Goal: Task Accomplishment & Management: Use online tool/utility

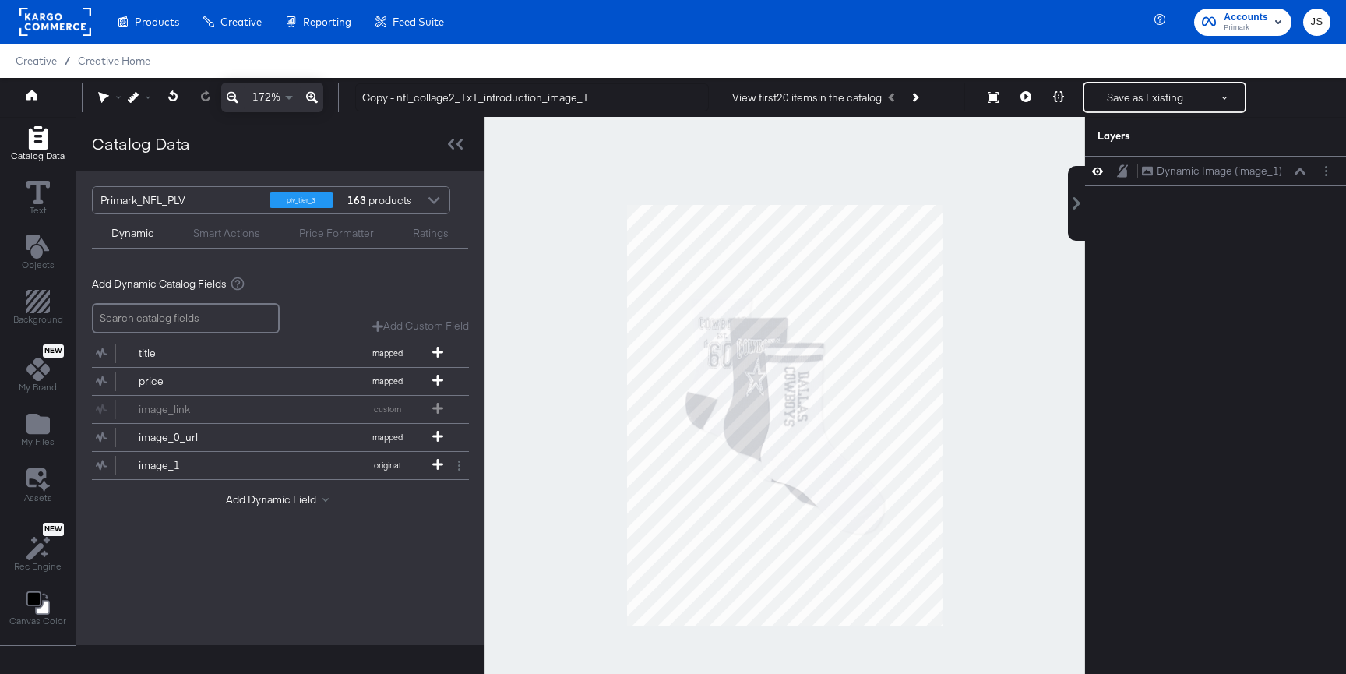
click at [195, 212] on div "Primark_NFL_PLV" at bounding box center [178, 200] width 157 height 26
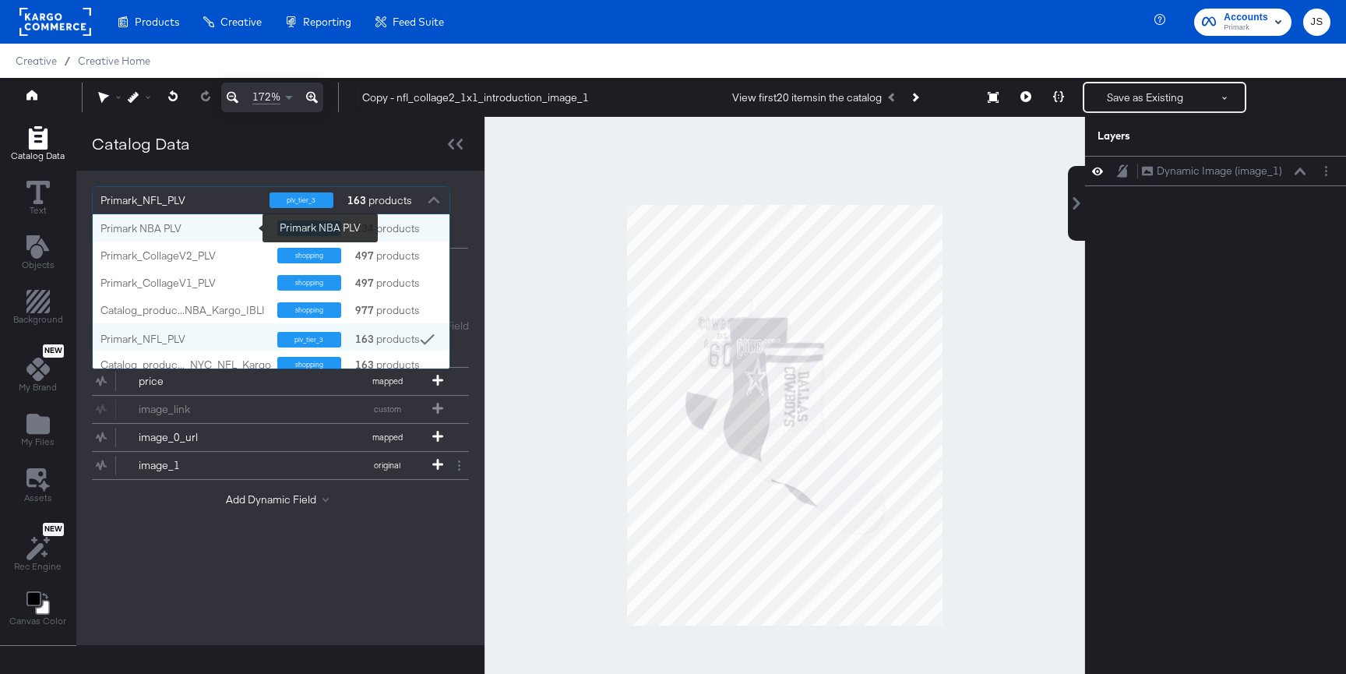
click at [206, 225] on div "Primark NBA PLV" at bounding box center [182, 228] width 165 height 15
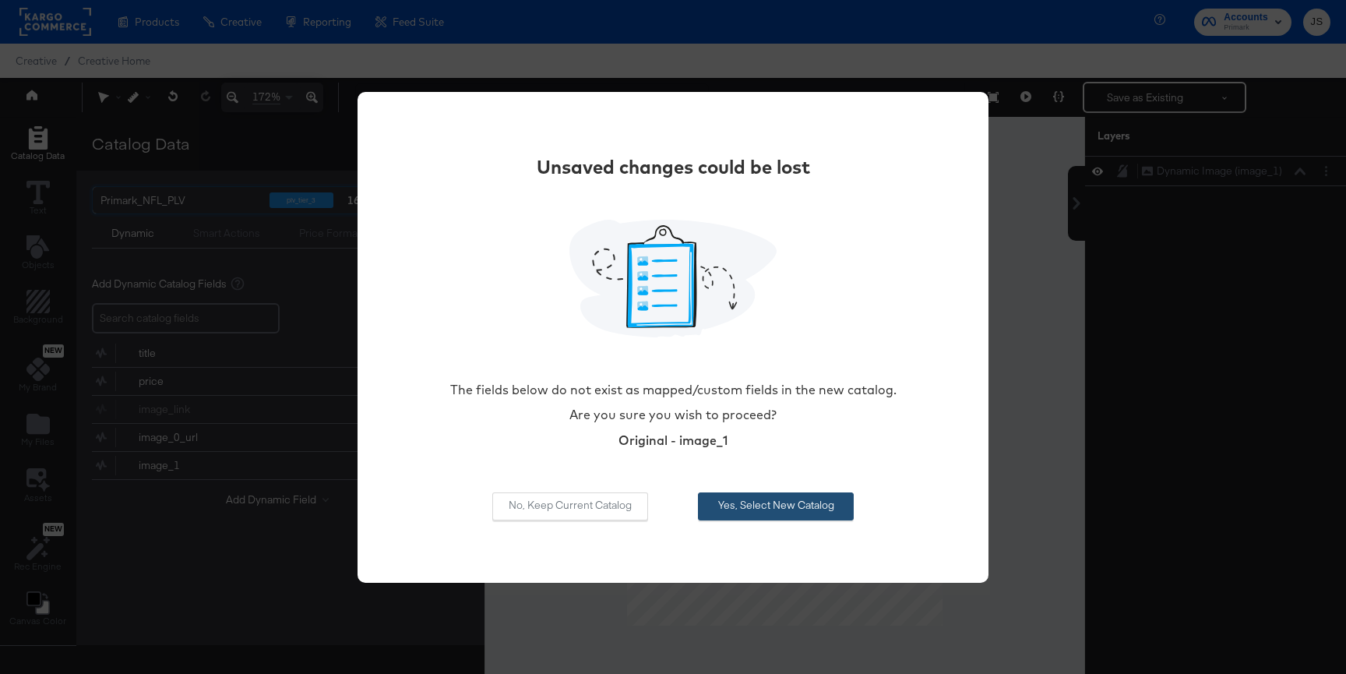
click at [745, 510] on button "Yes, Select New Catalog" at bounding box center [776, 506] width 156 height 28
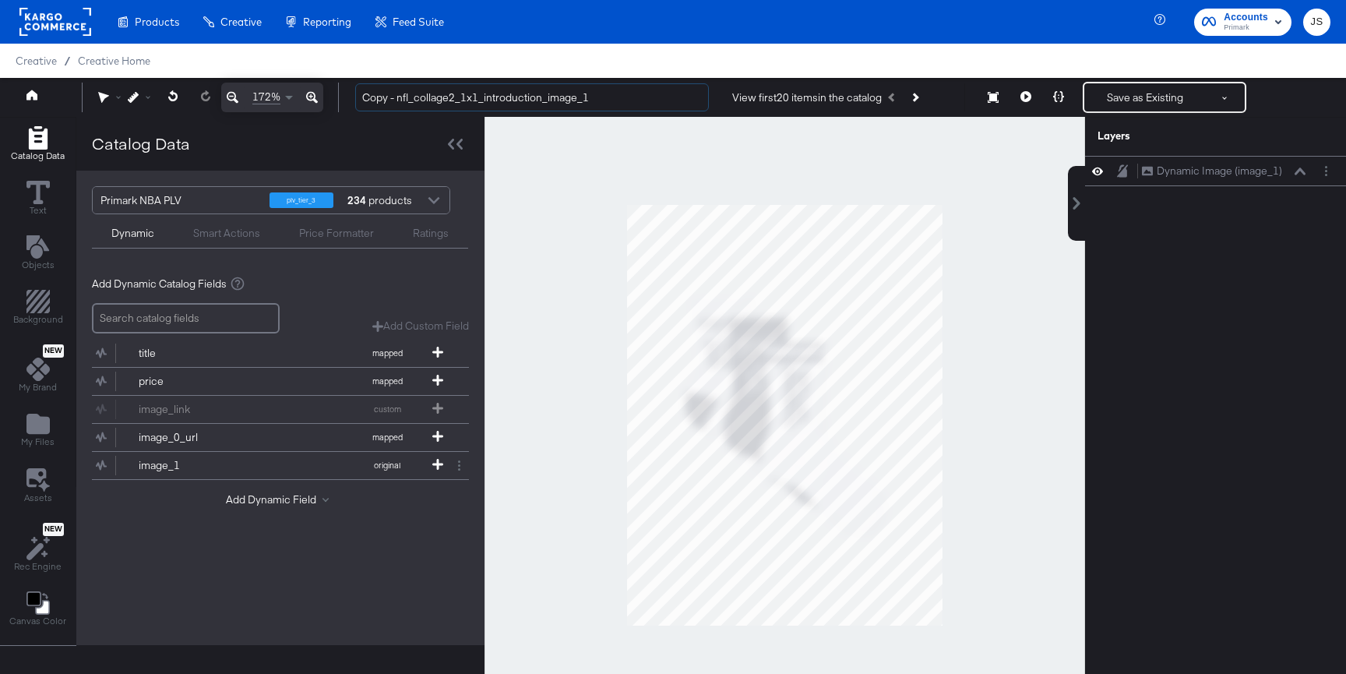
drag, startPoint x: 409, startPoint y: 96, endPoint x: 343, endPoint y: 93, distance: 65.5
click at [343, 93] on div "Copy - nfl_collage2_1x1_introduction_image_1 View first 20 items in the catalog…" at bounding box center [837, 97] width 988 height 31
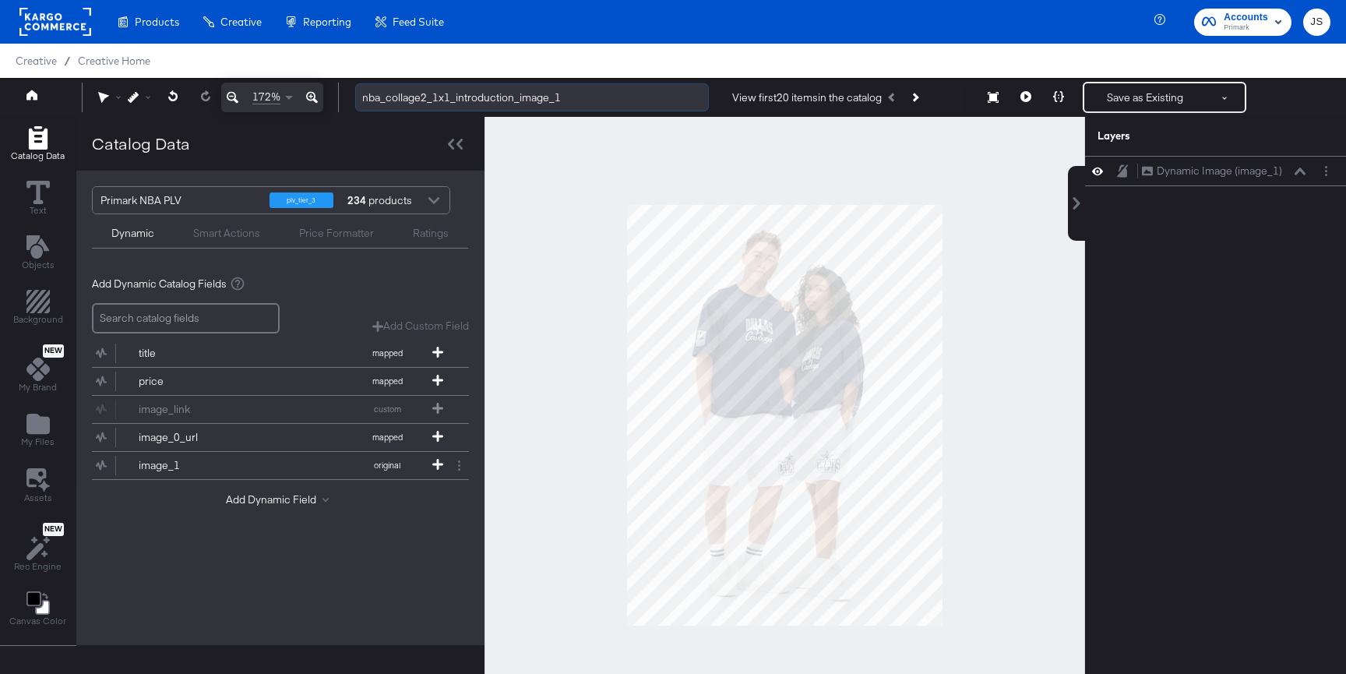
click at [622, 92] on input "nba_collage2_1x1_introduction_image_1" at bounding box center [532, 97] width 354 height 29
type input "nba_collage2_1x1_introduction_image_1"
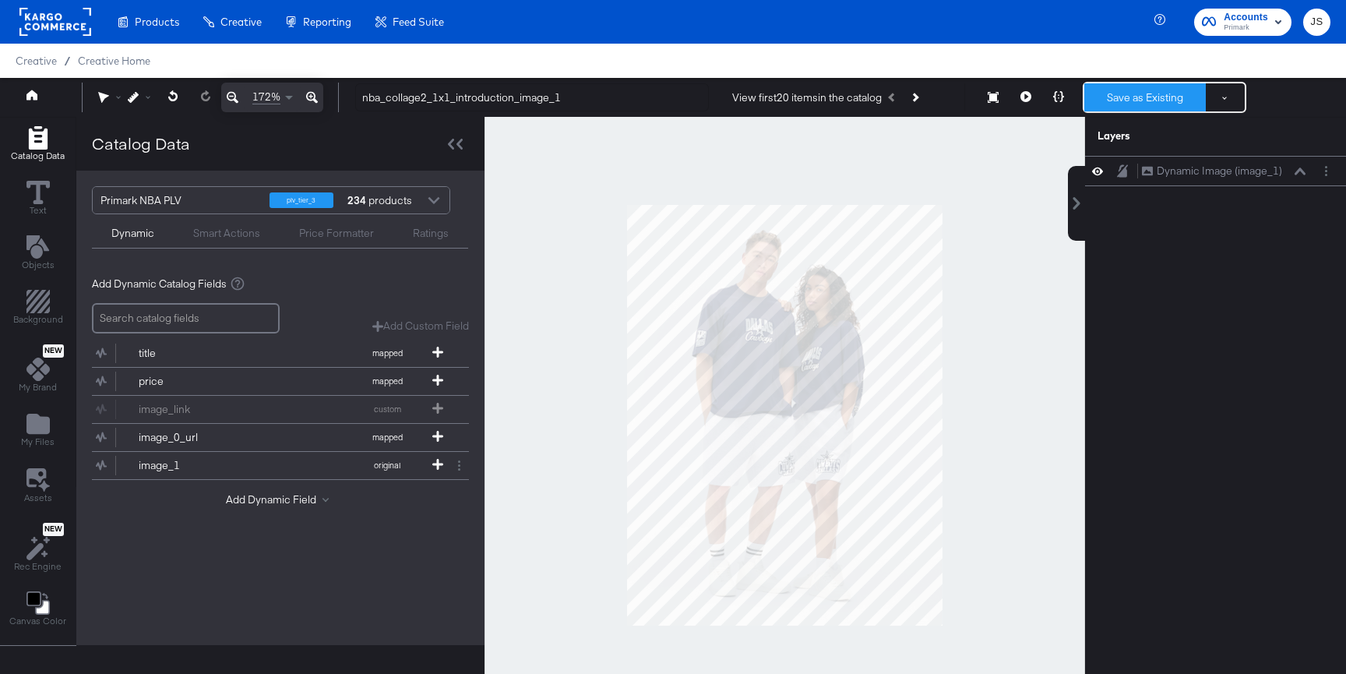
click at [1136, 111] on button "Save as Existing" at bounding box center [1145, 97] width 122 height 28
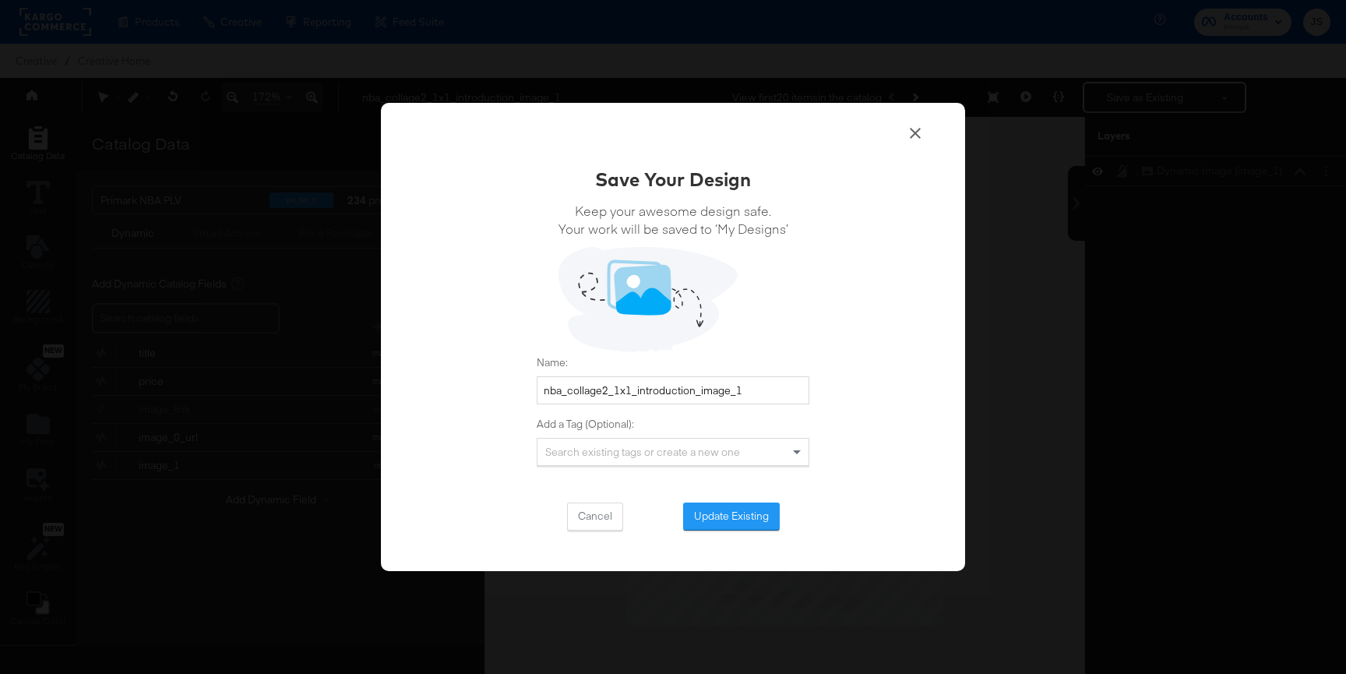
click at [739, 488] on div "Save Your Design Keep your awesome design safe. Your work will be saved to ‘My …" at bounding box center [673, 348] width 273 height 365
click at [734, 513] on button "Update Existing" at bounding box center [731, 516] width 97 height 28
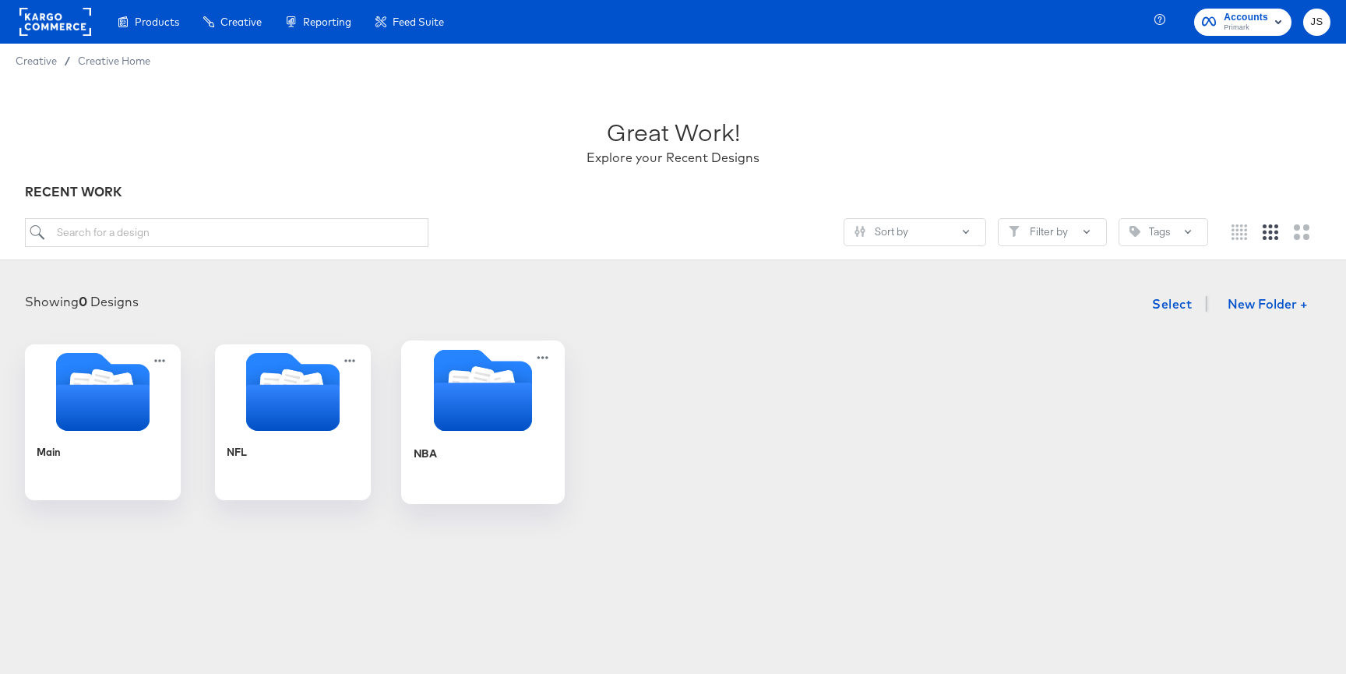
click at [432, 390] on icon "Folder" at bounding box center [483, 390] width 164 height 82
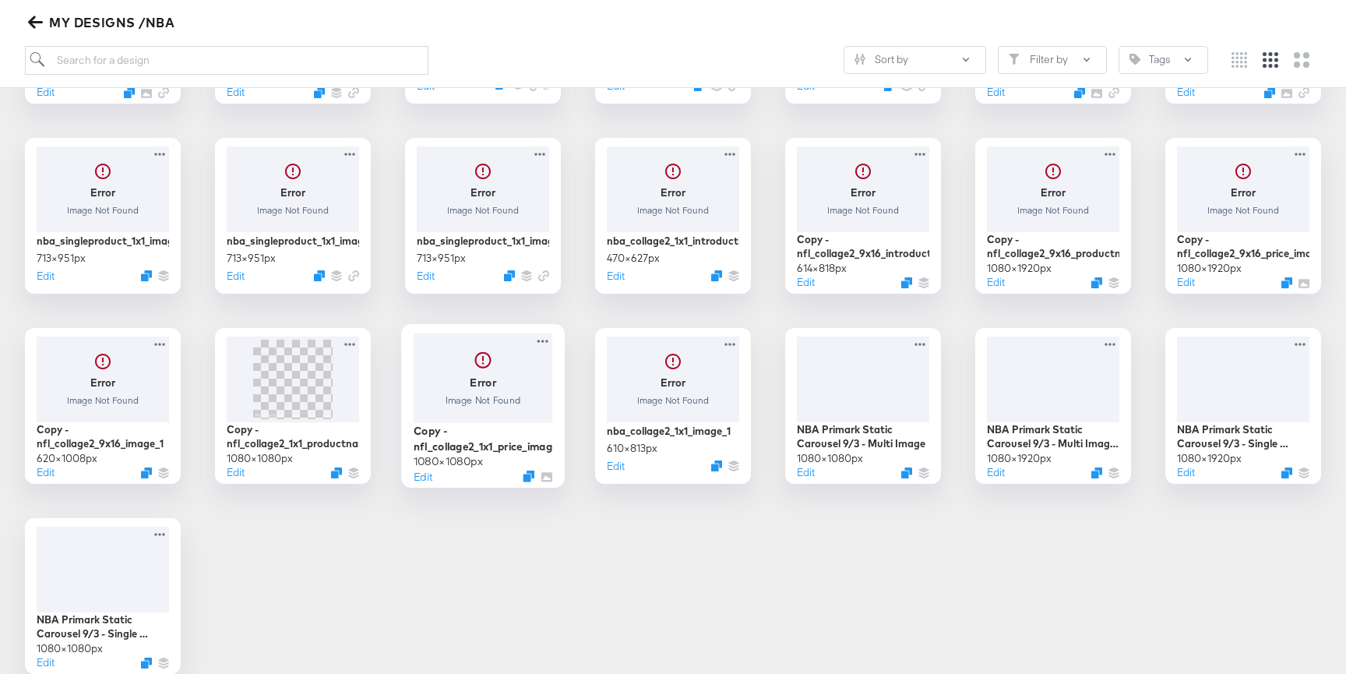
scroll to position [393, 0]
click at [472, 427] on div "Copy - nfl_collage2_1x1_price_image" at bounding box center [483, 440] width 139 height 30
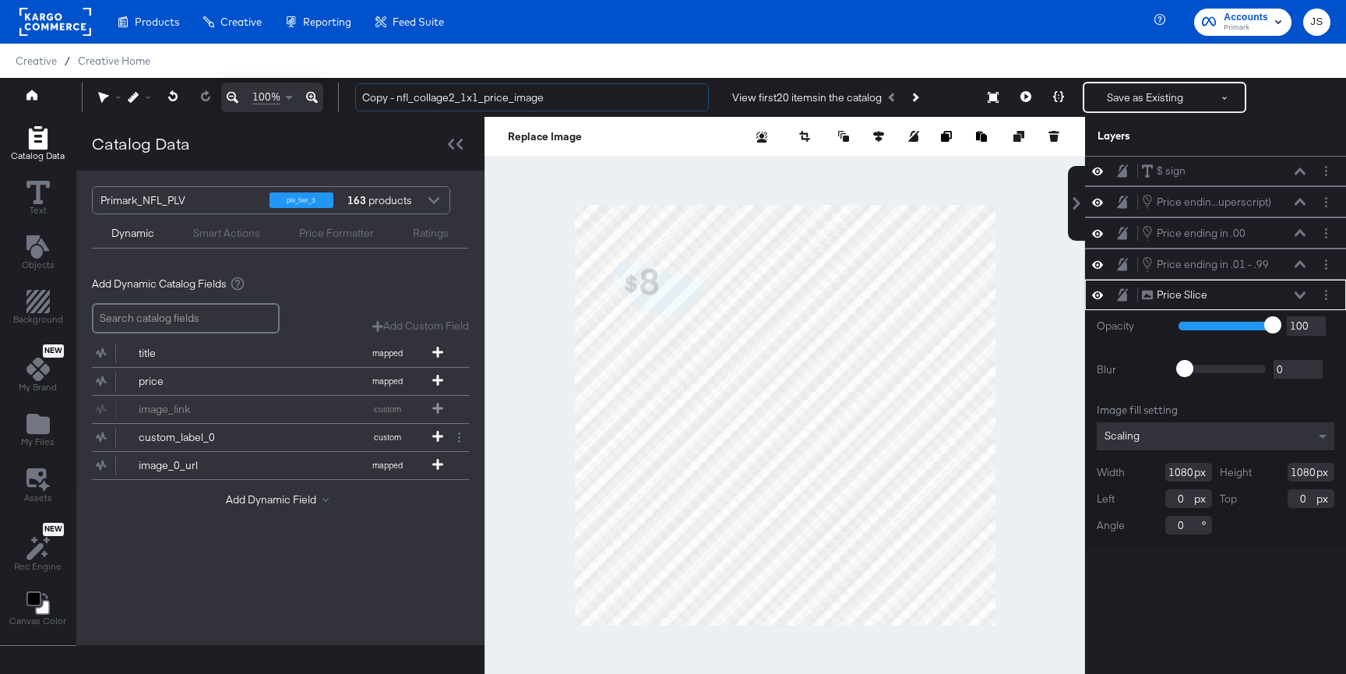
drag, startPoint x: 408, startPoint y: 97, endPoint x: 333, endPoint y: 93, distance: 74.9
click at [333, 93] on div "100% Copy - nfl_collage2_1x1_price_image View first 20 items in the catalog Sav…" at bounding box center [673, 97] width 1346 height 39
click at [451, 97] on input "nba_collage2_1x1_price_image" at bounding box center [532, 97] width 354 height 29
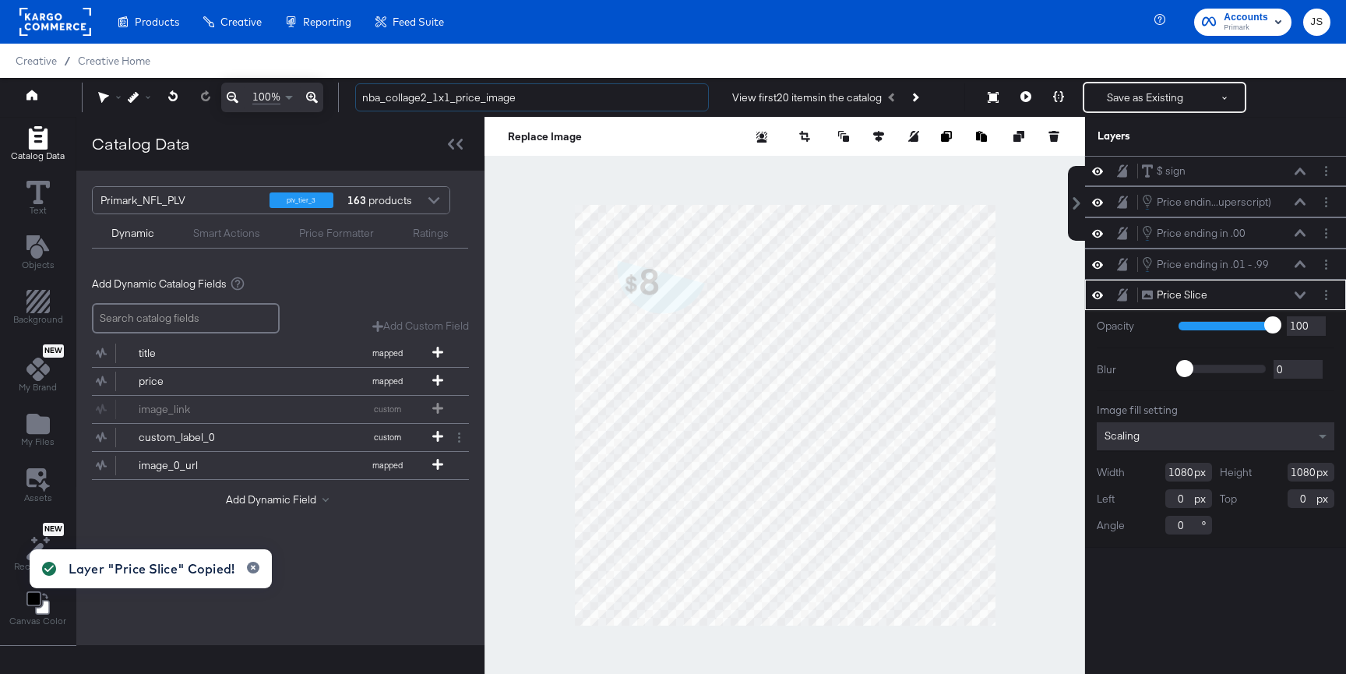
type input "nba_collage2_1x1_price_image"
click at [1113, 97] on button "Save as Existing" at bounding box center [1145, 97] width 122 height 28
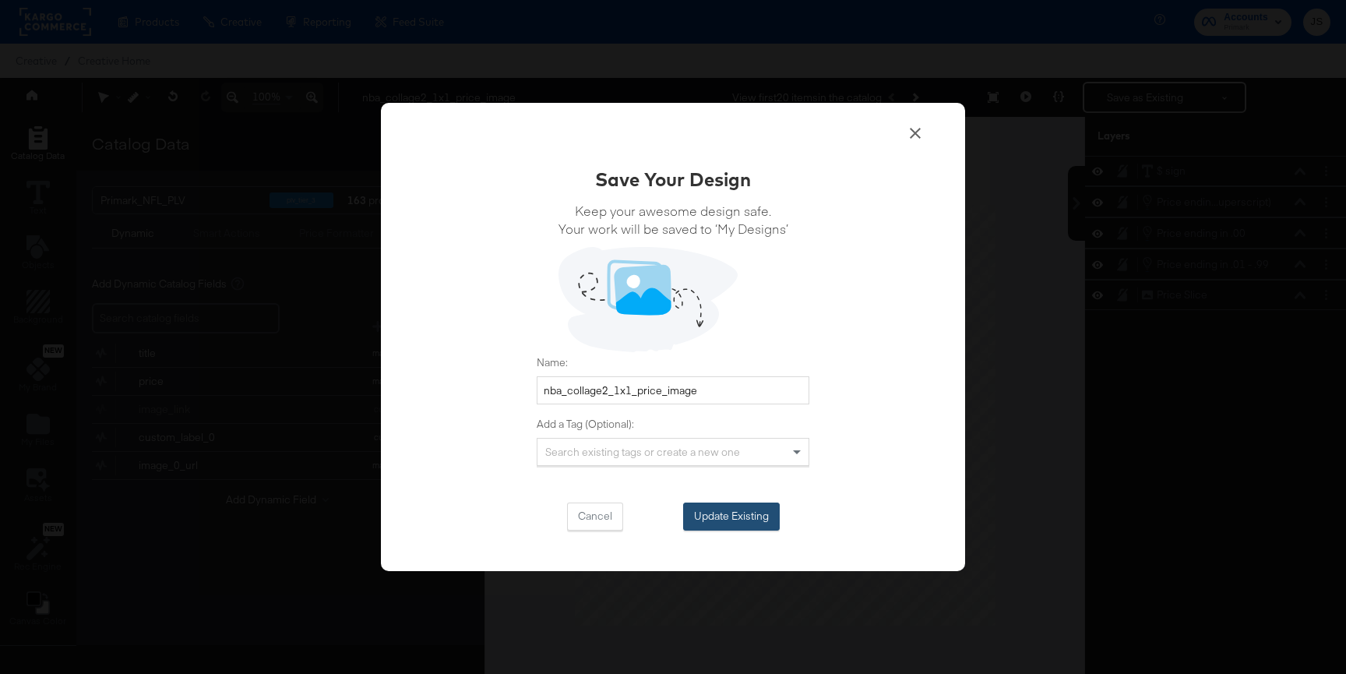
click at [757, 504] on button "Update Existing" at bounding box center [731, 516] width 97 height 28
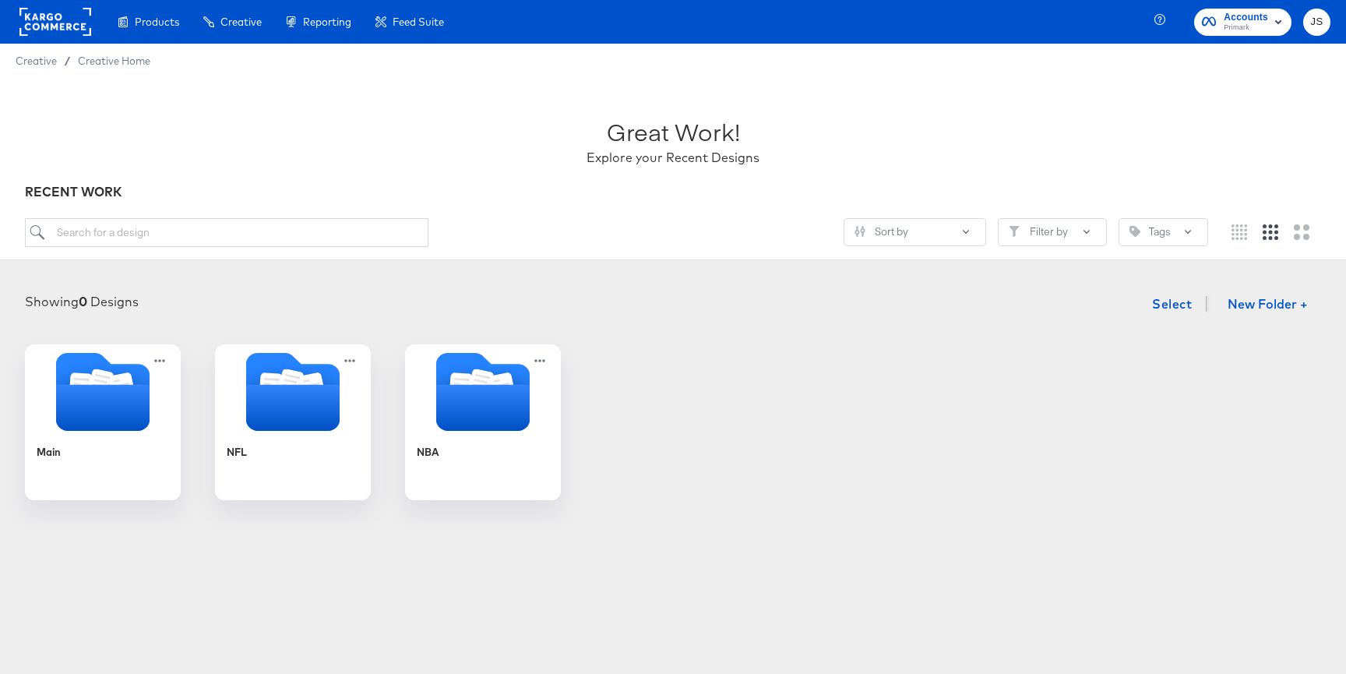
click at [565, 421] on div "Main NFL NBA" at bounding box center [673, 422] width 1315 height 156
click at [543, 422] on icon "Folder" at bounding box center [483, 390] width 164 height 82
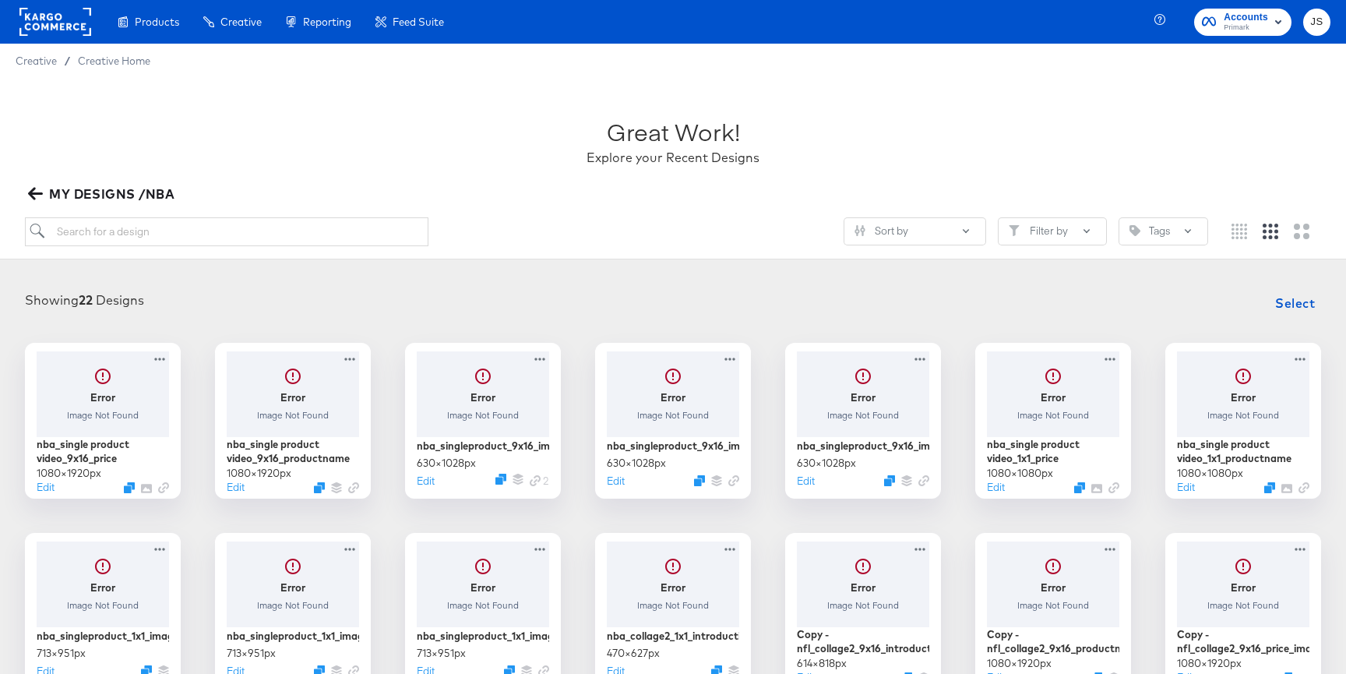
scroll to position [469, 0]
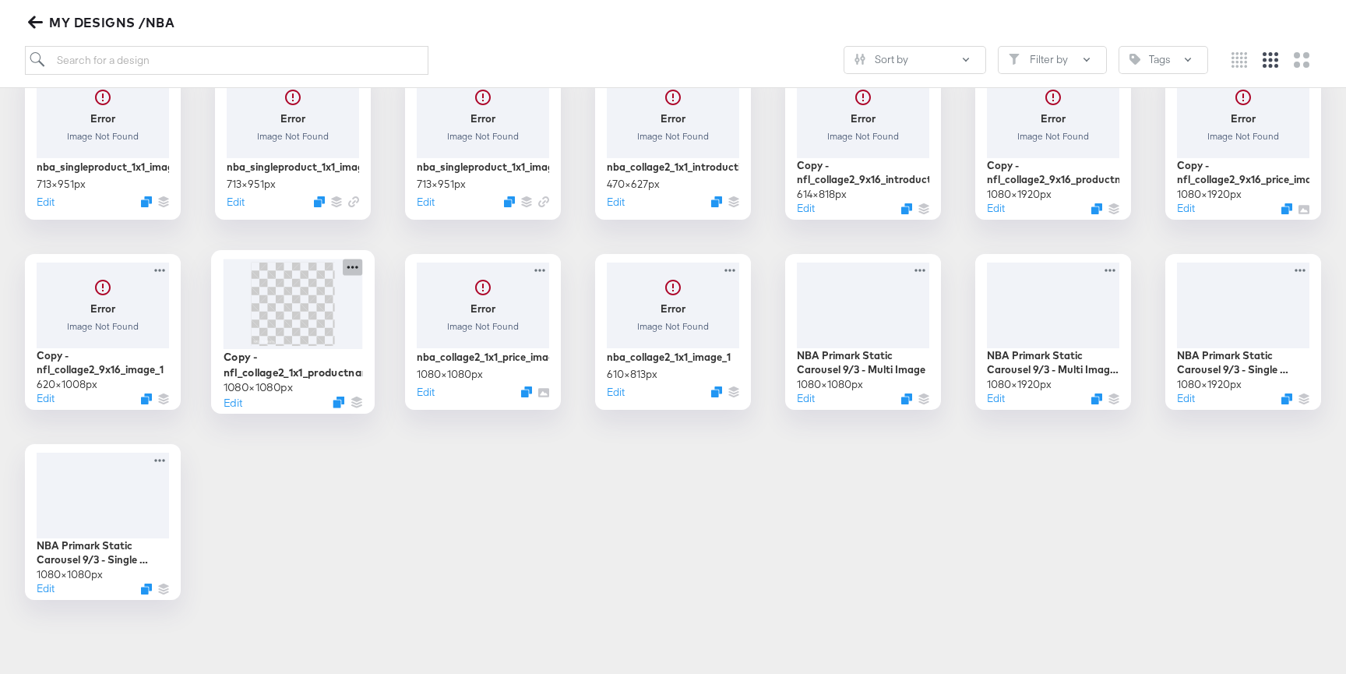
click at [354, 259] on div at bounding box center [352, 267] width 19 height 16
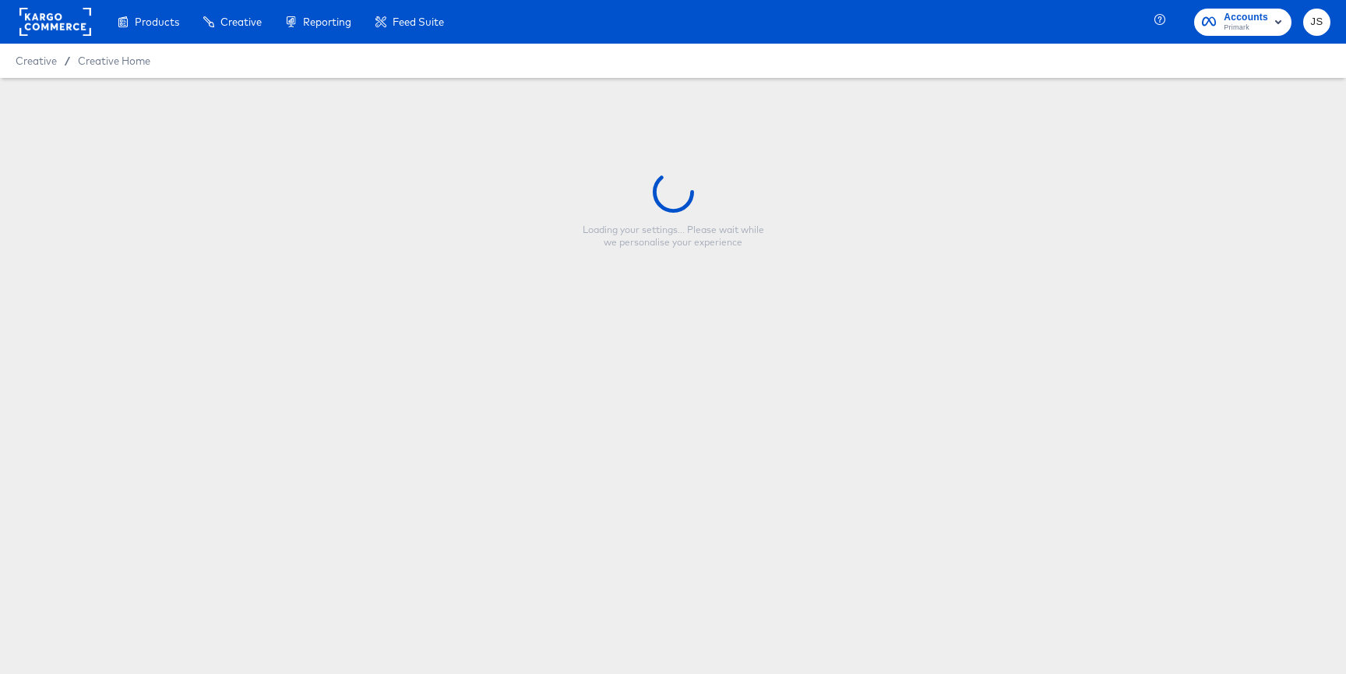
type input "Copy - nfl_collage2_1x1_productname_image"
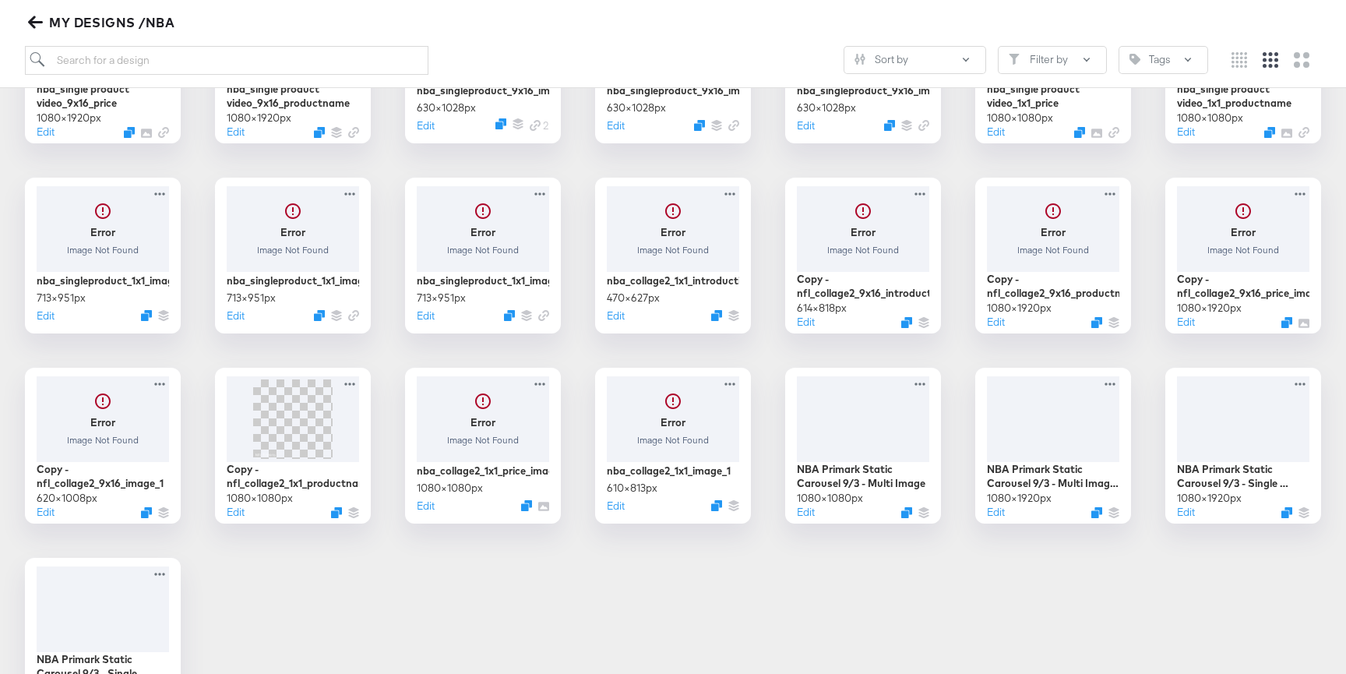
scroll to position [469, 0]
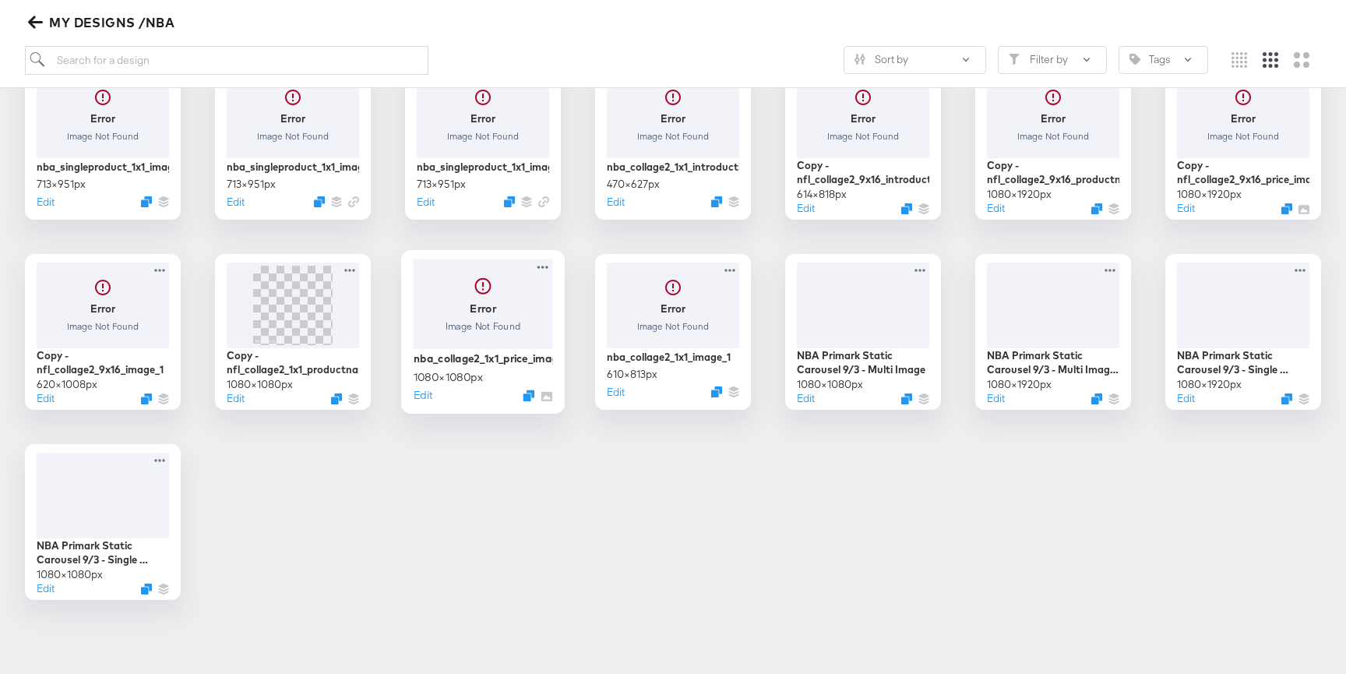
click at [505, 314] on div at bounding box center [483, 304] width 139 height 90
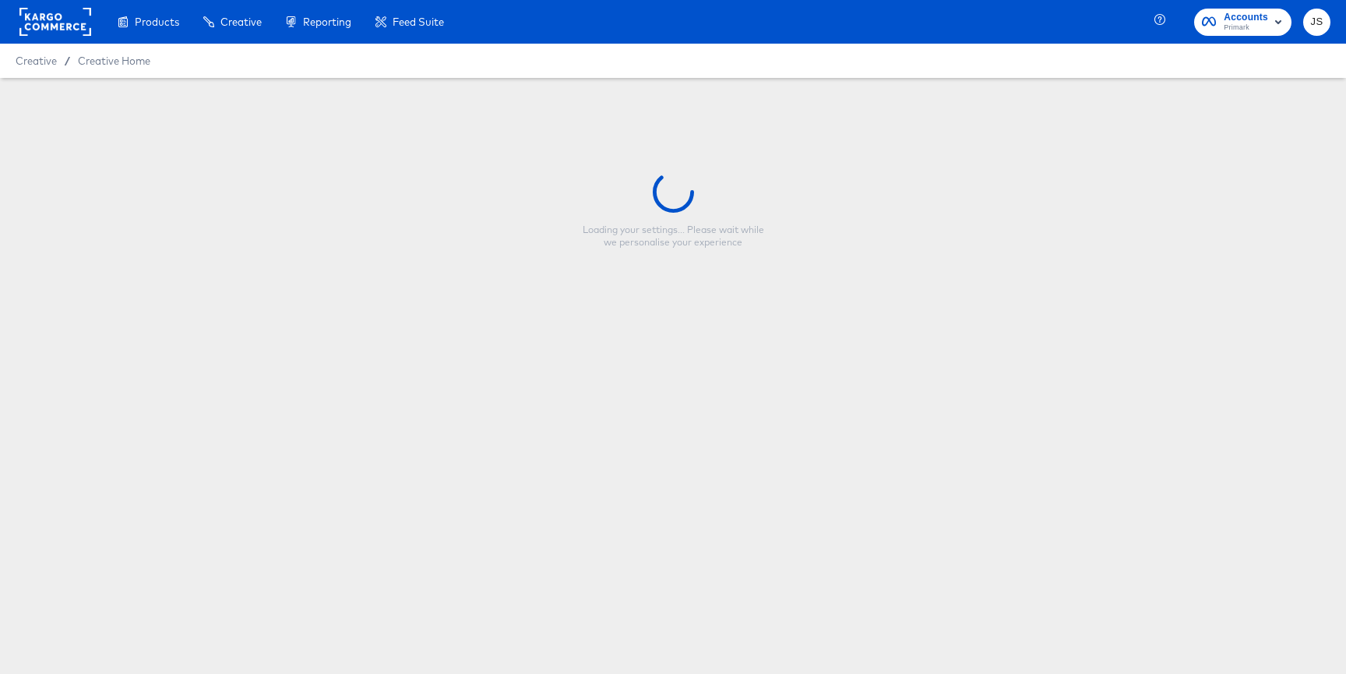
type input "nba_collage2_1x1_price_image"
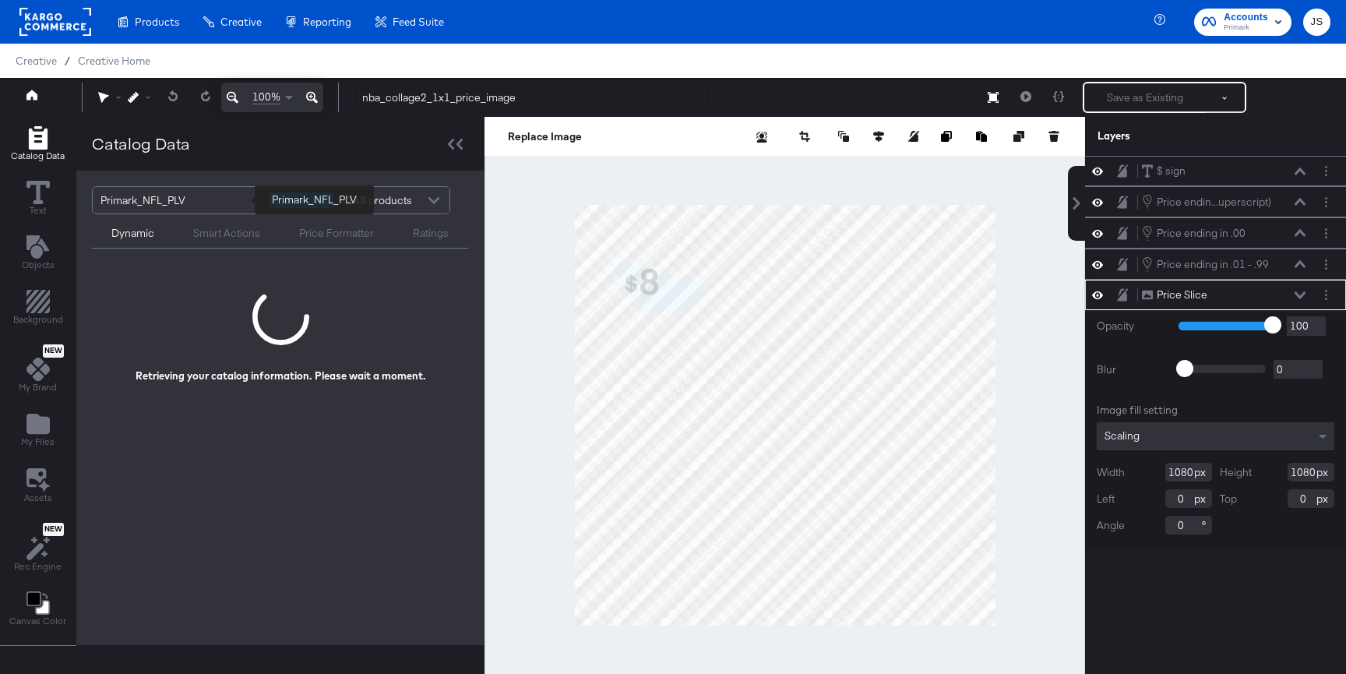
click at [224, 204] on div "Primark_NFL_PLV" at bounding box center [178, 200] width 157 height 26
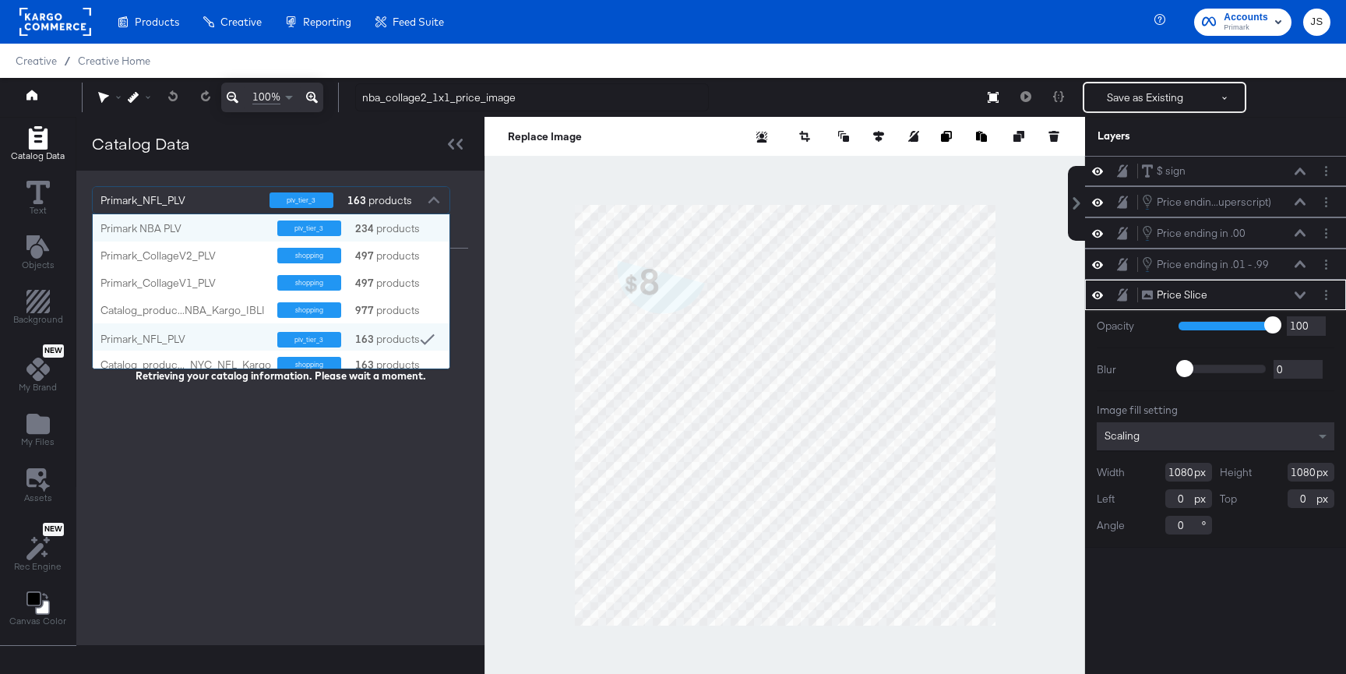
scroll to position [154, 357]
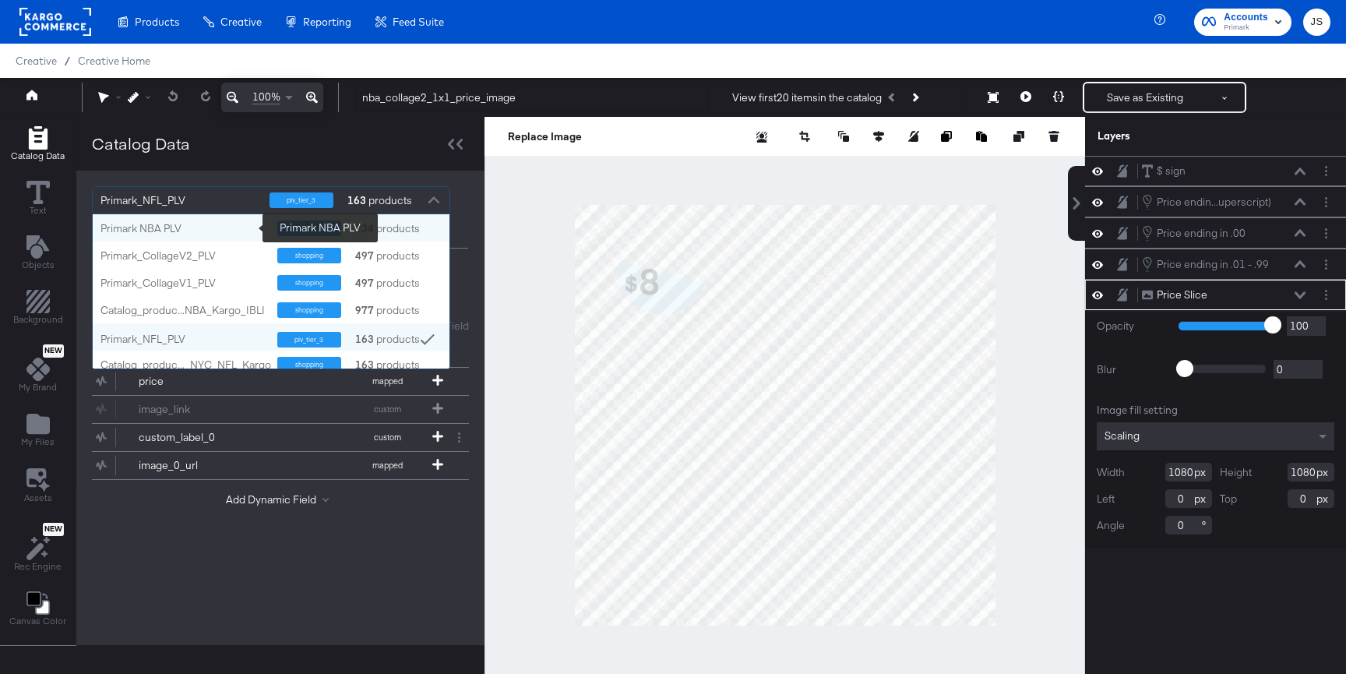
click at [199, 225] on div "Primark NBA PLV" at bounding box center [182, 228] width 165 height 15
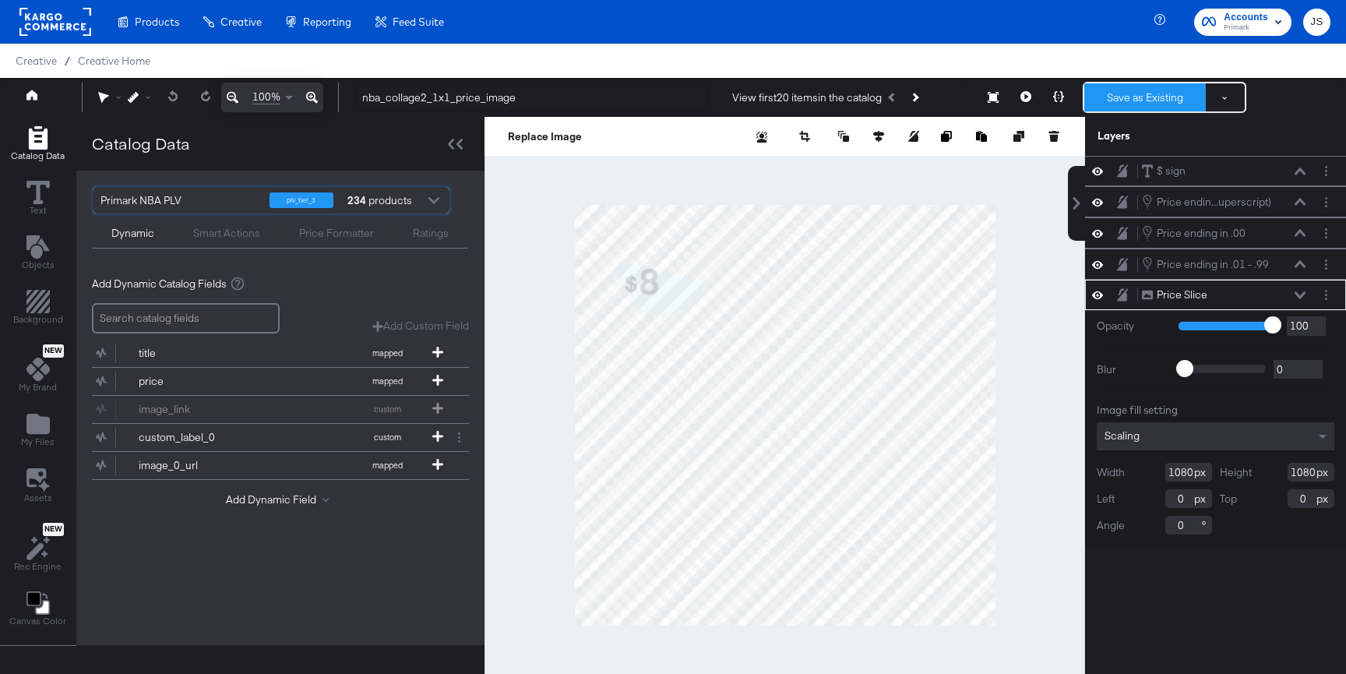
click at [1155, 102] on button "Save as Existing" at bounding box center [1145, 97] width 122 height 28
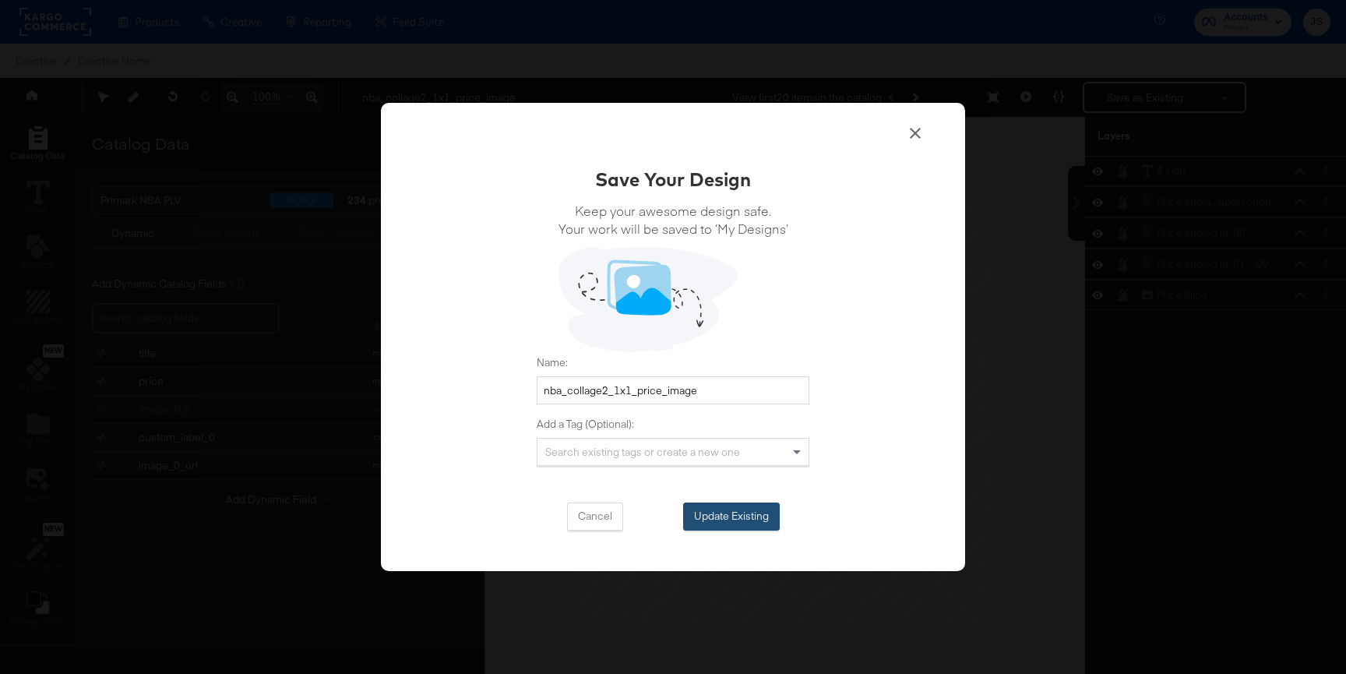
click at [752, 526] on button "Update Existing" at bounding box center [731, 516] width 97 height 28
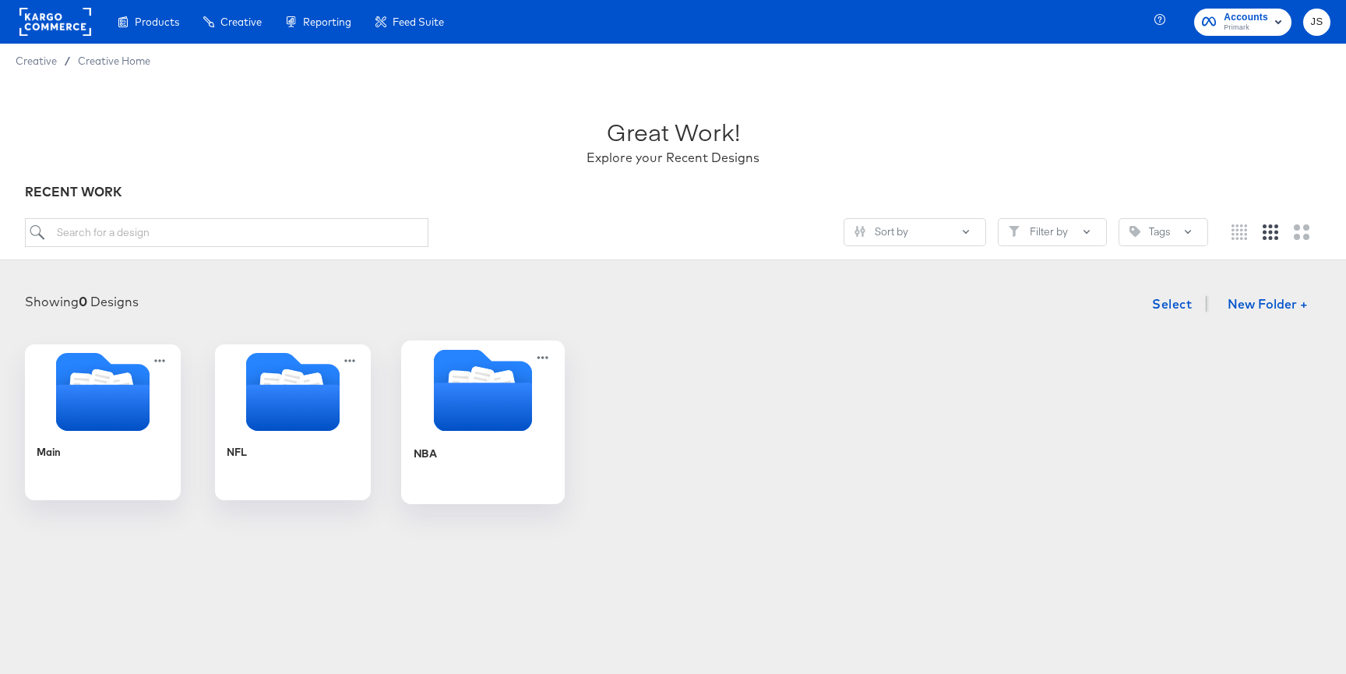
click at [427, 412] on icon "Folder" at bounding box center [483, 390] width 164 height 82
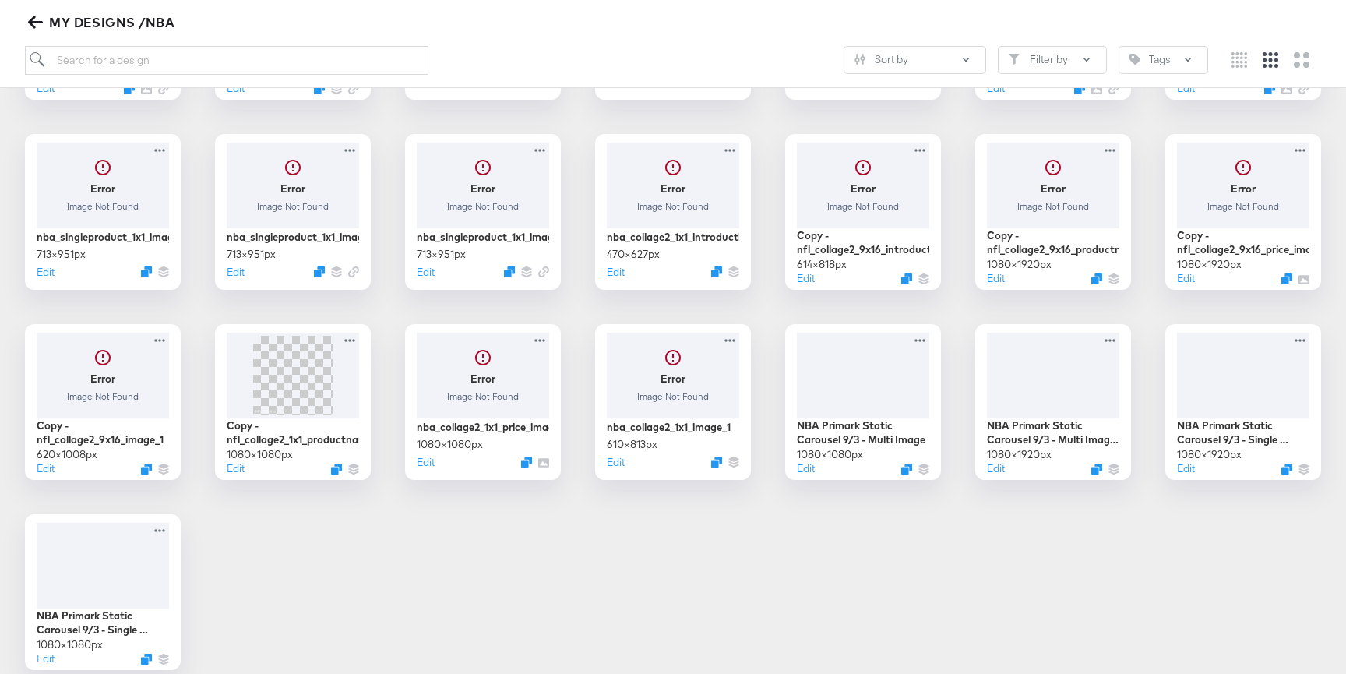
scroll to position [469, 0]
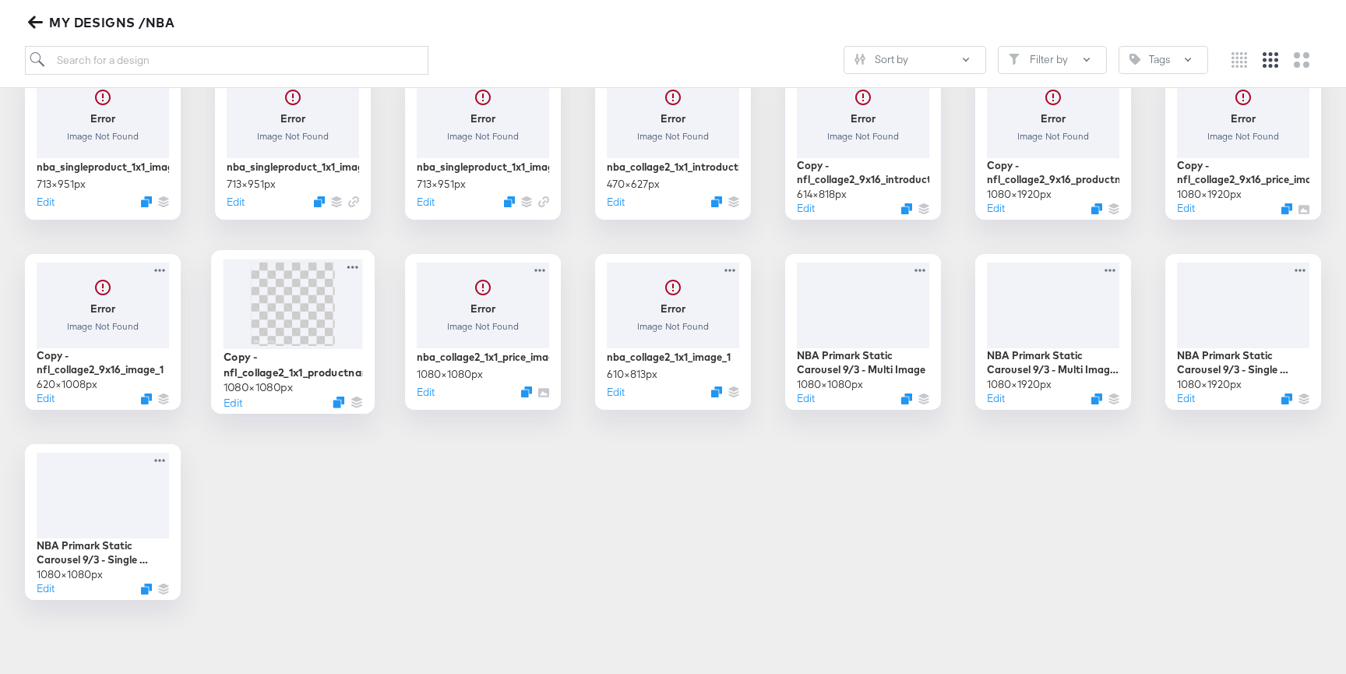
click at [315, 344] on img at bounding box center [292, 303] width 83 height 83
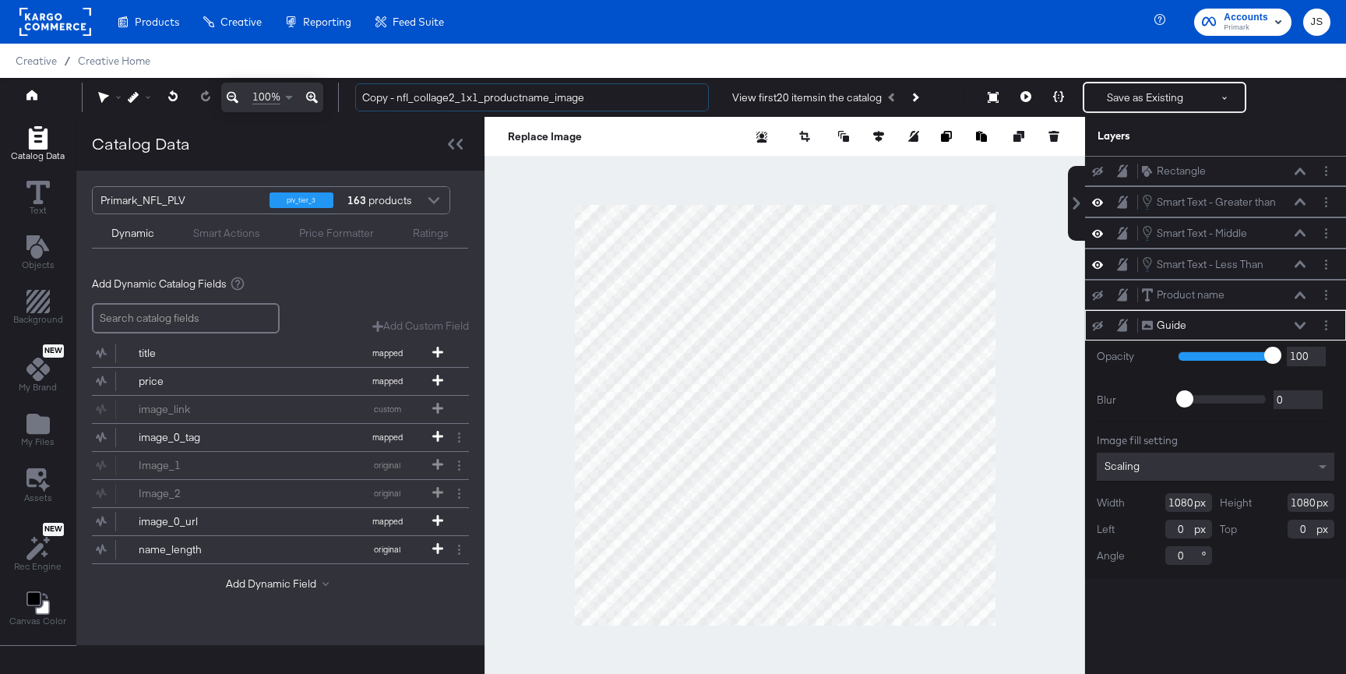
drag, startPoint x: 410, startPoint y: 97, endPoint x: 324, endPoint y: 97, distance: 85.7
click at [324, 97] on div "100% Copy - nfl_collage2_1x1_productname_image View first 20 items in the catal…" at bounding box center [673, 97] width 1346 height 39
click at [452, 90] on input "nba_collage2_1x1_productname_image" at bounding box center [532, 97] width 354 height 29
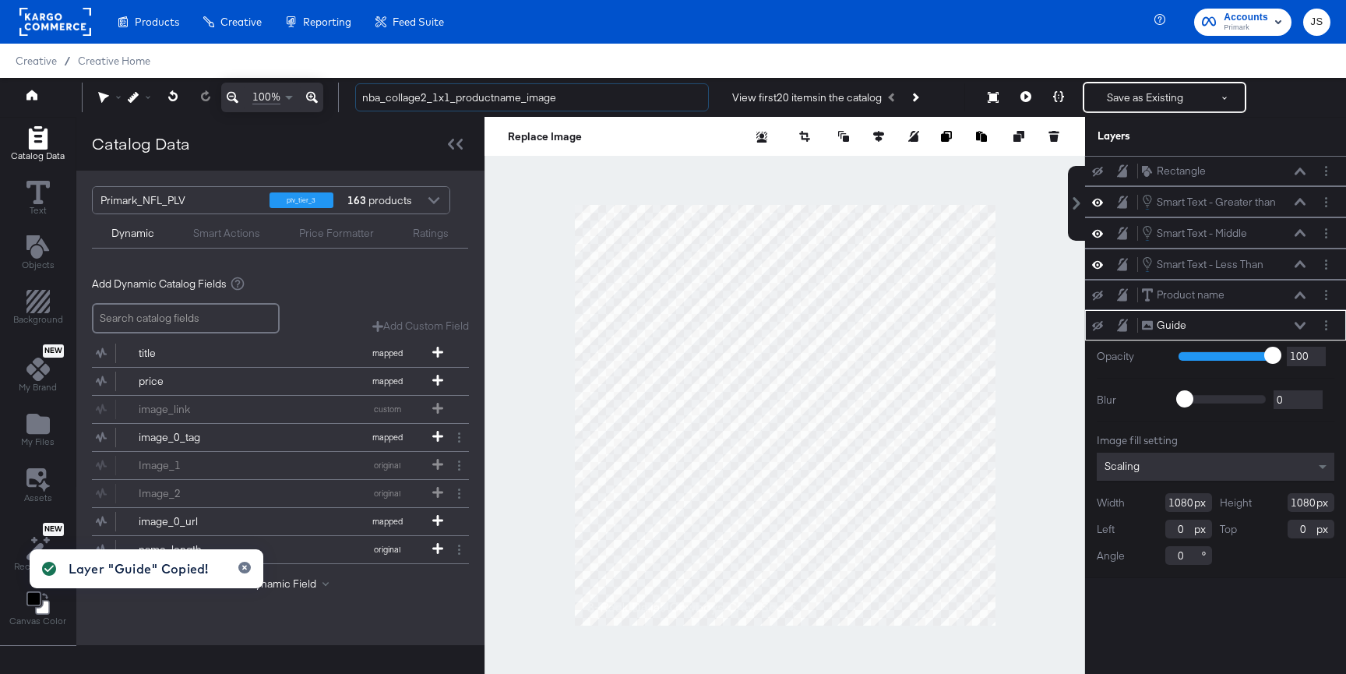
type input "nba_collage2_1x1_productname_image"
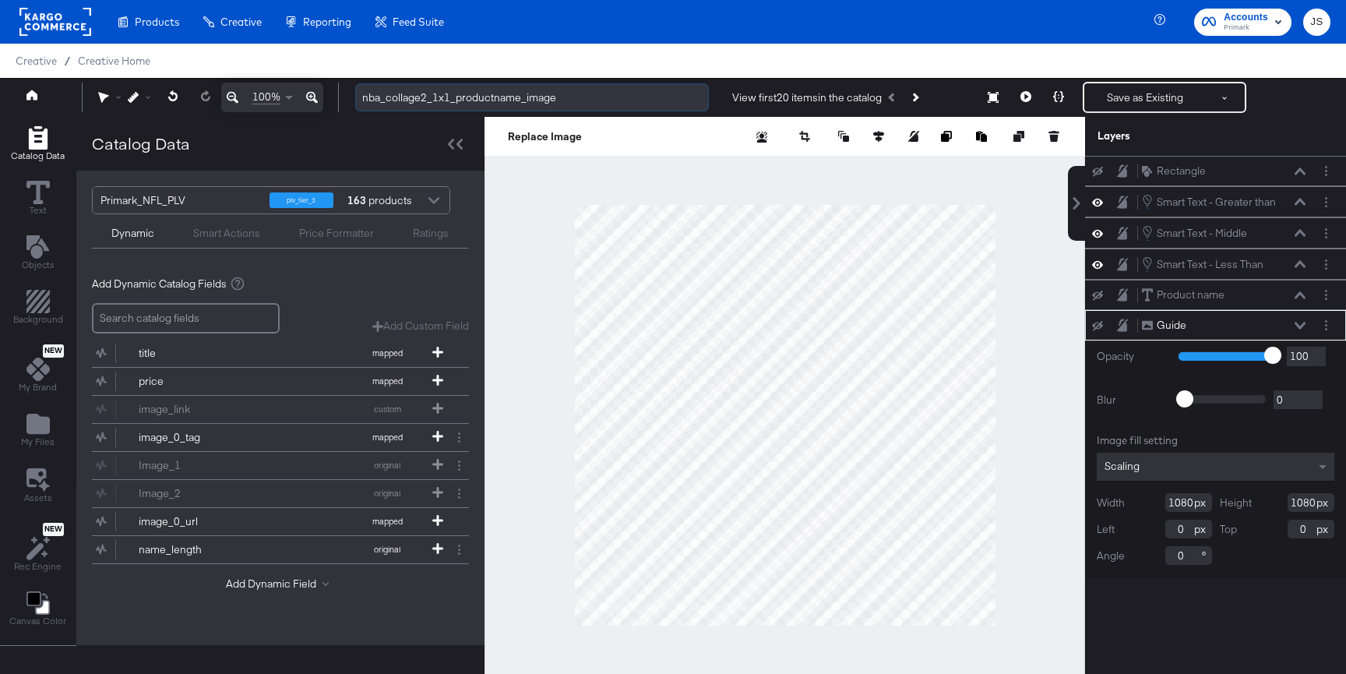
click at [513, 98] on input "nba_collage2_1x1_productname_image" at bounding box center [532, 97] width 354 height 29
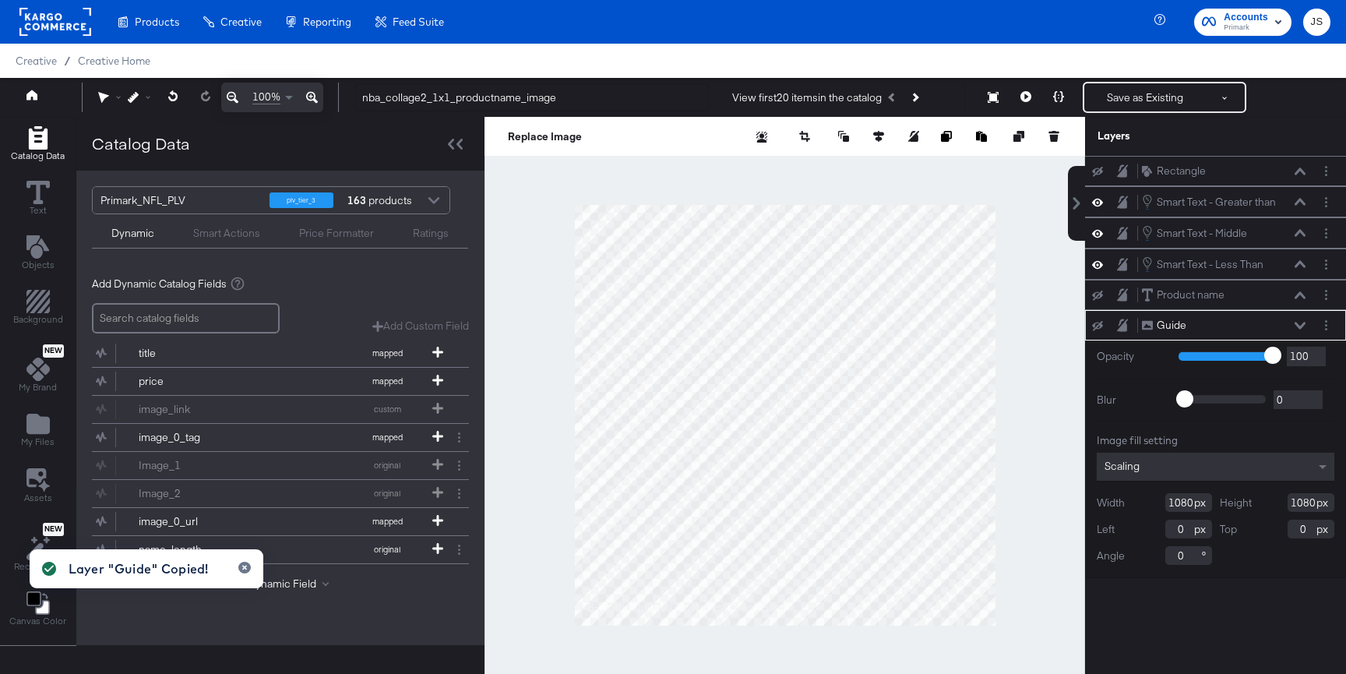
click at [608, 180] on div at bounding box center [784, 415] width 601 height 597
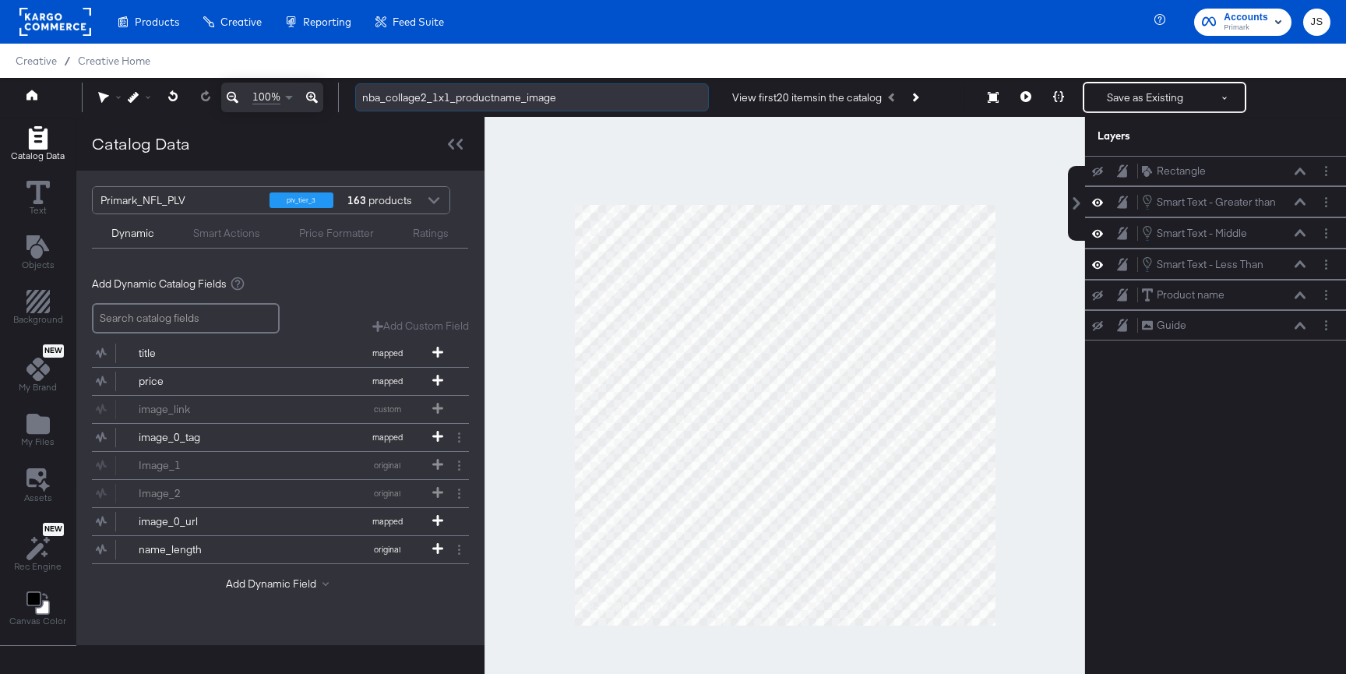
click at [594, 90] on input "nba_collage2_1x1_productname_image" at bounding box center [532, 97] width 354 height 29
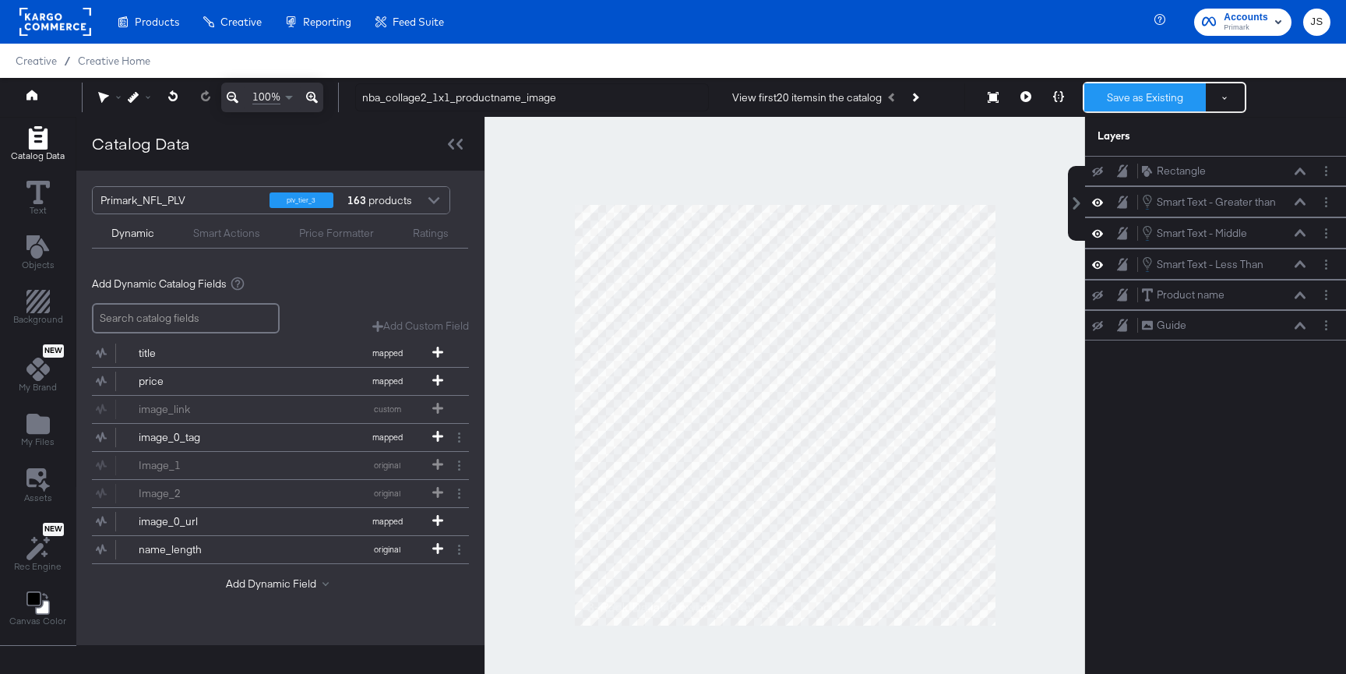
click at [1172, 86] on button "Save as Existing" at bounding box center [1145, 97] width 122 height 28
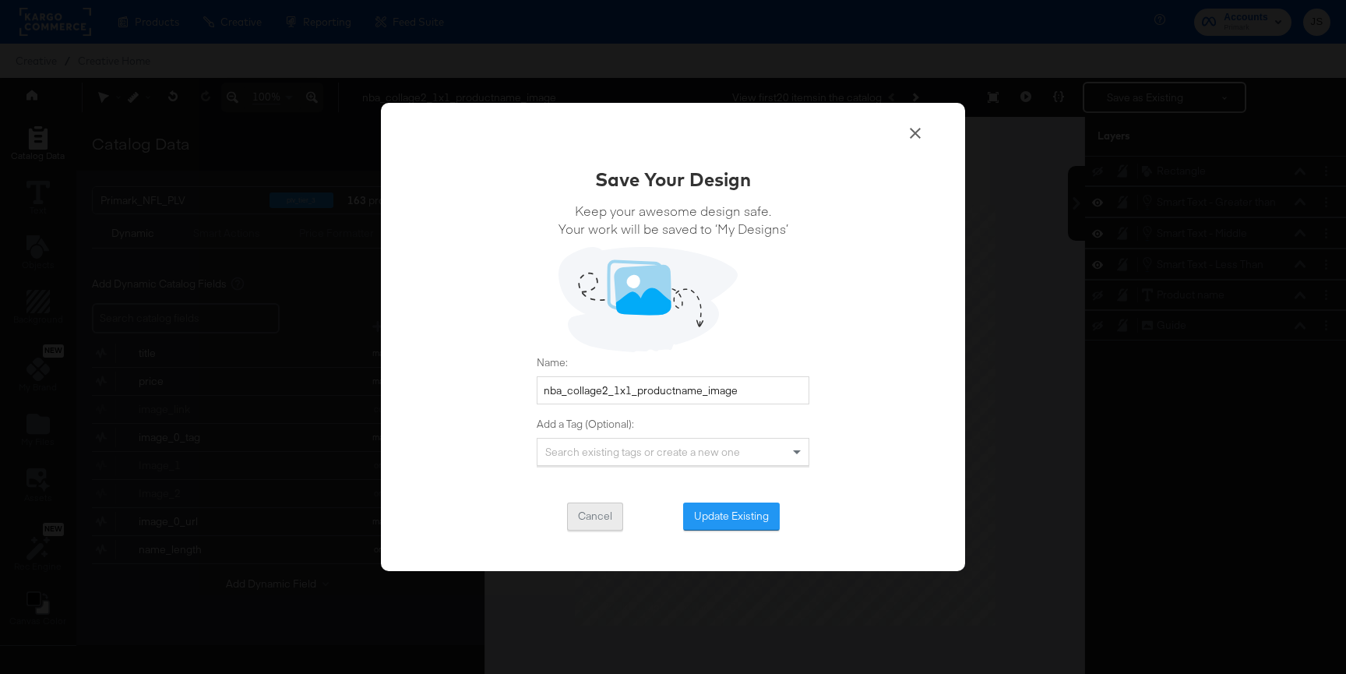
click at [612, 513] on button "Cancel" at bounding box center [595, 516] width 56 height 28
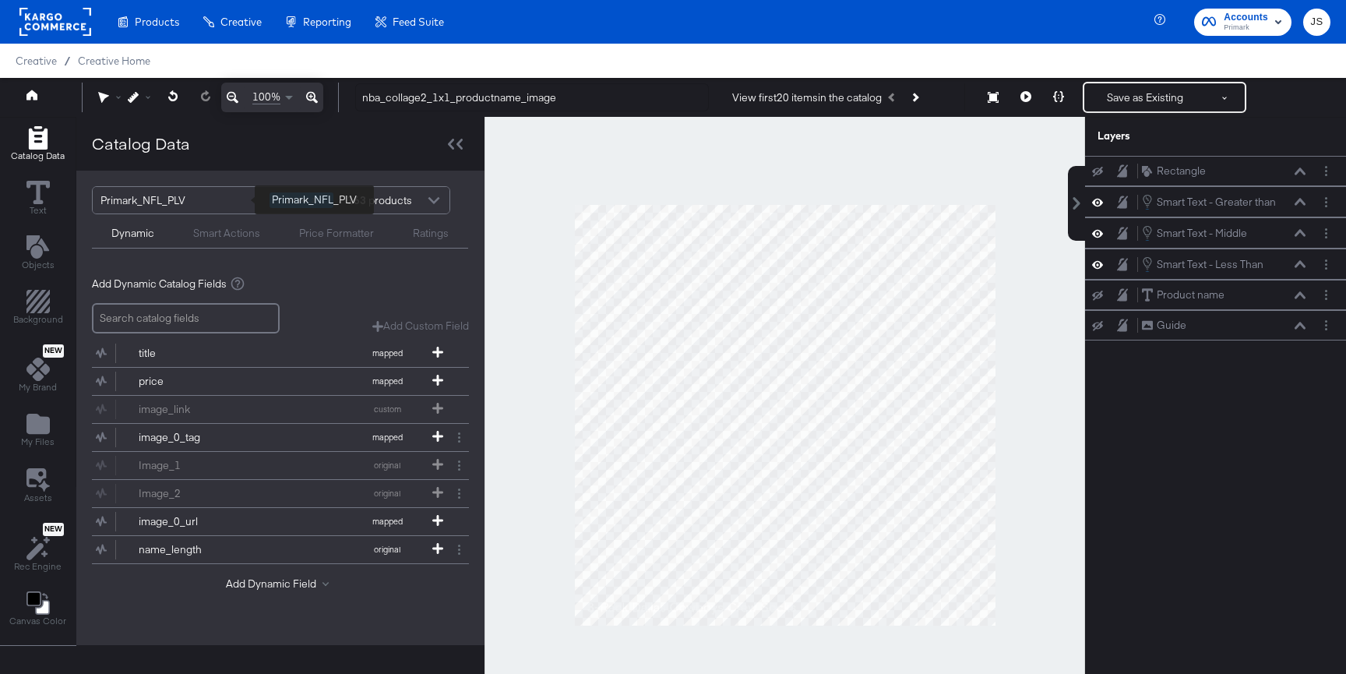
click at [227, 196] on div "Primark_NFL_PLV" at bounding box center [178, 200] width 157 height 26
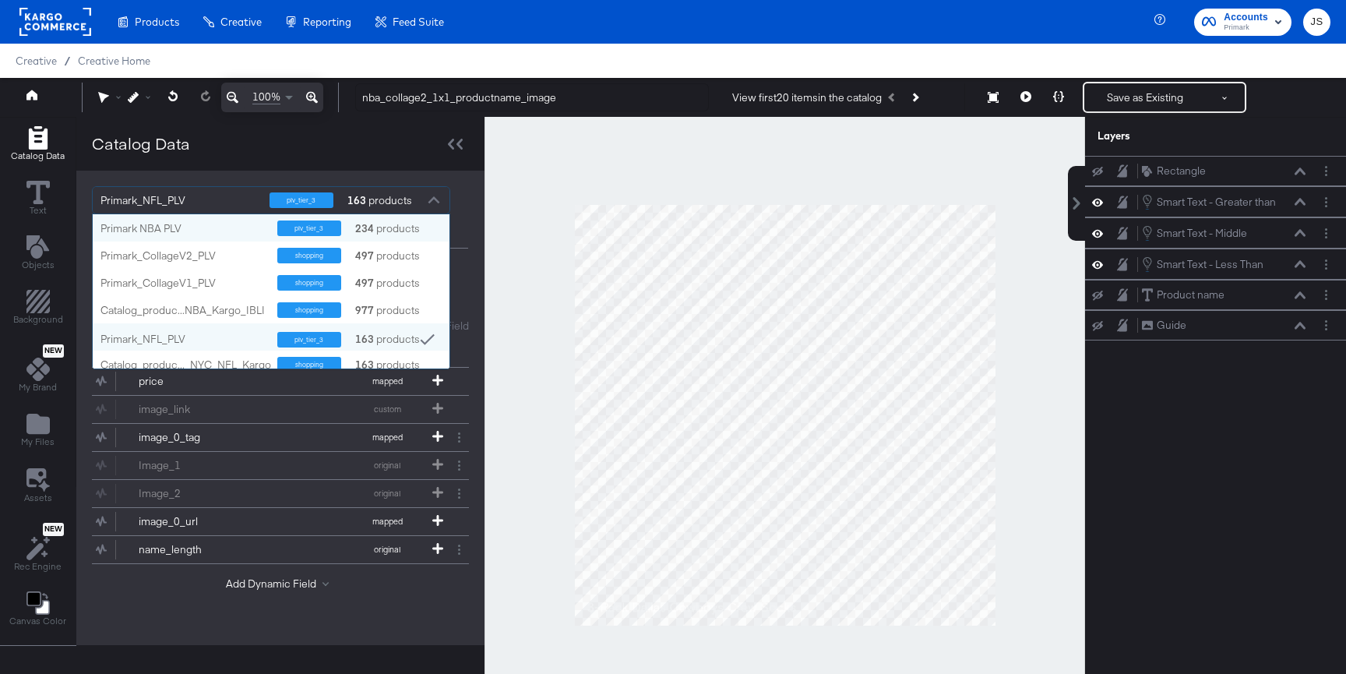
scroll to position [154, 357]
click at [213, 237] on div "Primark NBA PLV plv_tier_3 234 products" at bounding box center [271, 227] width 357 height 27
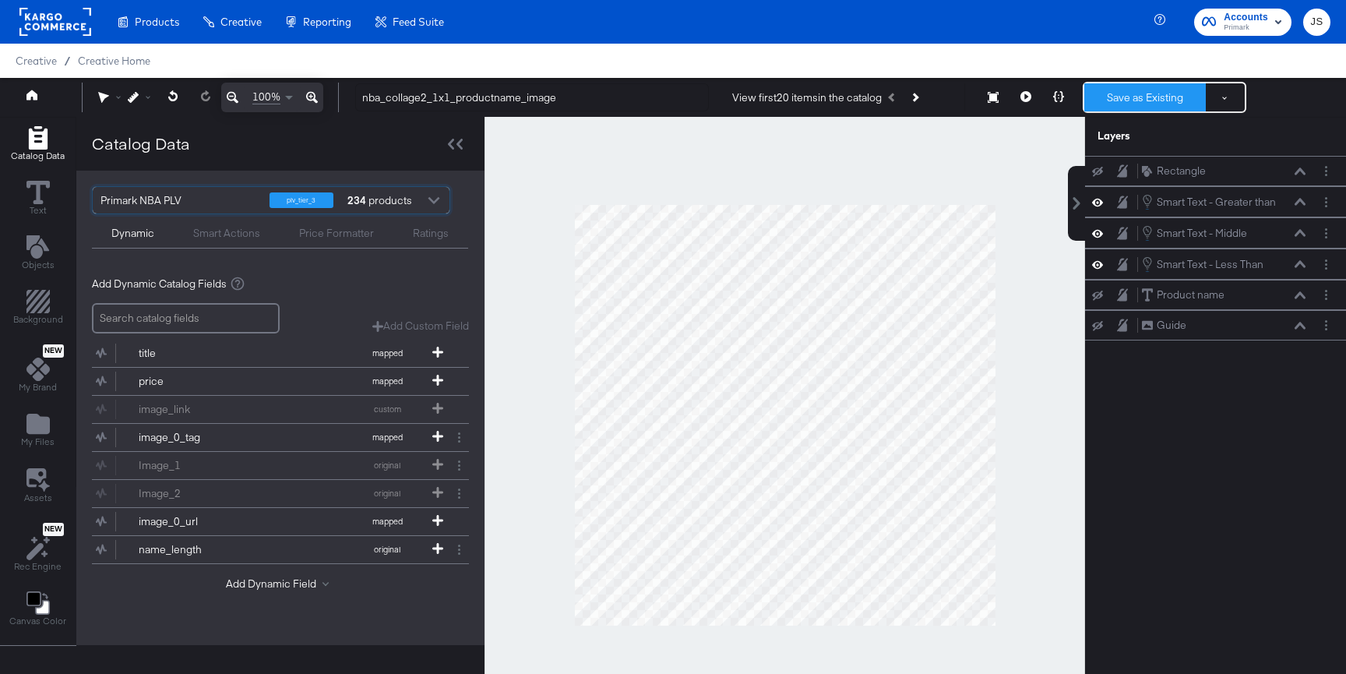
click at [1149, 95] on button "Save as Existing" at bounding box center [1145, 97] width 122 height 28
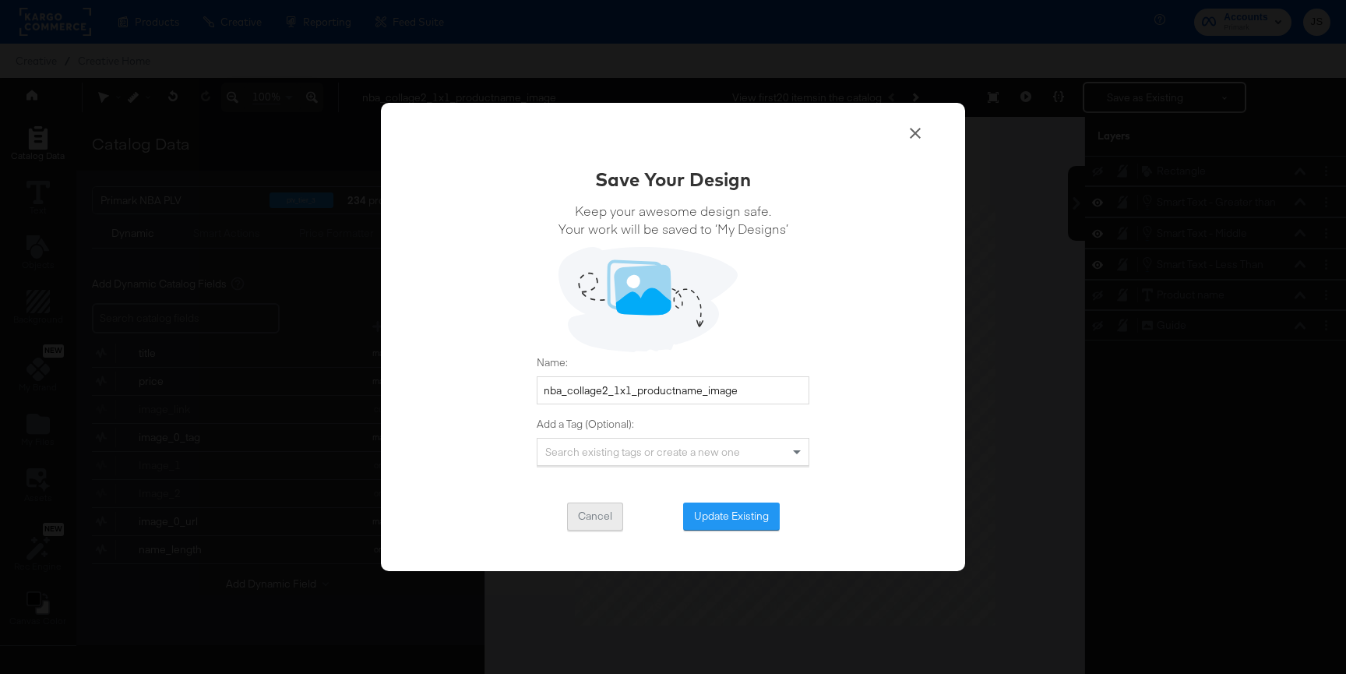
click at [610, 520] on button "Cancel" at bounding box center [595, 516] width 56 height 28
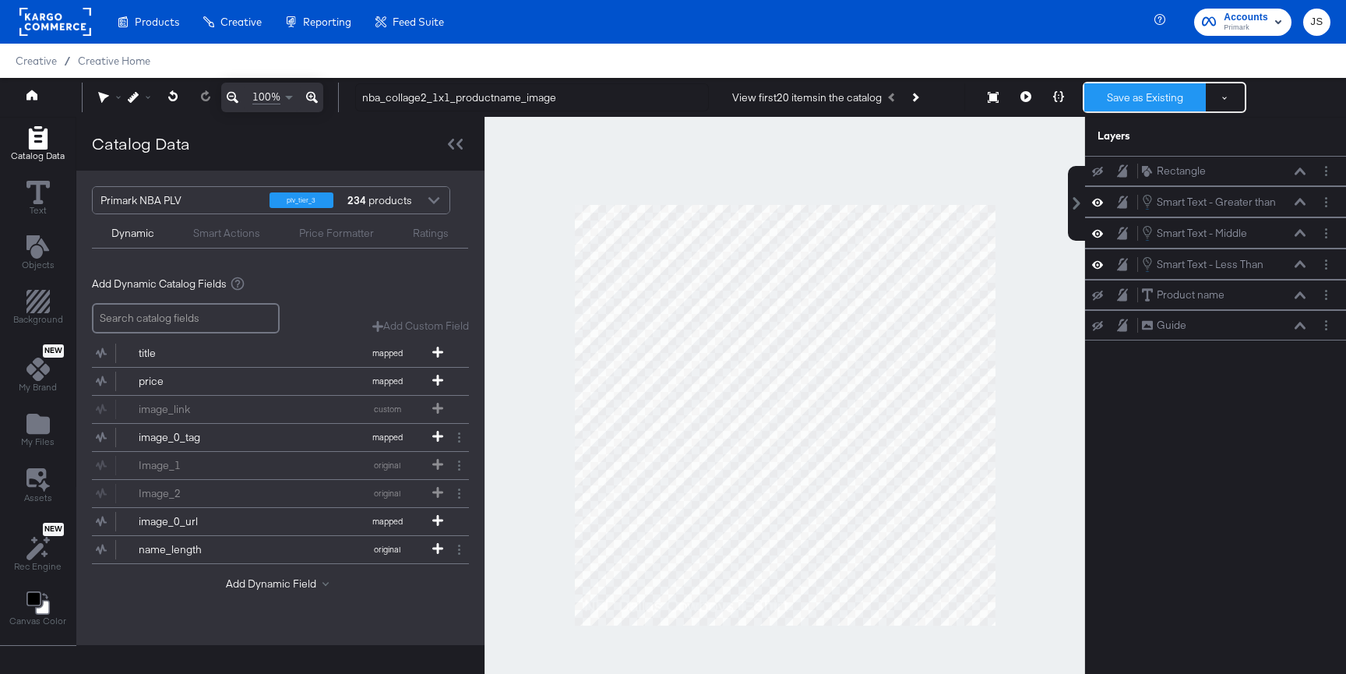
click at [1138, 97] on button "Save as Existing" at bounding box center [1145, 97] width 122 height 28
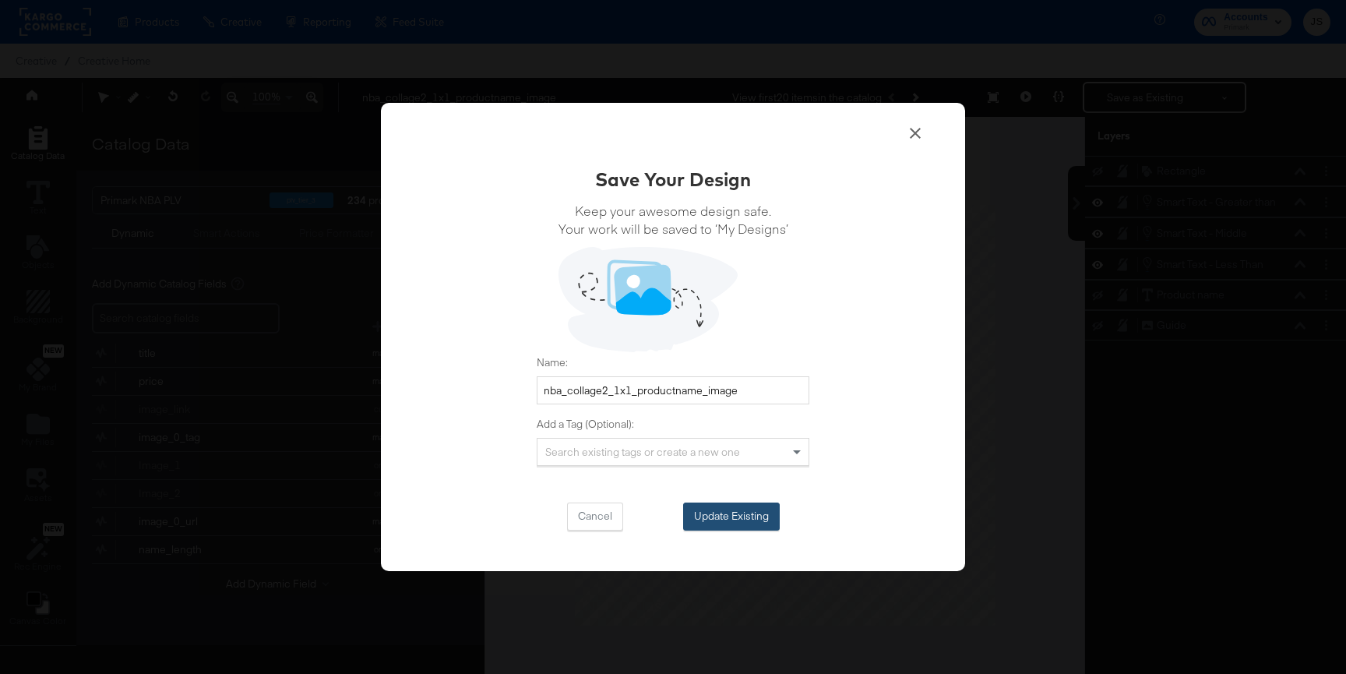
click at [755, 505] on button "Update Existing" at bounding box center [731, 516] width 97 height 28
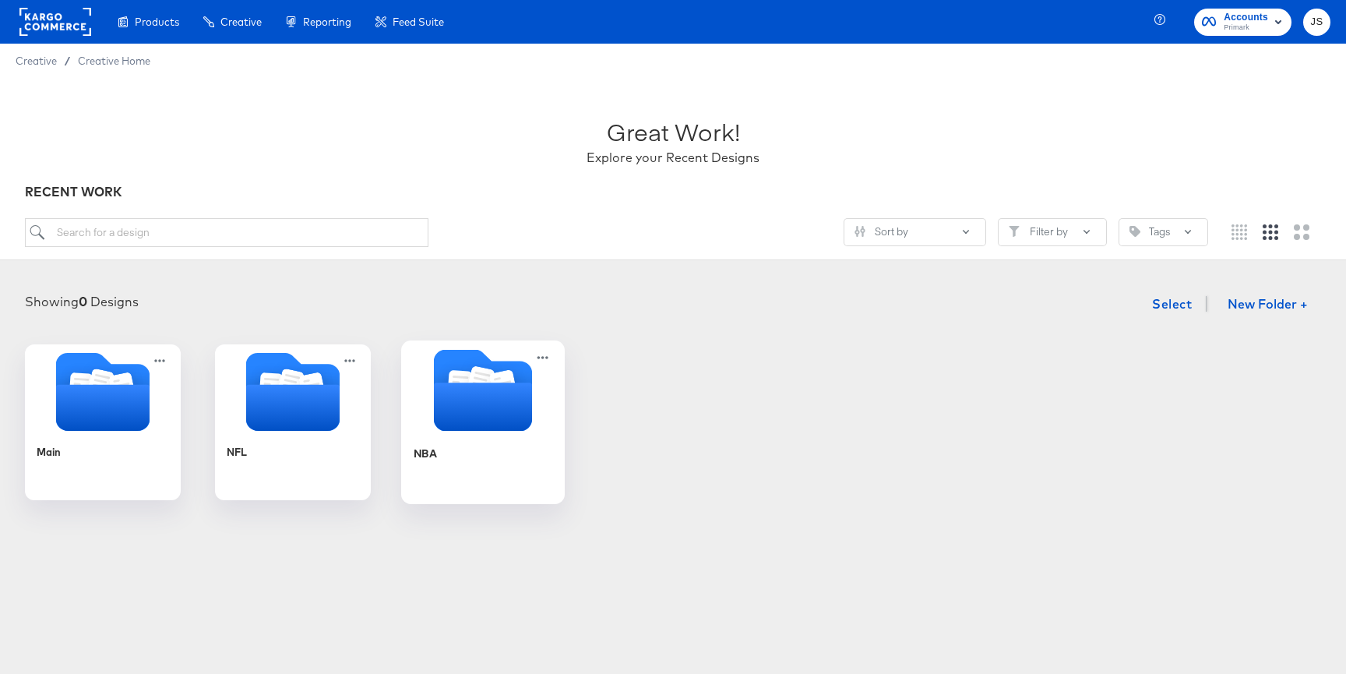
click at [481, 370] on icon "Folder" at bounding box center [480, 381] width 27 height 31
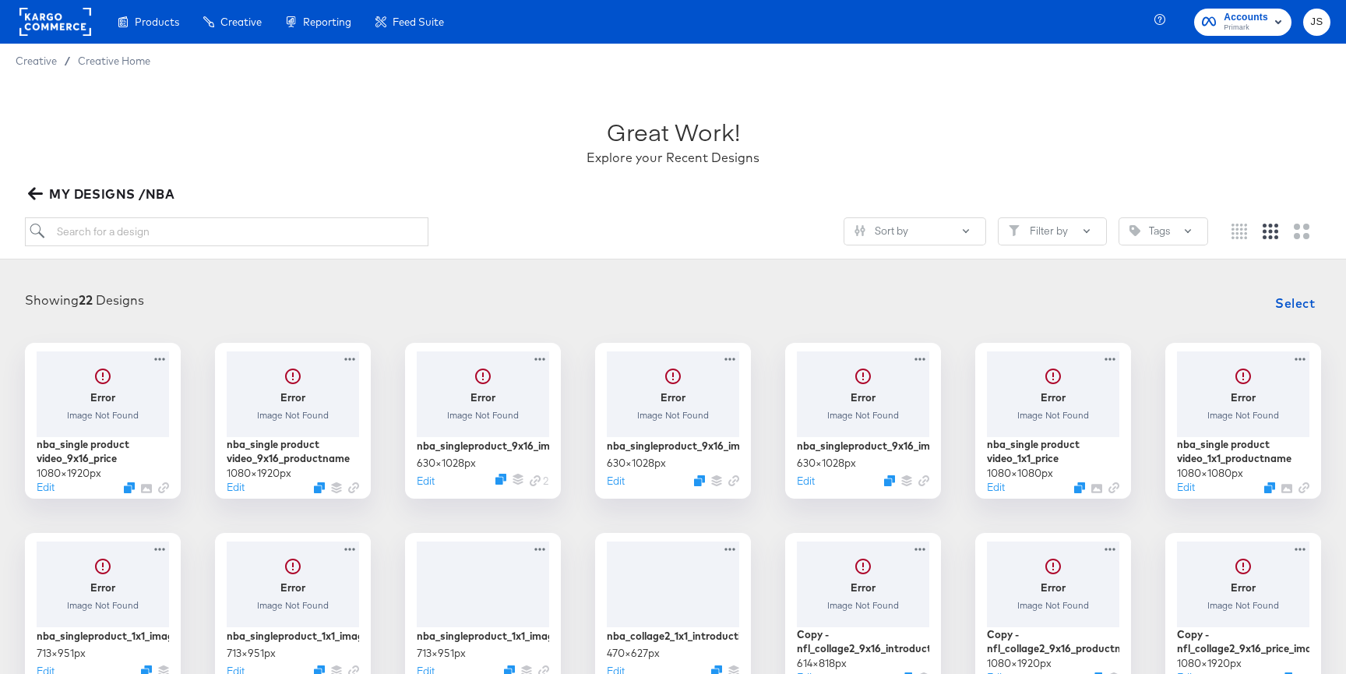
scroll to position [469, 0]
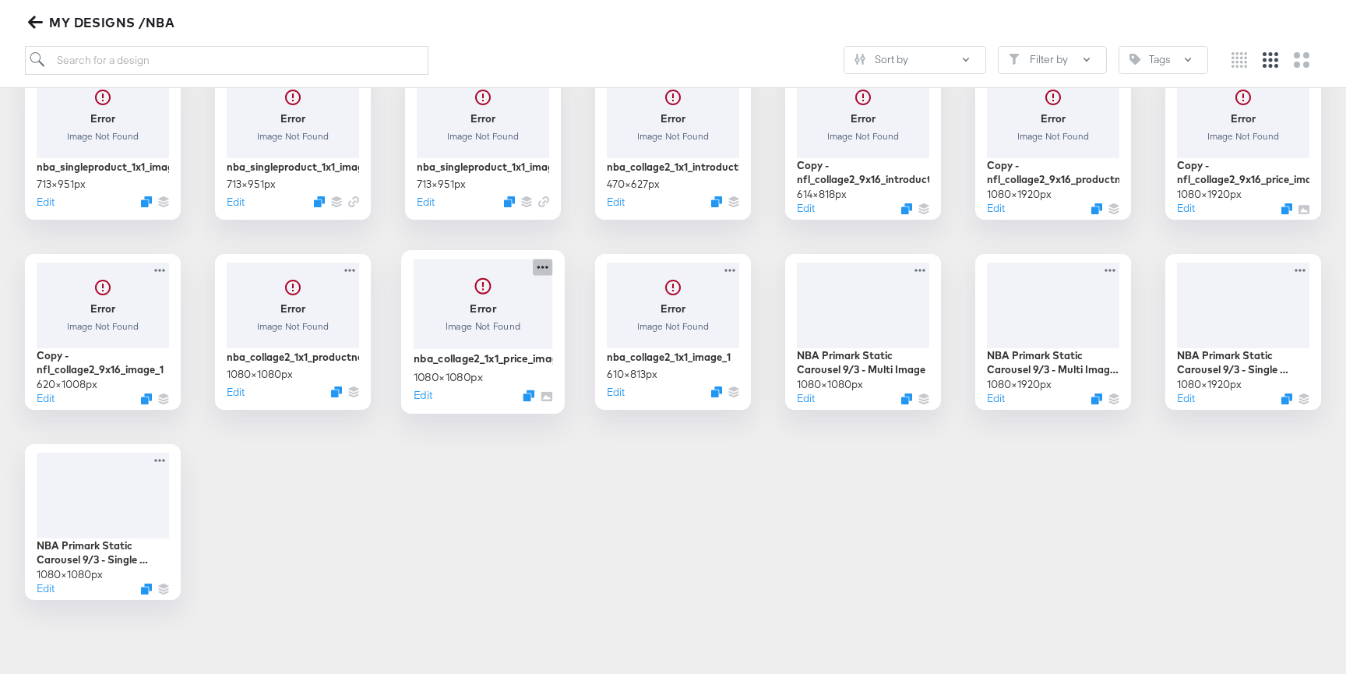
click at [543, 266] on icon at bounding box center [542, 267] width 11 height 3
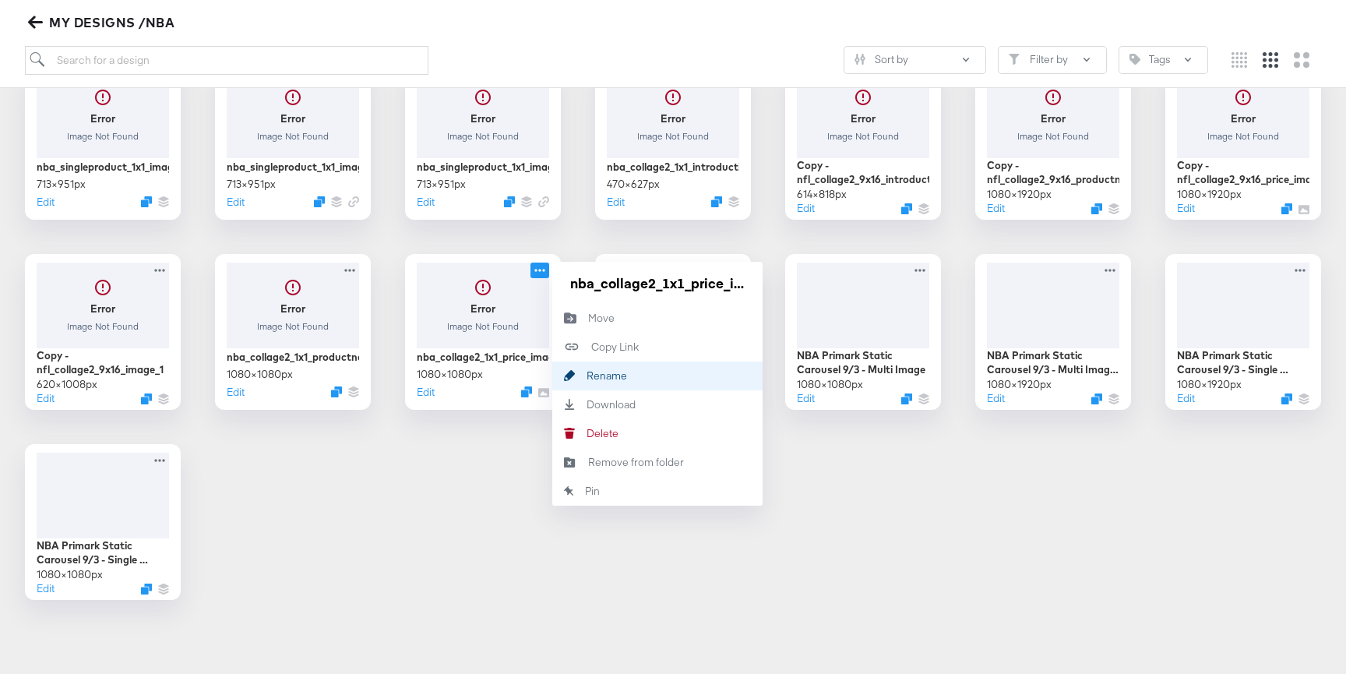
click at [587, 375] on div "Rename Rename" at bounding box center [587, 375] width 0 height 0
click at [601, 277] on input "nba_collage2_1x1_price_image" at bounding box center [657, 282] width 187 height 31
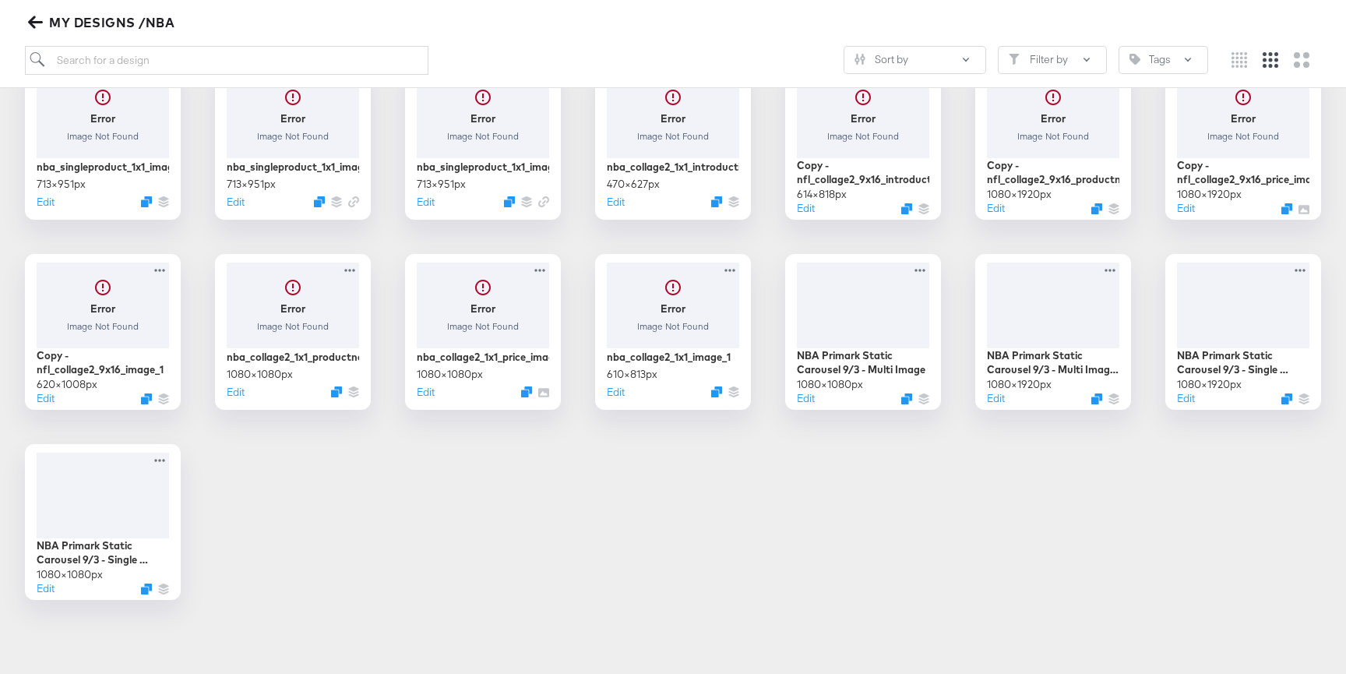
click at [483, 583] on div "Error Image Not Found nba_single product video_9x16_price 1080 × 1920 px Edit E…" at bounding box center [673, 237] width 1315 height 726
click at [132, 343] on div at bounding box center [102, 304] width 139 height 90
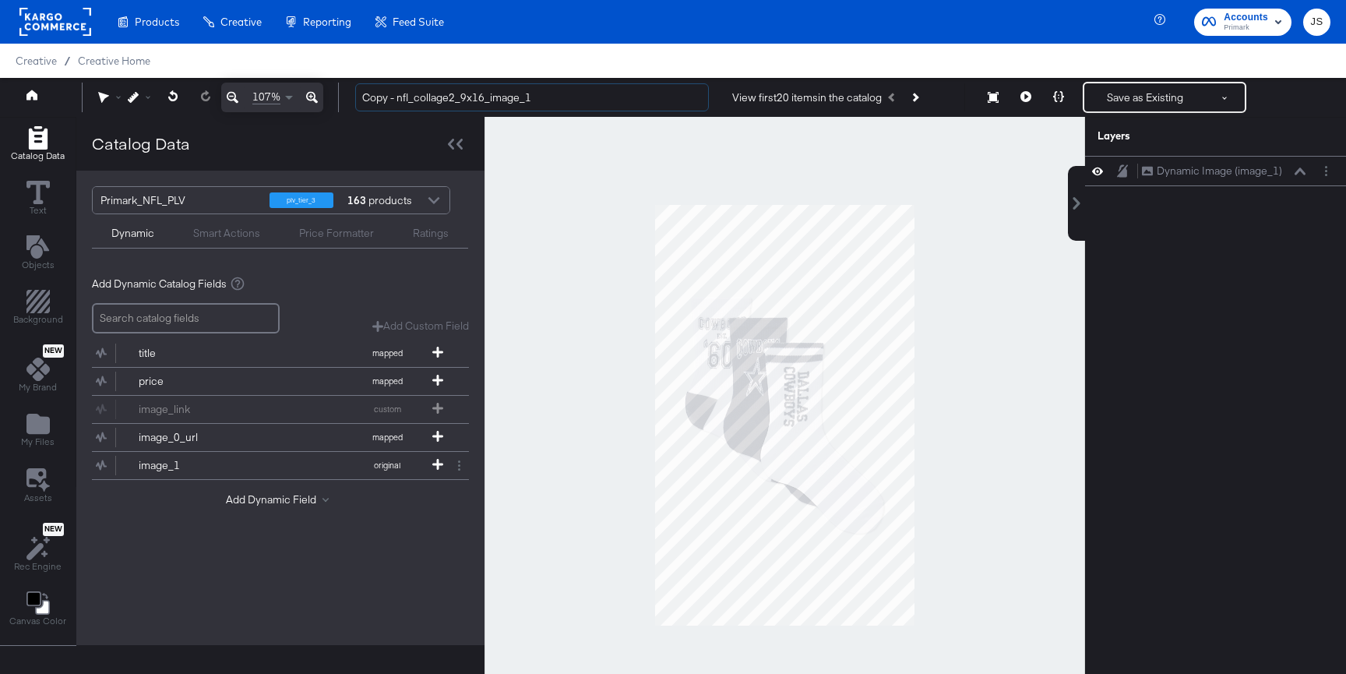
drag, startPoint x: 409, startPoint y: 96, endPoint x: 326, endPoint y: 96, distance: 83.3
click at [326, 96] on div "107% Copy - nfl_collage2_9x16_image_1 View first 20 items in the catalog Save a…" at bounding box center [673, 97] width 1346 height 39
type input "nba_collage2_9x16_image_1"
click at [217, 195] on div "Primark_NFL_PLV" at bounding box center [178, 200] width 157 height 26
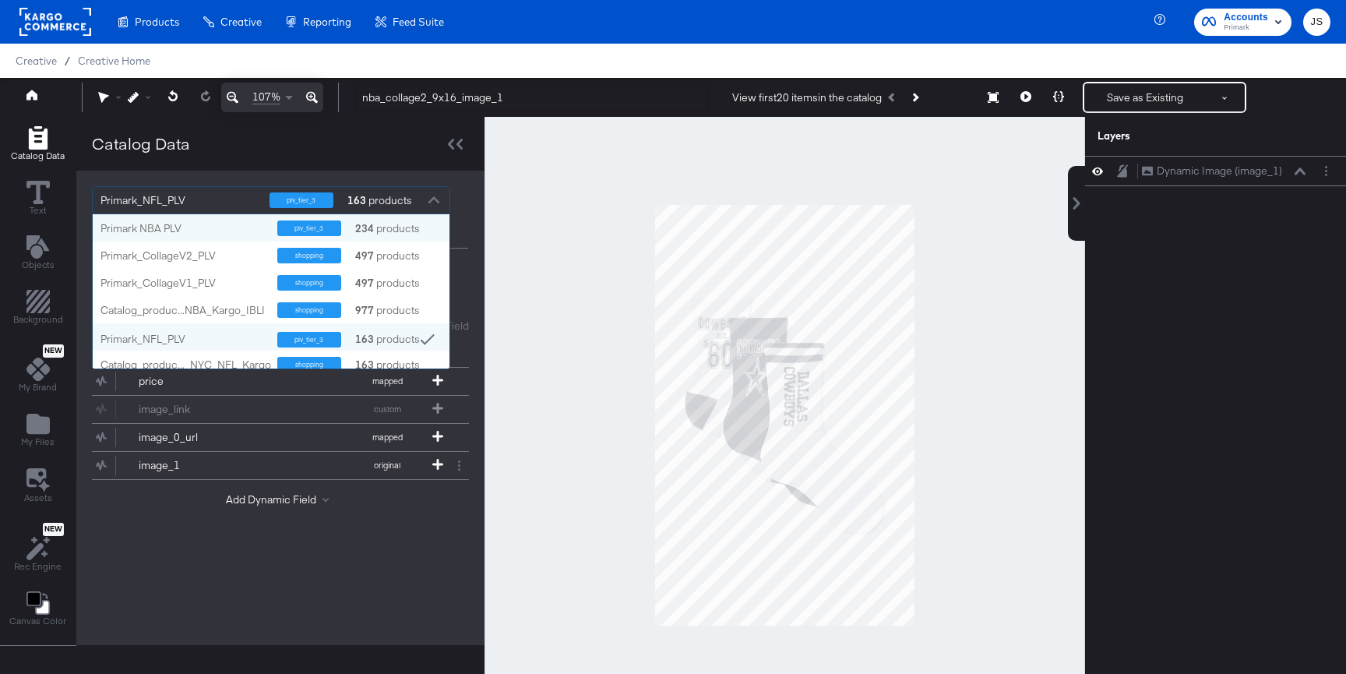
scroll to position [154, 357]
click at [197, 224] on div "Primark NBA PLV" at bounding box center [182, 228] width 165 height 15
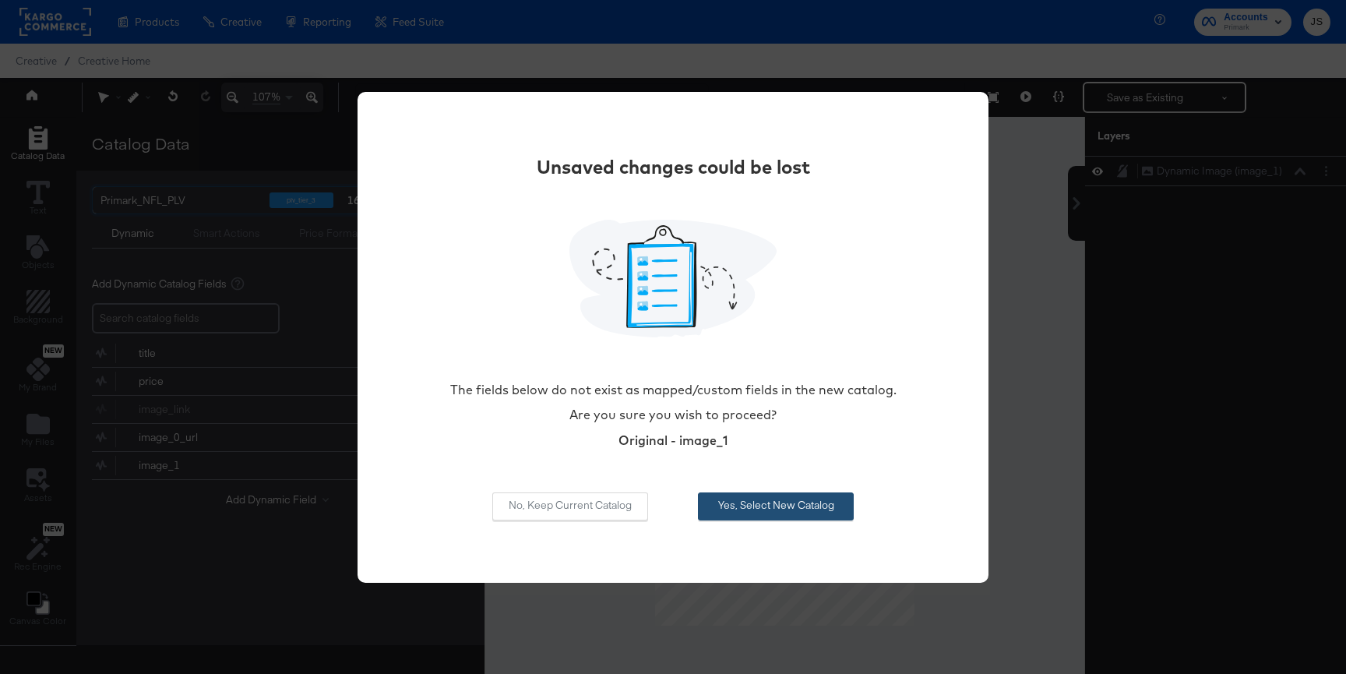
click at [740, 495] on button "Yes, Select New Catalog" at bounding box center [776, 506] width 156 height 28
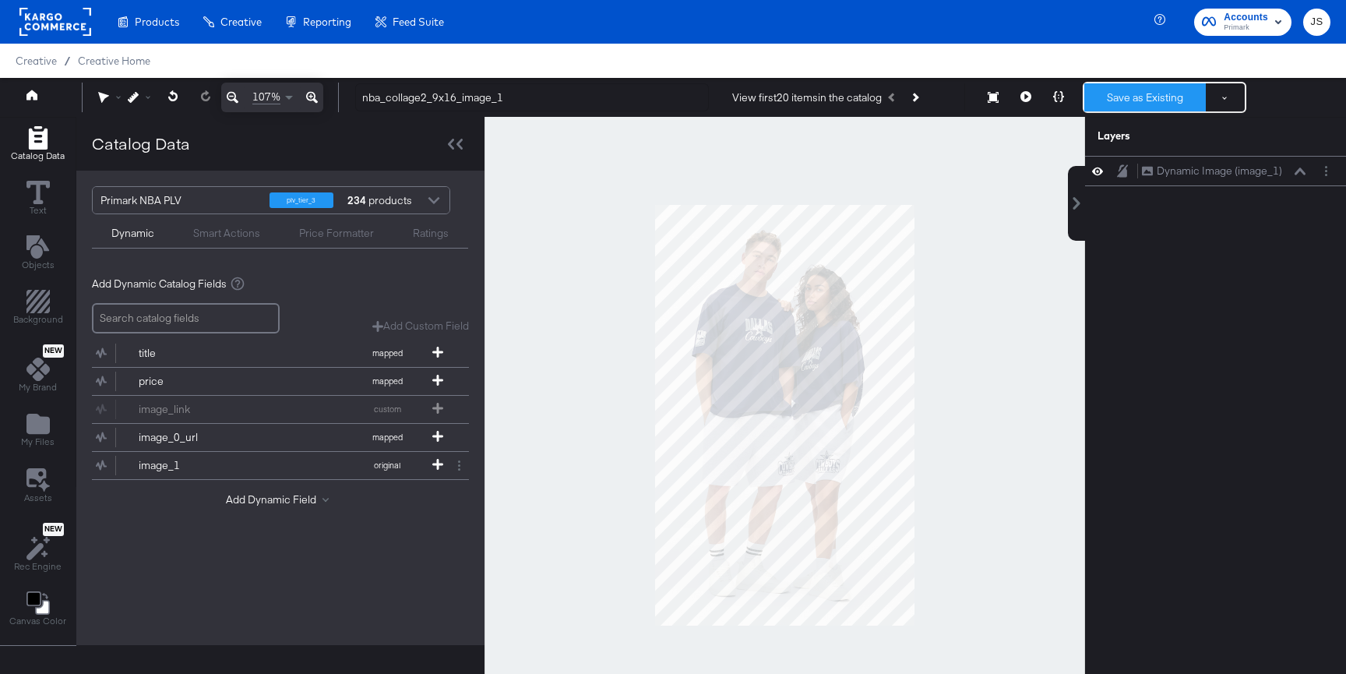
click at [1162, 105] on button "Save as Existing" at bounding box center [1145, 97] width 122 height 28
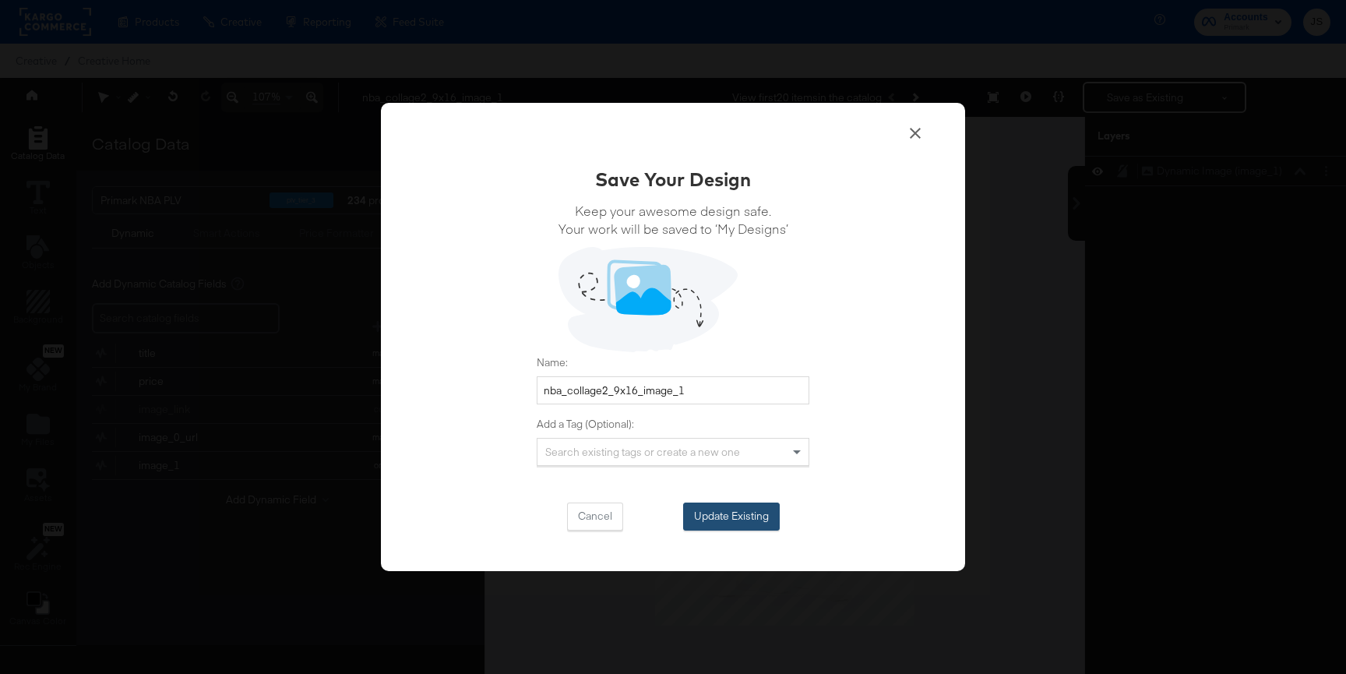
click at [773, 518] on button "Update Existing" at bounding box center [731, 516] width 97 height 28
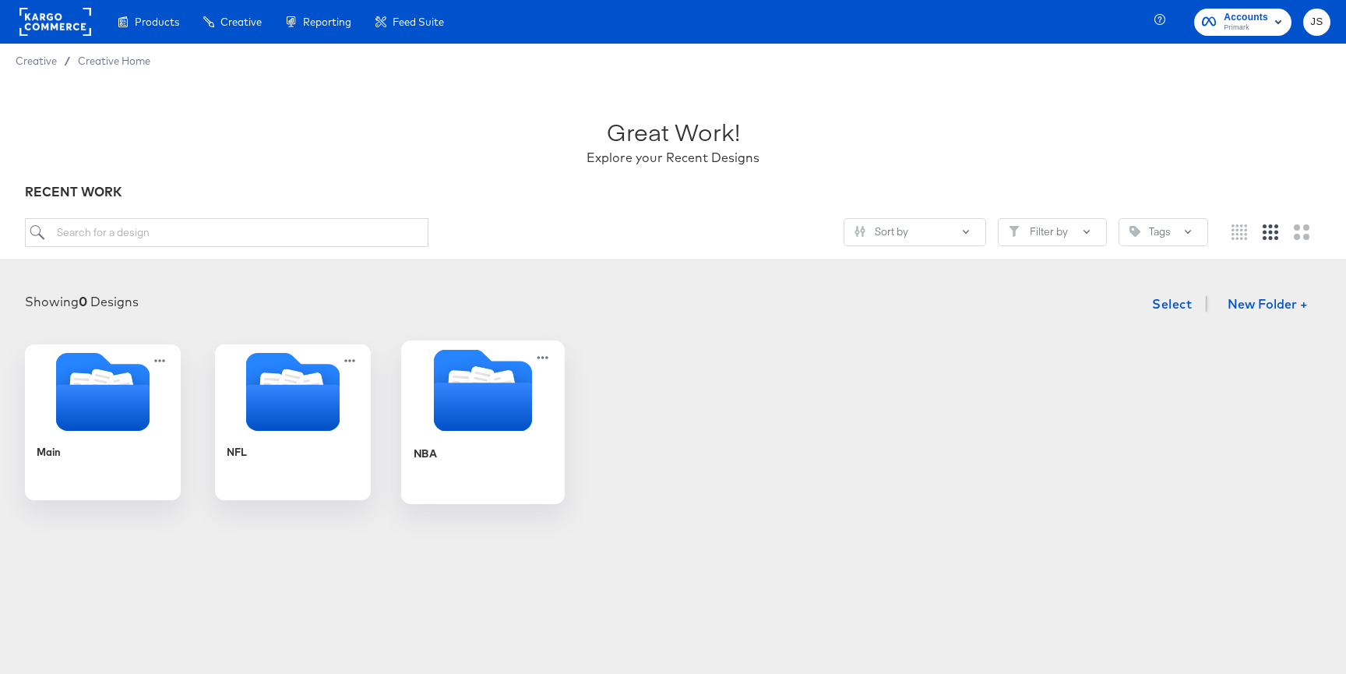
click at [432, 392] on icon "Folder" at bounding box center [483, 390] width 164 height 82
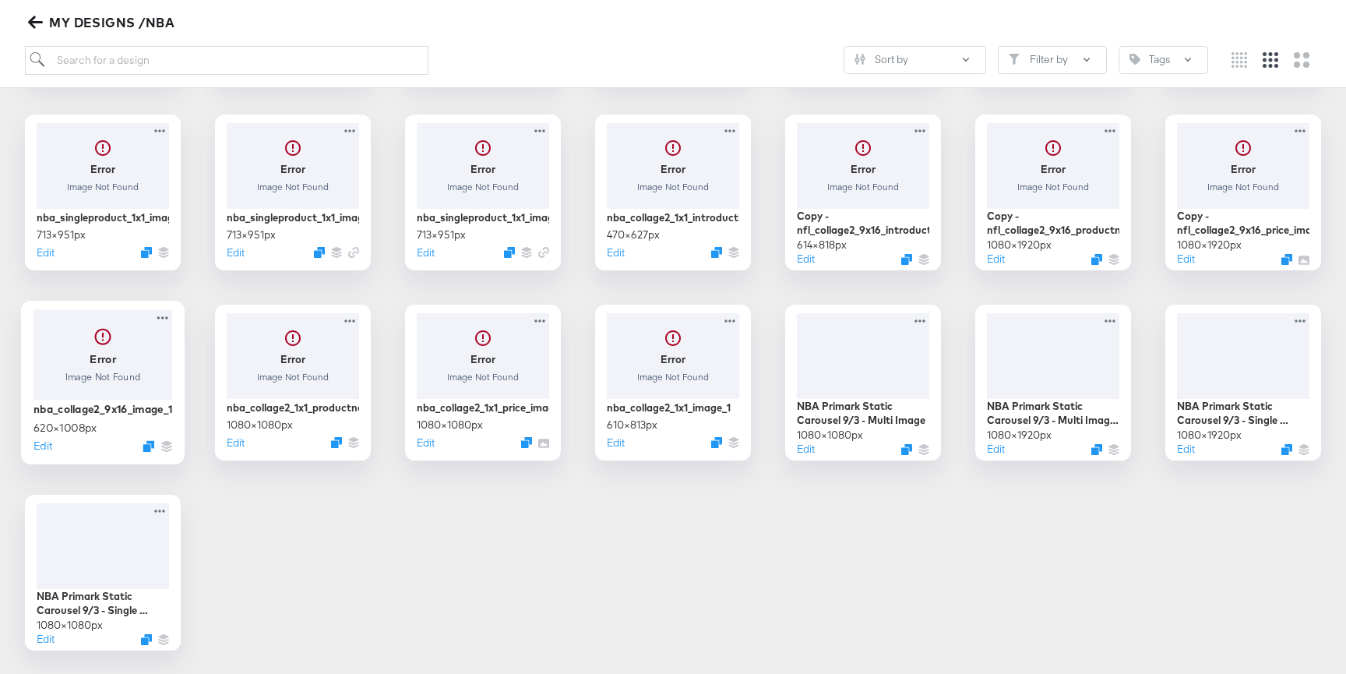
scroll to position [380, 0]
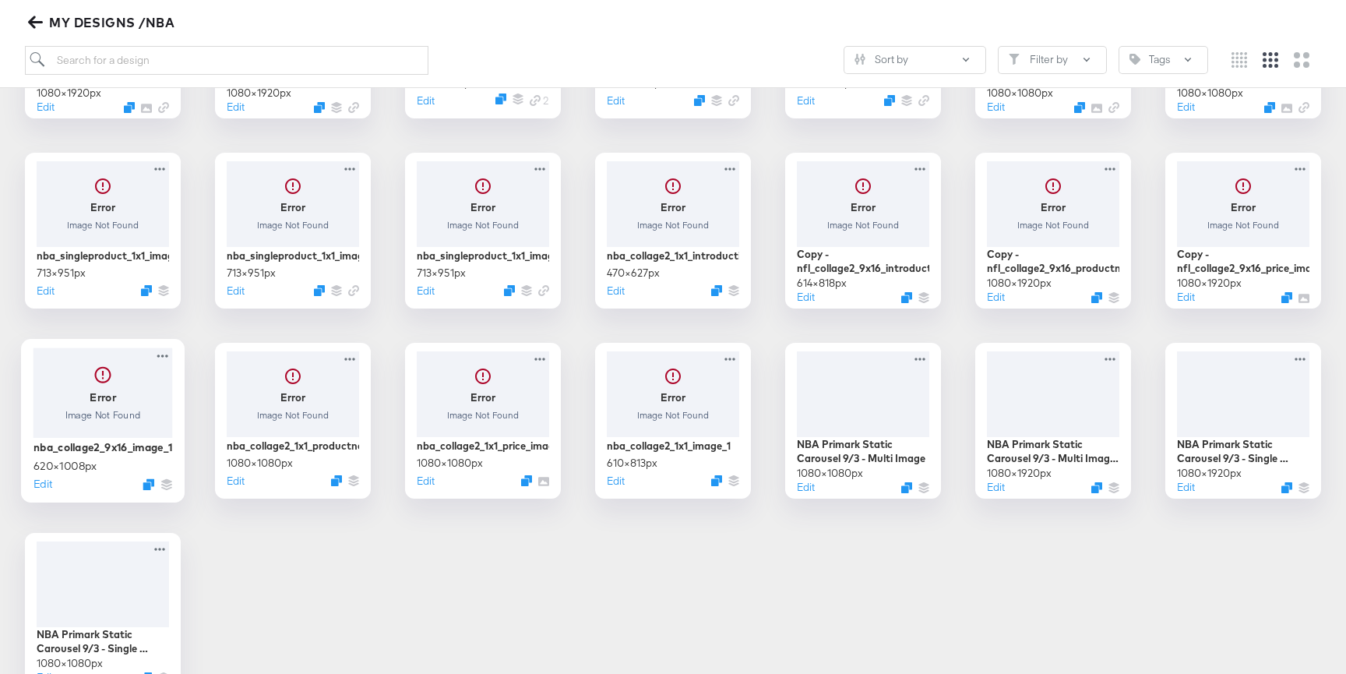
click at [139, 382] on div at bounding box center [102, 392] width 139 height 90
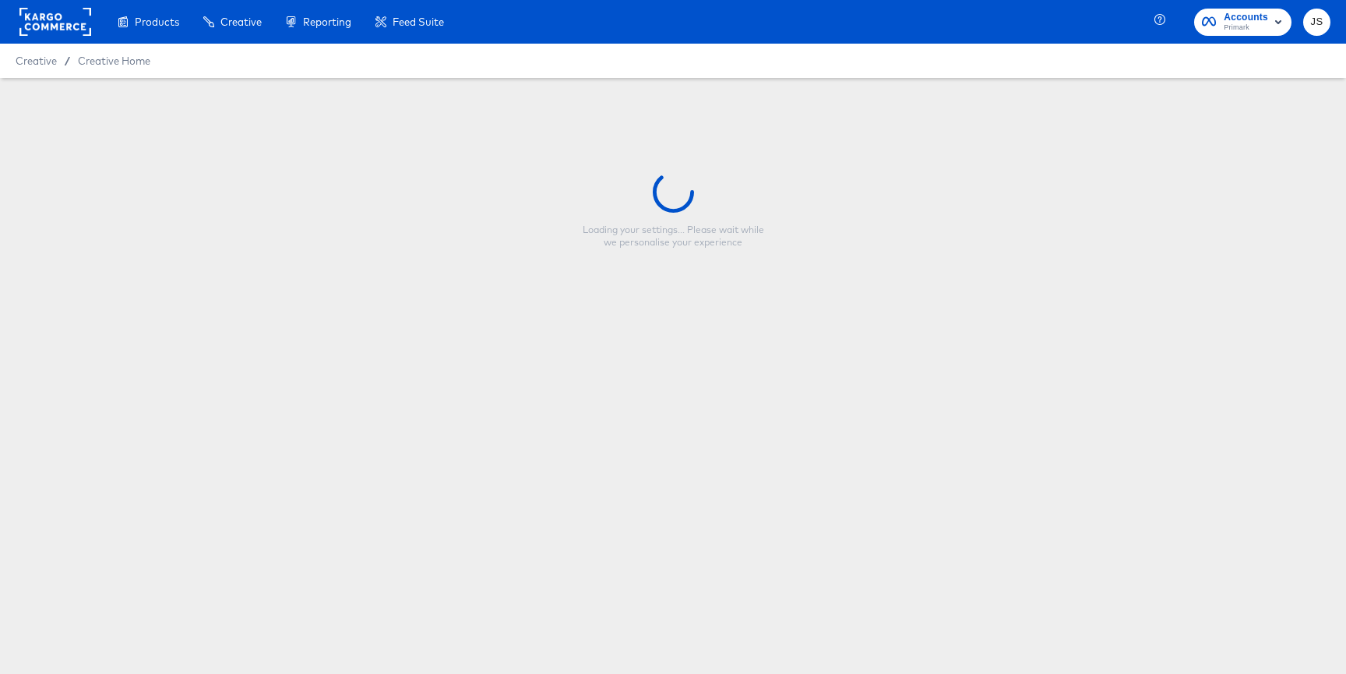
type input "nba_collage2_9x16_image_1"
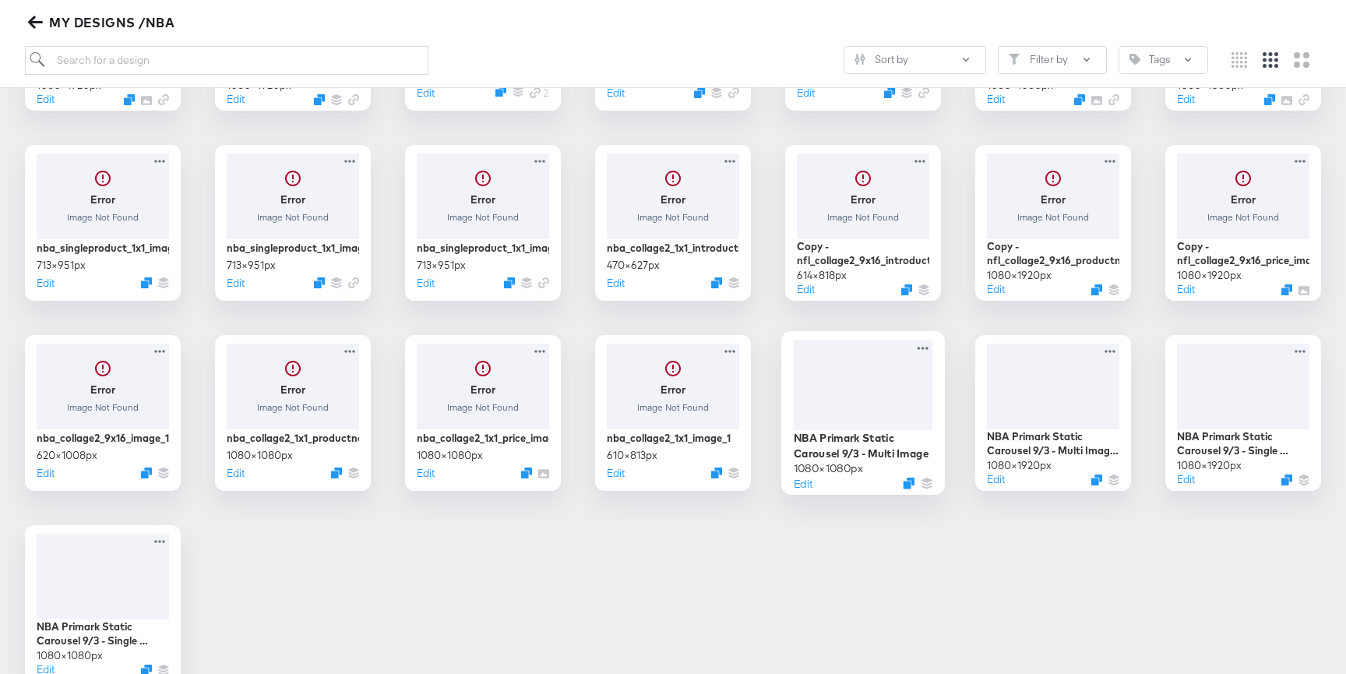
scroll to position [362, 0]
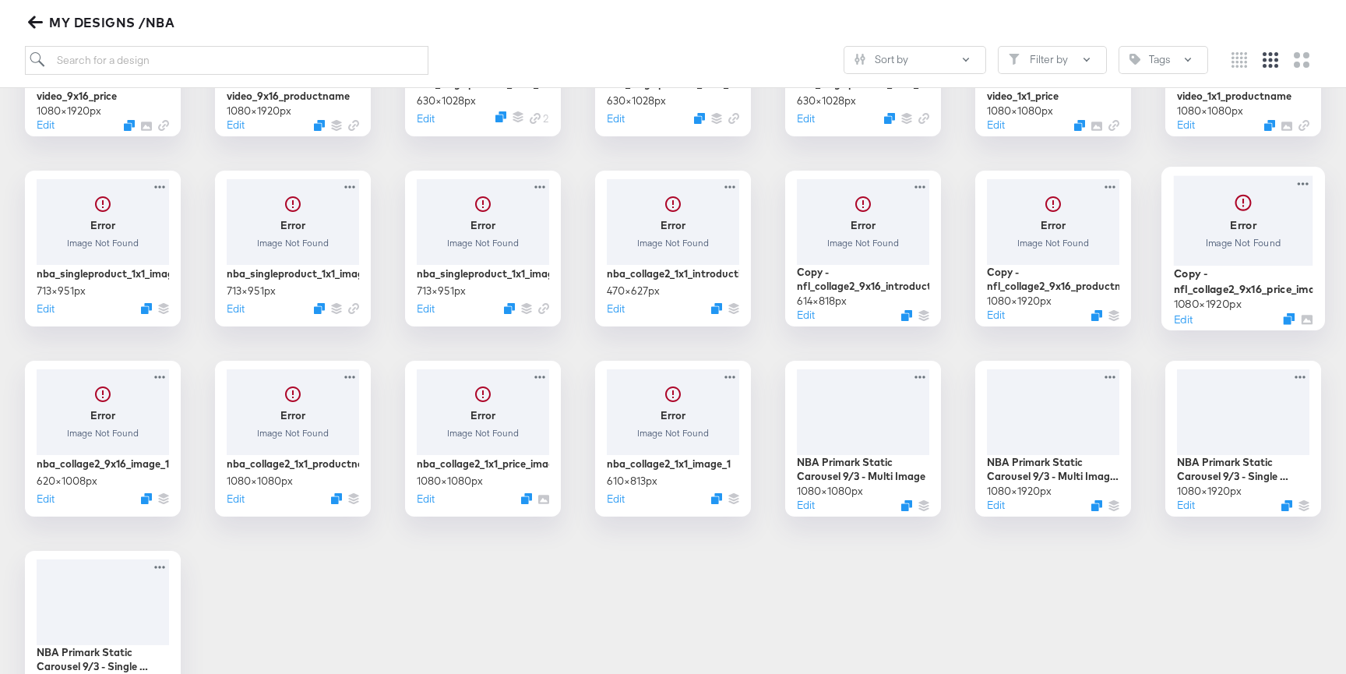
click at [1248, 229] on div at bounding box center [1243, 220] width 139 height 90
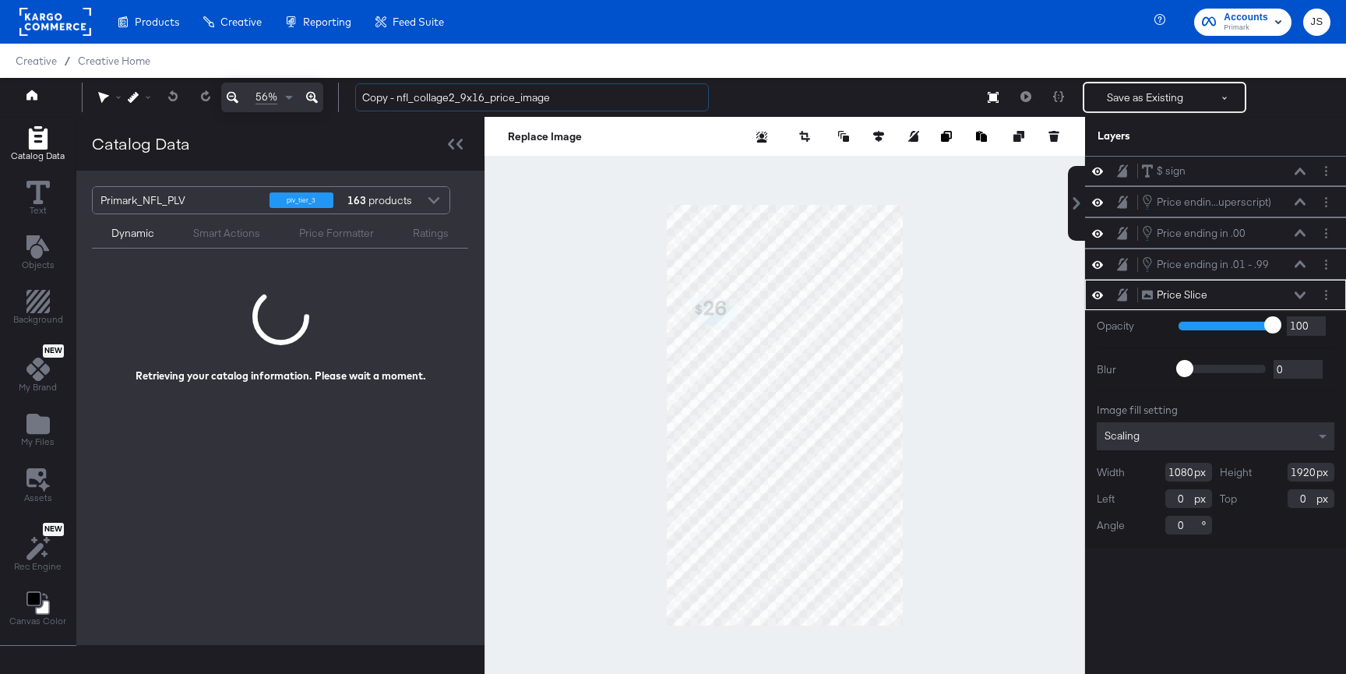
drag, startPoint x: 410, startPoint y: 97, endPoint x: 354, endPoint y: 97, distance: 56.9
click at [354, 97] on div "Copy - nfl_collage2_9x16_price_image Save as Existing See more options" at bounding box center [837, 97] width 988 height 31
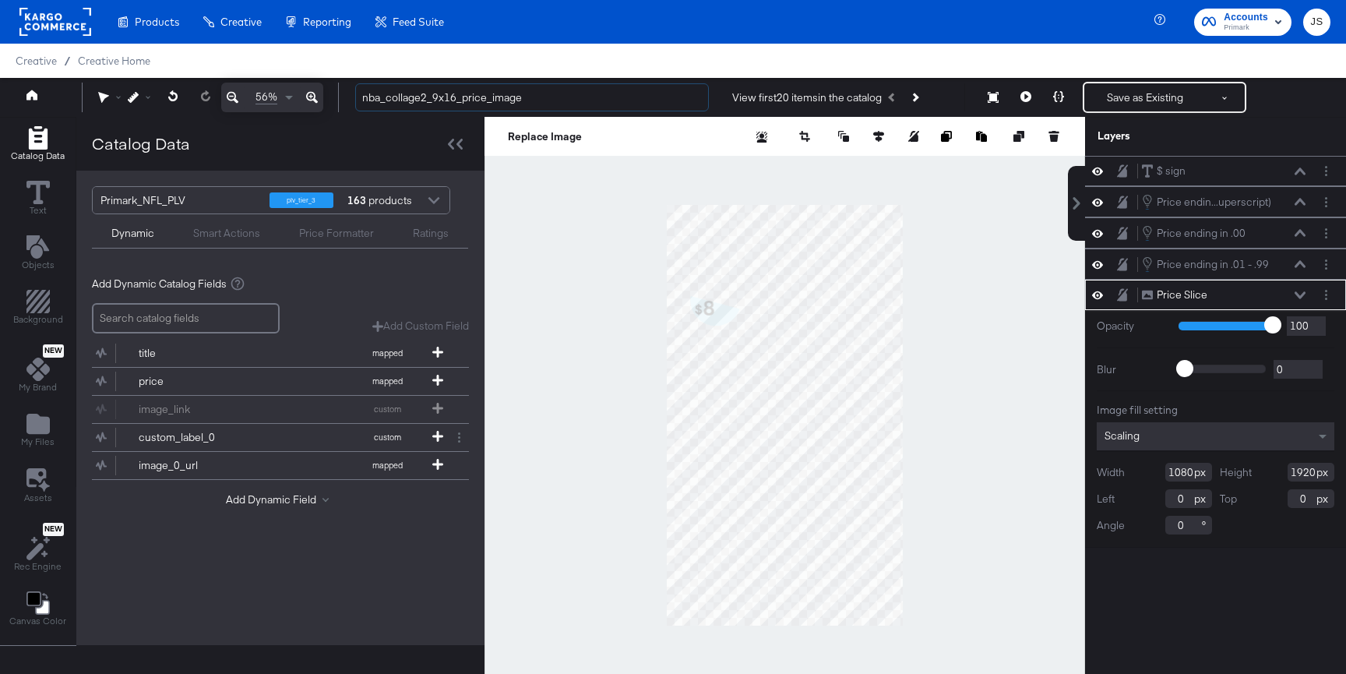
type input "nba_collage2_9x16_price_image"
click at [168, 198] on div "Primark_NFL_PLV" at bounding box center [178, 200] width 157 height 26
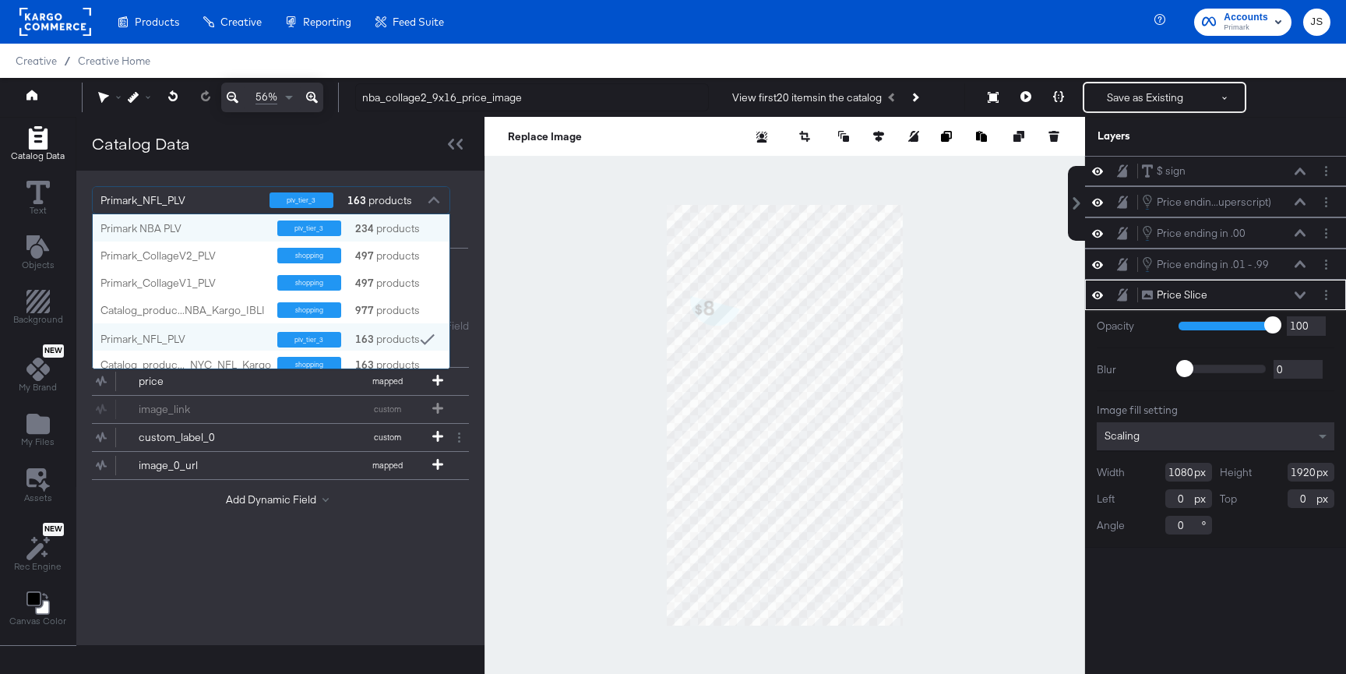
scroll to position [154, 357]
click at [170, 236] on div "Primark NBA PLV plv_tier_3 234 products" at bounding box center [271, 227] width 357 height 27
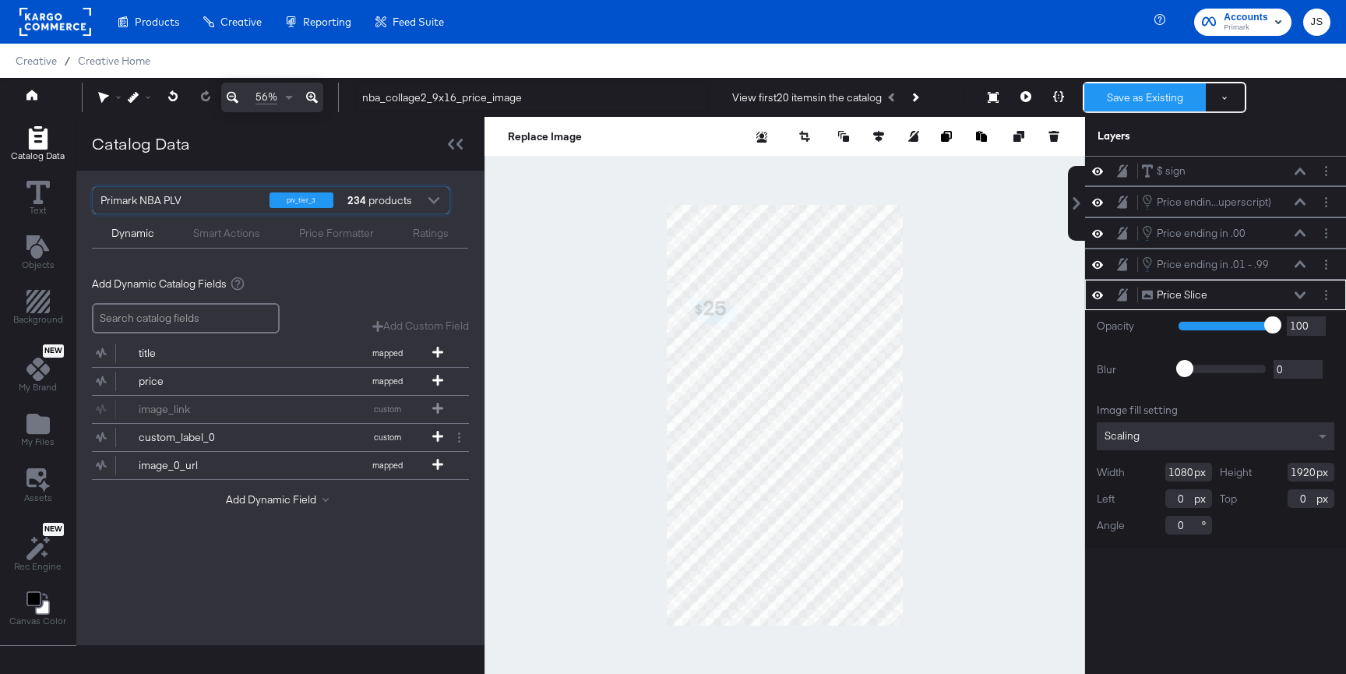
click at [1131, 100] on button "Save as Existing" at bounding box center [1145, 97] width 122 height 28
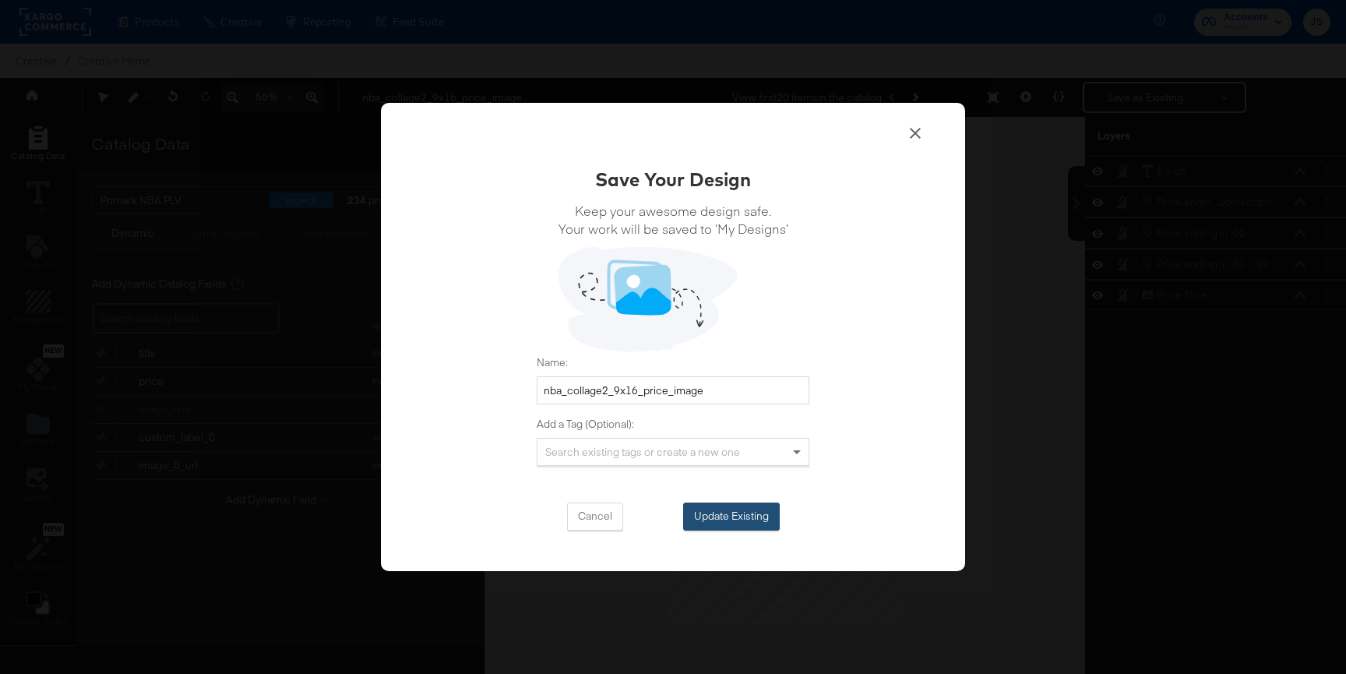
click at [727, 516] on button "Update Existing" at bounding box center [731, 516] width 97 height 28
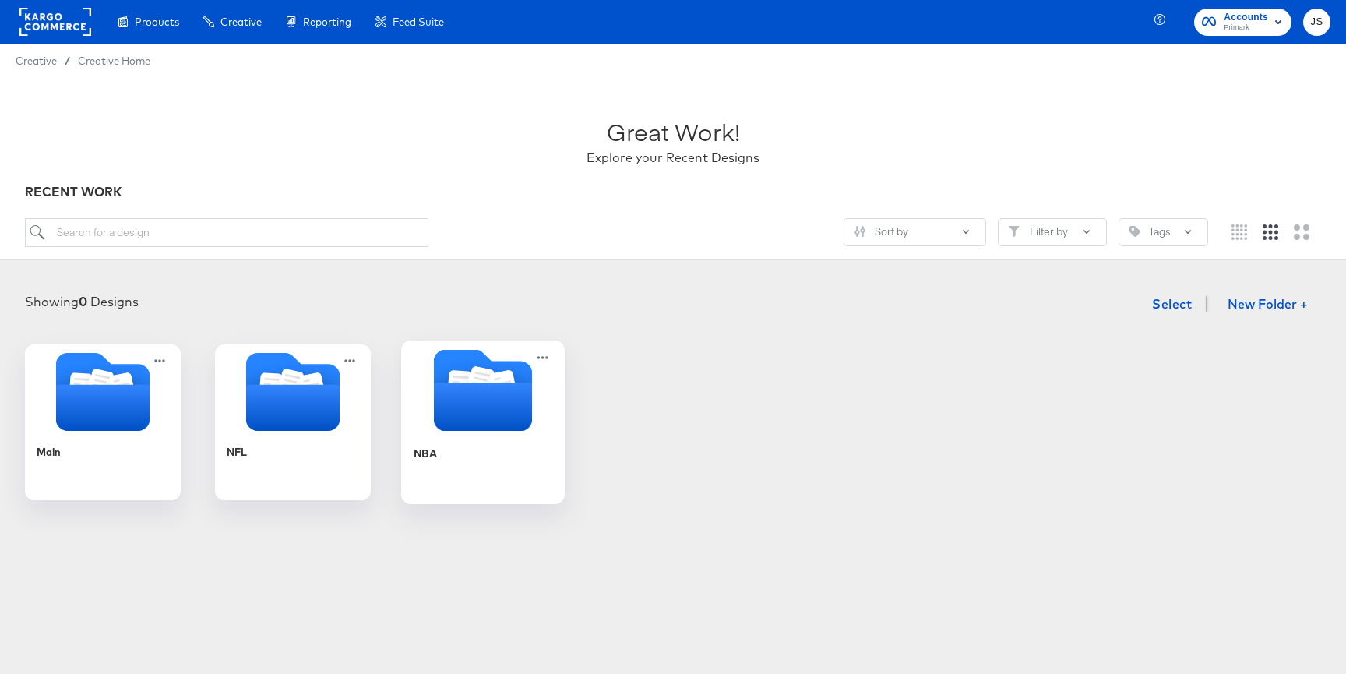
click at [415, 394] on icon "Folder" at bounding box center [483, 390] width 164 height 82
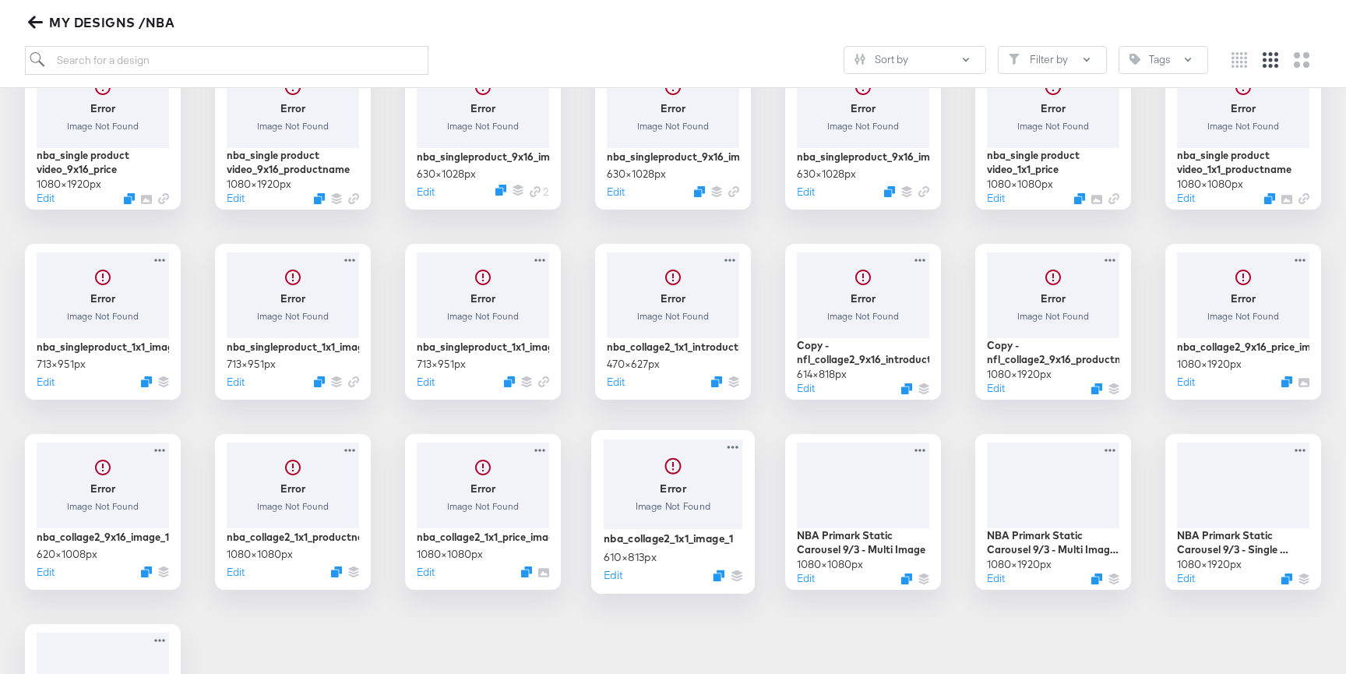
scroll to position [273, 0]
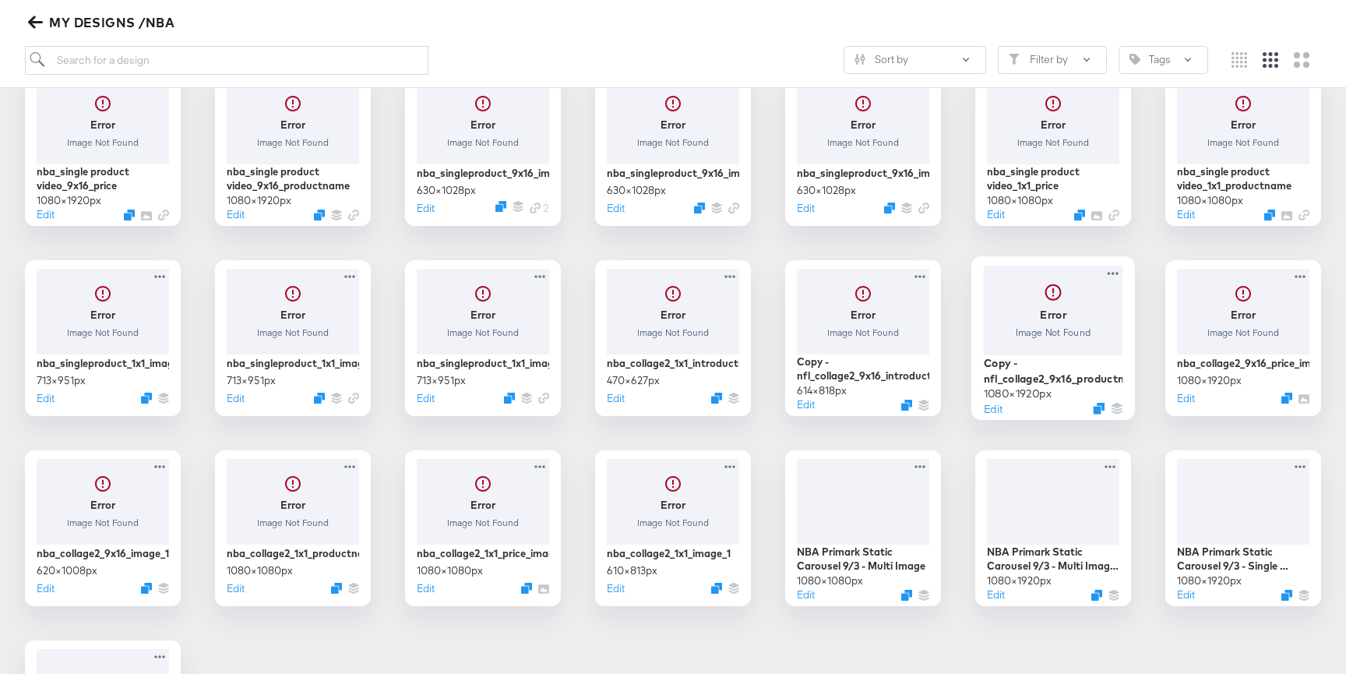
click at [1097, 316] on div at bounding box center [1053, 310] width 139 height 90
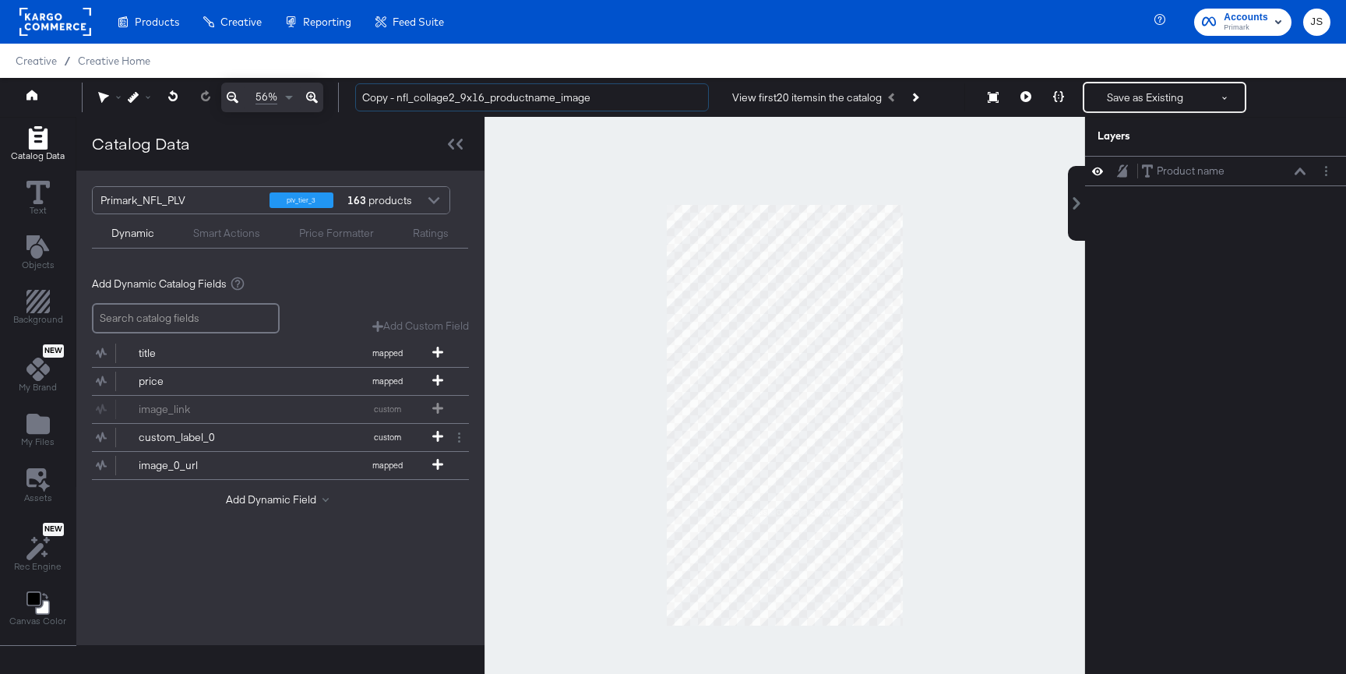
drag, startPoint x: 399, startPoint y: 99, endPoint x: 342, endPoint y: 98, distance: 56.9
click at [342, 98] on div "56% Copy - nfl_collage2_9x16_productname_image View first 20 items in the catal…" at bounding box center [673, 97] width 1346 height 39
type input "nba_collage2_9x16_productname_image"
click at [196, 196] on div "Primark_NFL_PLV" at bounding box center [178, 200] width 157 height 26
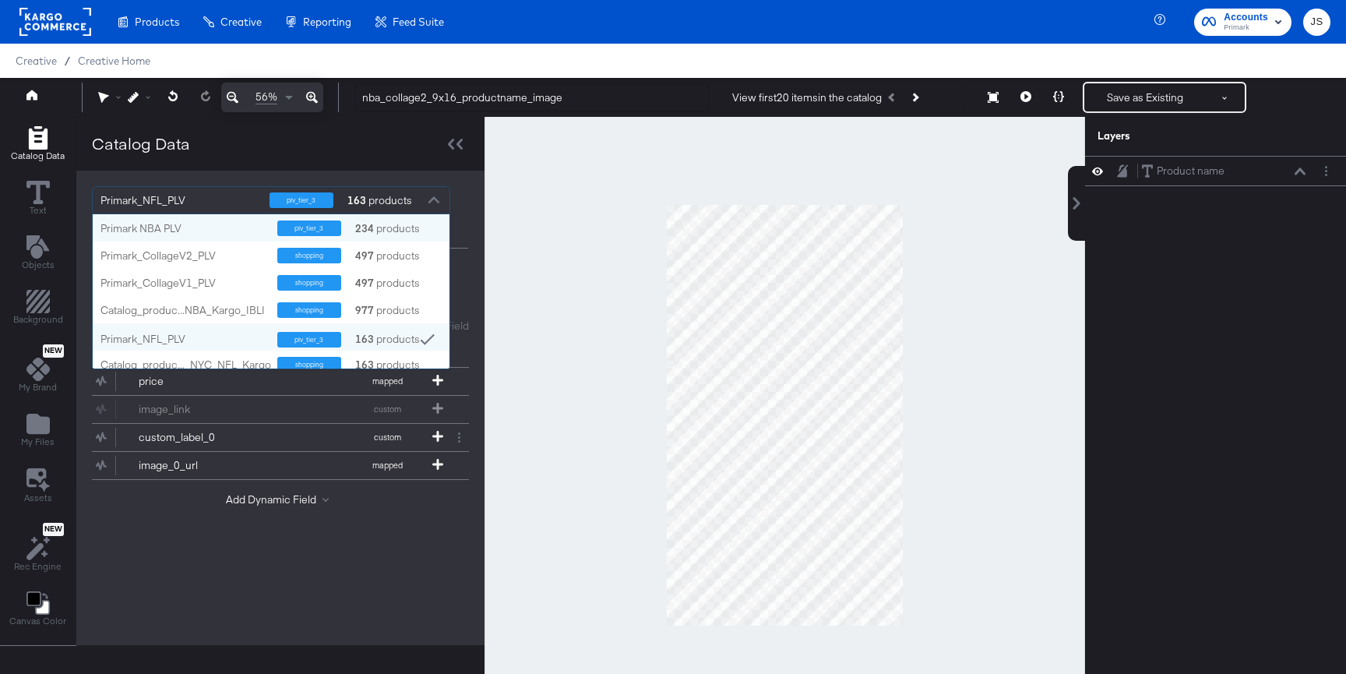
scroll to position [154, 357]
click at [192, 221] on div "Primark NBA PLV" at bounding box center [182, 228] width 165 height 15
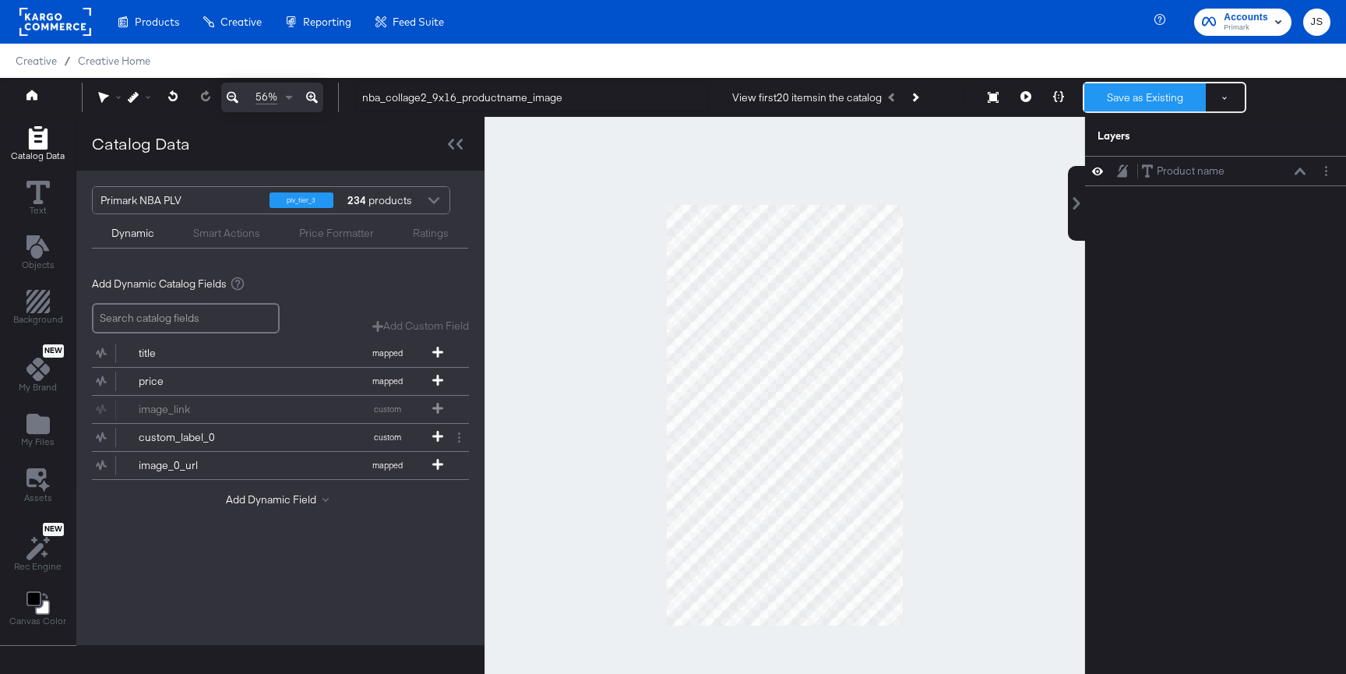
click at [1127, 97] on button "Save as Existing" at bounding box center [1145, 97] width 122 height 28
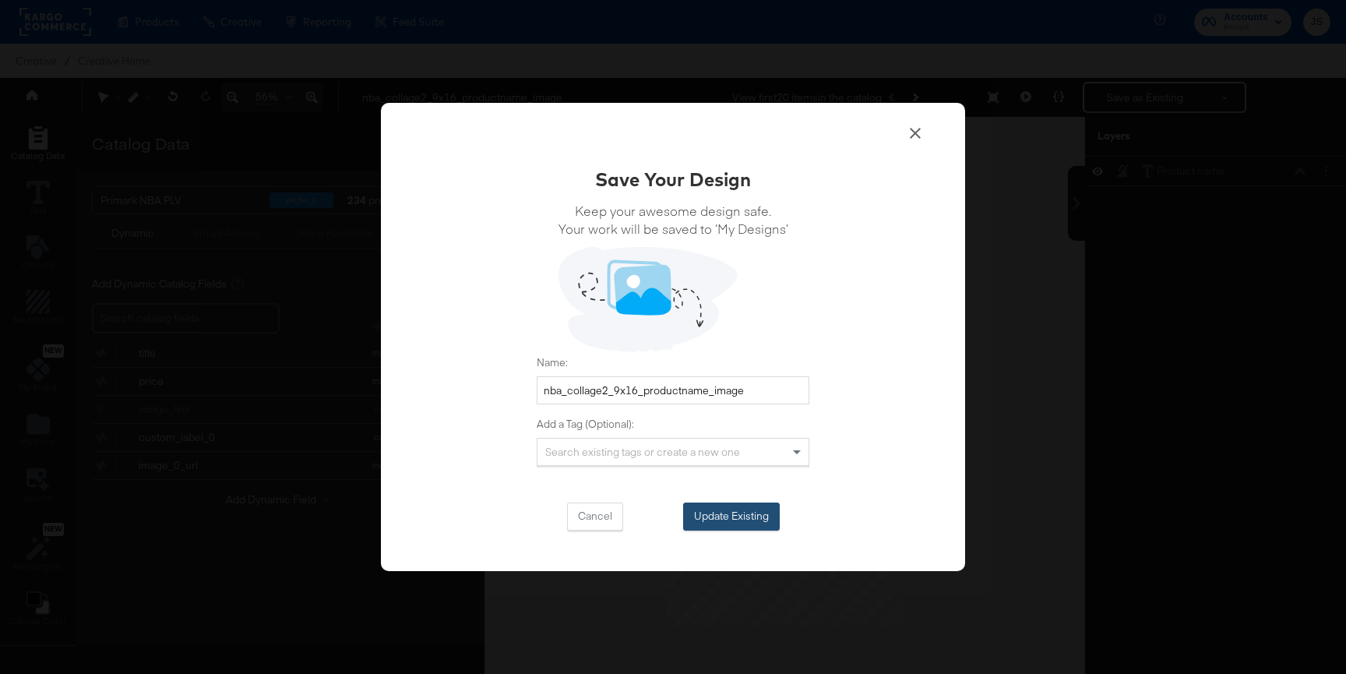
click at [707, 505] on button "Update Existing" at bounding box center [731, 516] width 97 height 28
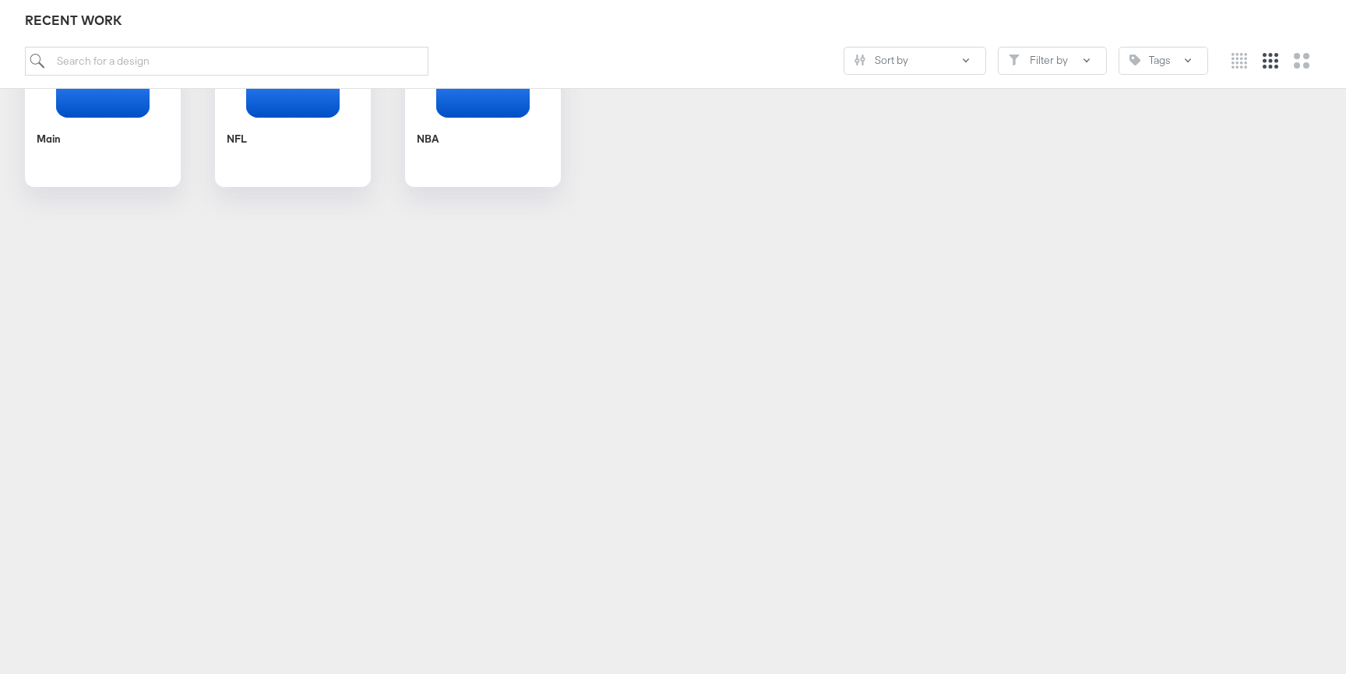
click at [490, 86] on div "Sort by Filter by Tags" at bounding box center [673, 67] width 1296 height 41
click at [492, 116] on icon "Folder" at bounding box center [483, 93] width 98 height 48
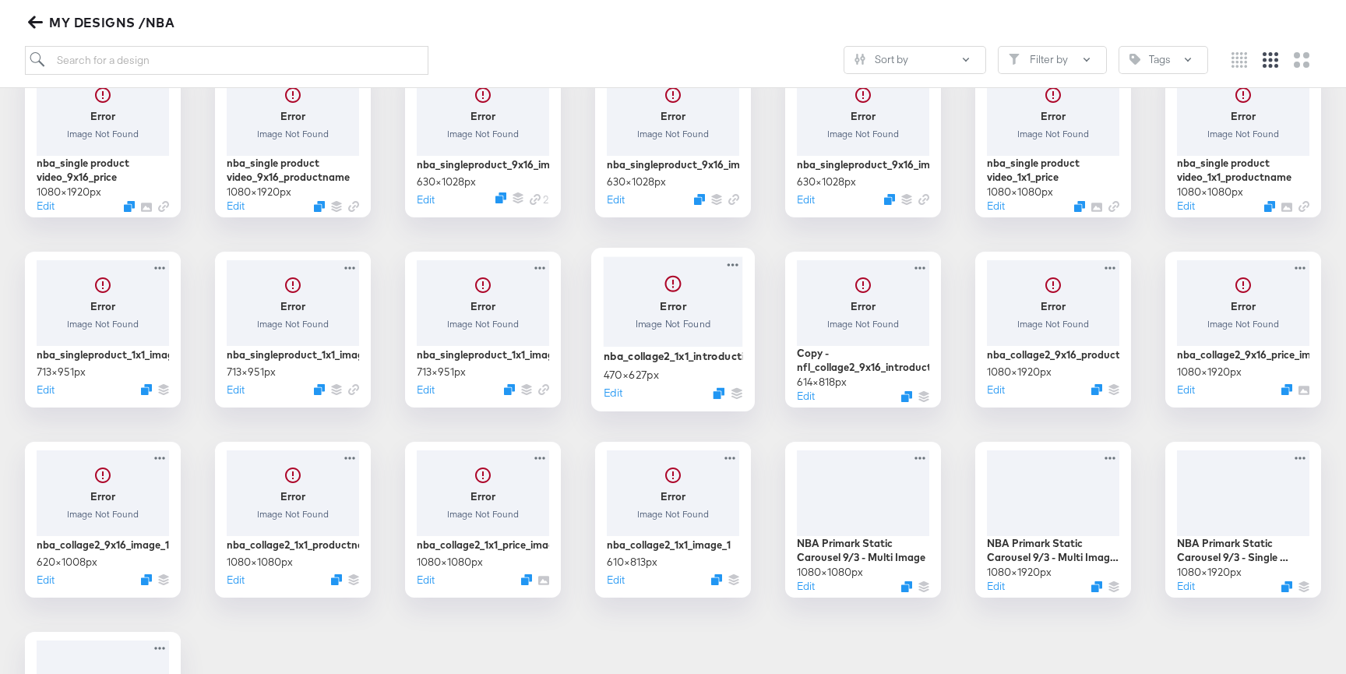
scroll to position [263, 0]
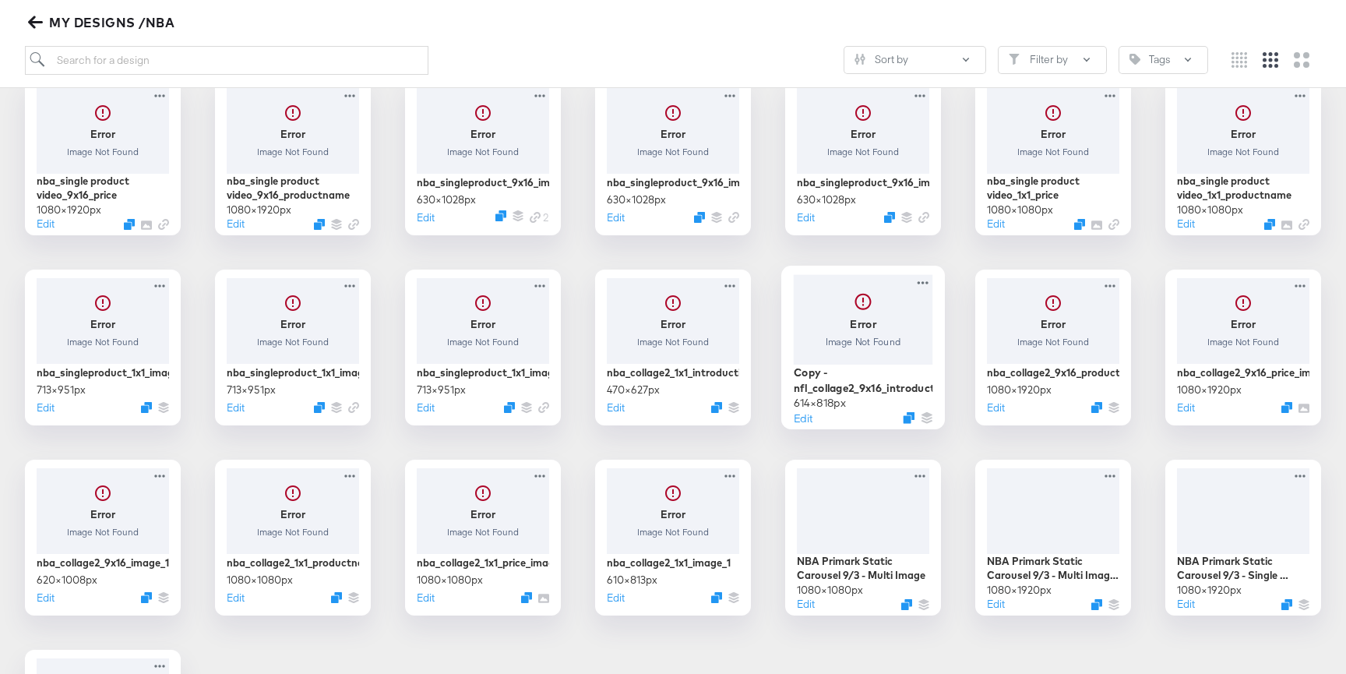
click at [854, 337] on div at bounding box center [863, 319] width 139 height 90
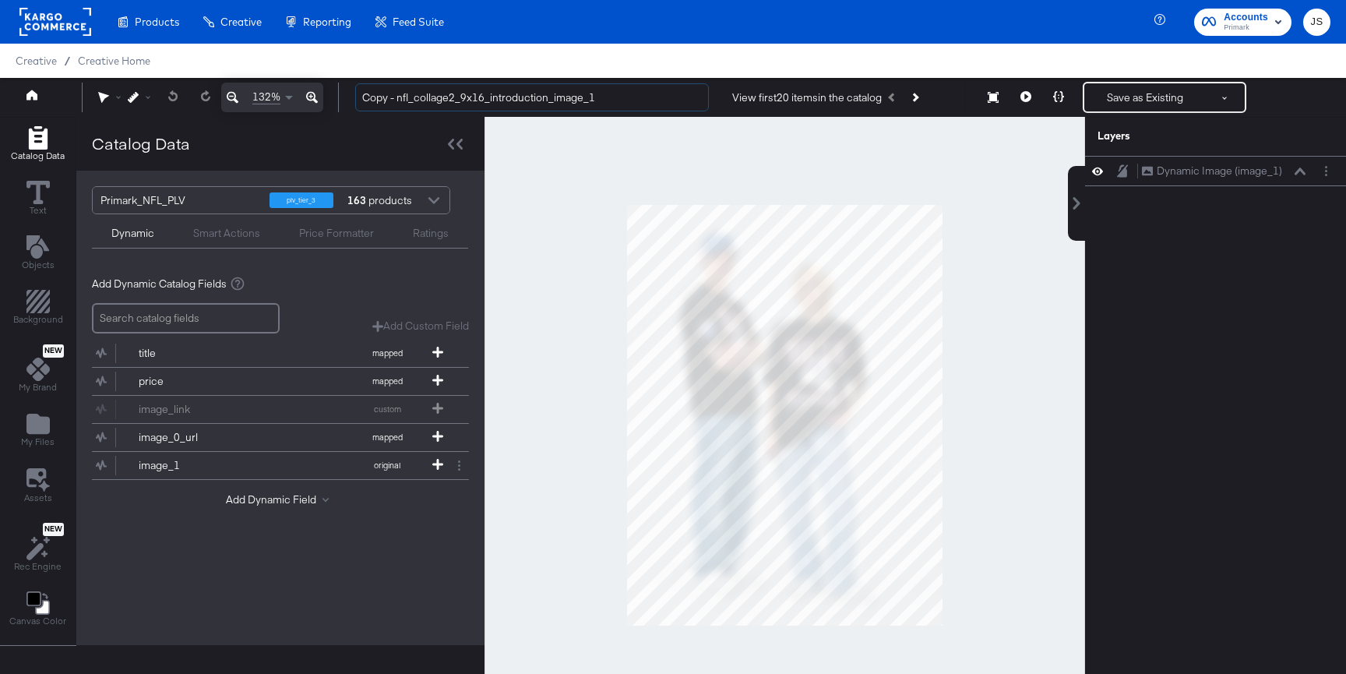
drag, startPoint x: 408, startPoint y: 97, endPoint x: 317, endPoint y: 97, distance: 91.1
click at [317, 97] on div "132% Copy - nfl_collage2_9x16_introduction_image_1 View first 20 items in the c…" at bounding box center [673, 97] width 1346 height 39
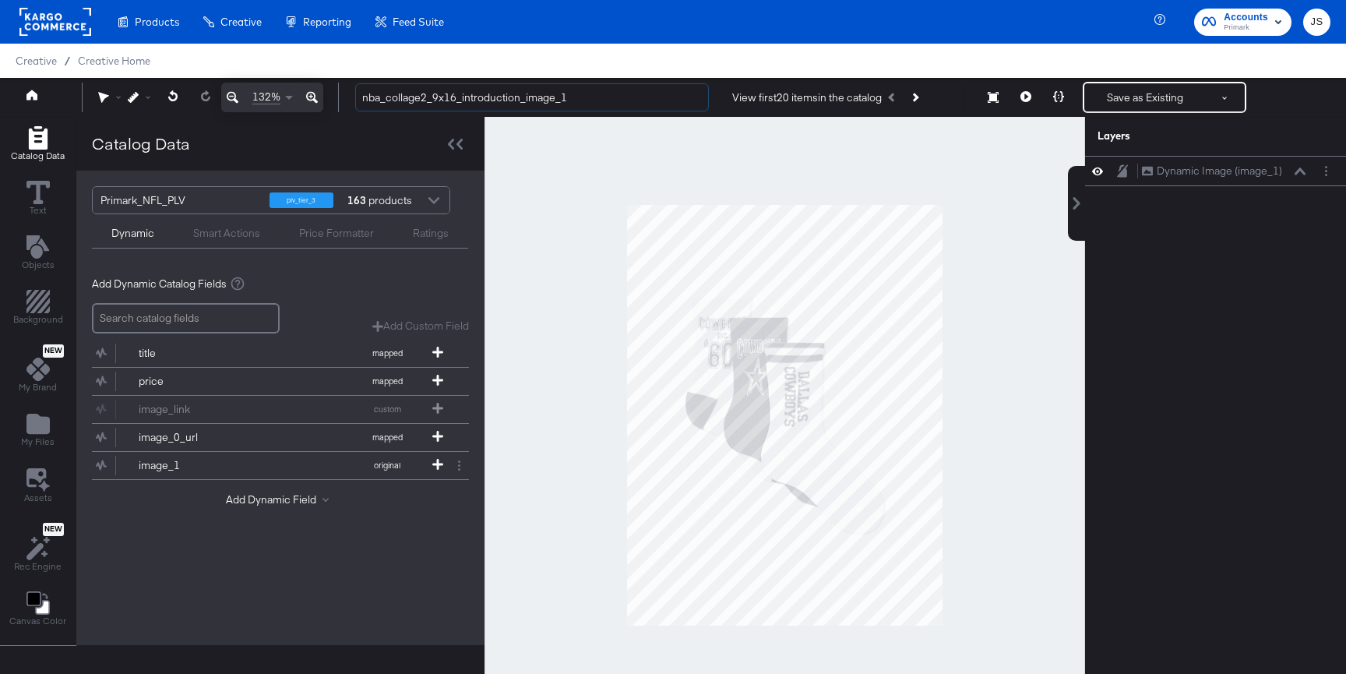
type input "nba_collage2_9x16_introduction_image_1"
click at [238, 201] on div "Primark_NFL_PLV" at bounding box center [178, 200] width 157 height 26
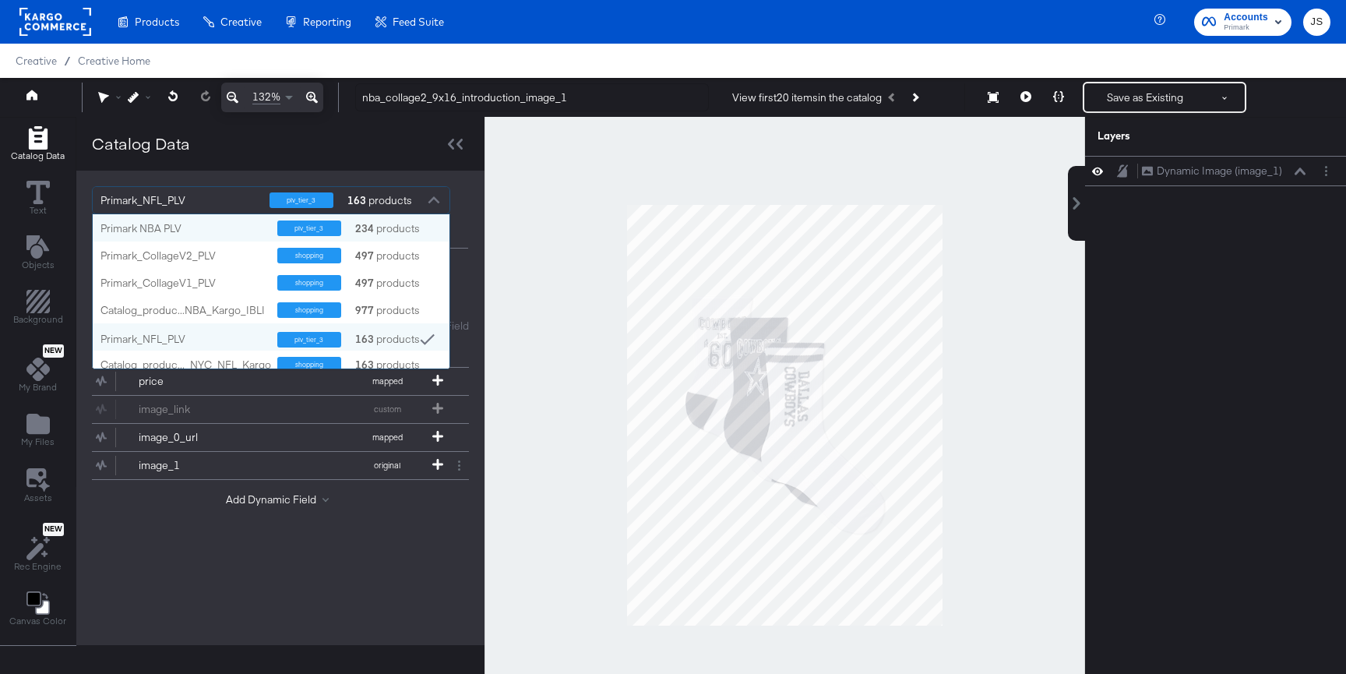
scroll to position [154, 357]
click at [199, 234] on div "Primark NBA PLV" at bounding box center [182, 228] width 165 height 15
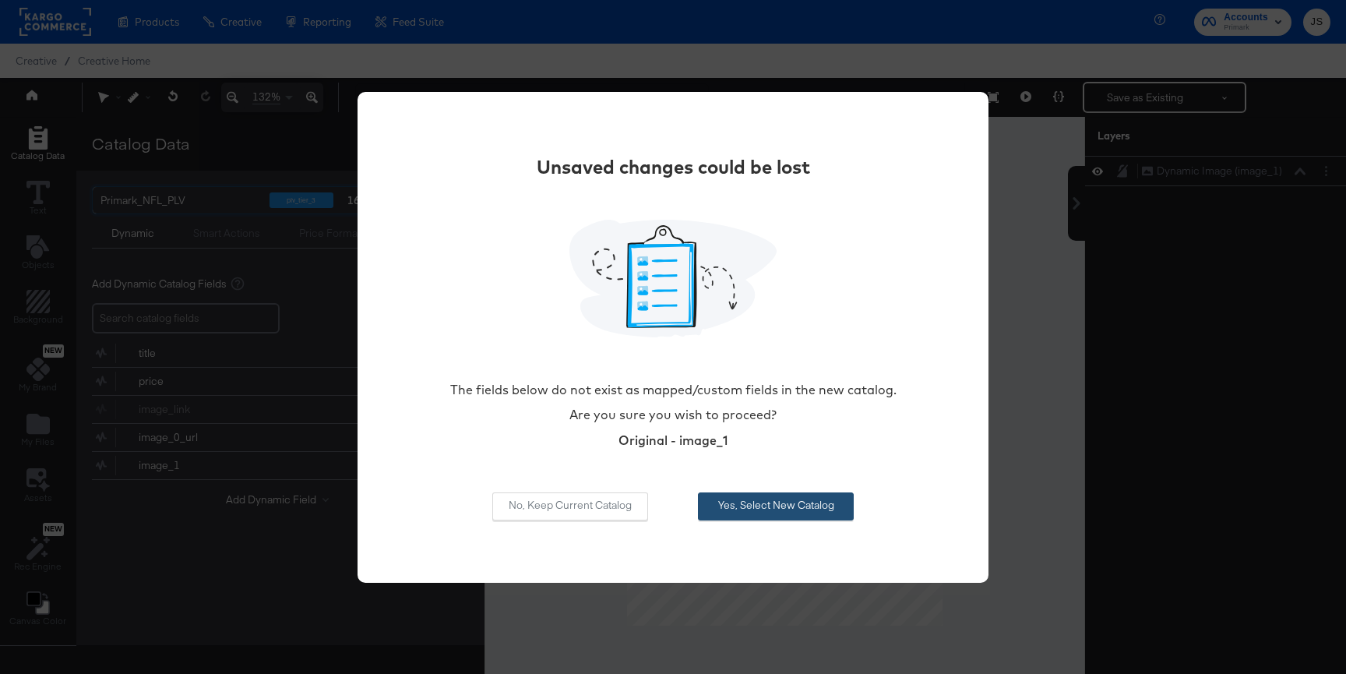
click at [788, 505] on button "Yes, Select New Catalog" at bounding box center [776, 506] width 156 height 28
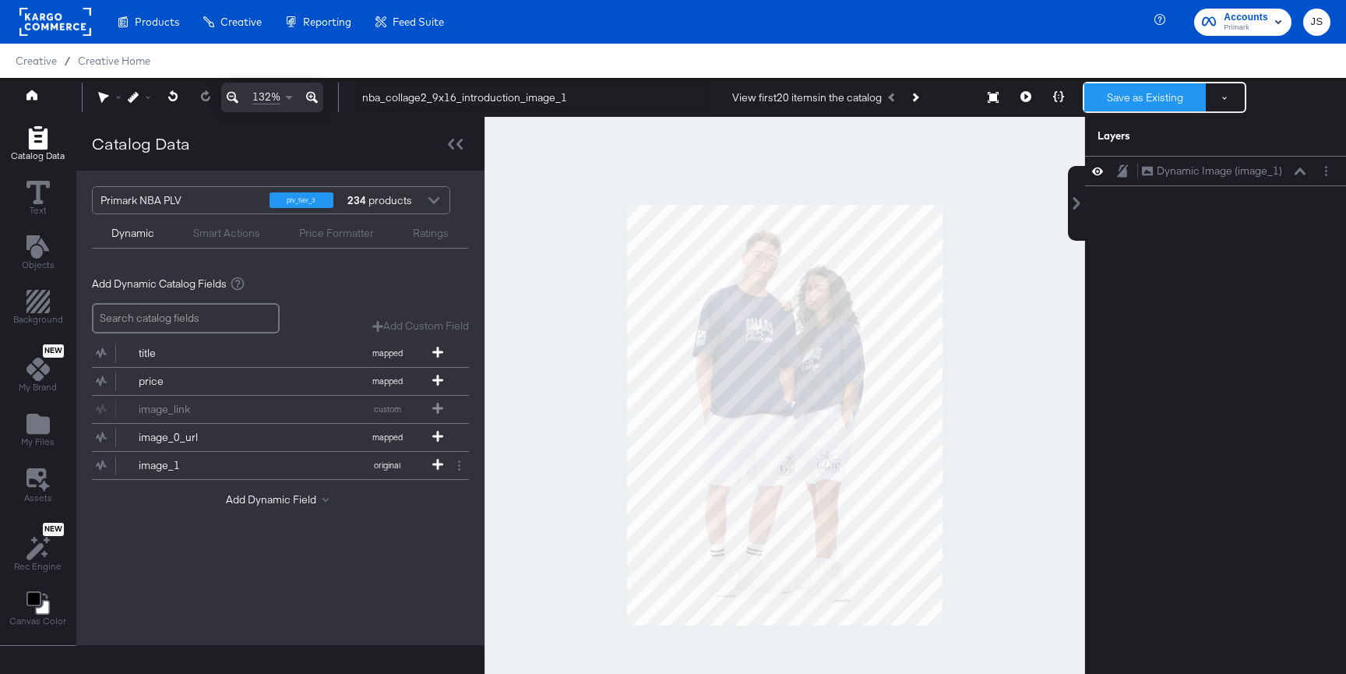
click at [1146, 95] on button "Save as Existing" at bounding box center [1145, 97] width 122 height 28
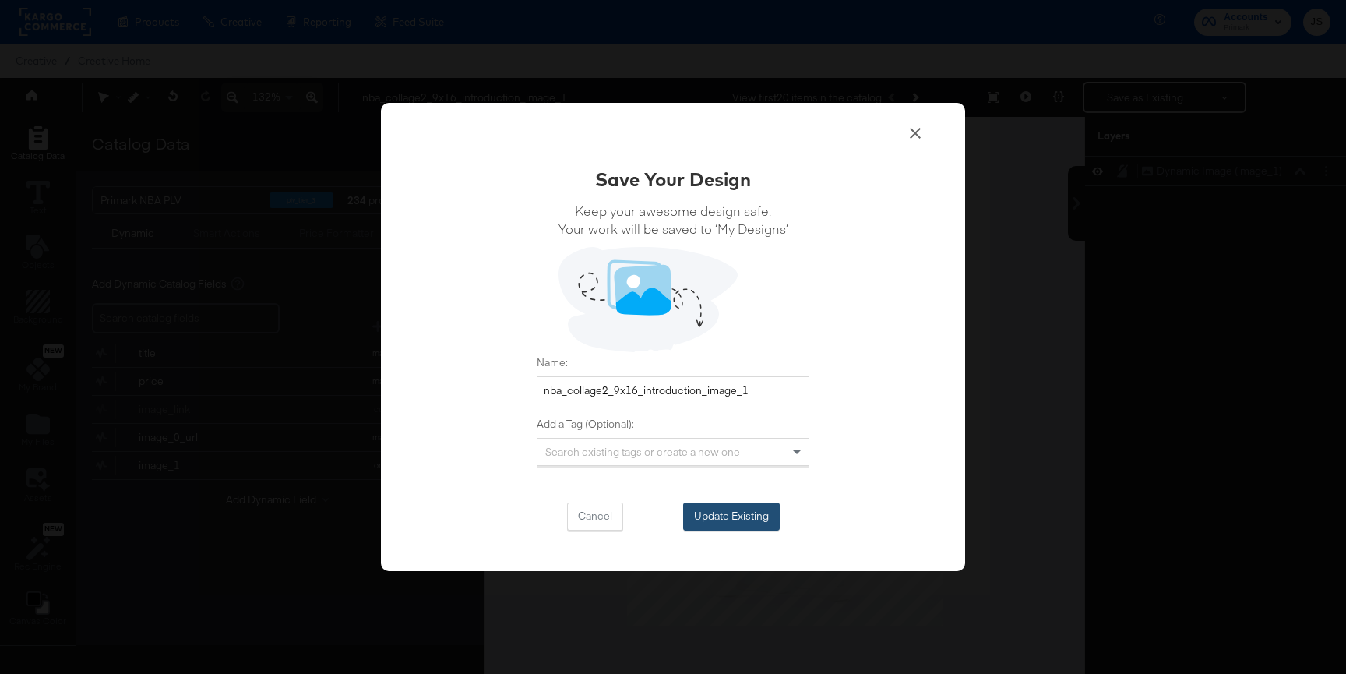
click at [713, 527] on button "Update Existing" at bounding box center [731, 516] width 97 height 28
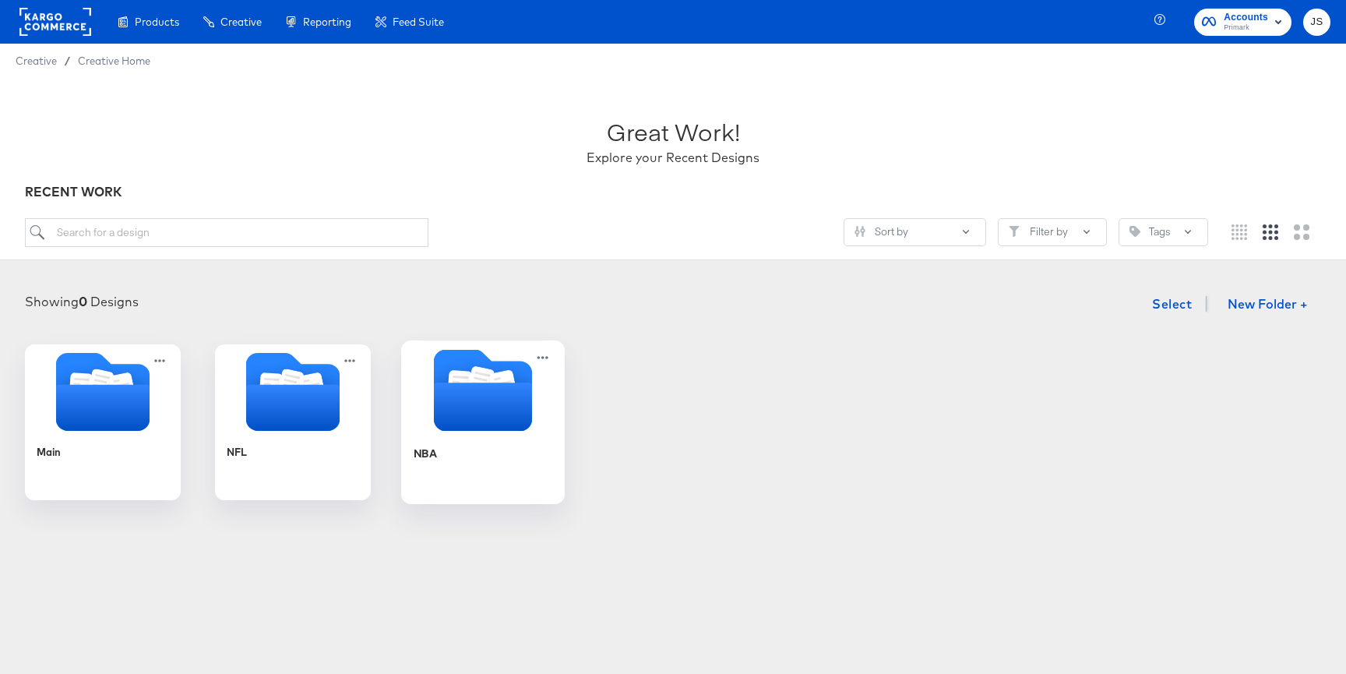
click at [503, 400] on icon "Folder" at bounding box center [483, 406] width 98 height 48
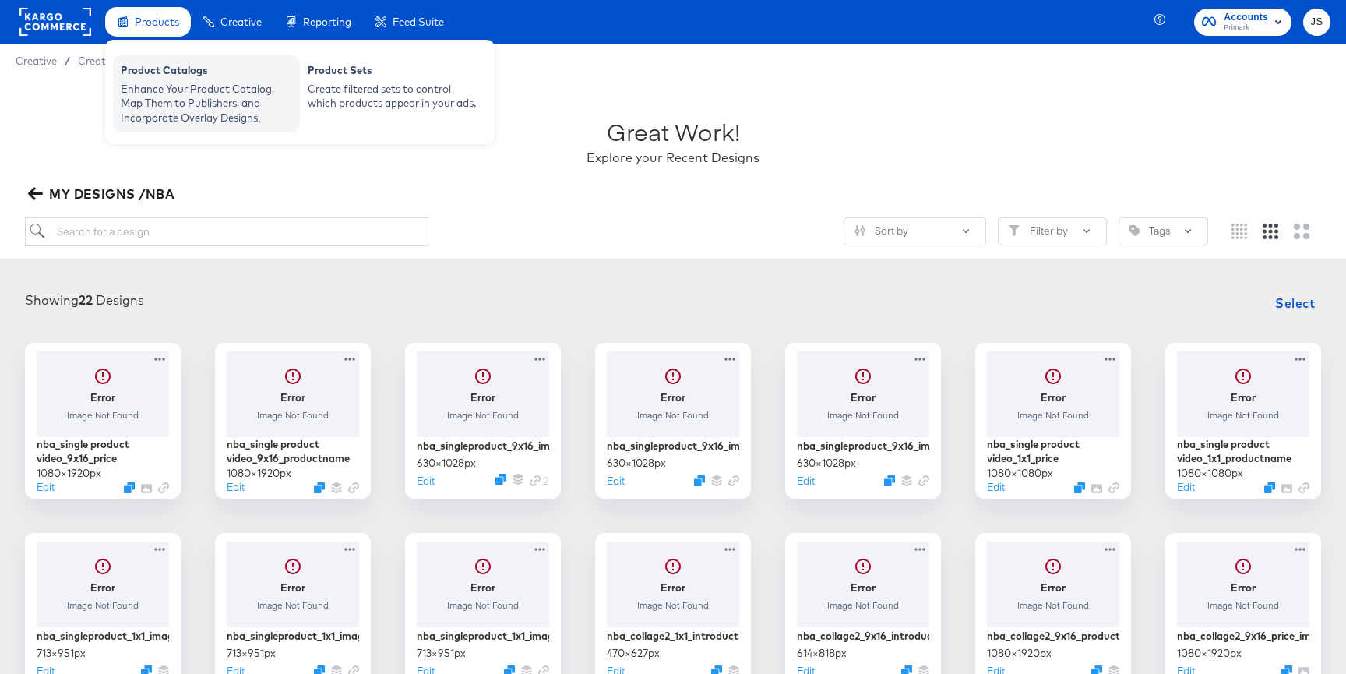
click at [174, 85] on div "Enhance Your Product Catalog, Map Them to Publishers, and Incorporate Overlay D…" at bounding box center [206, 104] width 171 height 44
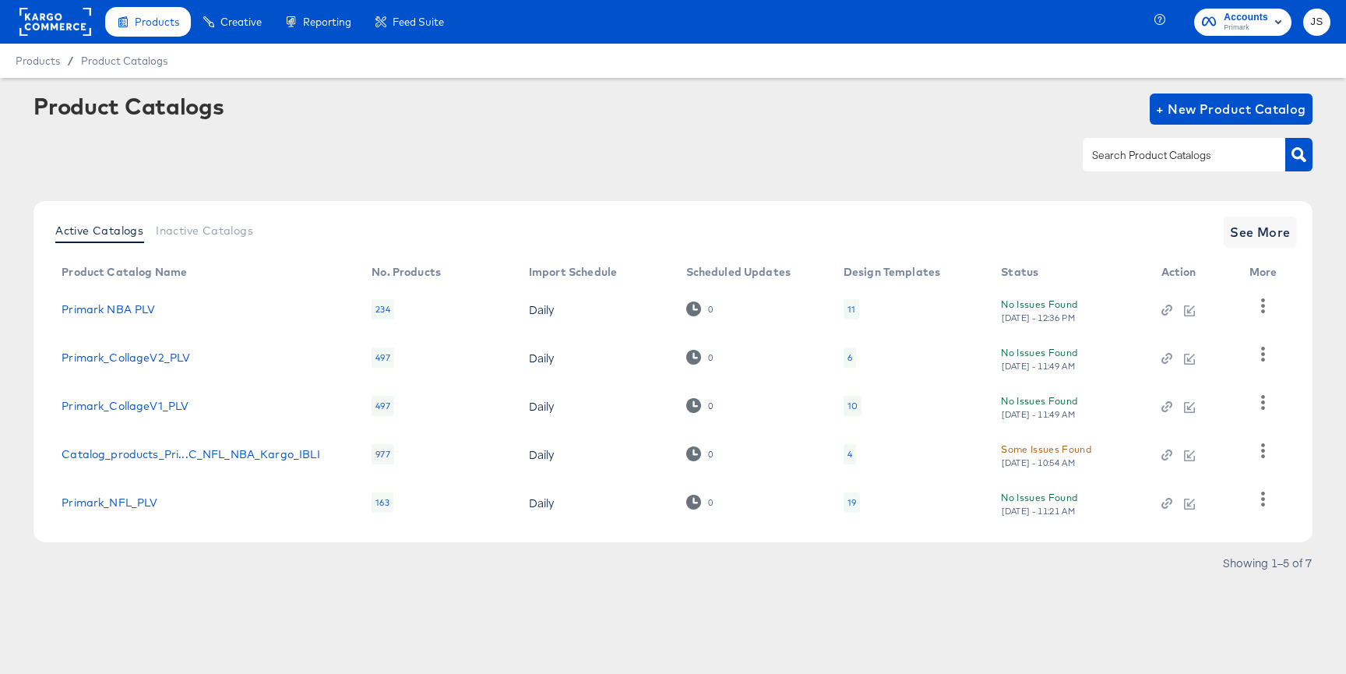
click at [847, 305] on div "11" at bounding box center [851, 309] width 8 height 12
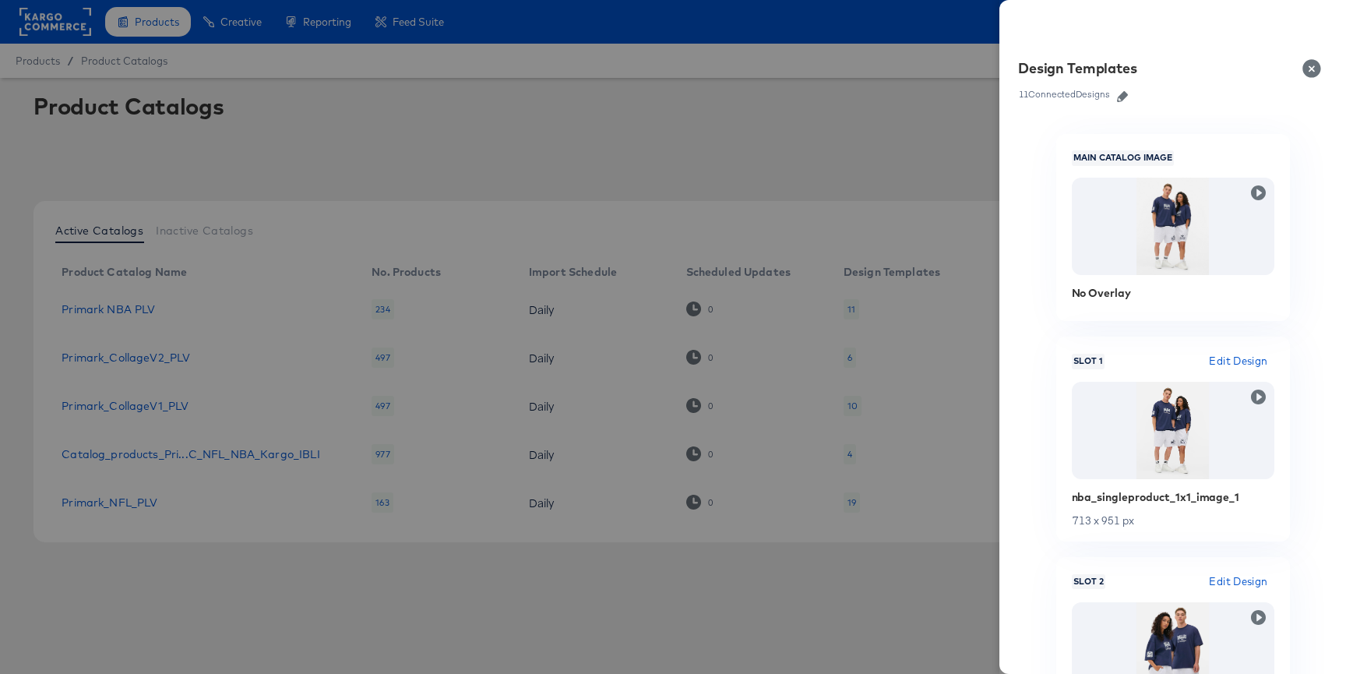
click at [1128, 93] on icon "button" at bounding box center [1122, 96] width 11 height 11
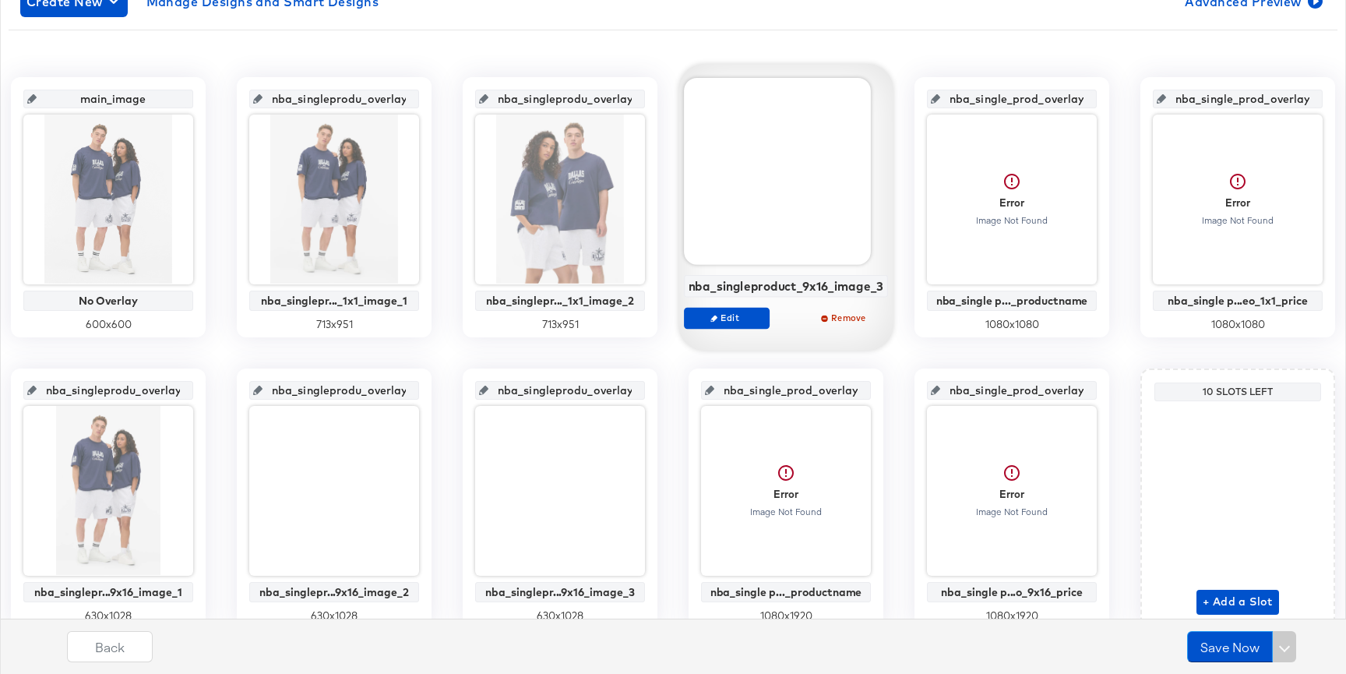
scroll to position [360, 0]
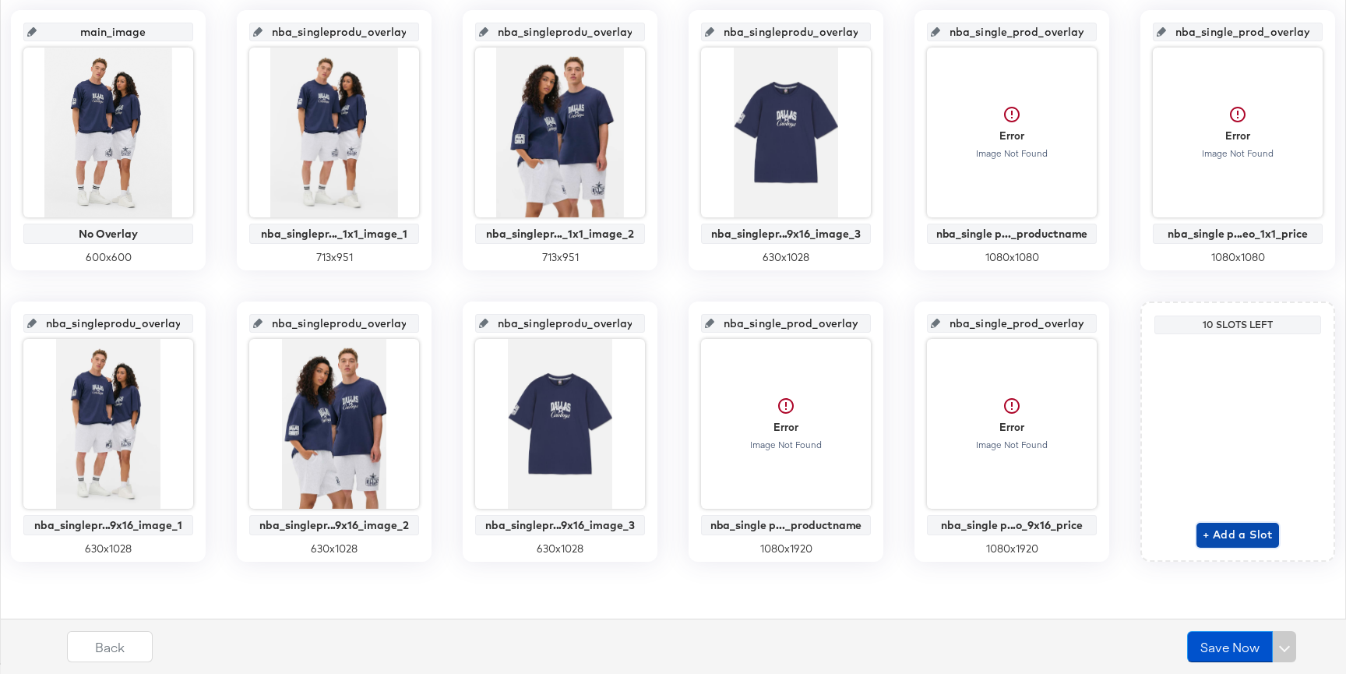
click at [1221, 537] on span "+ Add a Slot" at bounding box center [1238, 534] width 70 height 19
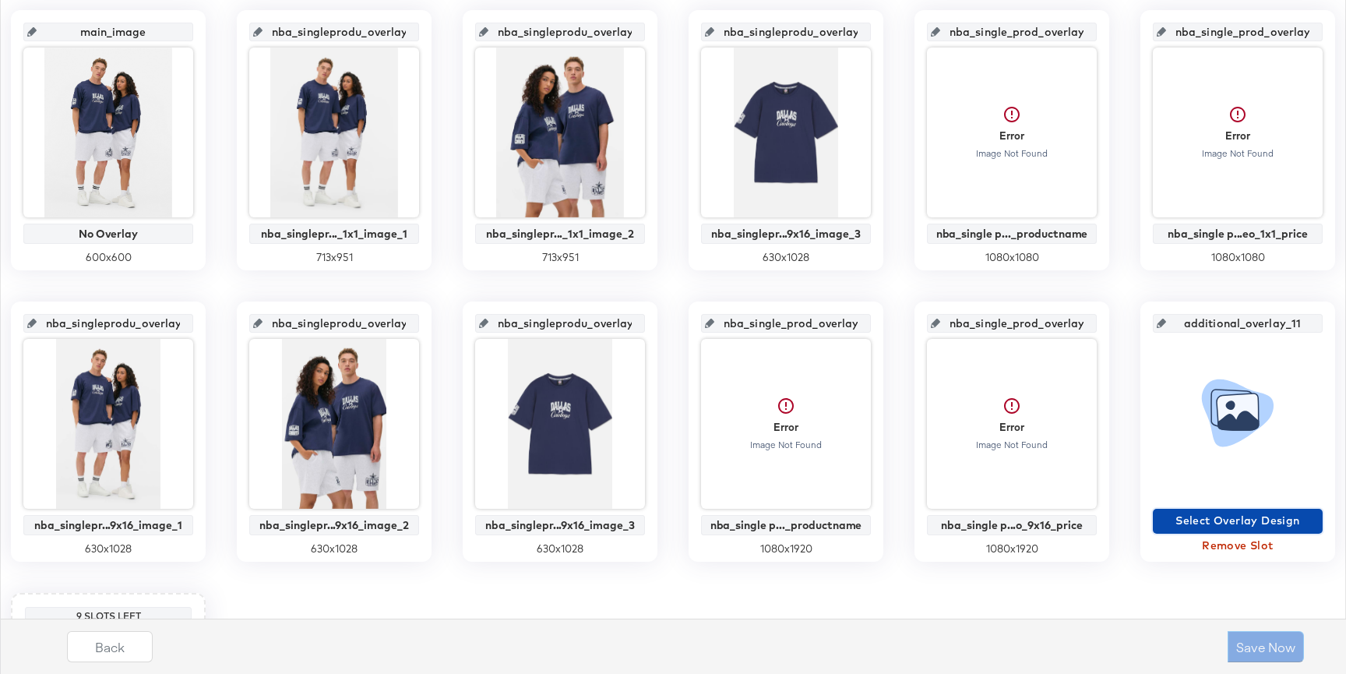
click at [1223, 521] on span "Select Overlay Design" at bounding box center [1237, 520] width 157 height 19
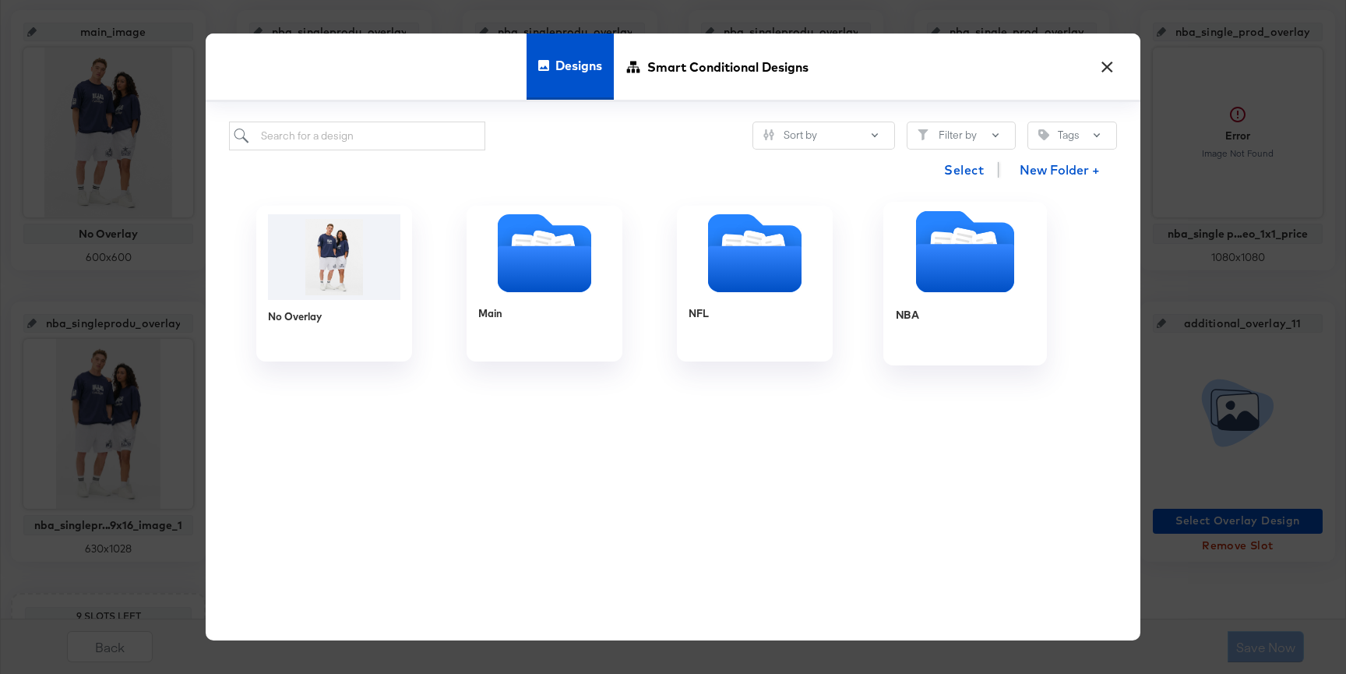
click at [959, 273] on icon "Folder" at bounding box center [965, 268] width 98 height 48
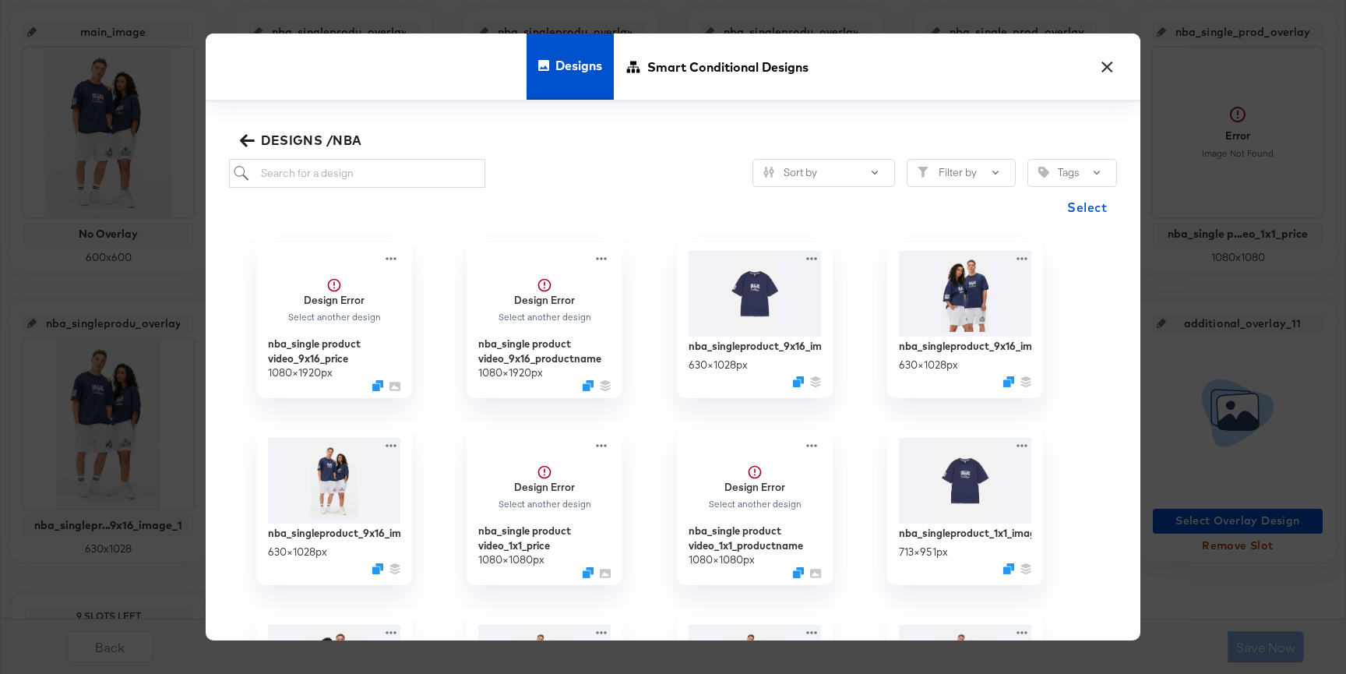
scroll to position [522, 0]
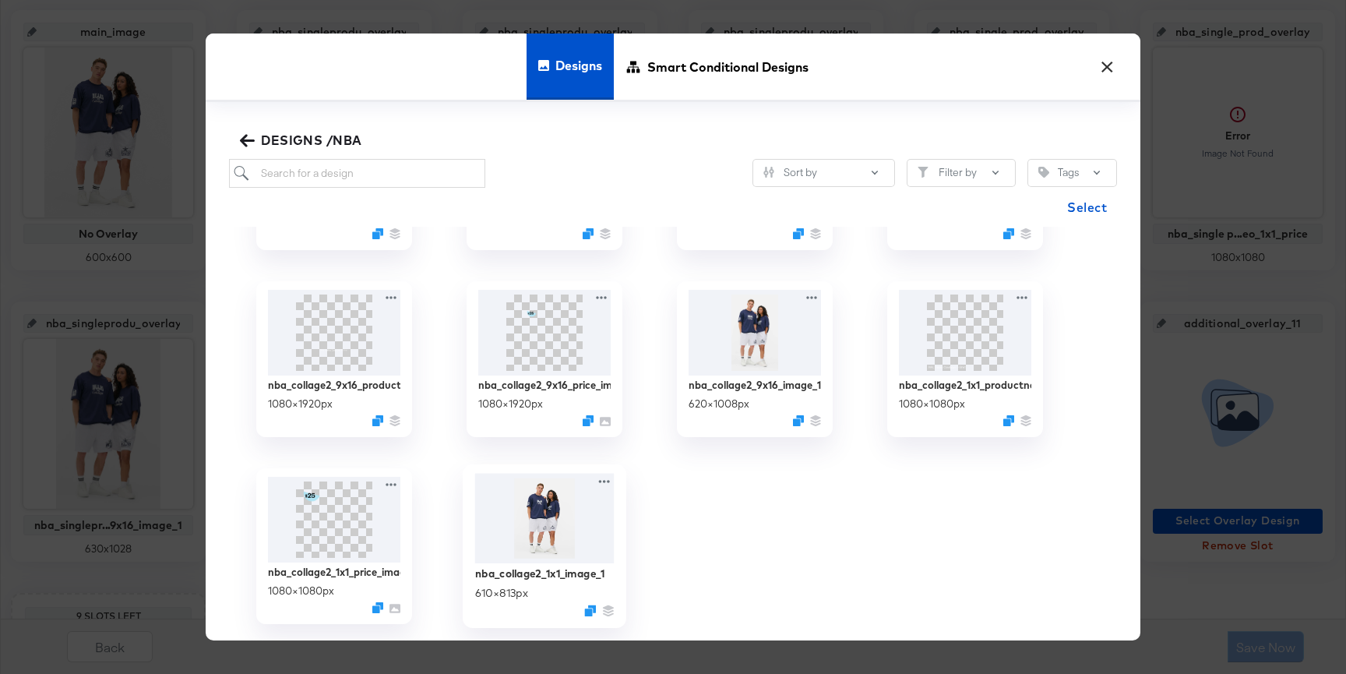
click at [548, 490] on img at bounding box center [544, 518] width 139 height 90
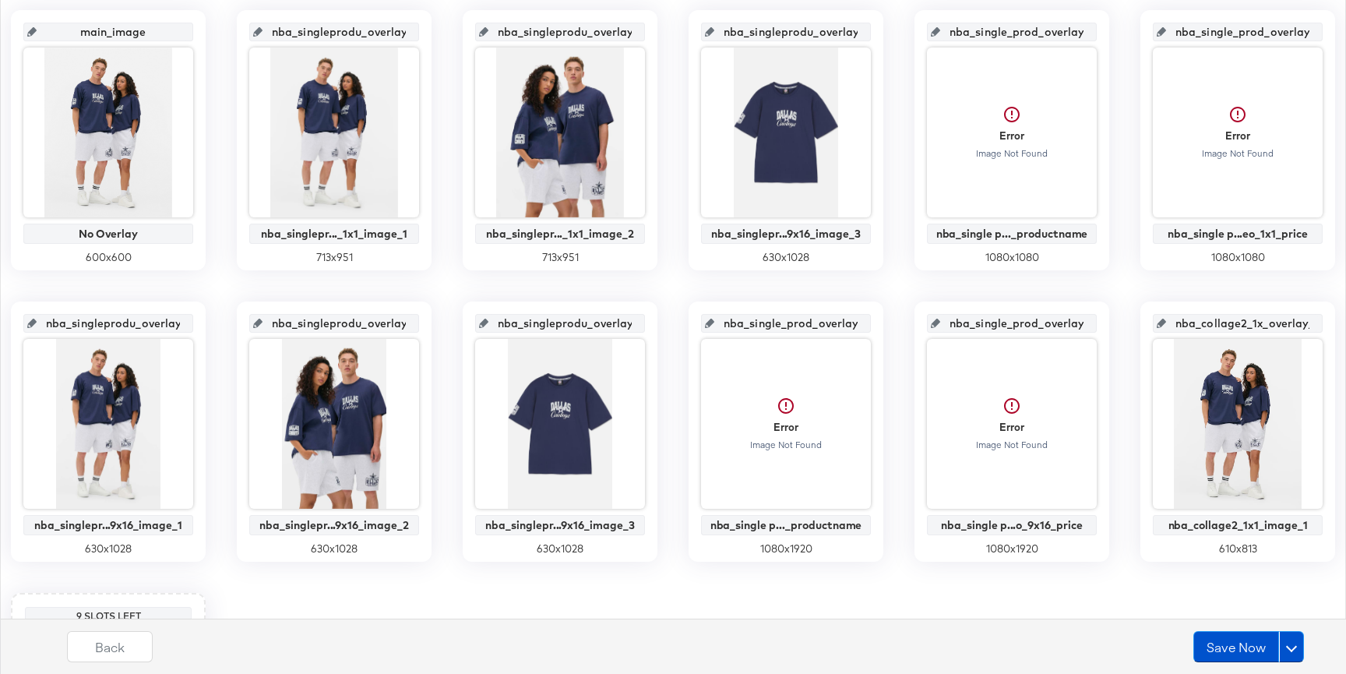
click at [1246, 315] on input "nba_collage2_1x_overlay_11" at bounding box center [1242, 317] width 153 height 42
click at [1267, 322] on input "nba_collage2_1x_overlay_11" at bounding box center [1242, 317] width 153 height 42
click at [1067, 280] on div "main_image No Overlay 600 x 600 nba_singleprodu_overlay_1 nba_singlepr..._1x1_i…" at bounding box center [673, 431] width 1329 height 843
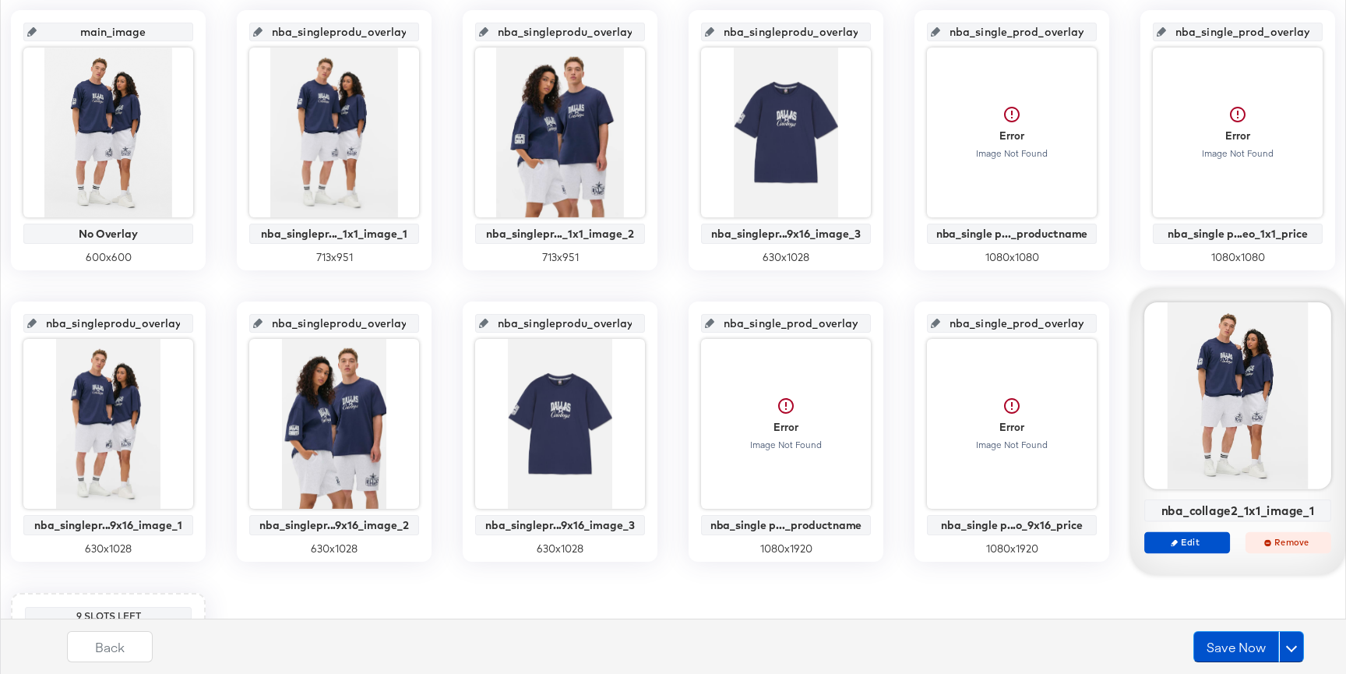
click at [1281, 550] on button "Remove" at bounding box center [1288, 542] width 86 height 22
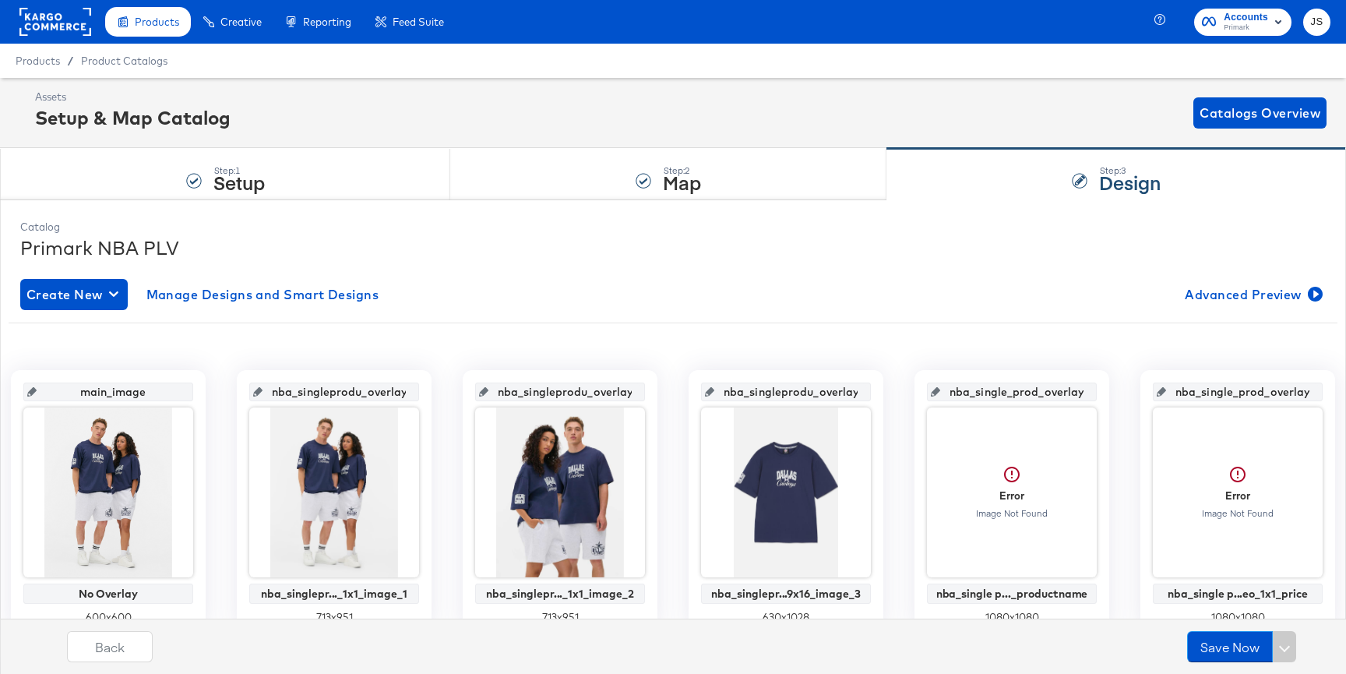
scroll to position [360, 0]
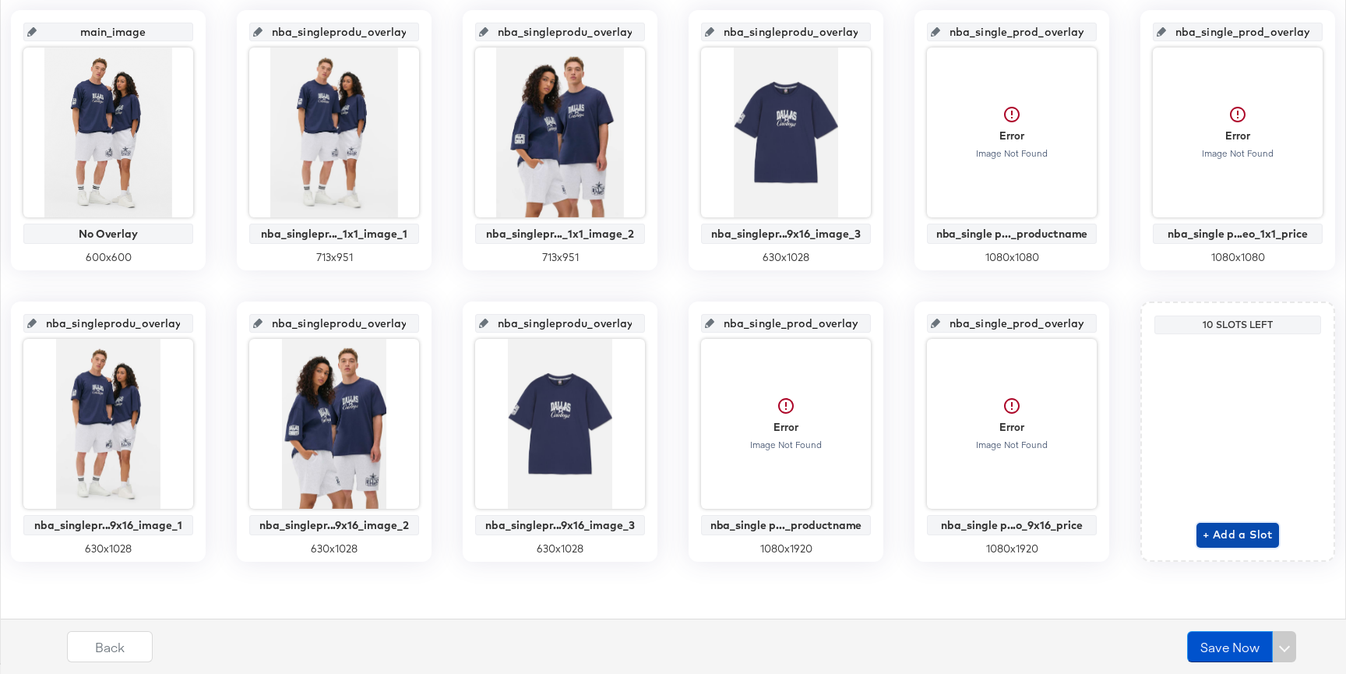
click at [1244, 545] on button "+ Add a Slot" at bounding box center [1237, 535] width 83 height 25
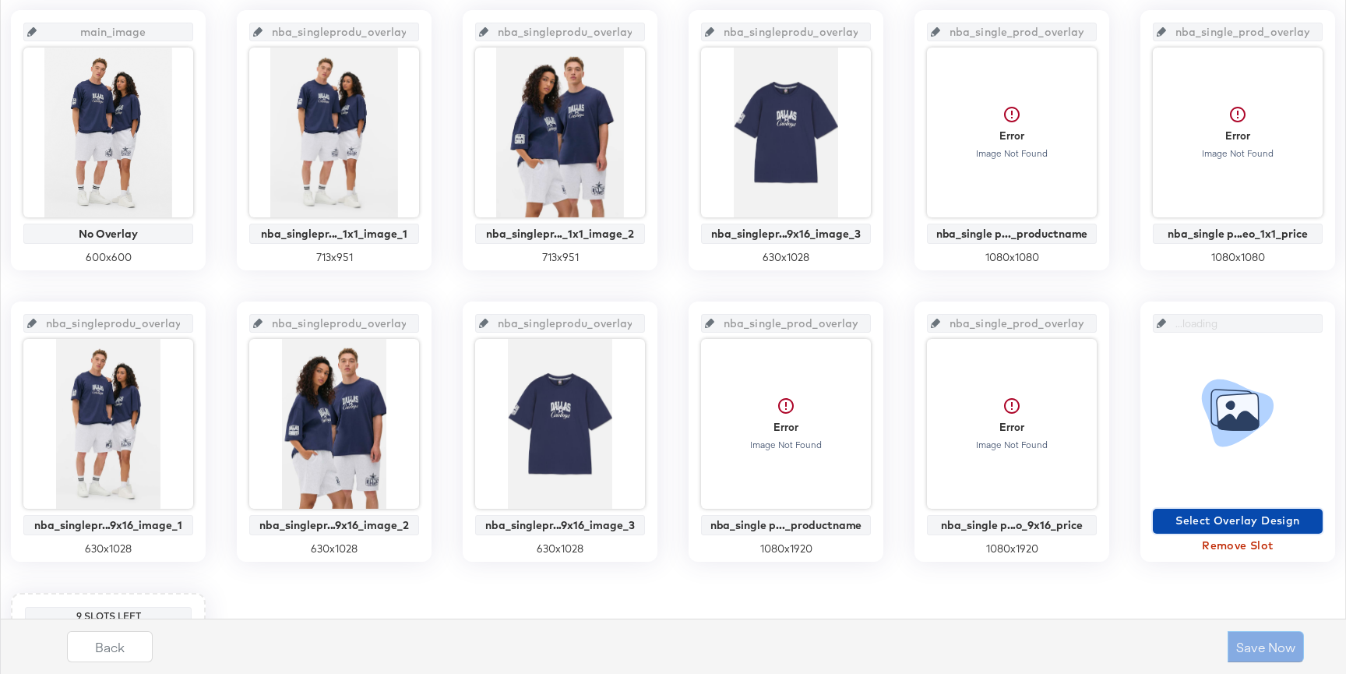
click at [1245, 522] on span "Select Overlay Design" at bounding box center [1237, 520] width 157 height 19
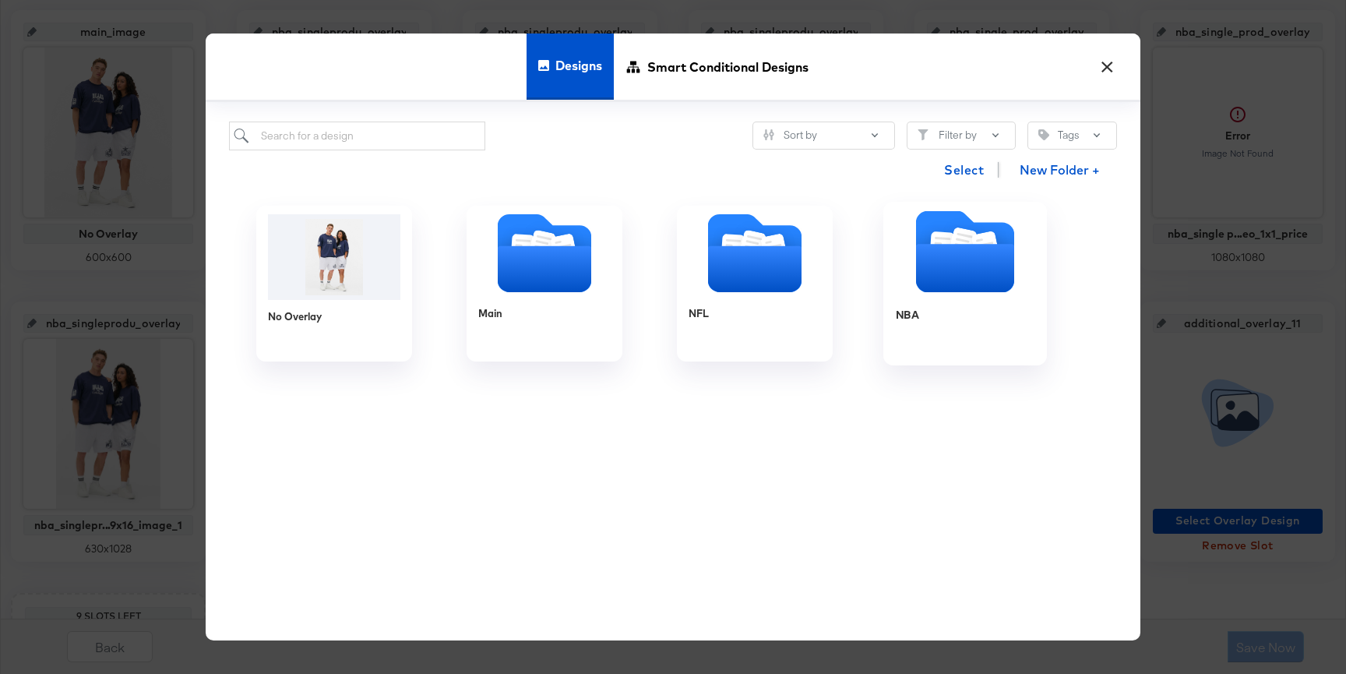
click at [946, 273] on icon "Folder" at bounding box center [965, 268] width 98 height 48
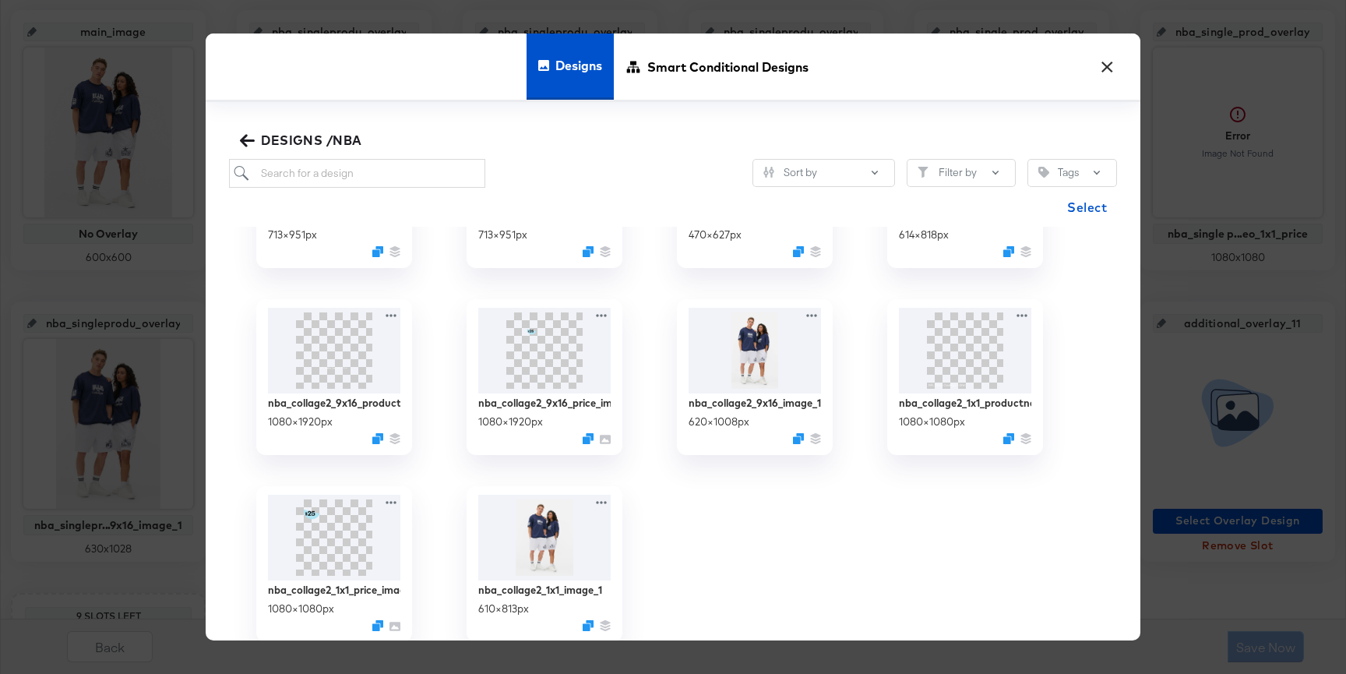
scroll to position [522, 0]
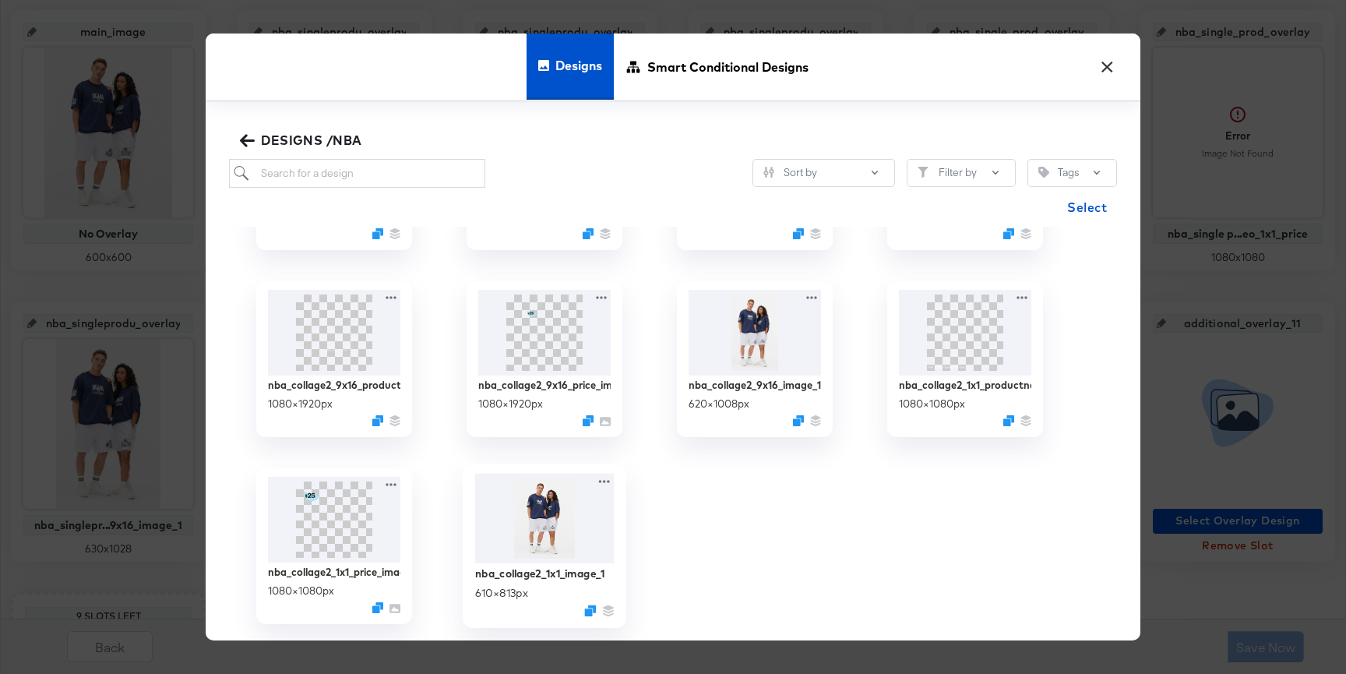
click at [537, 523] on img at bounding box center [544, 518] width 139 height 90
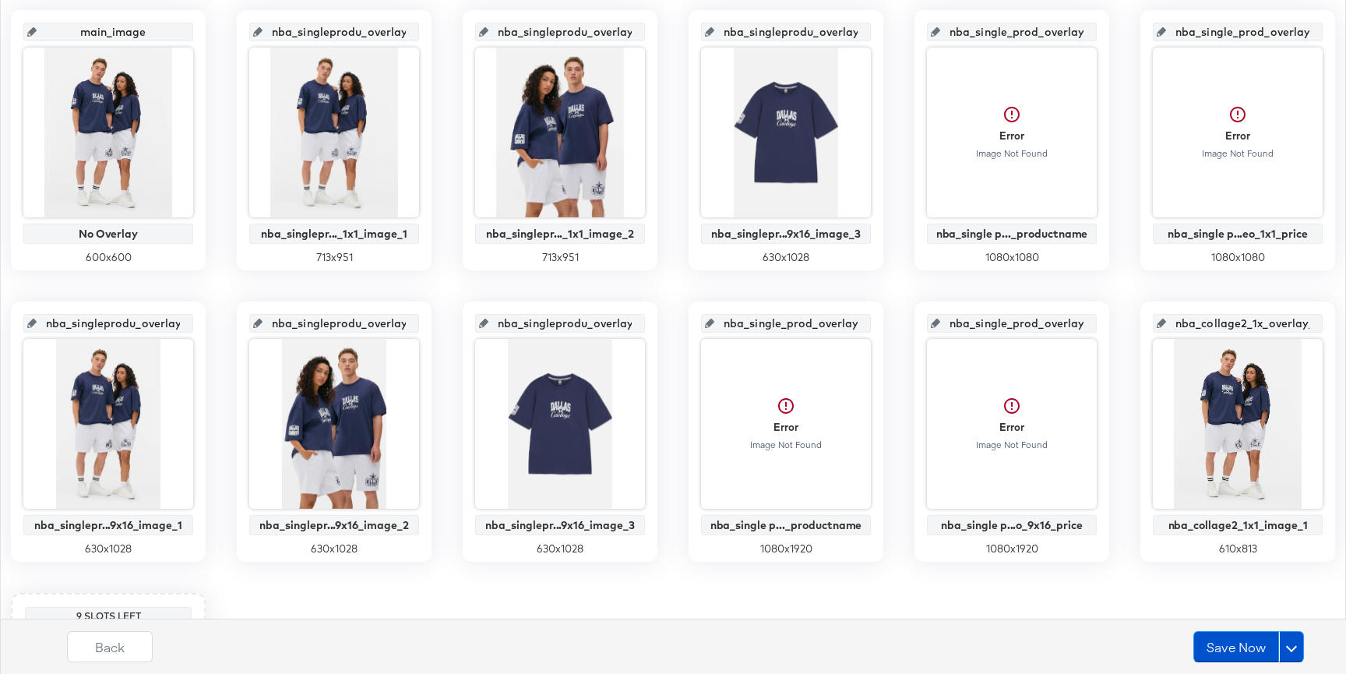
click at [1207, 325] on input "nba_collage2_1x_overlay_11" at bounding box center [1242, 317] width 153 height 42
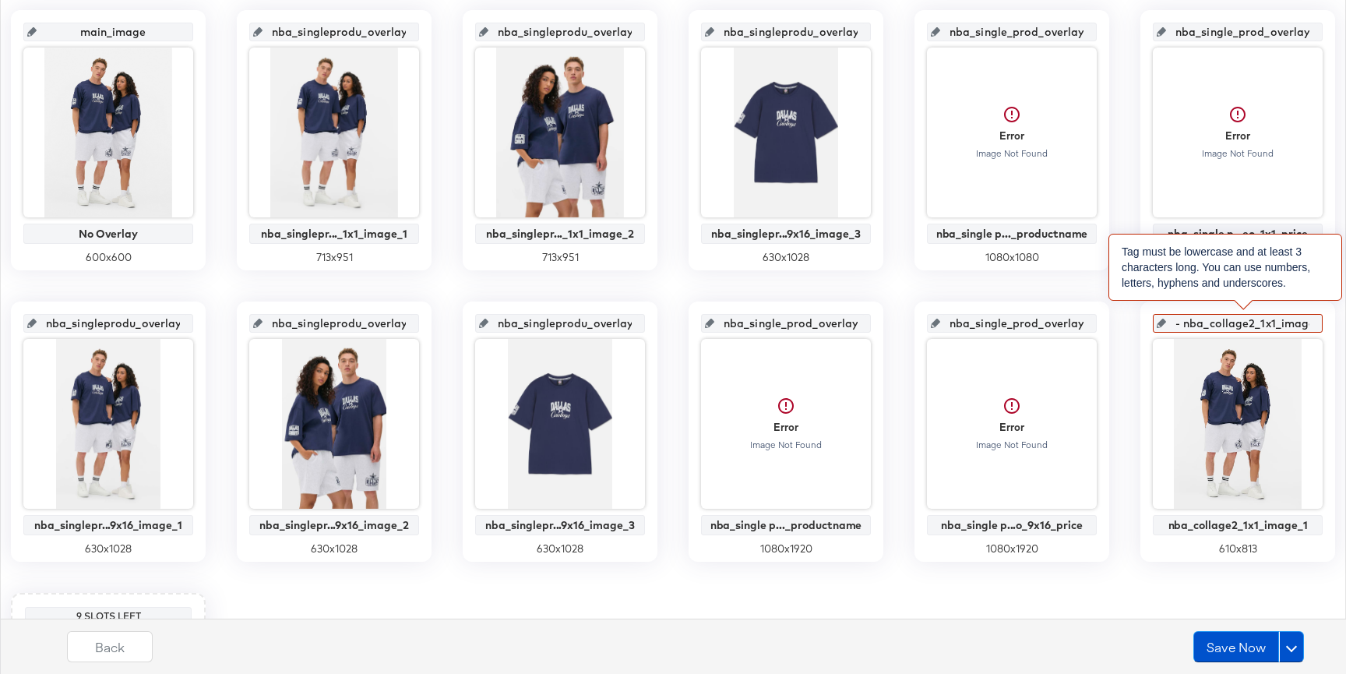
scroll to position [0, 24]
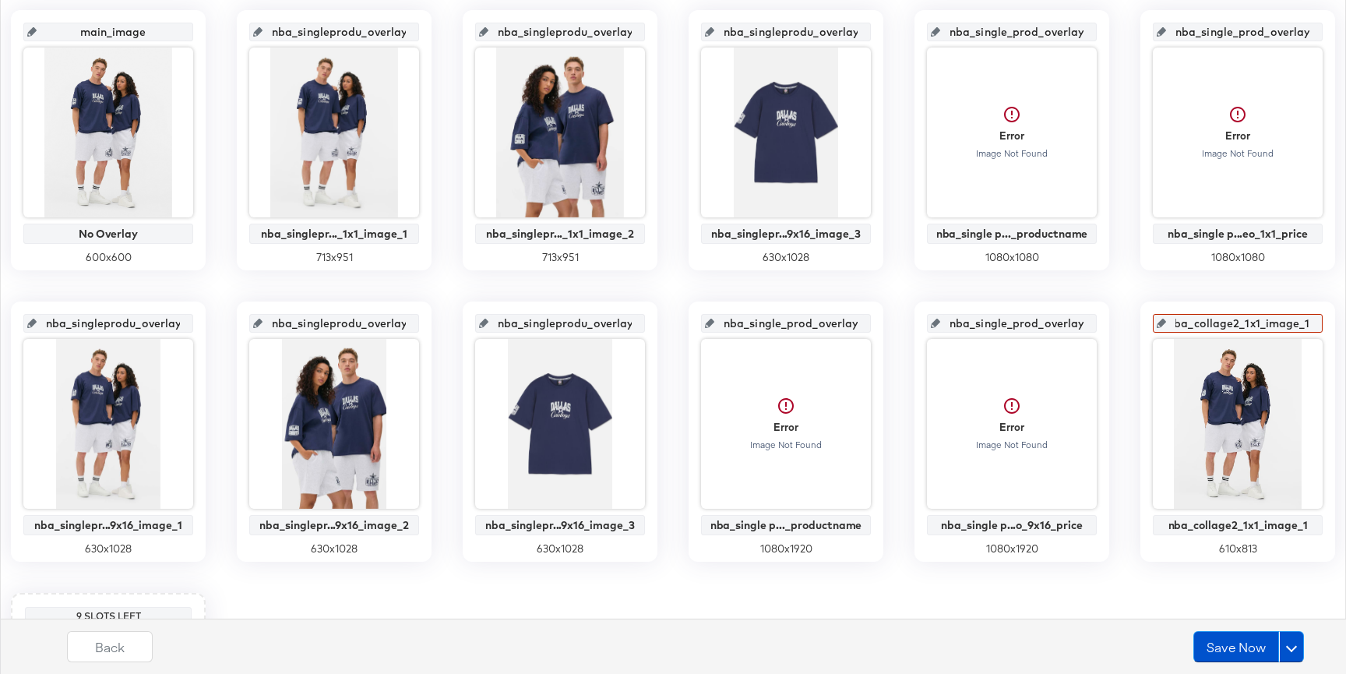
click at [1126, 308] on div "main_image No Overlay 600 x 600 nba_singleprodu_overlay_1 nba_singlepr..._1x1_i…" at bounding box center [673, 431] width 1329 height 843
click at [1245, 327] on input "nba_collage2_1x_overlay_11" at bounding box center [1242, 317] width 153 height 42
click at [1269, 322] on input "nba_collage2_1x_overlay_11" at bounding box center [1242, 317] width 153 height 42
type input "nba_collage2_1x1_overlay_11"
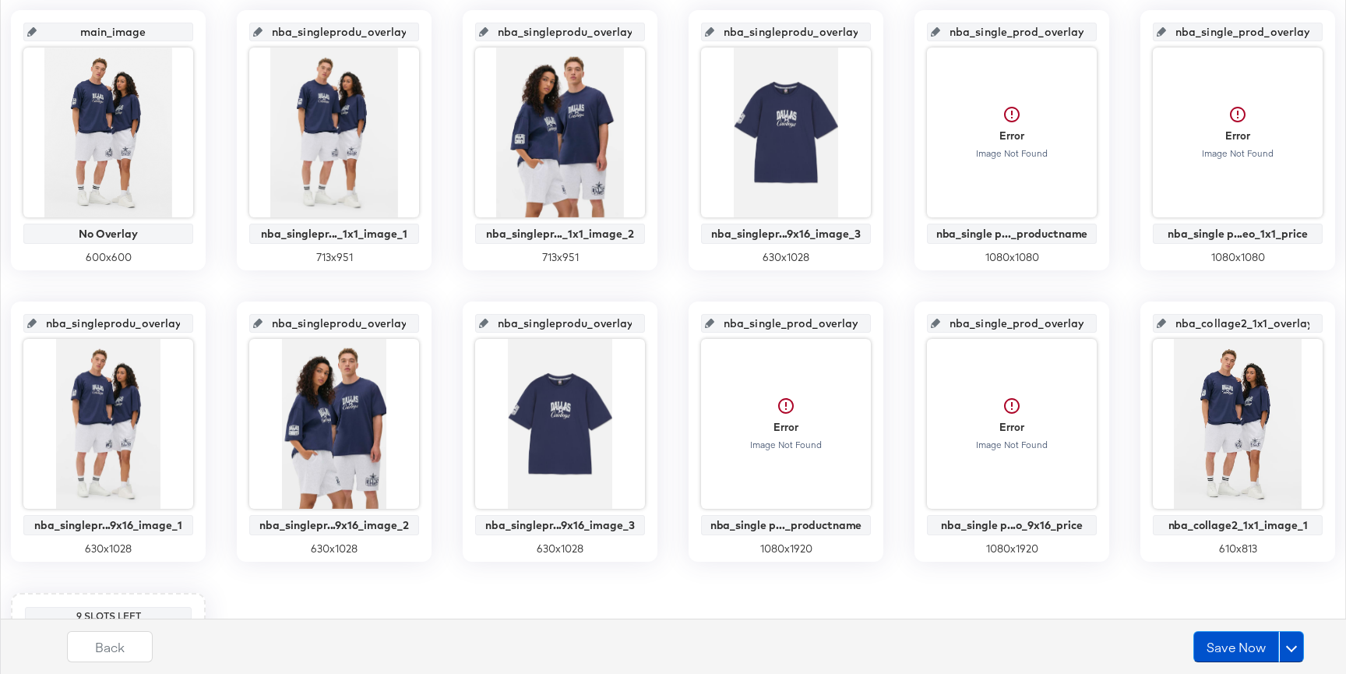
scroll to position [0, 27]
click at [1249, 318] on input "nba_collage2_1x1_overlay_11" at bounding box center [1242, 317] width 153 height 42
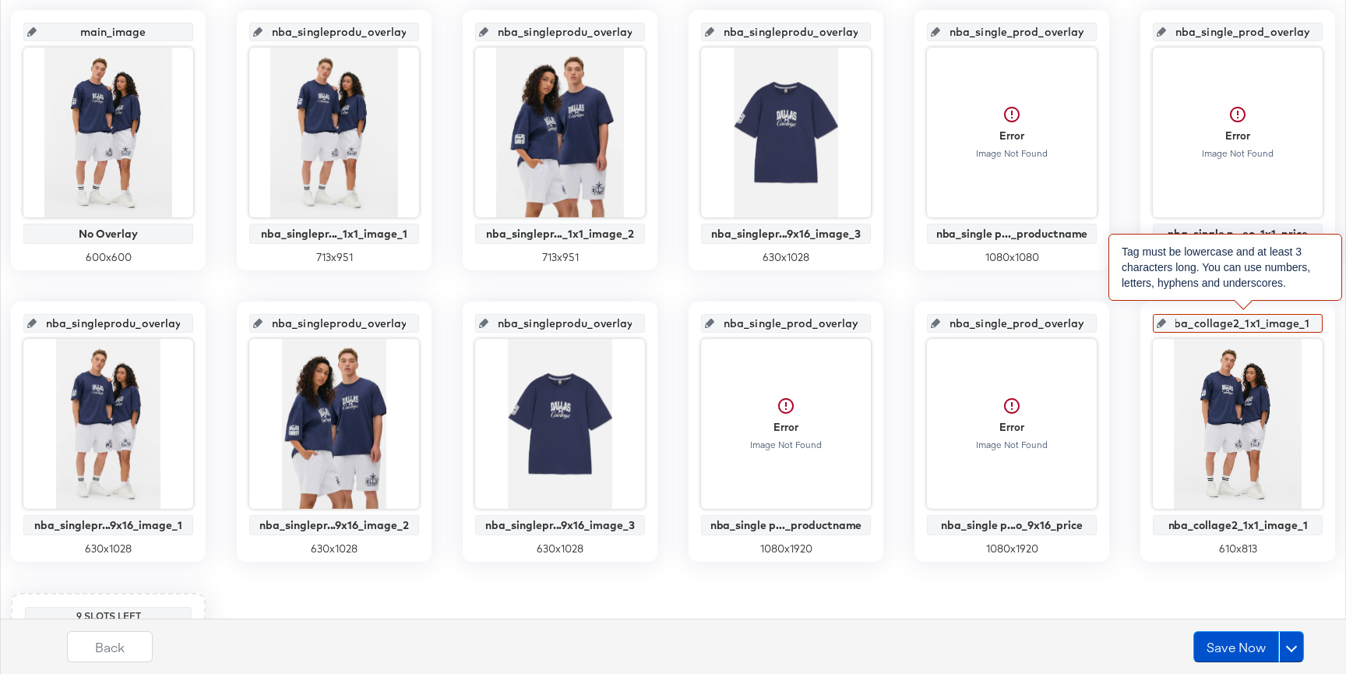
type input "- nba_collage2_1x1_image_1"
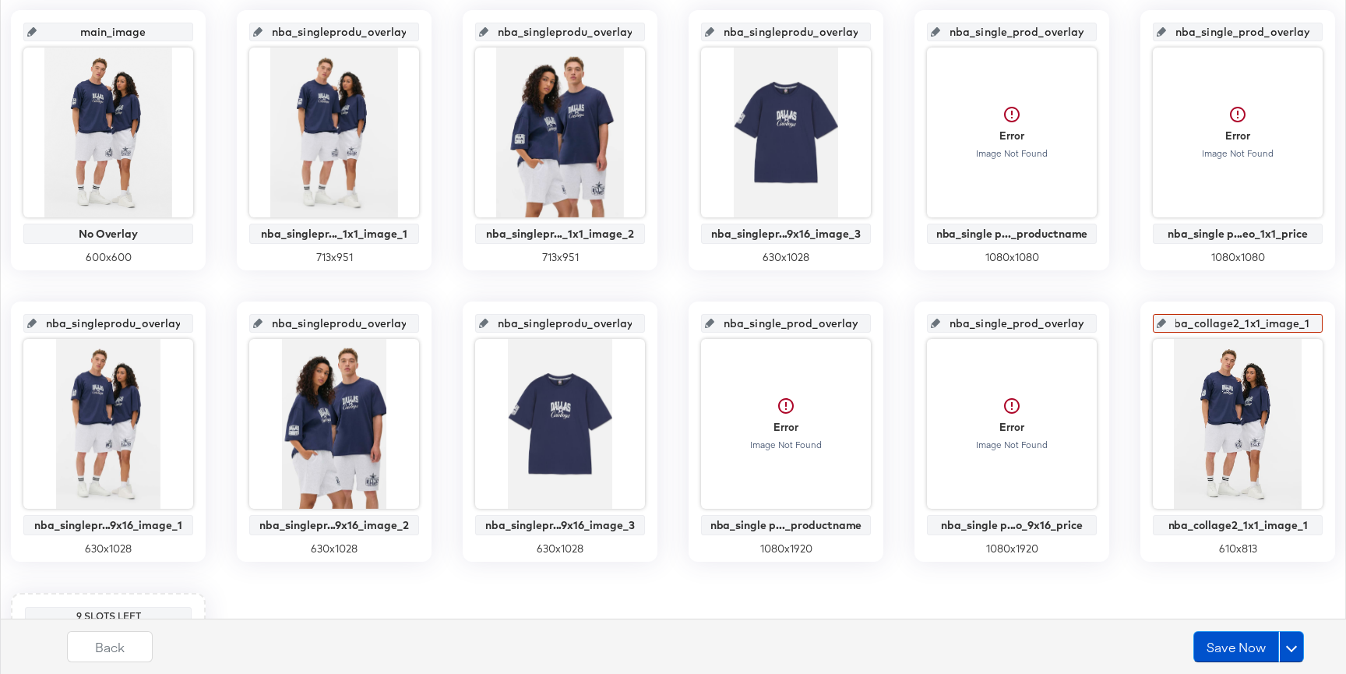
click at [1121, 285] on div "main_image No Overlay 600 x 600 nba_singleprodu_overlay_1 nba_singlepr..._1x1_i…" at bounding box center [673, 431] width 1329 height 843
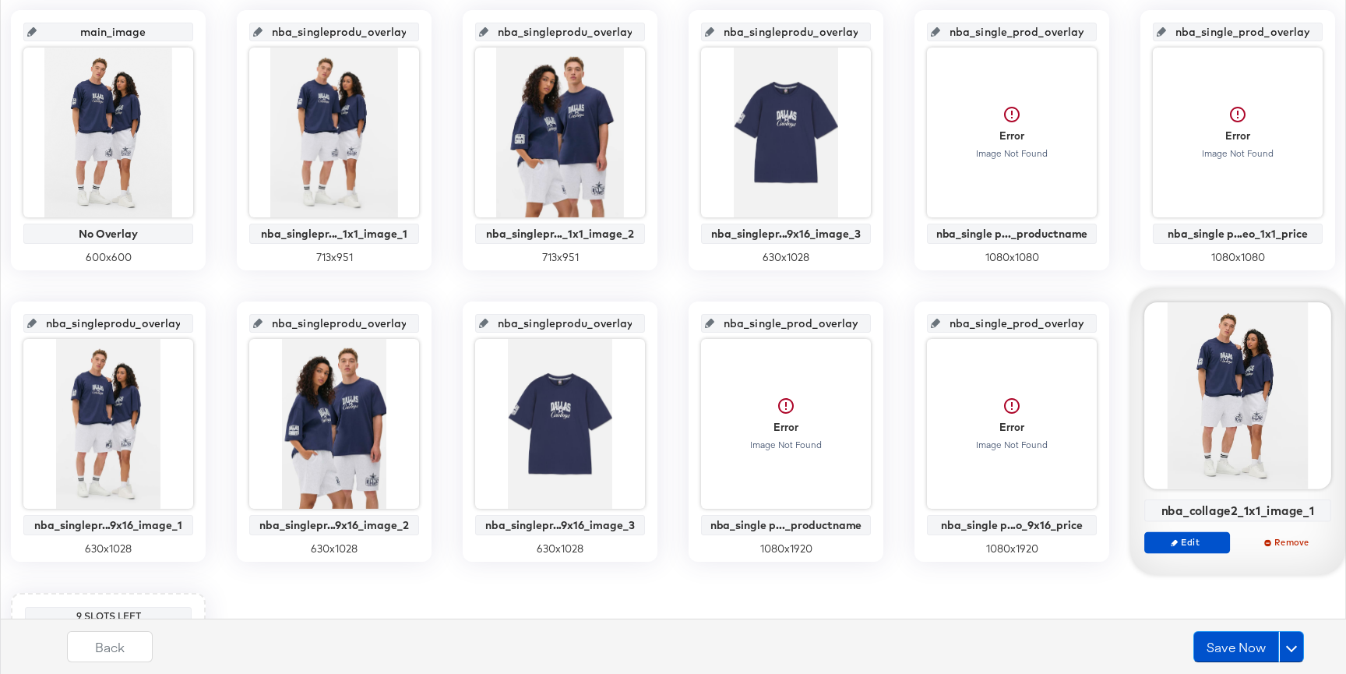
click at [1263, 509] on div "nba_collage2_1x1_image_1" at bounding box center [1238, 510] width 178 height 14
copy div "nba_collage2_1x1_image_1 Edit Remove"
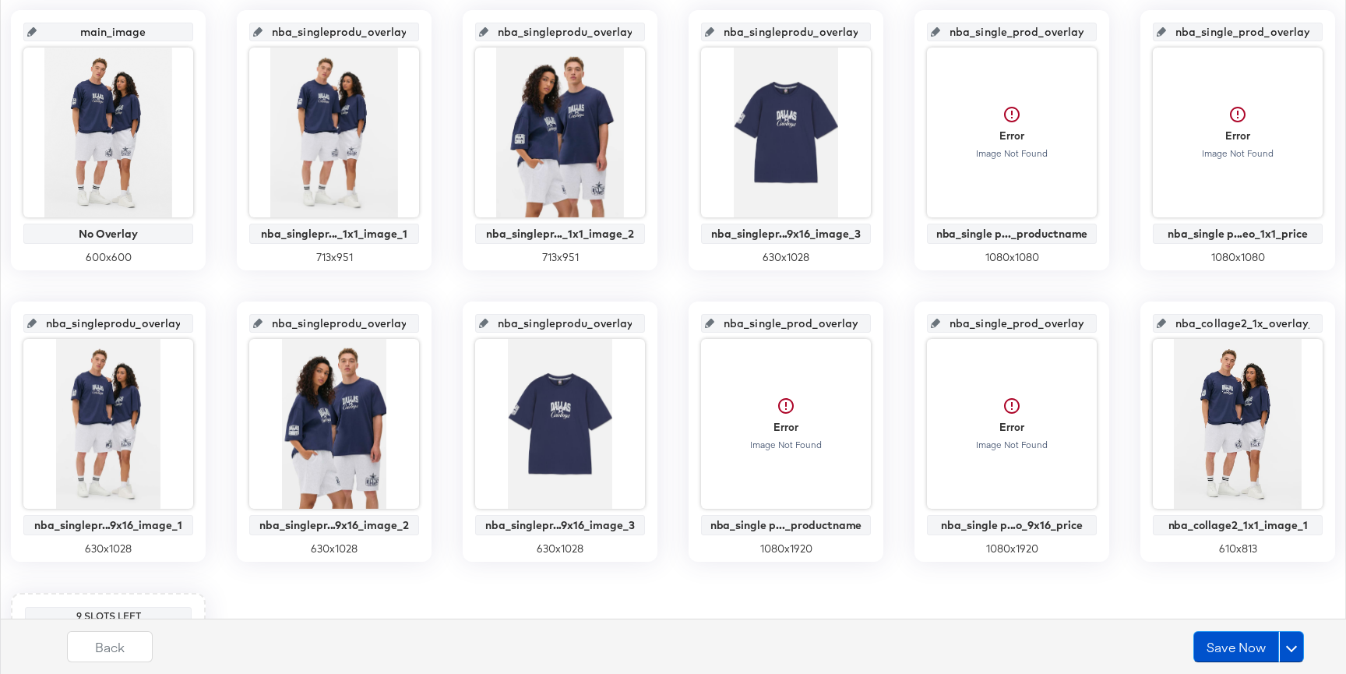
click at [1249, 325] on input "nba_collage2_1x_overlay_11" at bounding box center [1242, 317] width 153 height 42
paste input "1_image_"
type input "nba_collage2_1x1_image_1"
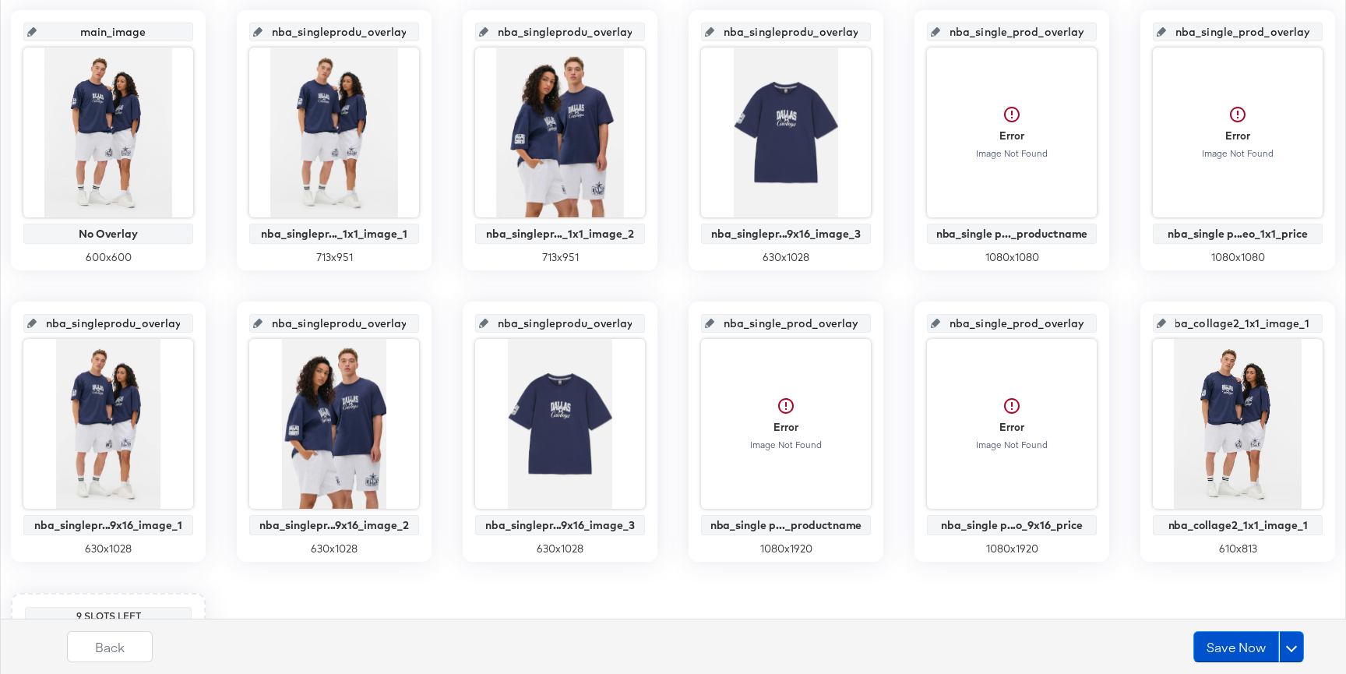
click at [1290, 294] on div "main_image No Overlay 600 x 600 nba_singleprodu_overlay_1 nba_singlepr..._1x1_i…" at bounding box center [673, 431] width 1329 height 843
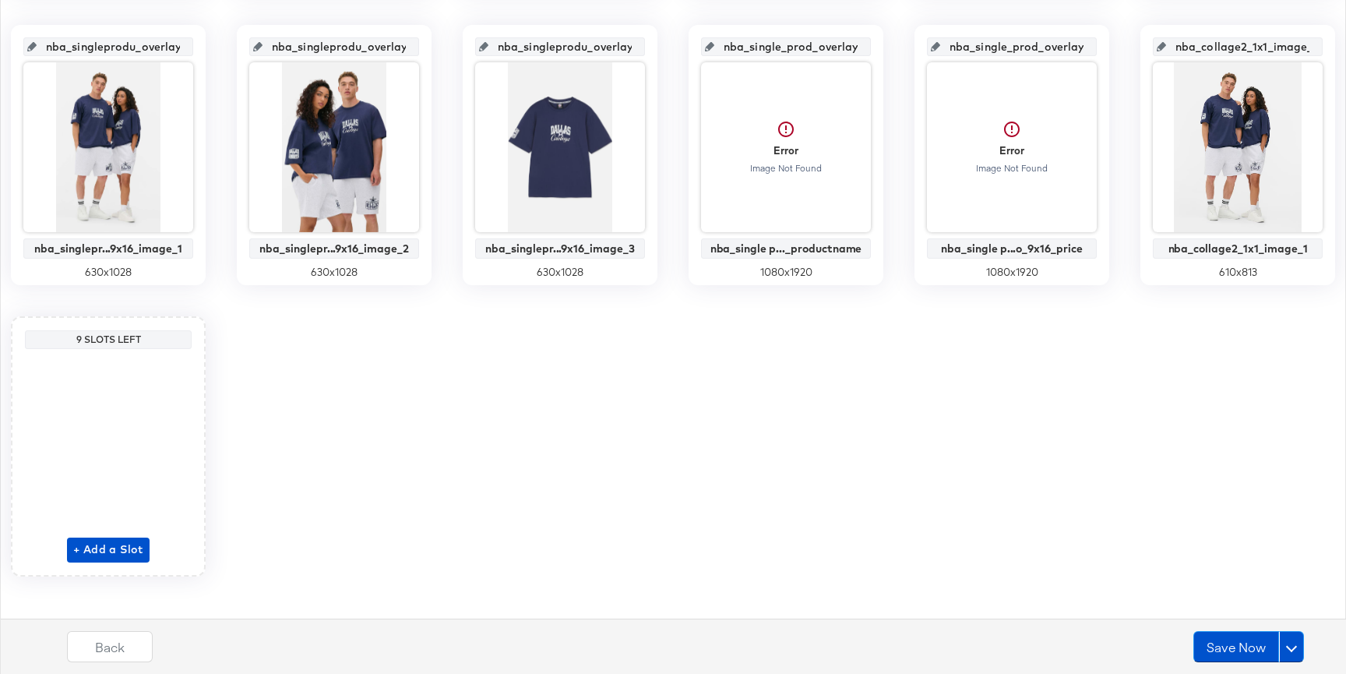
scroll to position [635, 0]
click at [104, 553] on span "+ Add a Slot" at bounding box center [108, 550] width 70 height 19
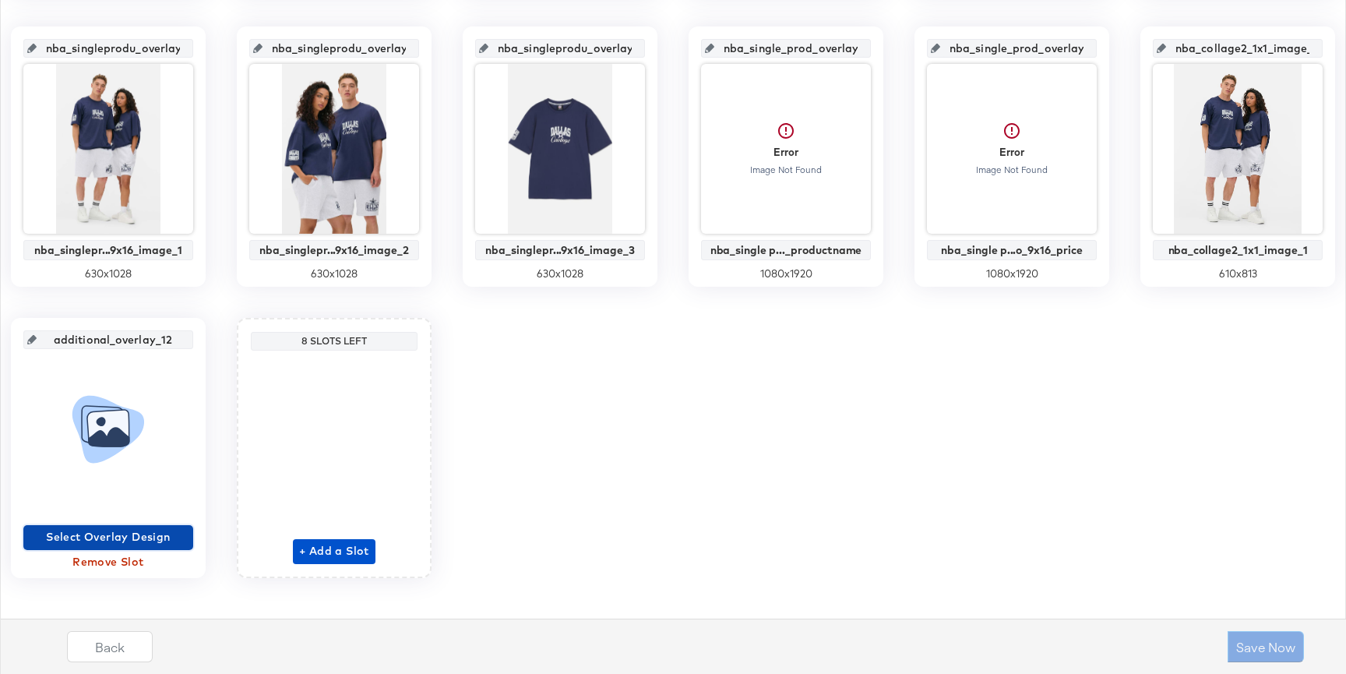
click at [145, 543] on span "Select Overlay Design" at bounding box center [108, 536] width 157 height 19
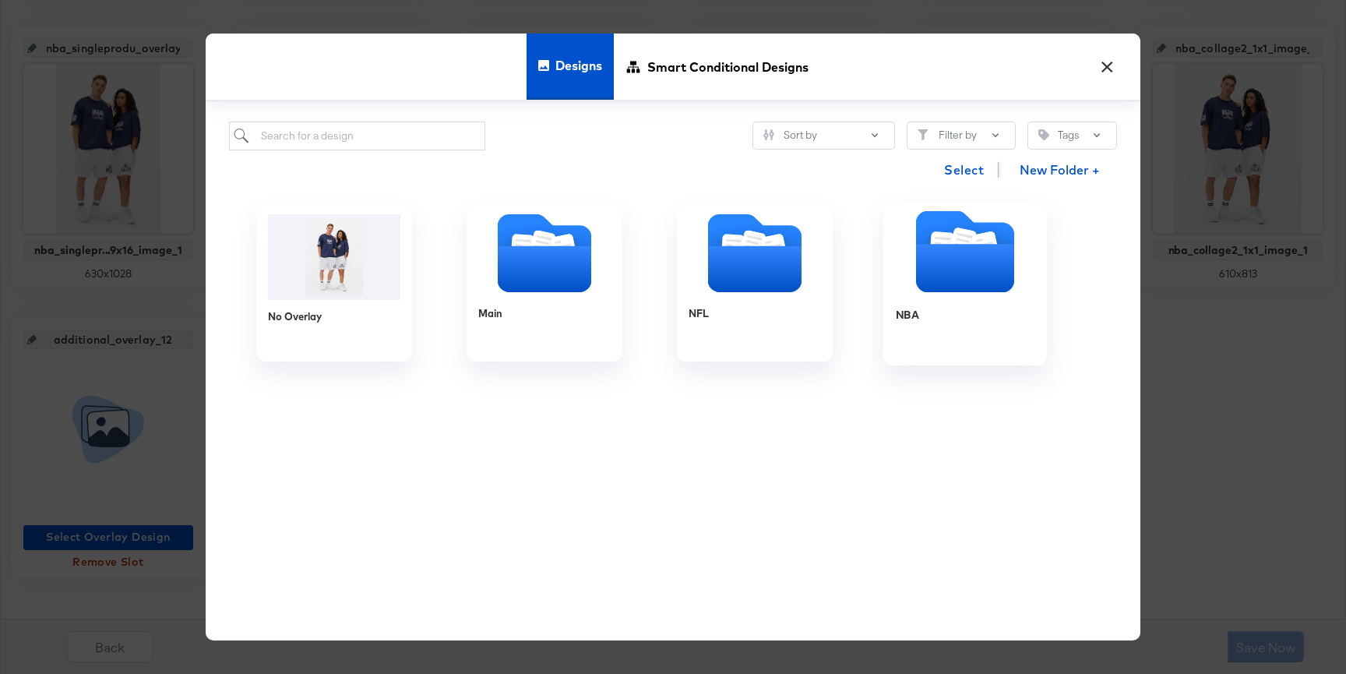
click at [912, 294] on div at bounding box center [965, 253] width 164 height 86
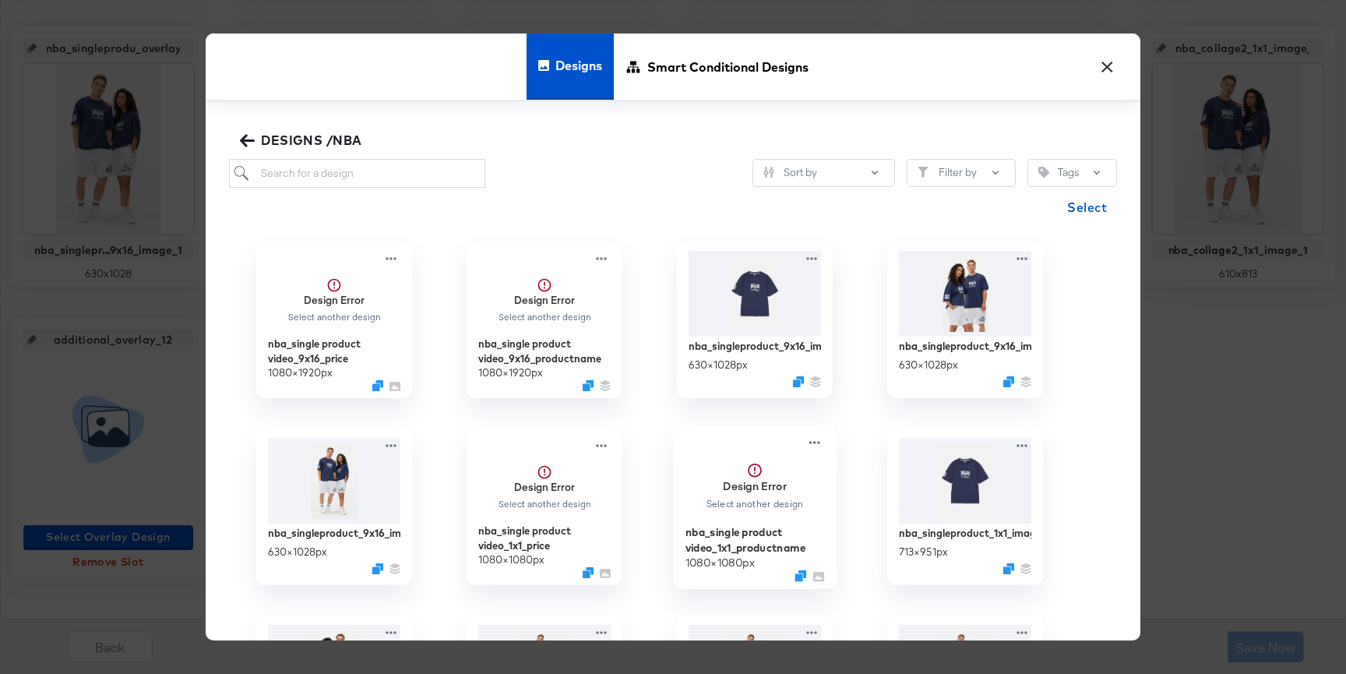
scroll to position [522, 0]
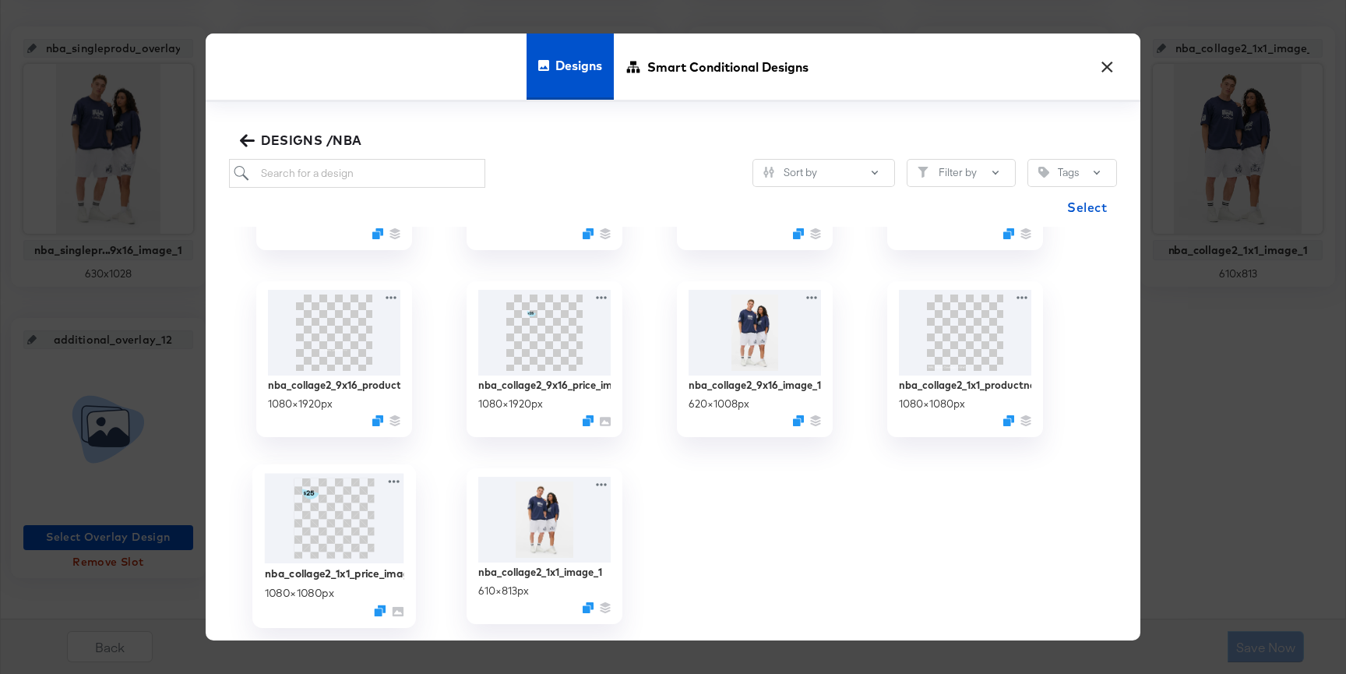
click at [379, 531] on img at bounding box center [334, 518] width 139 height 90
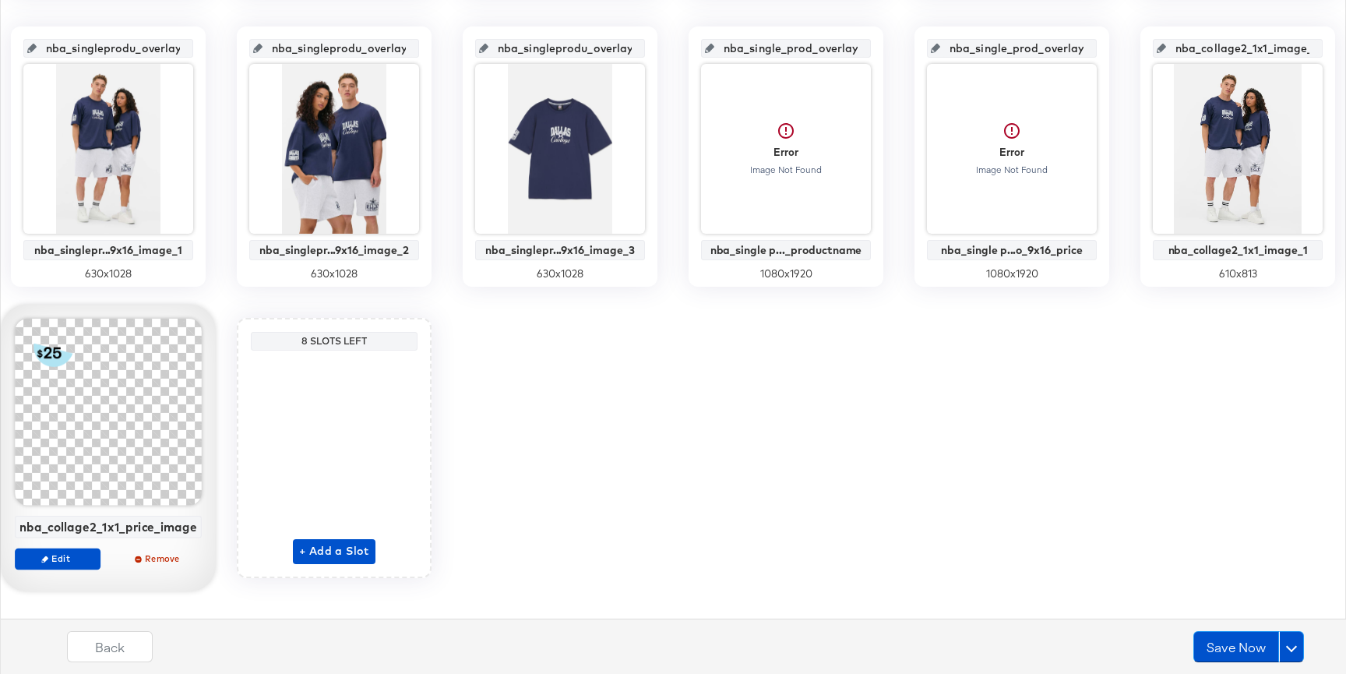
click at [162, 530] on div "nba_collage2_1x1_price_image" at bounding box center [108, 527] width 178 height 14
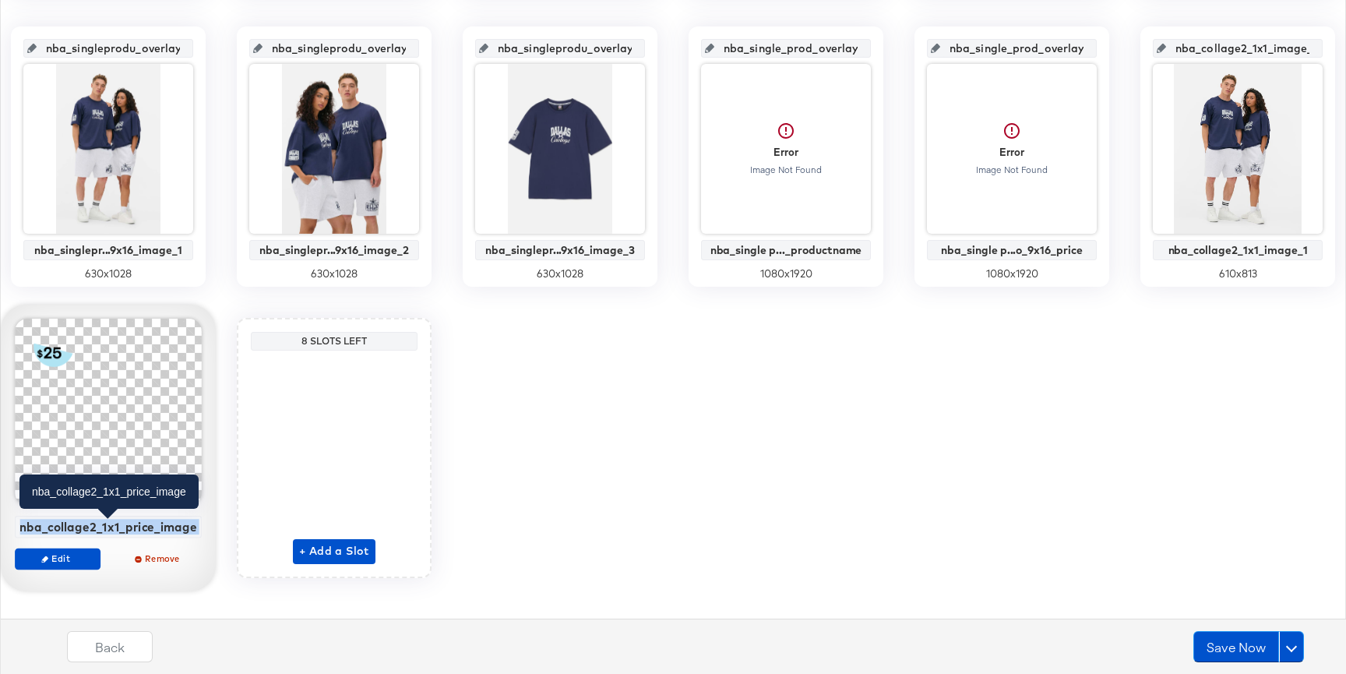
click at [162, 530] on div "nba_collage2_1x1_price_image" at bounding box center [108, 527] width 178 height 14
copy div "nba_collage2_1x1_price_image Edit Remove"
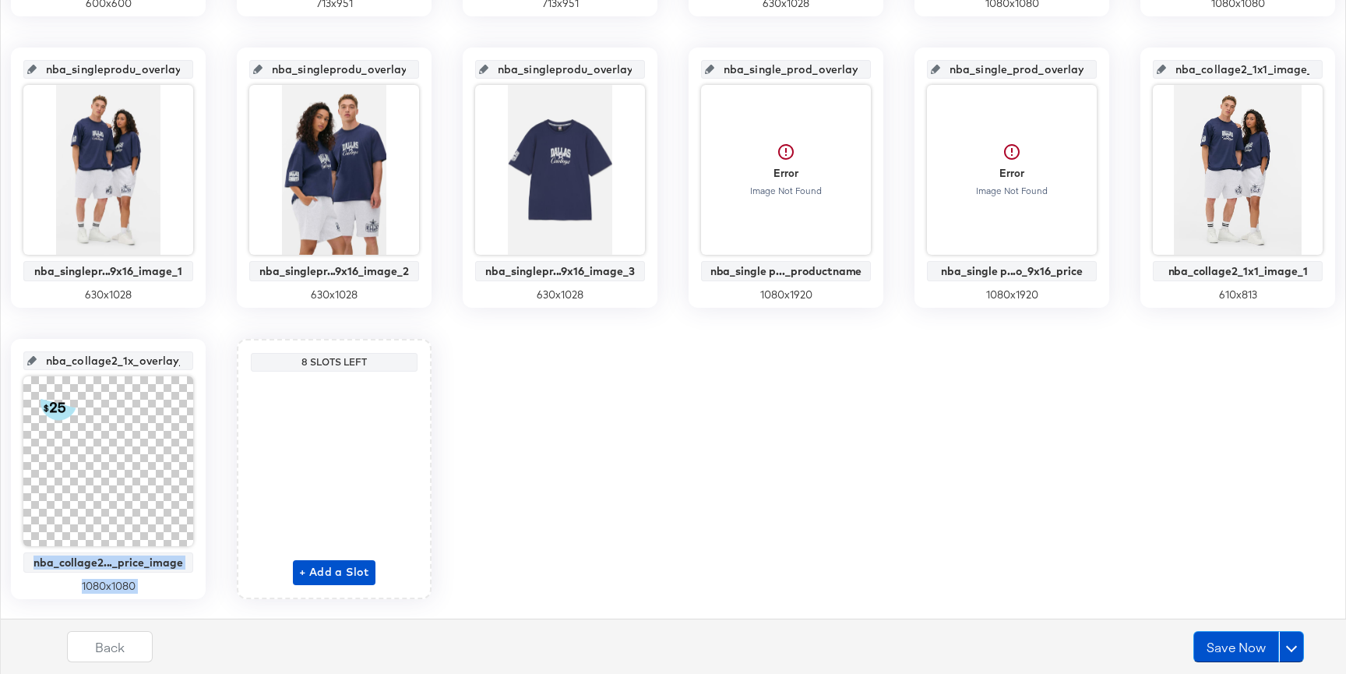
scroll to position [604, 0]
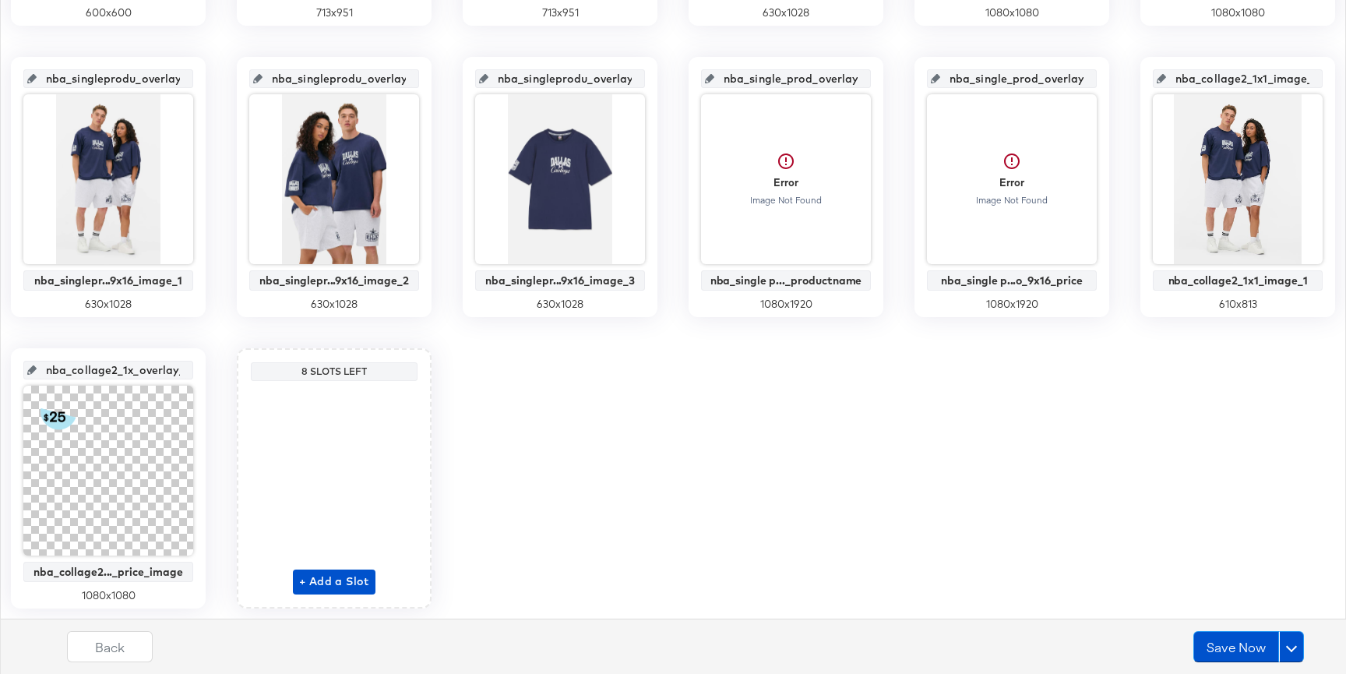
click at [127, 366] on input "nba_collage2_1x_overlay_12" at bounding box center [113, 364] width 153 height 42
paste input "1_price_image"
type input "nba_collage2_1x1_price_image"
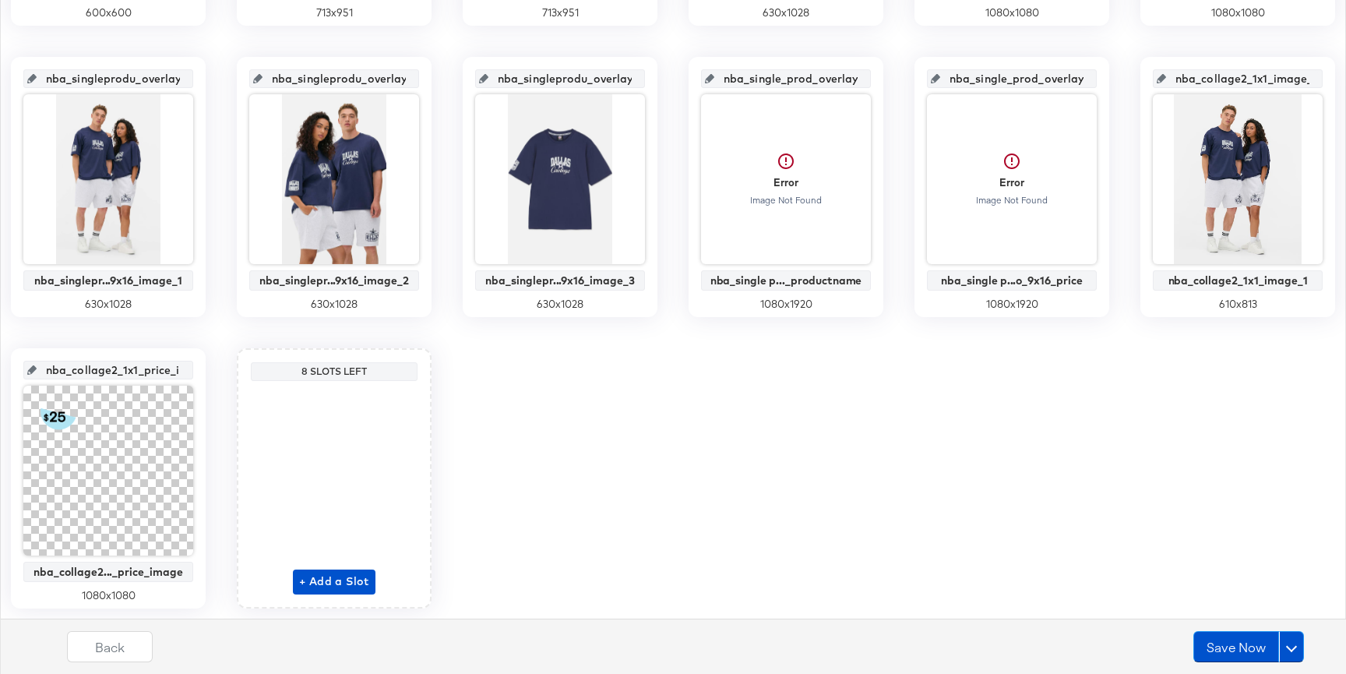
scroll to position [0, 38]
click at [461, 443] on div "main_image No Overlay 600 x 600 nba_singleprodu_overlay_1 nba_singlepr..._1x1_i…" at bounding box center [673, 187] width 1329 height 843
click at [347, 580] on span "+ Add a Slot" at bounding box center [334, 581] width 70 height 19
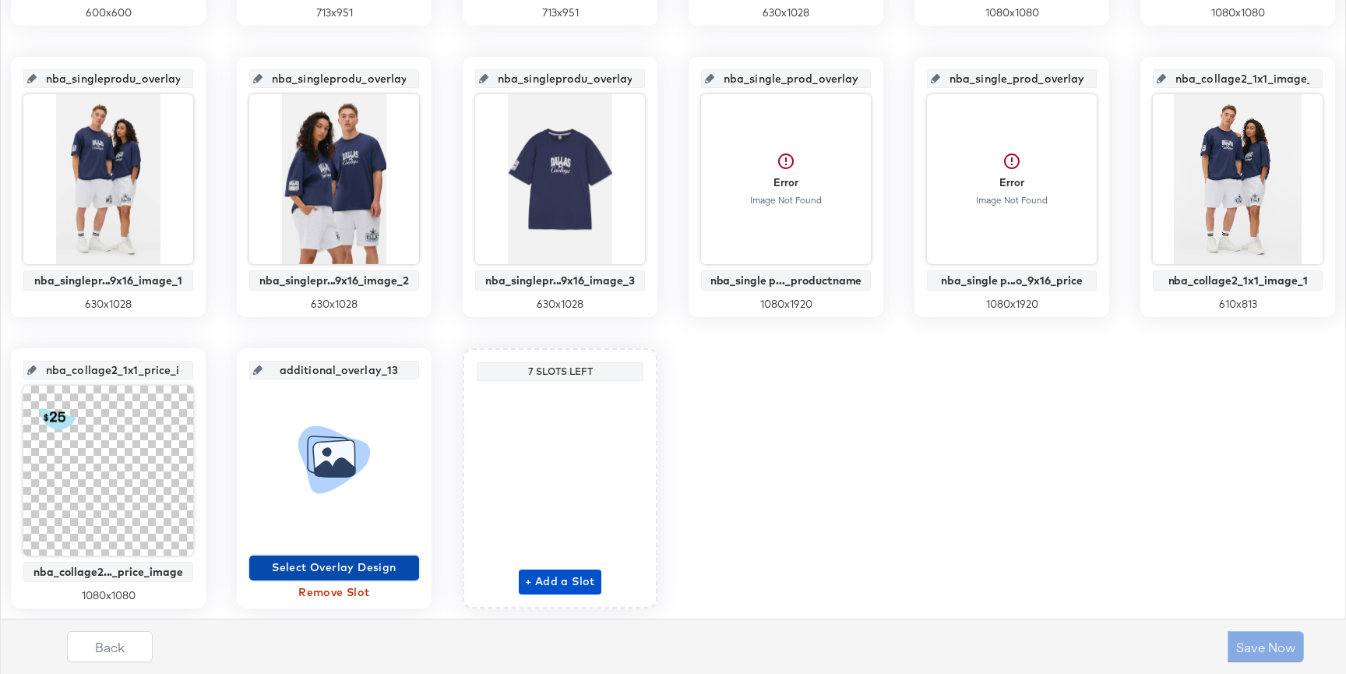
click at [343, 563] on span "Select Overlay Design" at bounding box center [333, 567] width 157 height 19
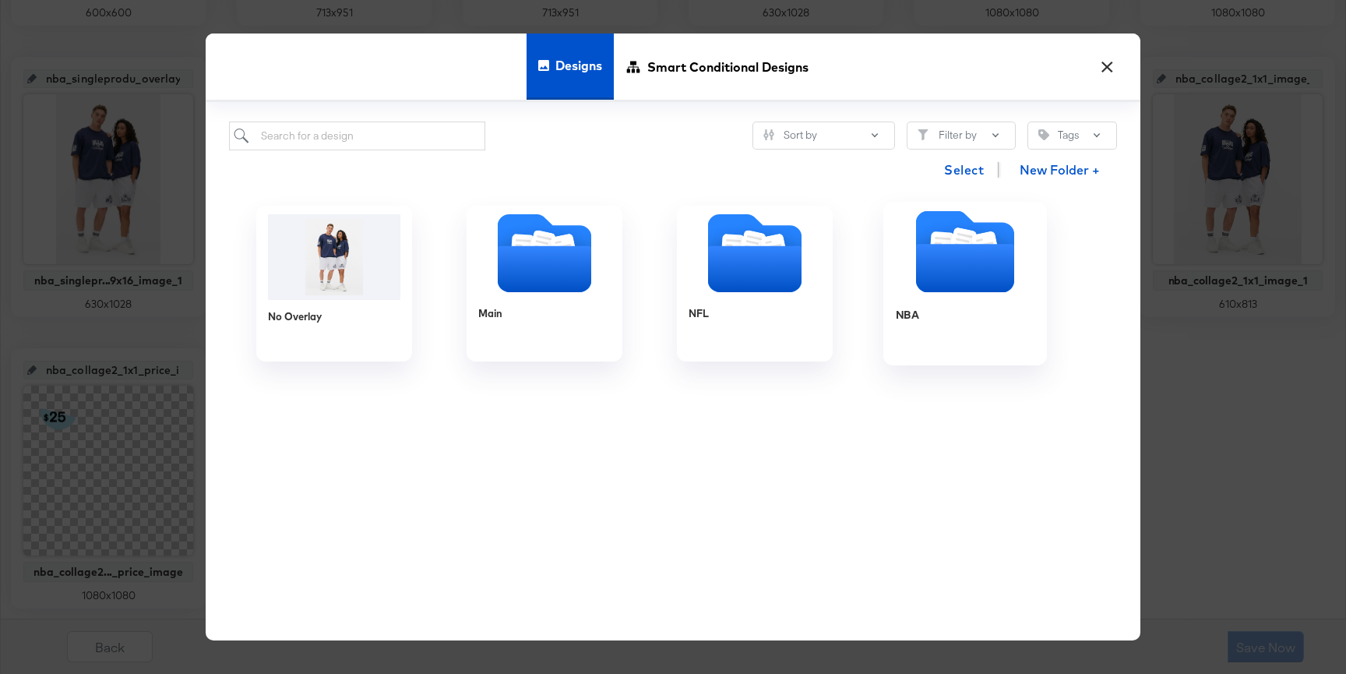
click at [910, 273] on icon "Folder" at bounding box center [965, 251] width 164 height 82
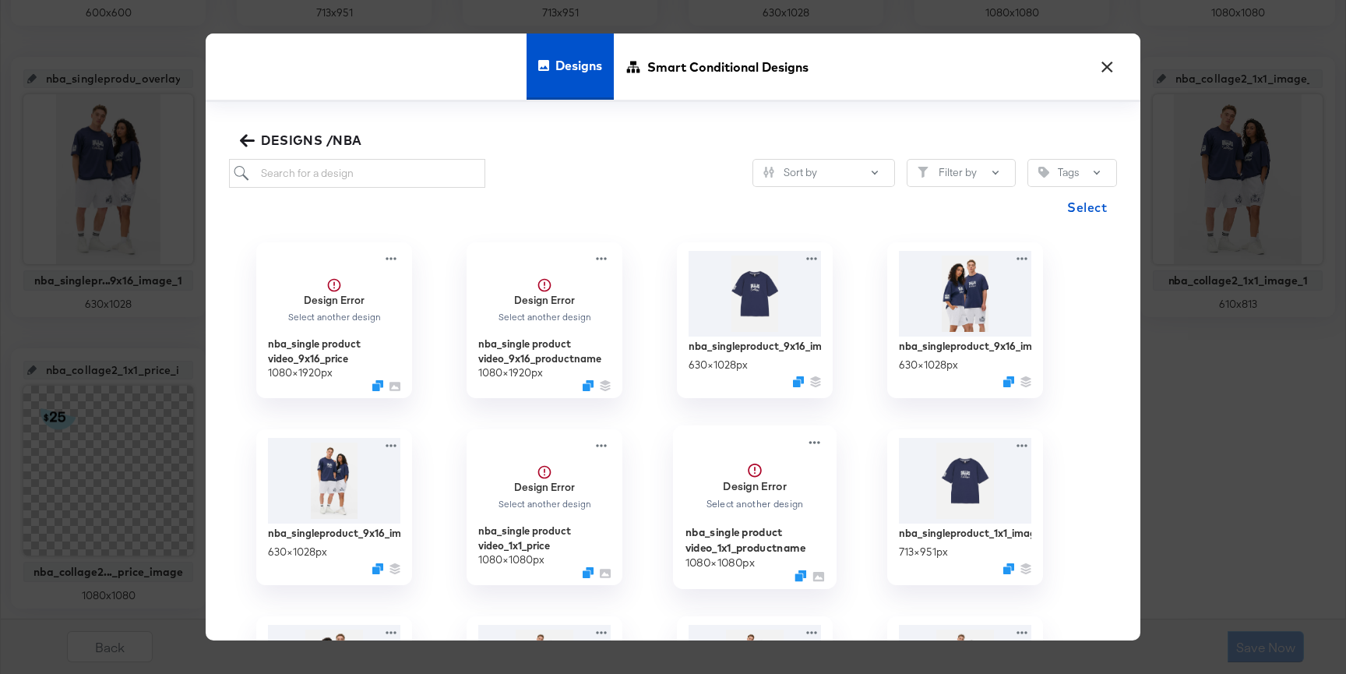
scroll to position [522, 0]
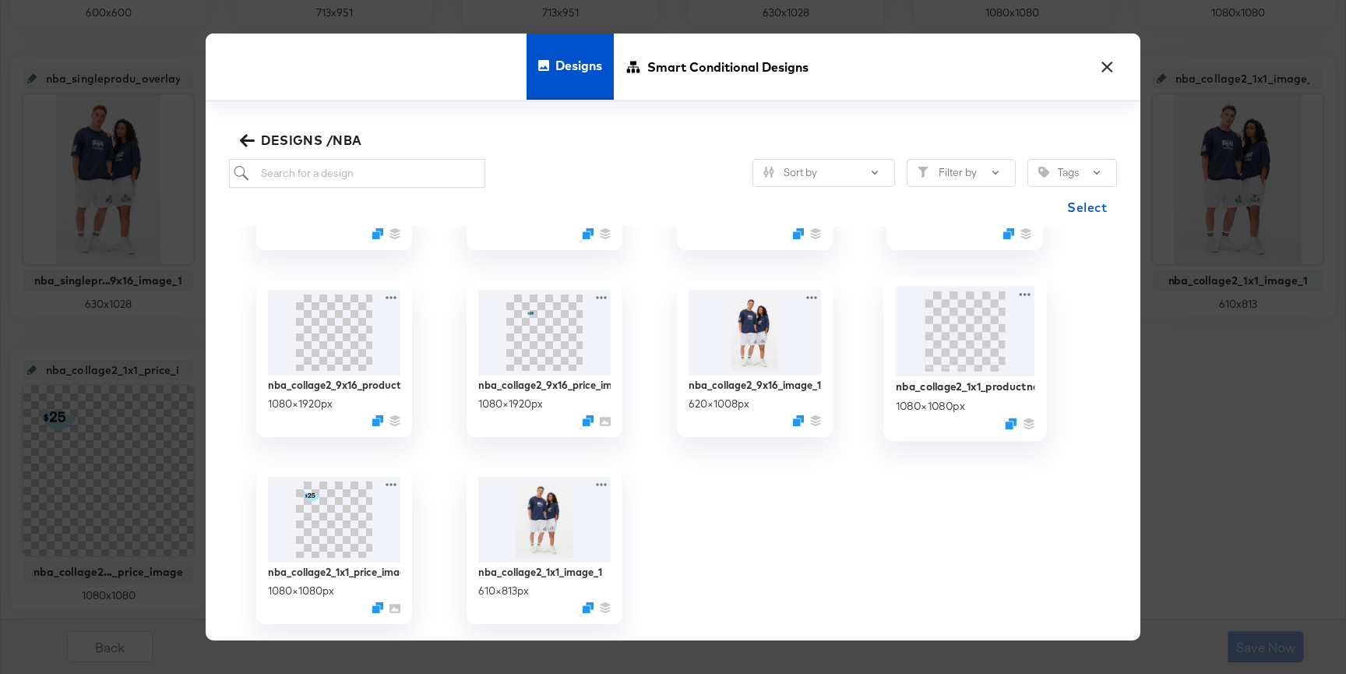
click at [939, 358] on img at bounding box center [965, 331] width 139 height 90
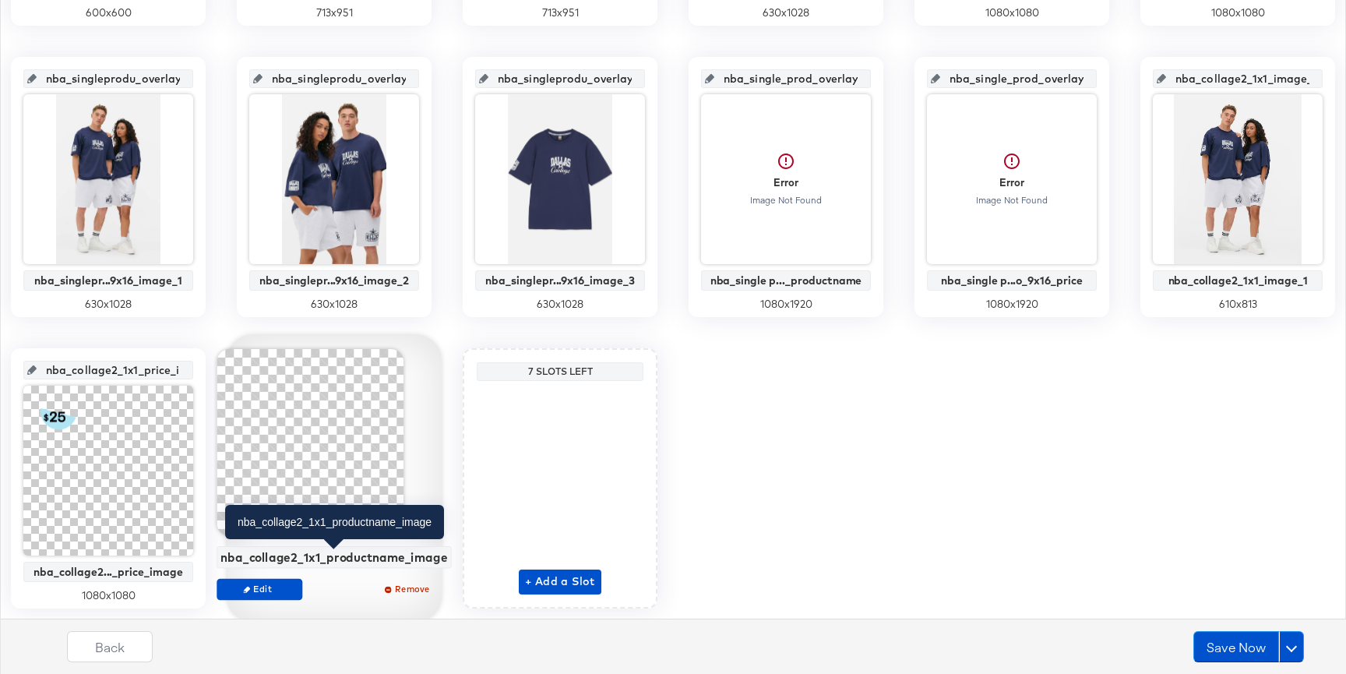
click at [400, 556] on div "nba_collage2_1x1_productname_image" at bounding box center [333, 557] width 227 height 14
copy div "nba_collage2_1x1_productname_image Edit Remove"
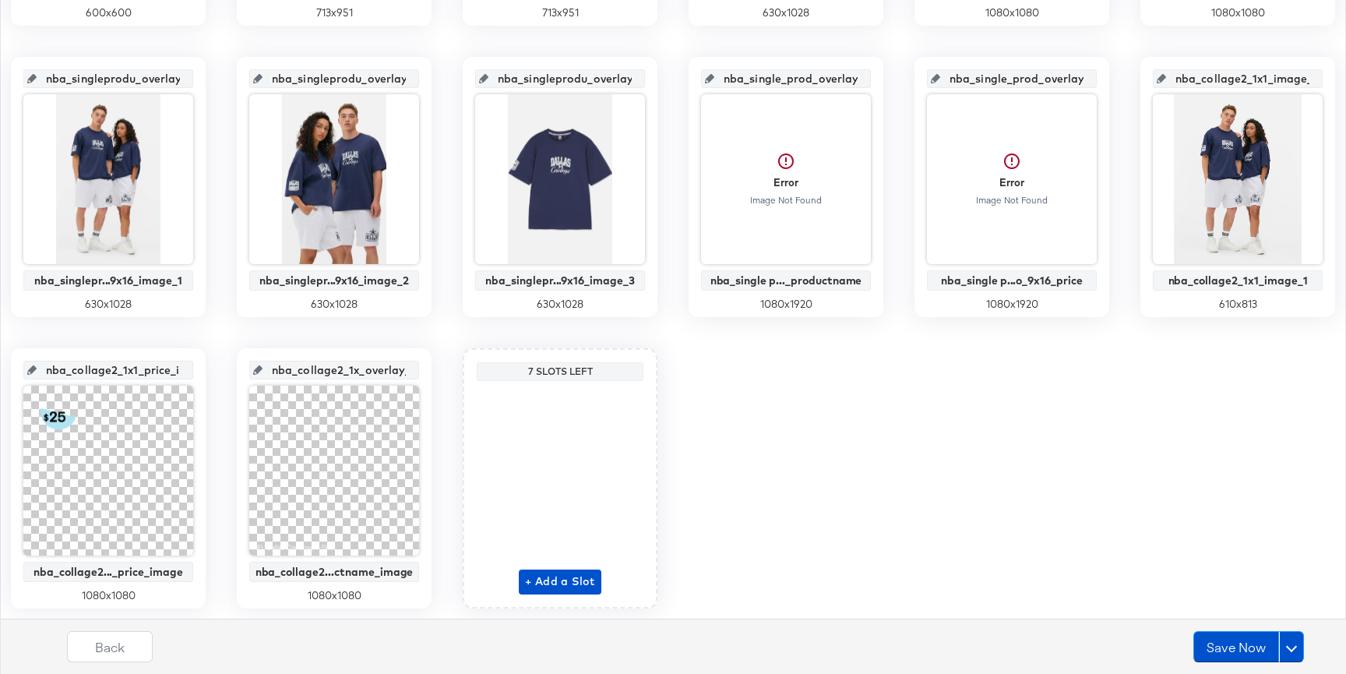
click at [354, 369] on input "nba_collage2_1x_overlay_13" at bounding box center [338, 364] width 153 height 42
paste input "1_productname_image"
type input "nba_collage2_1x1_productname_image"
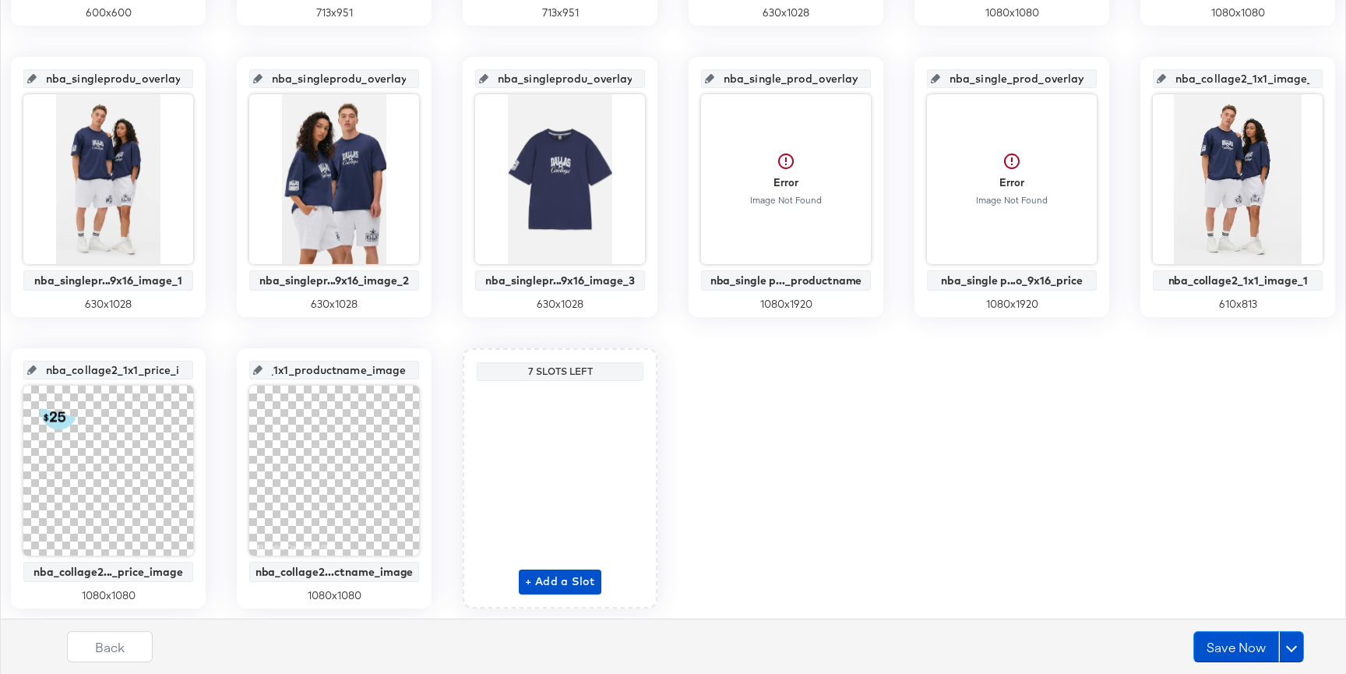
click at [357, 346] on input "nba_collage2_1x1_productname_image" at bounding box center [338, 364] width 153 height 42
click at [781, 499] on div "main_image No Overlay 600 x 600 nba_singleprodu_overlay_1 nba_singlepr..._1x1_i…" at bounding box center [673, 187] width 1329 height 843
click at [369, 369] on input "nba_collage2_1x1_productname_image" at bounding box center [338, 364] width 153 height 42
click at [372, 348] on input "nba_collage2_1x1_productname_image" at bounding box center [338, 364] width 153 height 42
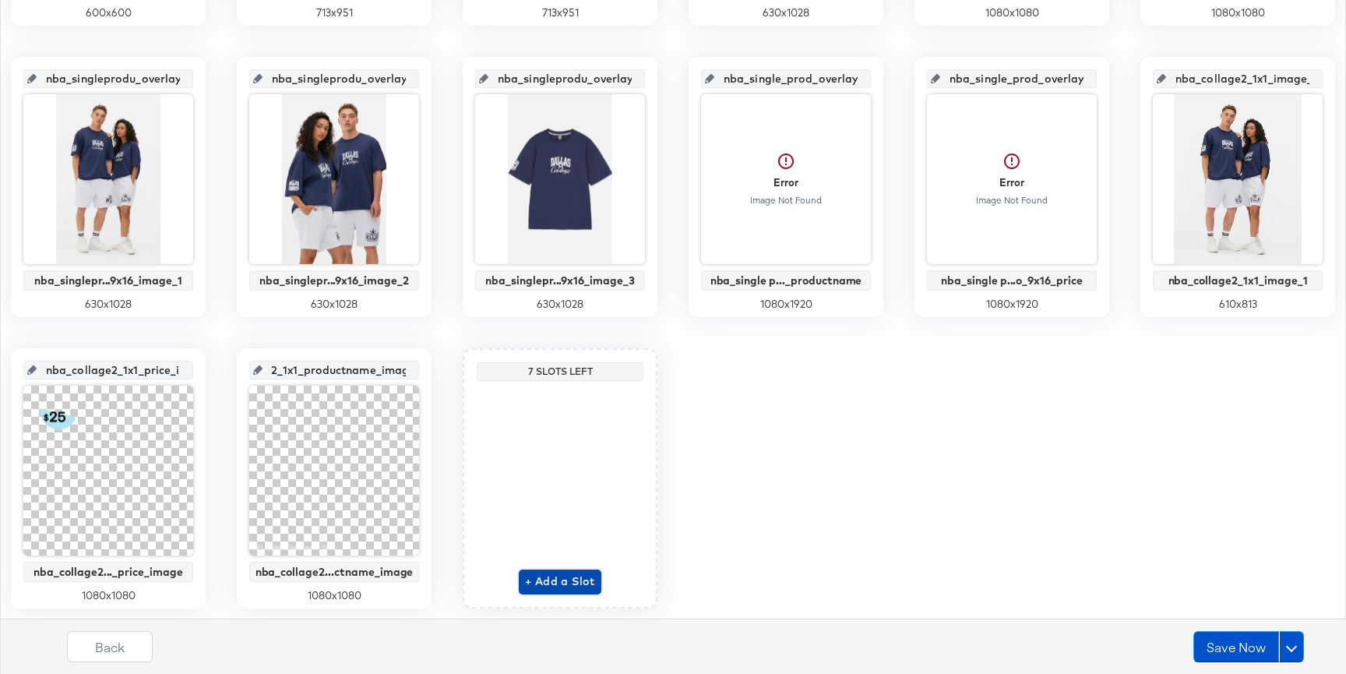
click at [541, 583] on span "+ Add a Slot" at bounding box center [560, 581] width 70 height 19
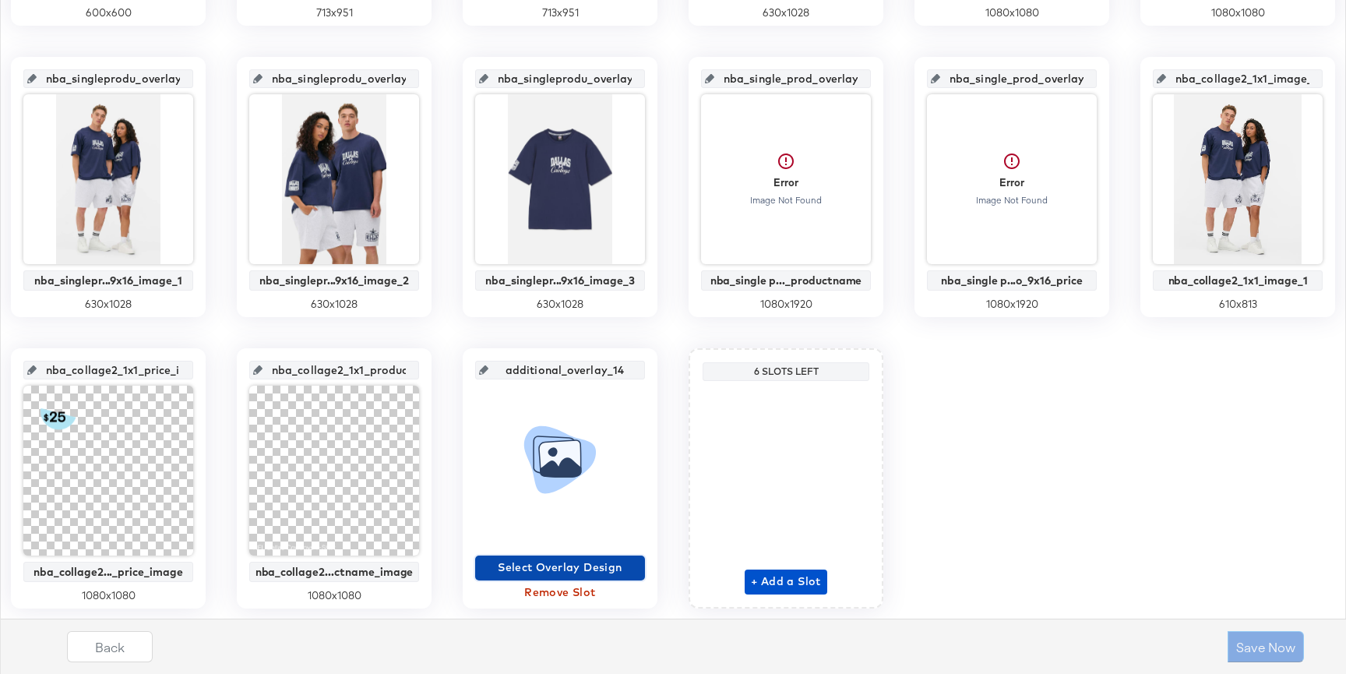
click at [547, 558] on span "Select Overlay Design" at bounding box center [559, 567] width 157 height 19
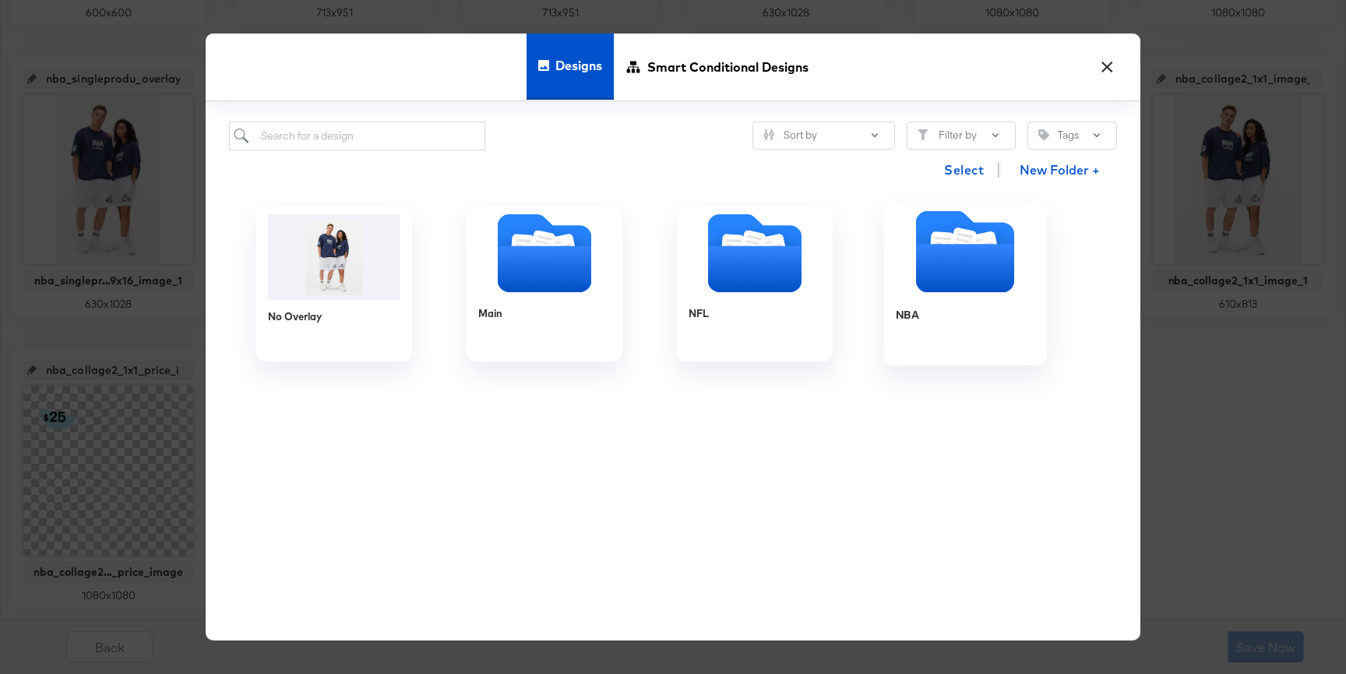
click at [970, 283] on icon "Folder" at bounding box center [965, 268] width 98 height 48
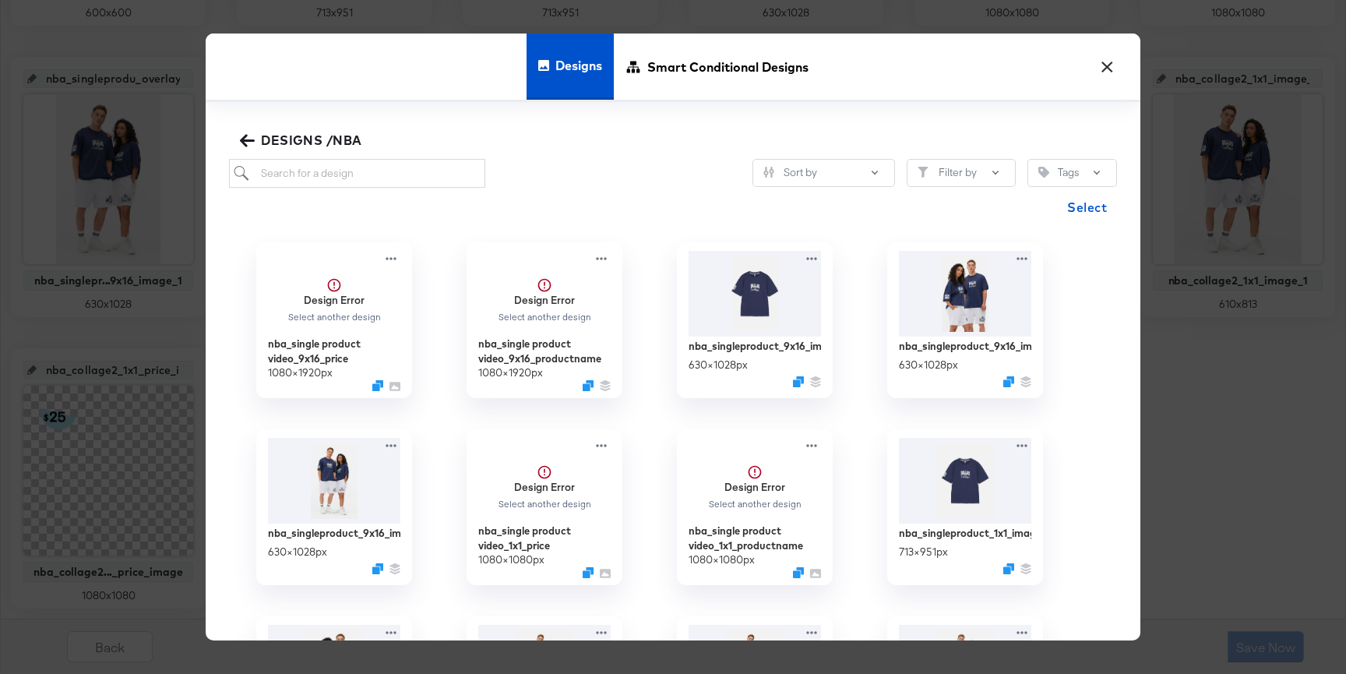
scroll to position [522, 0]
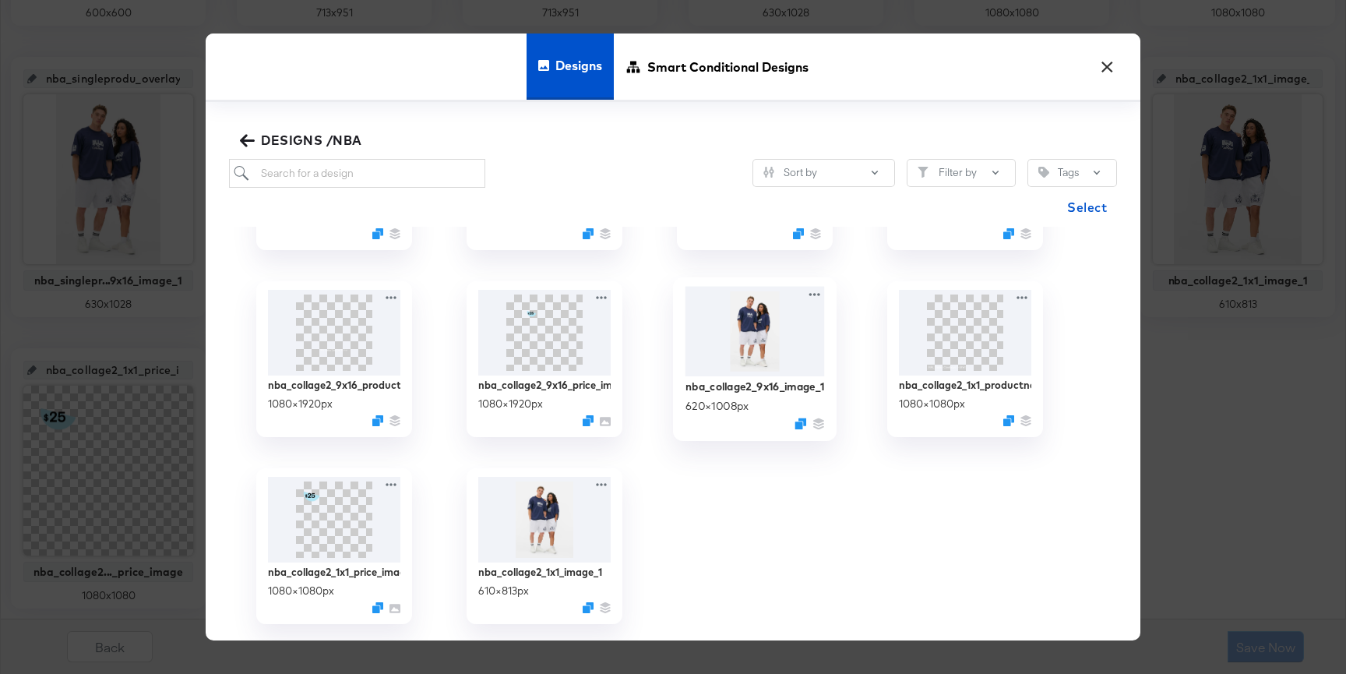
click at [724, 327] on img at bounding box center [754, 331] width 139 height 90
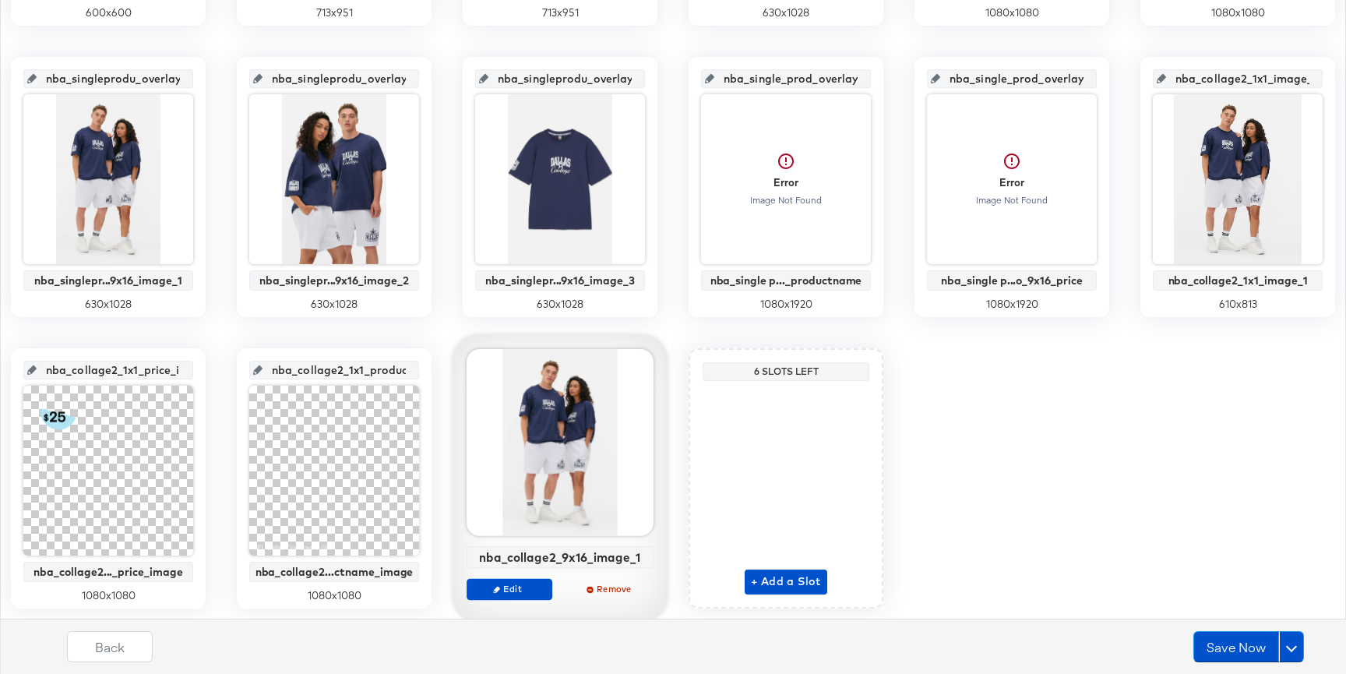
click at [601, 556] on div "nba_collage2_9x16_image_1" at bounding box center [560, 557] width 178 height 14
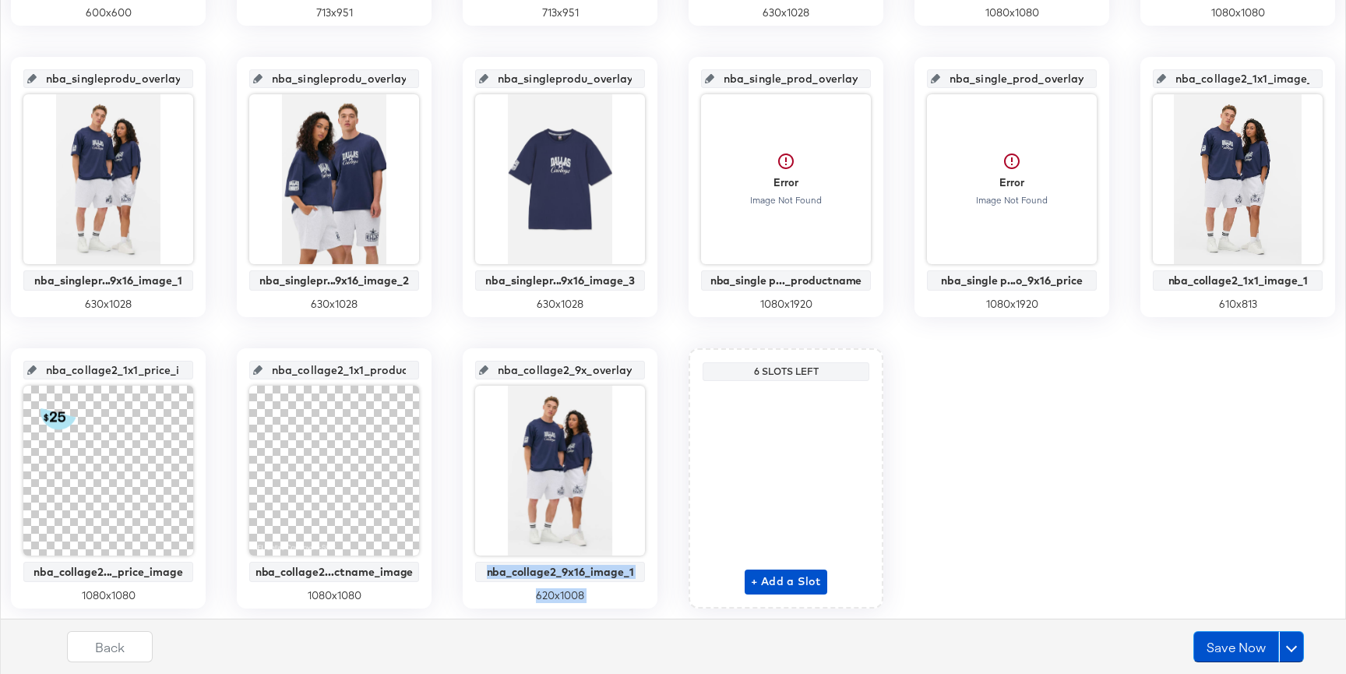
copy div "nba_collage2_9x16_image_1 Edit Remove"
click at [606, 372] on input "nba_collage2_9x_overlay_14" at bounding box center [564, 364] width 153 height 42
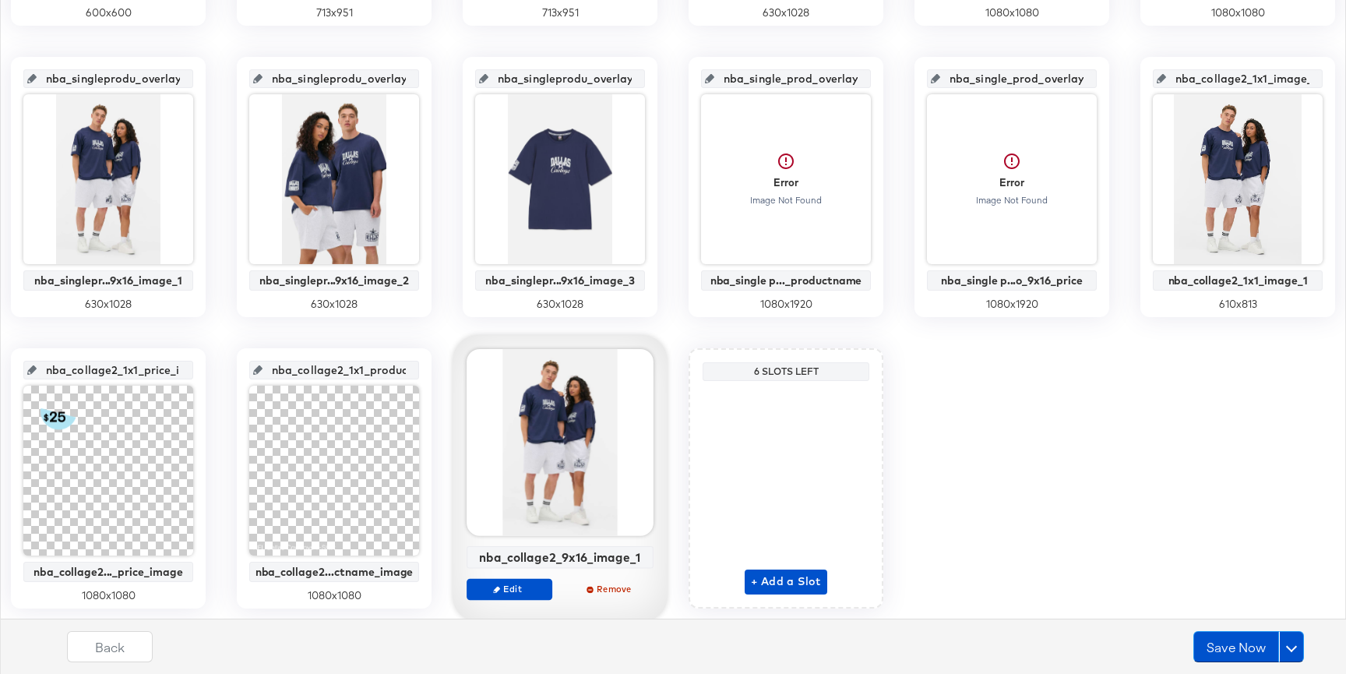
click at [570, 556] on div "nba_collage2_9x16_image_1" at bounding box center [560, 557] width 178 height 14
click at [599, 558] on div "nba_collage2_9x16_image_1" at bounding box center [560, 557] width 178 height 14
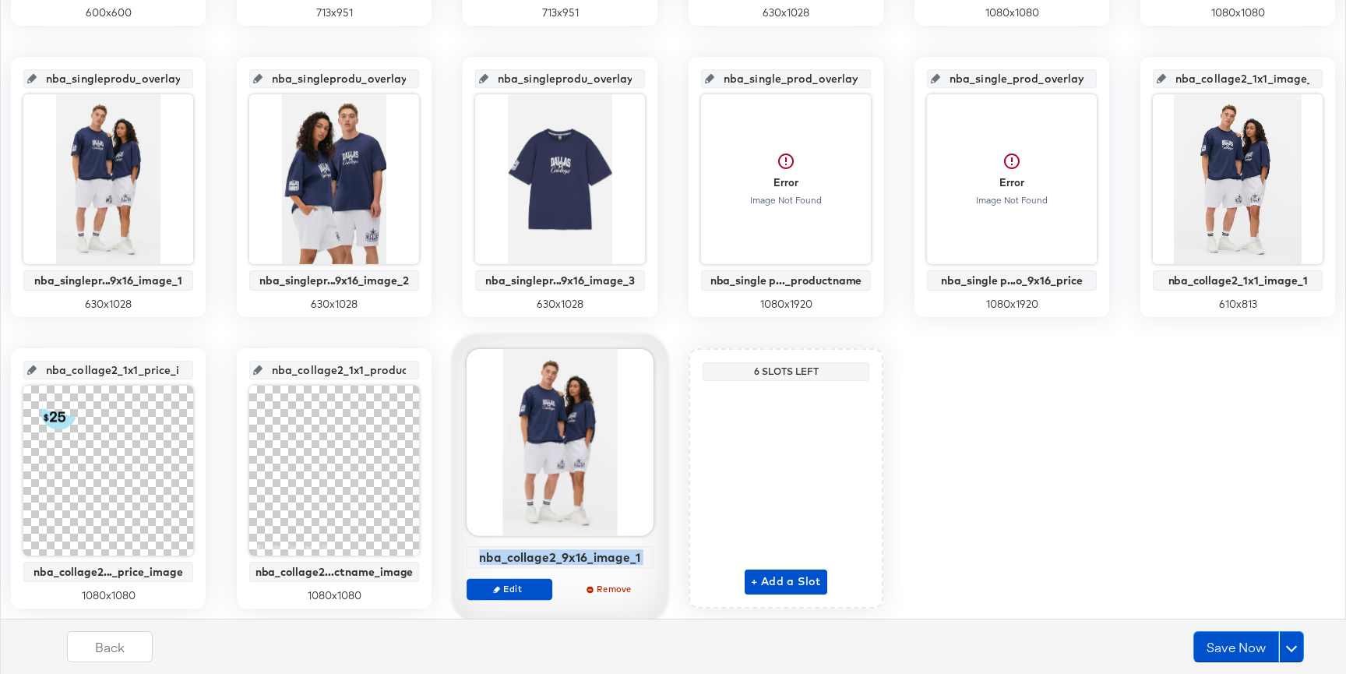
click at [599, 558] on div "nba_collage2_9x16_image_1" at bounding box center [560, 557] width 178 height 14
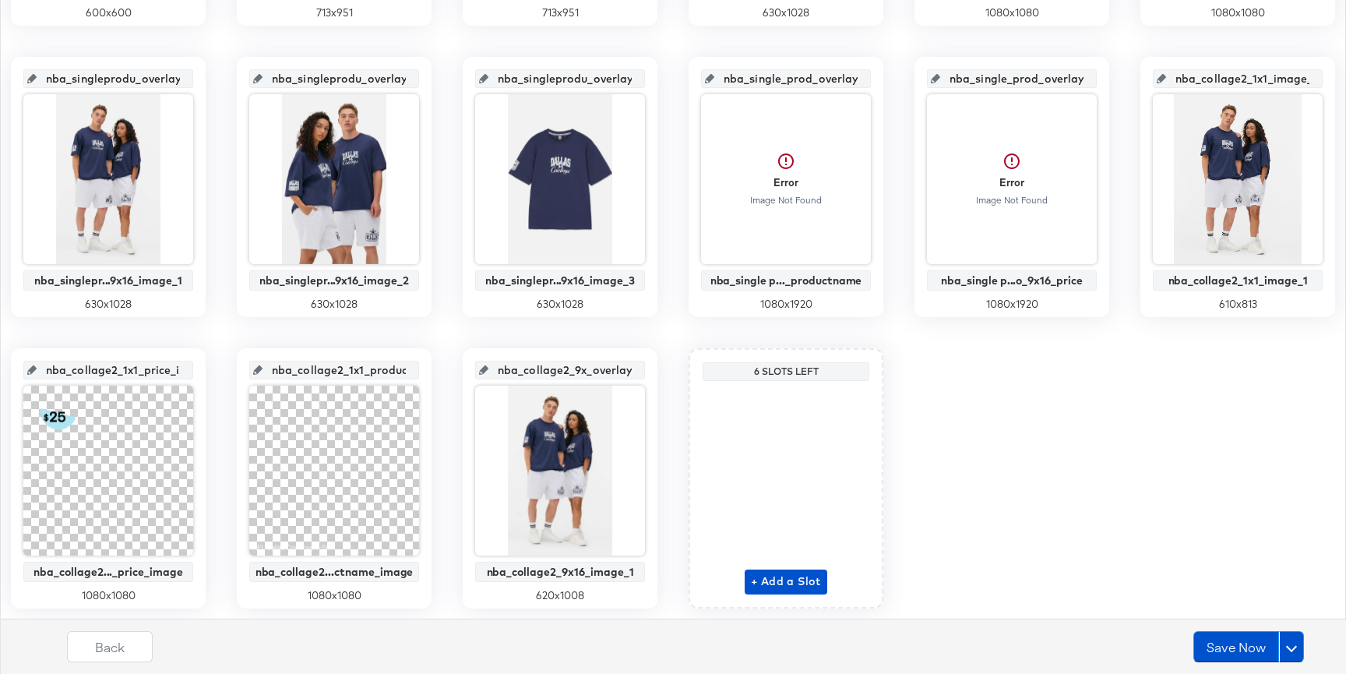
click at [573, 368] on input "nba_collage2_9x_overlay_14" at bounding box center [564, 364] width 153 height 42
paste input "16_image_1"
type input "nba_collage2_9x16_image_1"
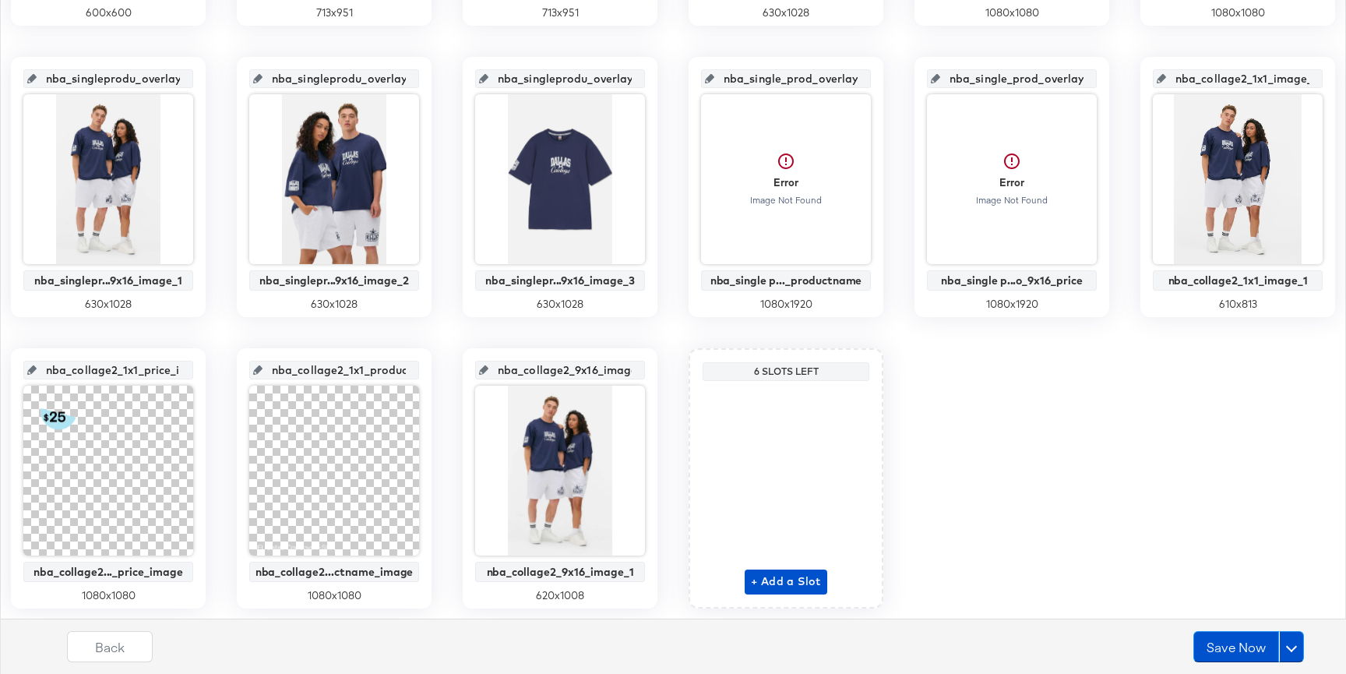
scroll to position [0, 24]
click at [634, 338] on div "main_image No Overlay 600 x 600 nba_singleprodu_overlay_1 nba_singlepr..._1x1_i…" at bounding box center [673, 187] width 1329 height 843
click at [782, 572] on span "+ Add a Slot" at bounding box center [786, 581] width 70 height 19
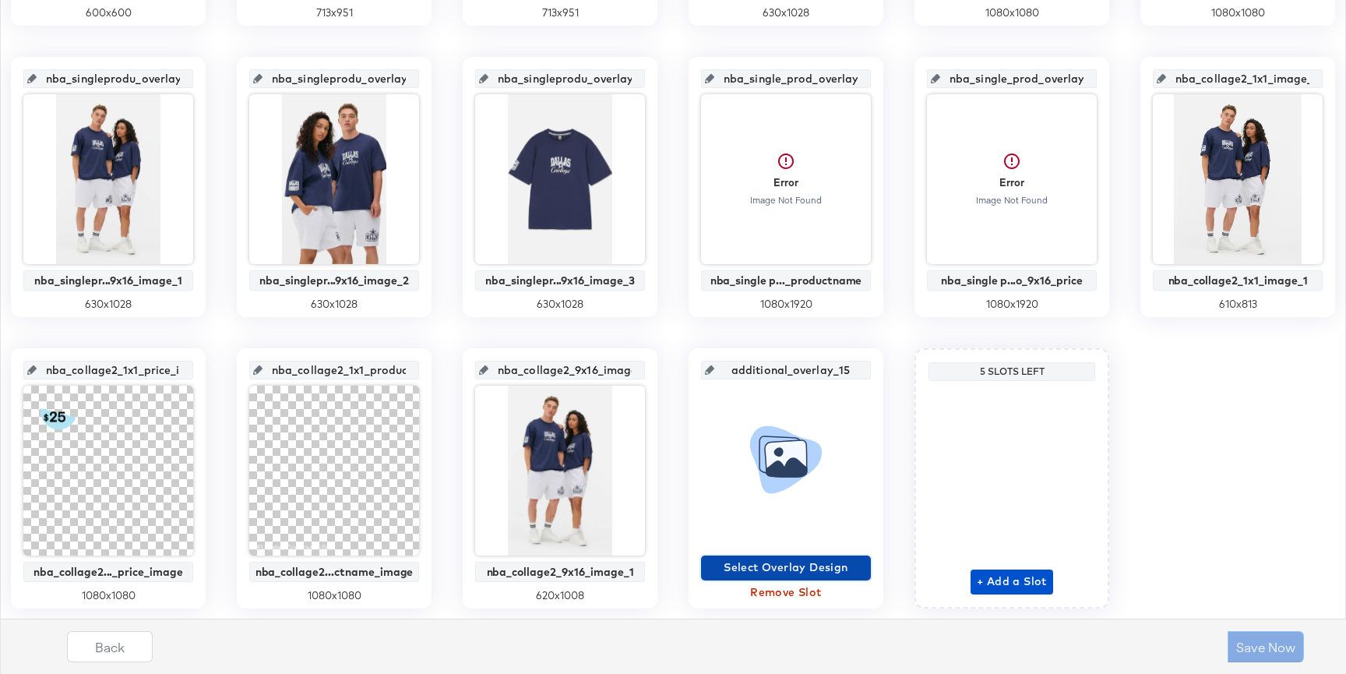
click at [775, 562] on span "Select Overlay Design" at bounding box center [785, 567] width 157 height 19
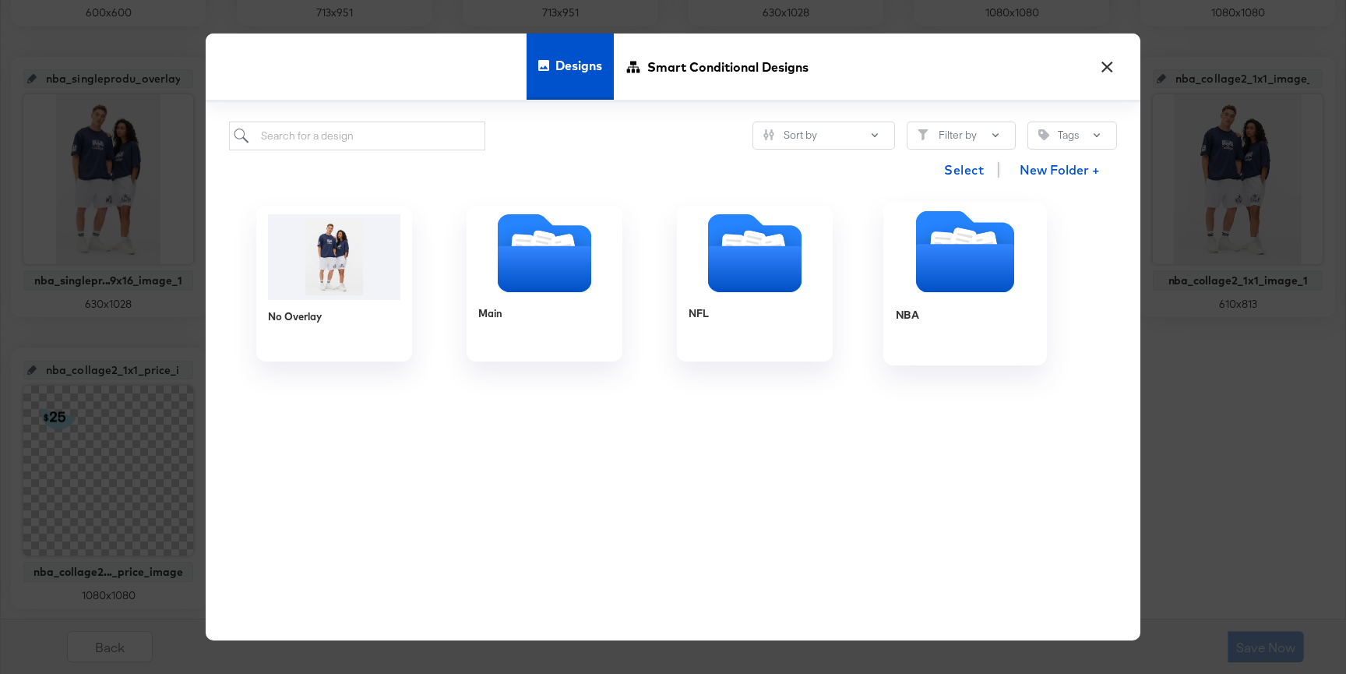
click at [966, 281] on icon "Folder" at bounding box center [965, 268] width 98 height 48
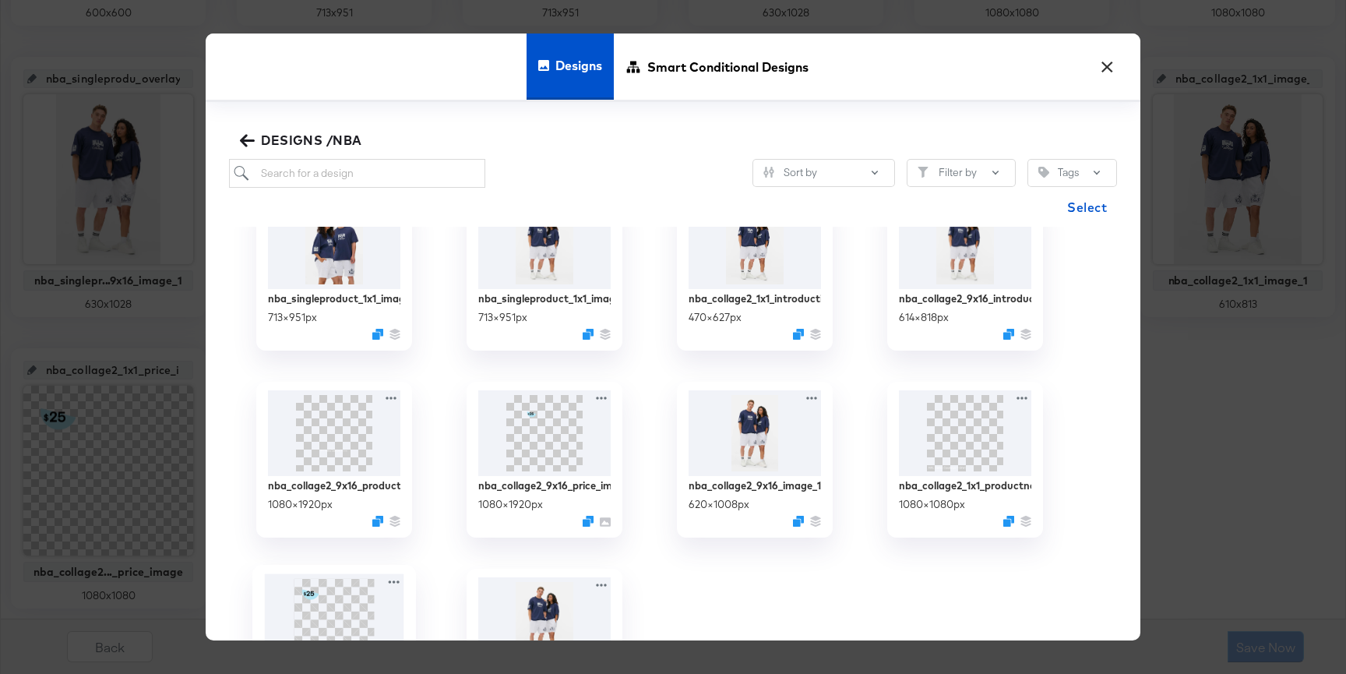
scroll to position [522, 0]
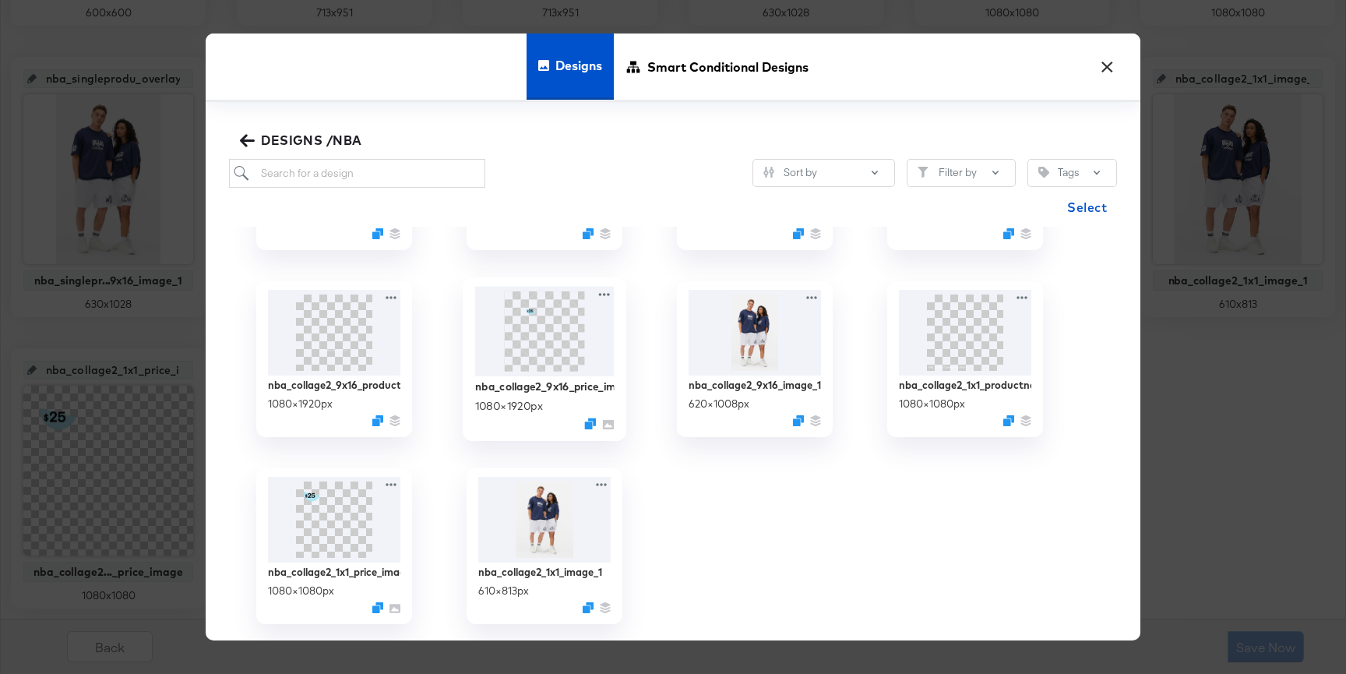
click at [576, 343] on img at bounding box center [544, 331] width 139 height 90
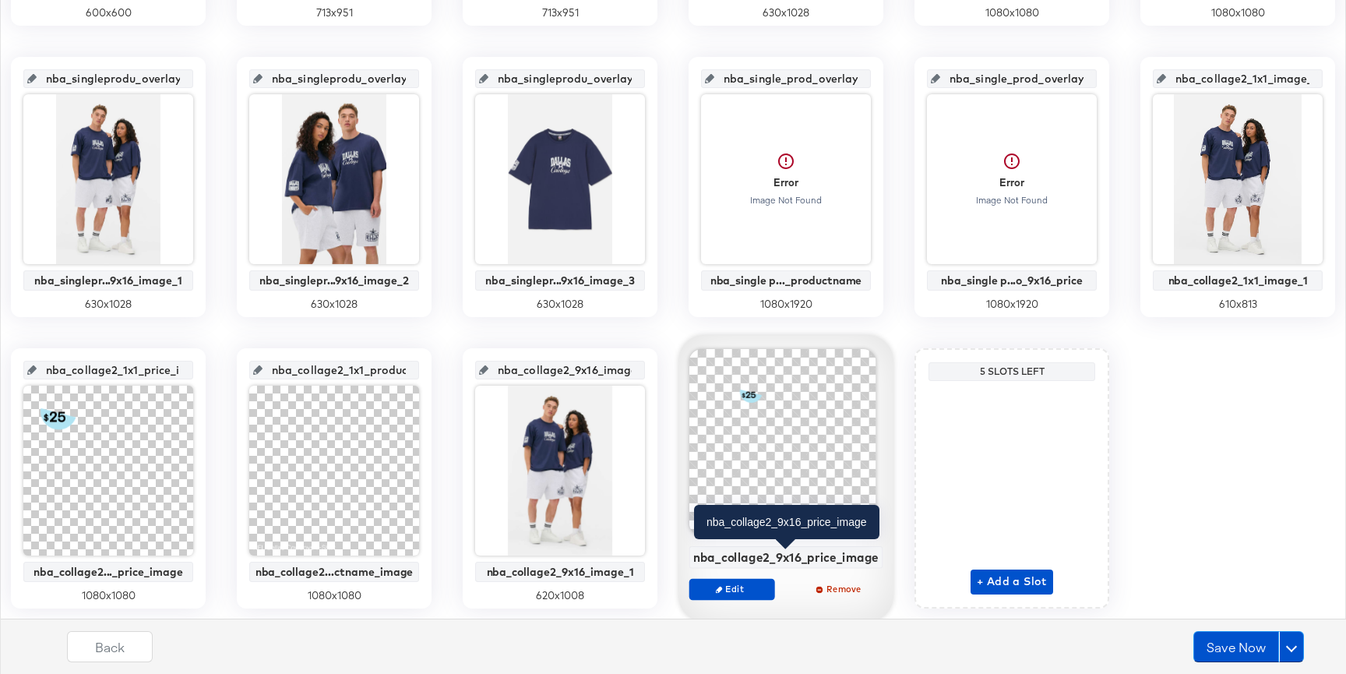
click at [816, 558] on div "nba_collage2_9x16_price_image" at bounding box center [785, 557] width 185 height 14
copy div "nba_collage2_9x16_price_image Edit Remove"
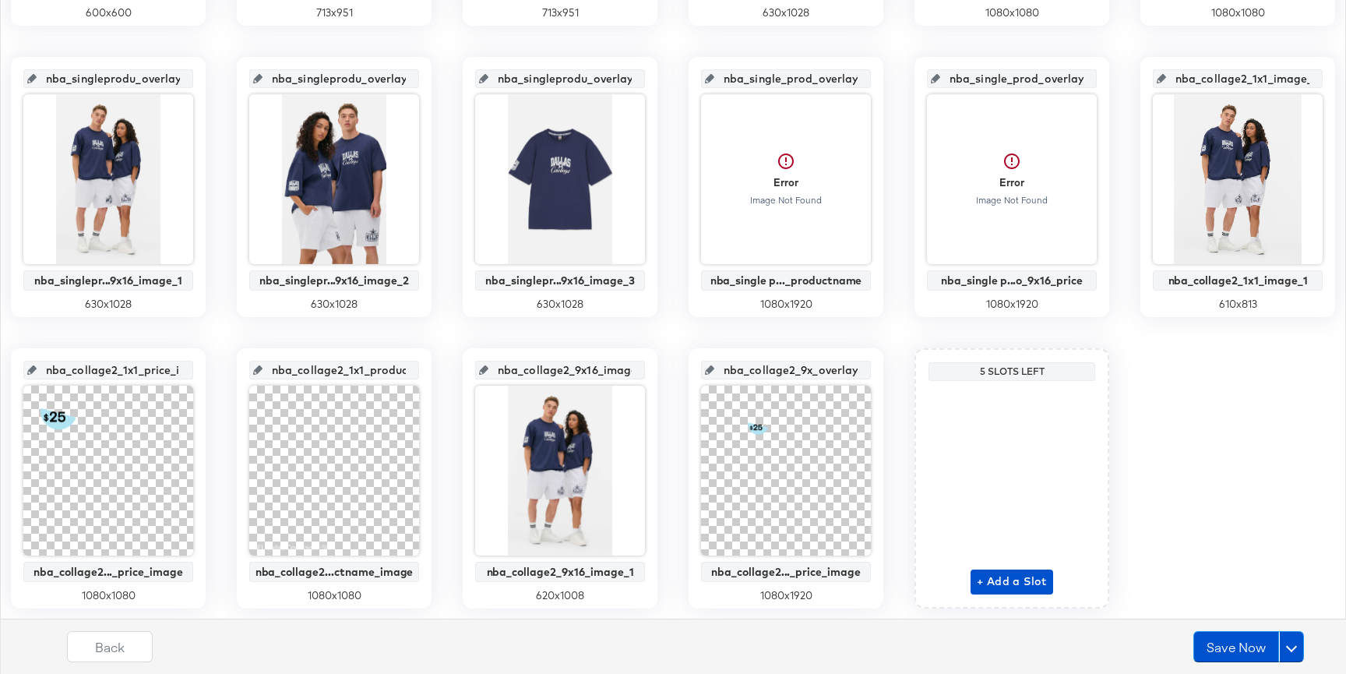
click at [812, 365] on input "nba_collage2_9x_overlay_15" at bounding box center [790, 364] width 153 height 42
paste input "16_price_image"
type input "nba_collage2_9x16_price_image"
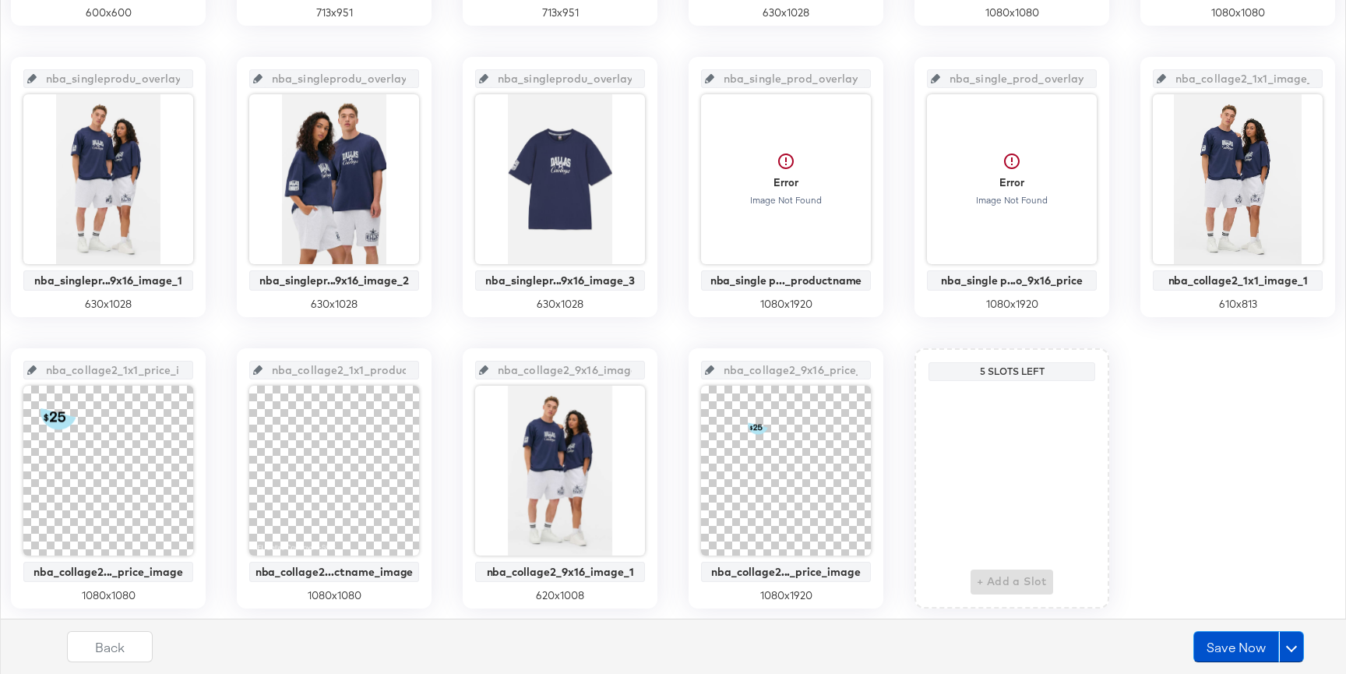
click at [886, 412] on div "main_image No Overlay 600 x 600 nba_singleprodu_overlay_1 nba_singlepr..._1x1_i…" at bounding box center [673, 187] width 1329 height 843
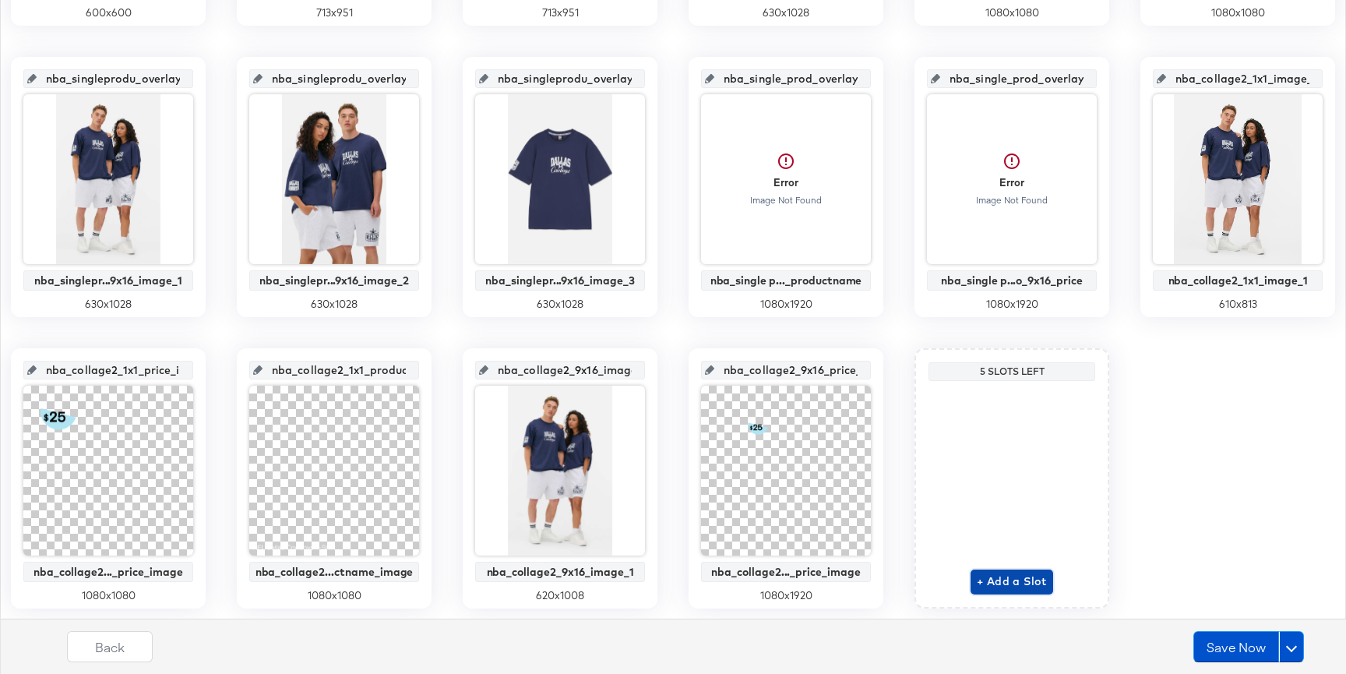
click at [991, 571] on button "+ Add a Slot" at bounding box center [1012, 581] width 83 height 25
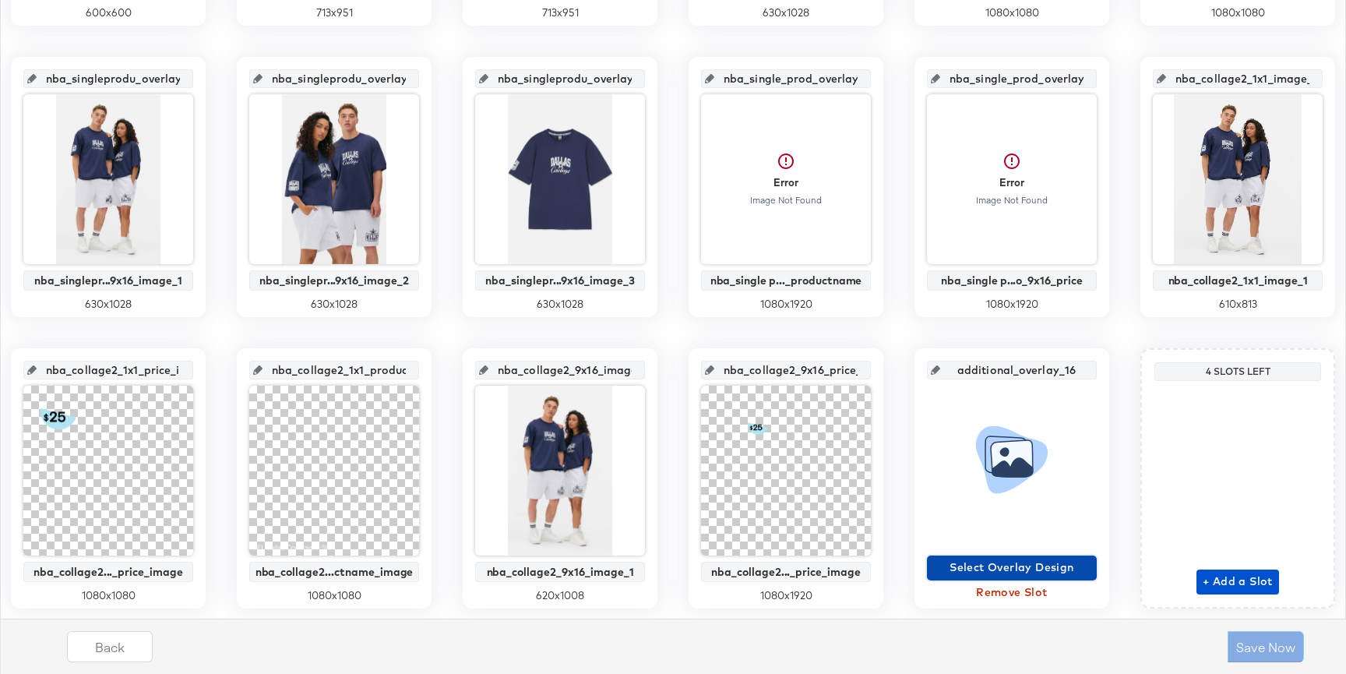
click at [984, 561] on span "Select Overlay Design" at bounding box center [1011, 567] width 157 height 19
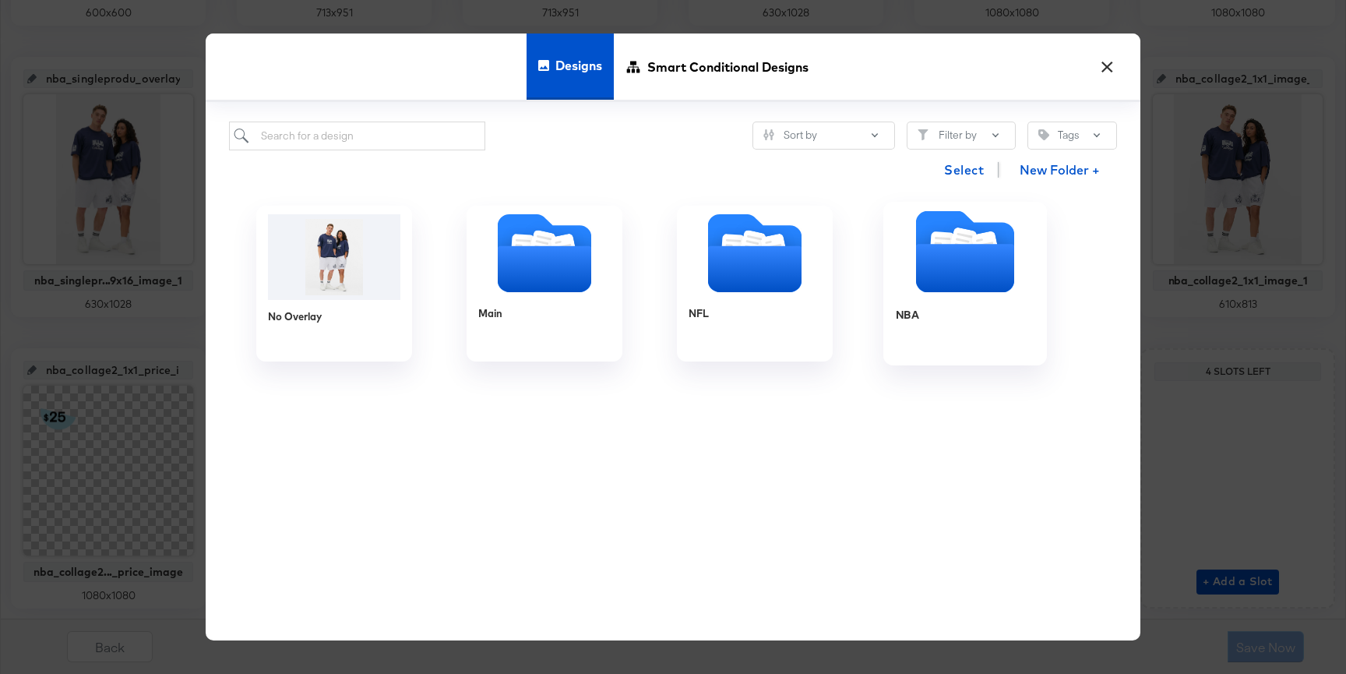
click at [935, 287] on icon "Folder" at bounding box center [965, 268] width 98 height 48
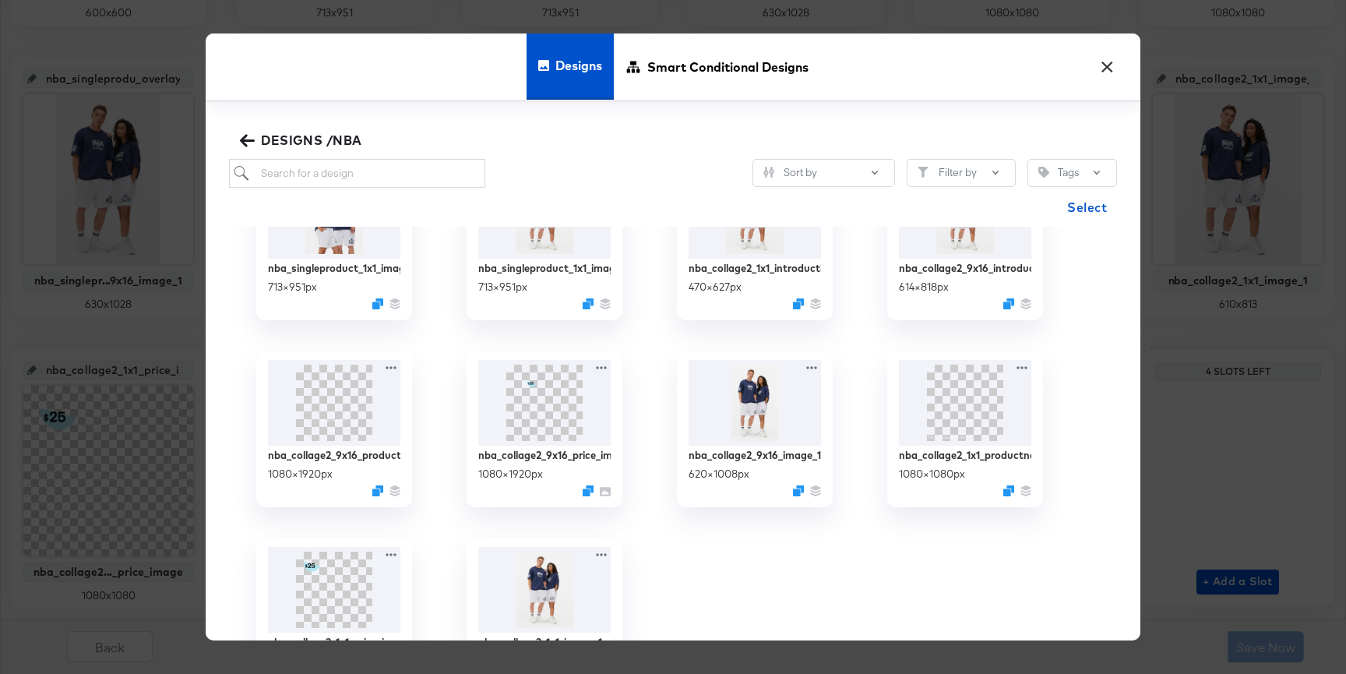
scroll to position [451, 0]
click at [354, 447] on div "nba_collage2_9x16_productname_image 1080 × 1920 px" at bounding box center [334, 474] width 139 height 55
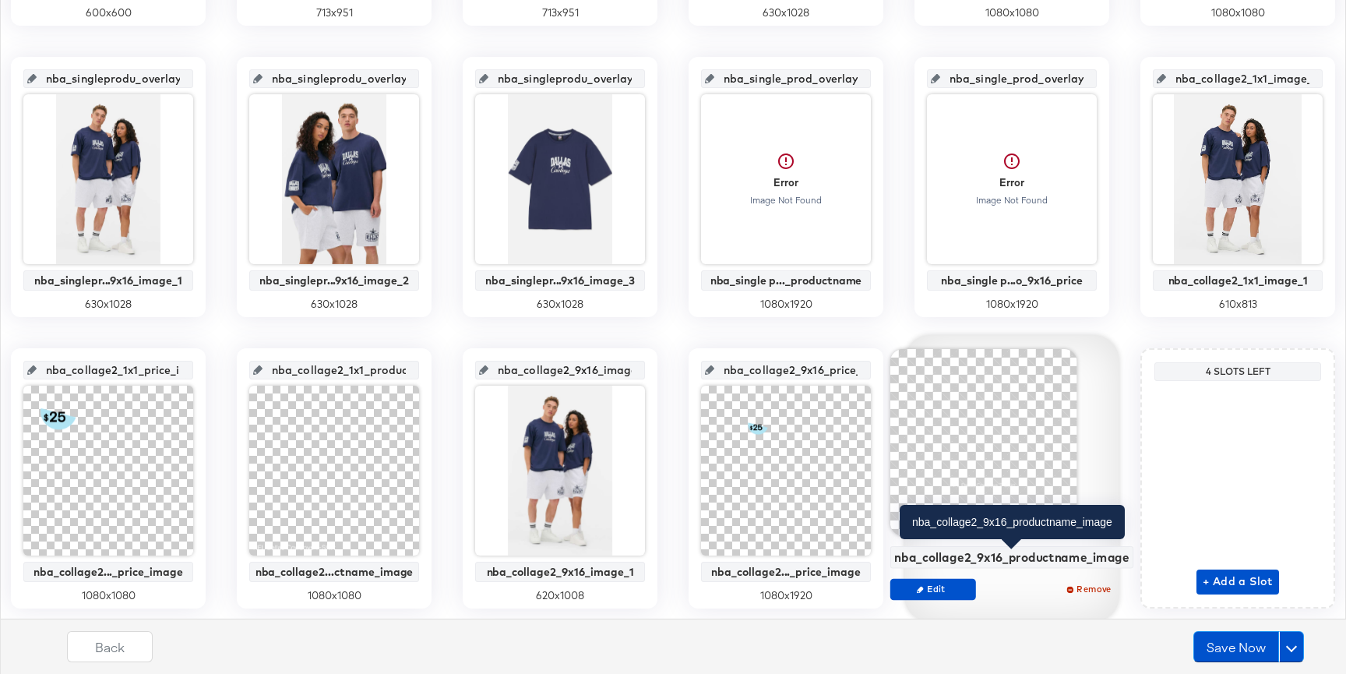
click at [1035, 562] on div "nba_collage2_9x16_productname_image" at bounding box center [1011, 557] width 235 height 14
copy div "nba_collage2_9x16_productname_image Edit Remove"
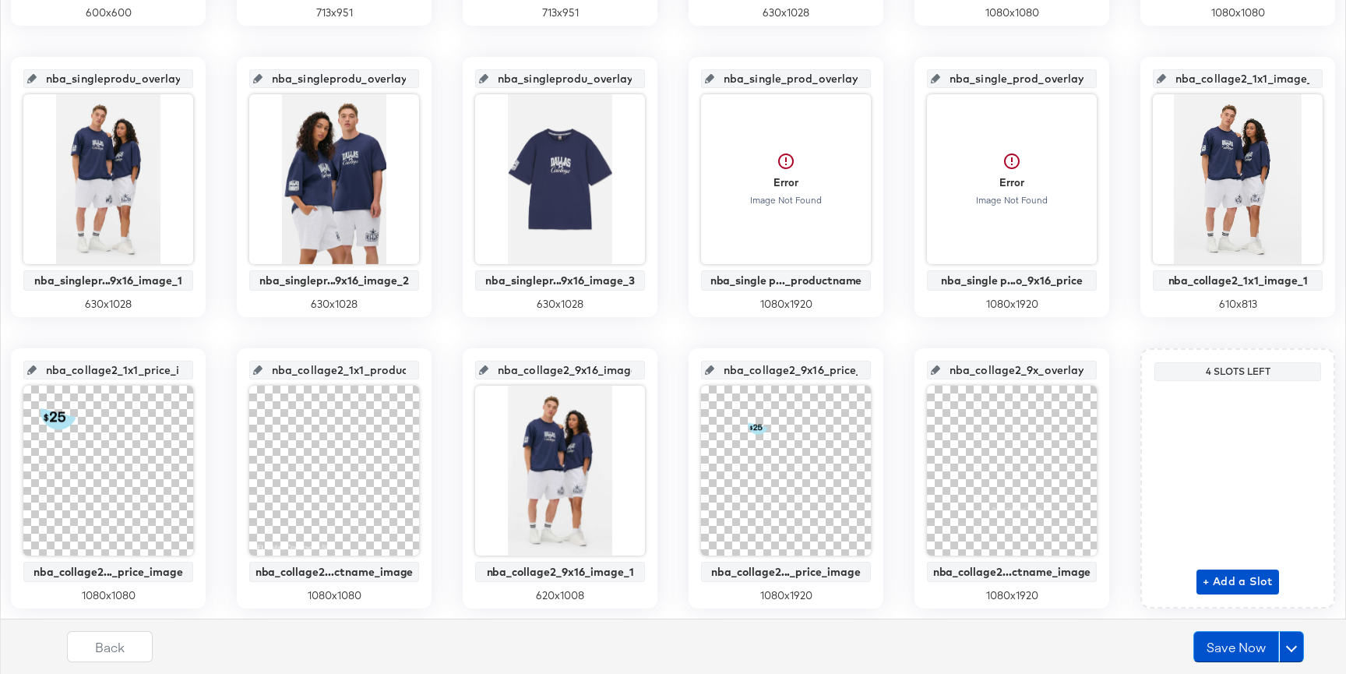
click at [1017, 354] on input "nba_collage2_9x_overlay_16" at bounding box center [1016, 364] width 153 height 42
click at [1017, 365] on input "nba_collage2_9x_overlay_16" at bounding box center [1016, 364] width 153 height 42
paste input "16_productname_image"
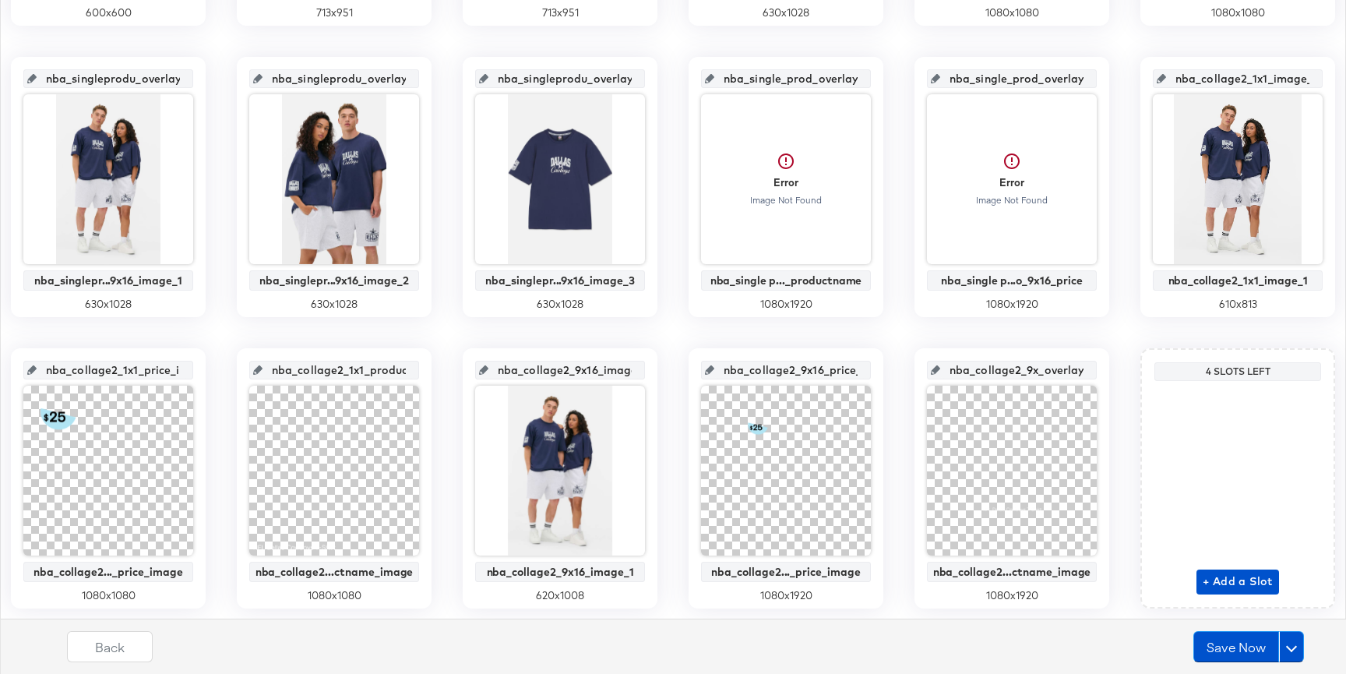
type input "nba_collage2_9x16_productname_image"
click at [1129, 513] on div "main_image No Overlay 600 x 600 nba_singleprodu_overlay_1 nba_singlepr..._1x1_i…" at bounding box center [673, 187] width 1329 height 843
click at [1251, 588] on span "+ Add a Slot" at bounding box center [1238, 581] width 70 height 19
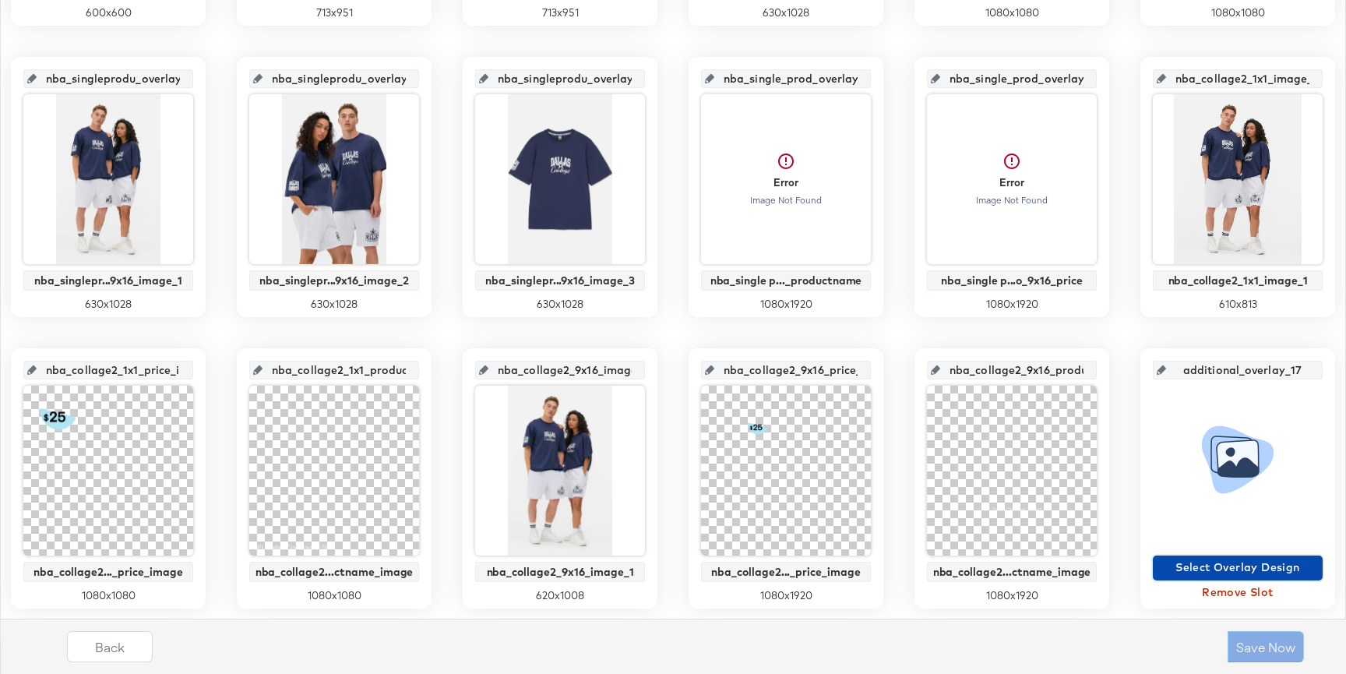
click at [1236, 562] on span "Select Overlay Design" at bounding box center [1237, 567] width 157 height 19
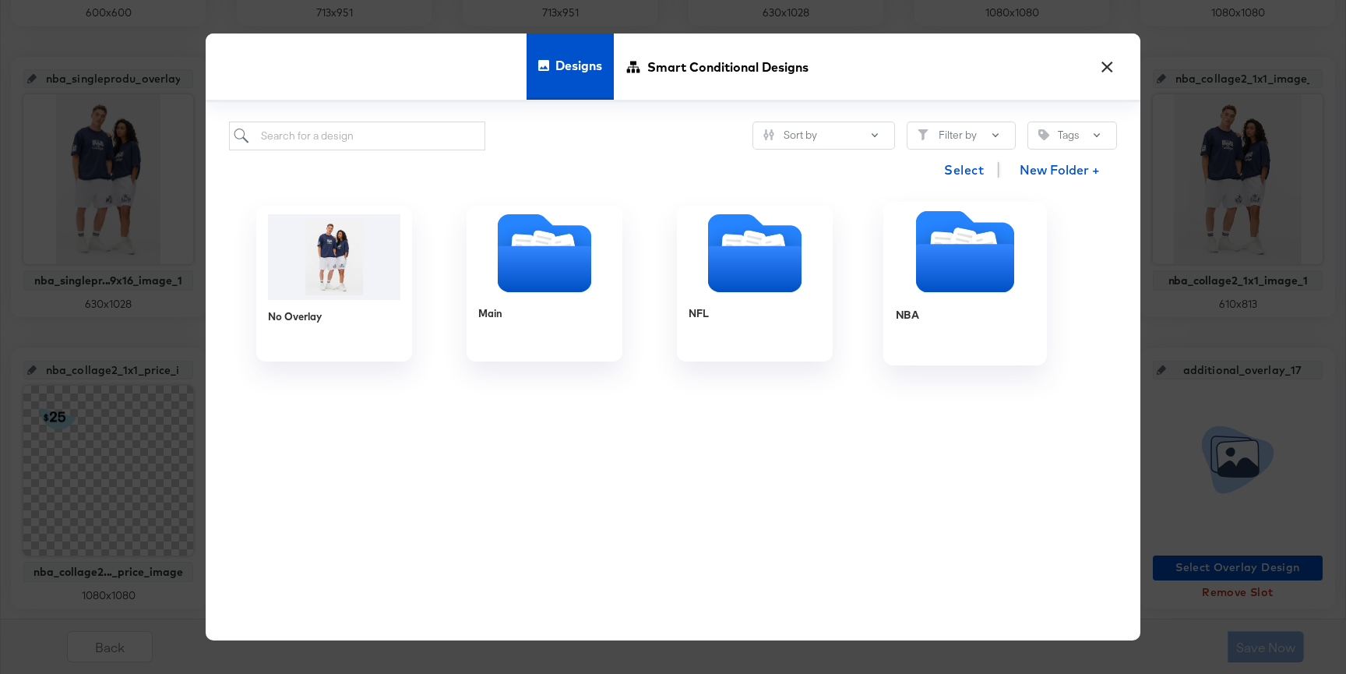
click at [953, 304] on div "NBA" at bounding box center [965, 326] width 139 height 60
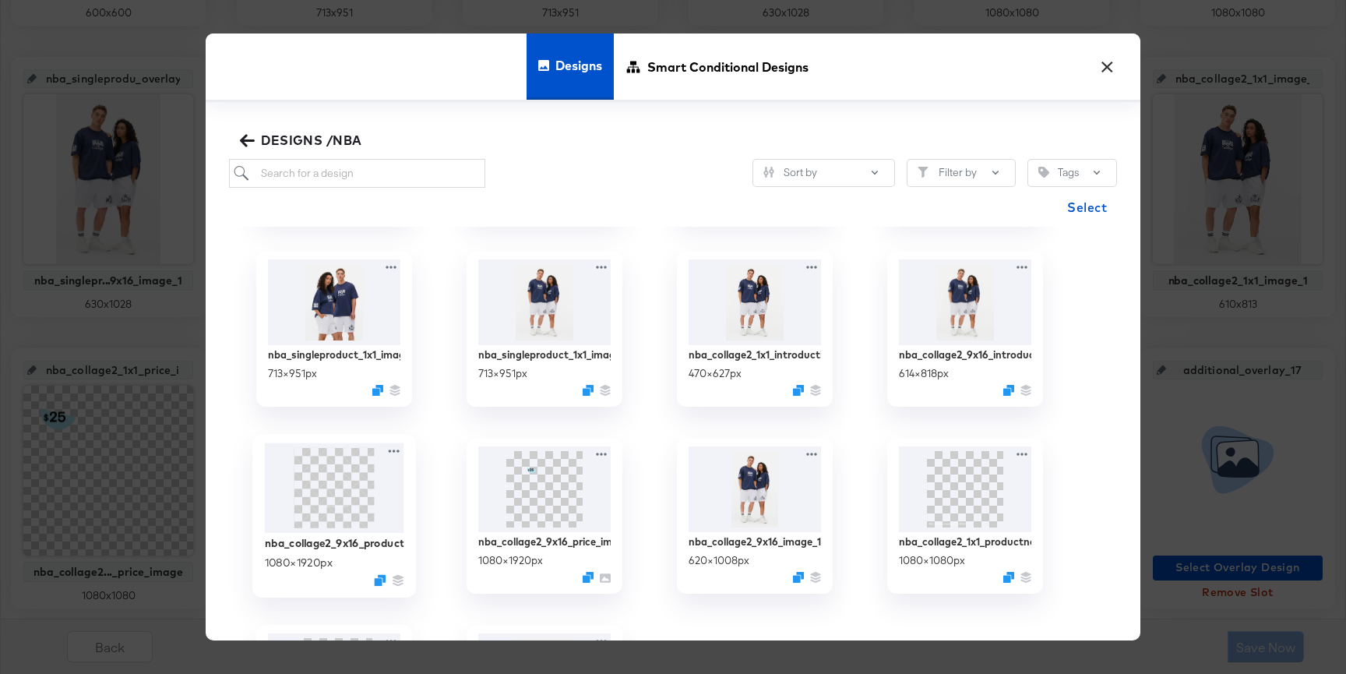
scroll to position [364, 0]
click at [973, 331] on img at bounding box center [965, 302] width 139 height 90
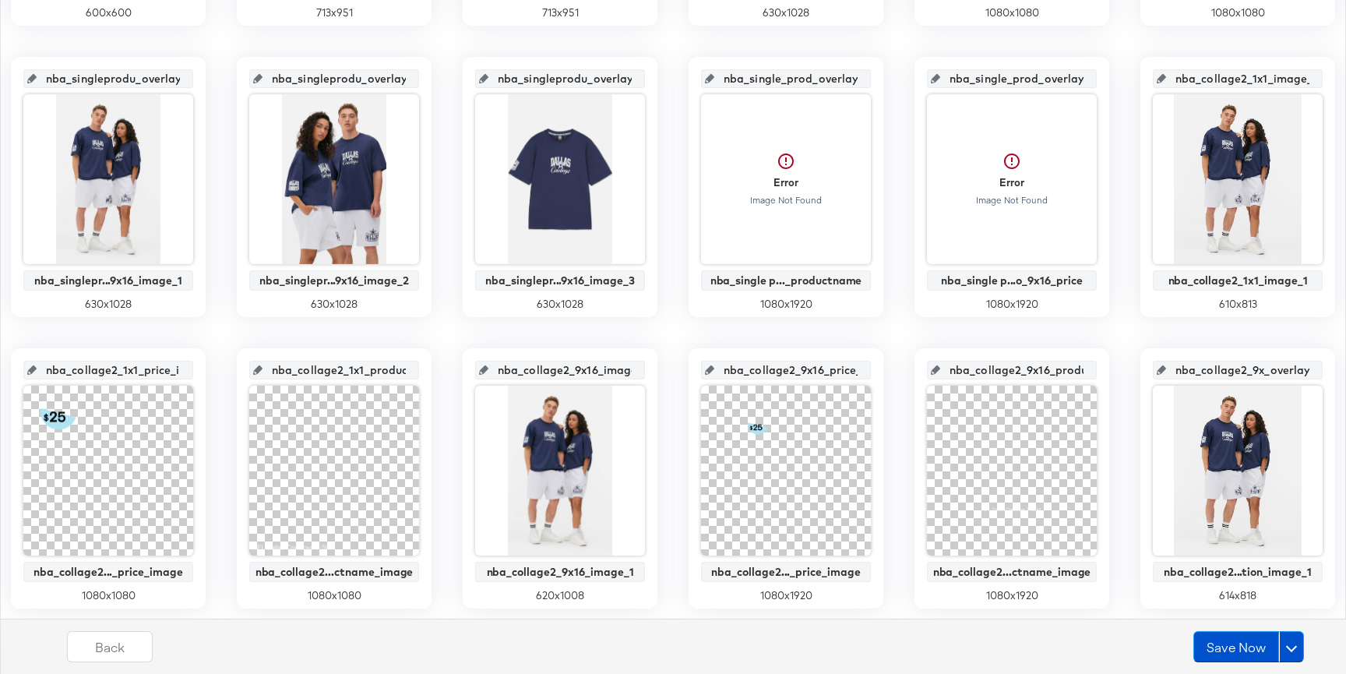
click at [1210, 367] on input "nba_collage2_9x_overlay_17" at bounding box center [1242, 364] width 153 height 42
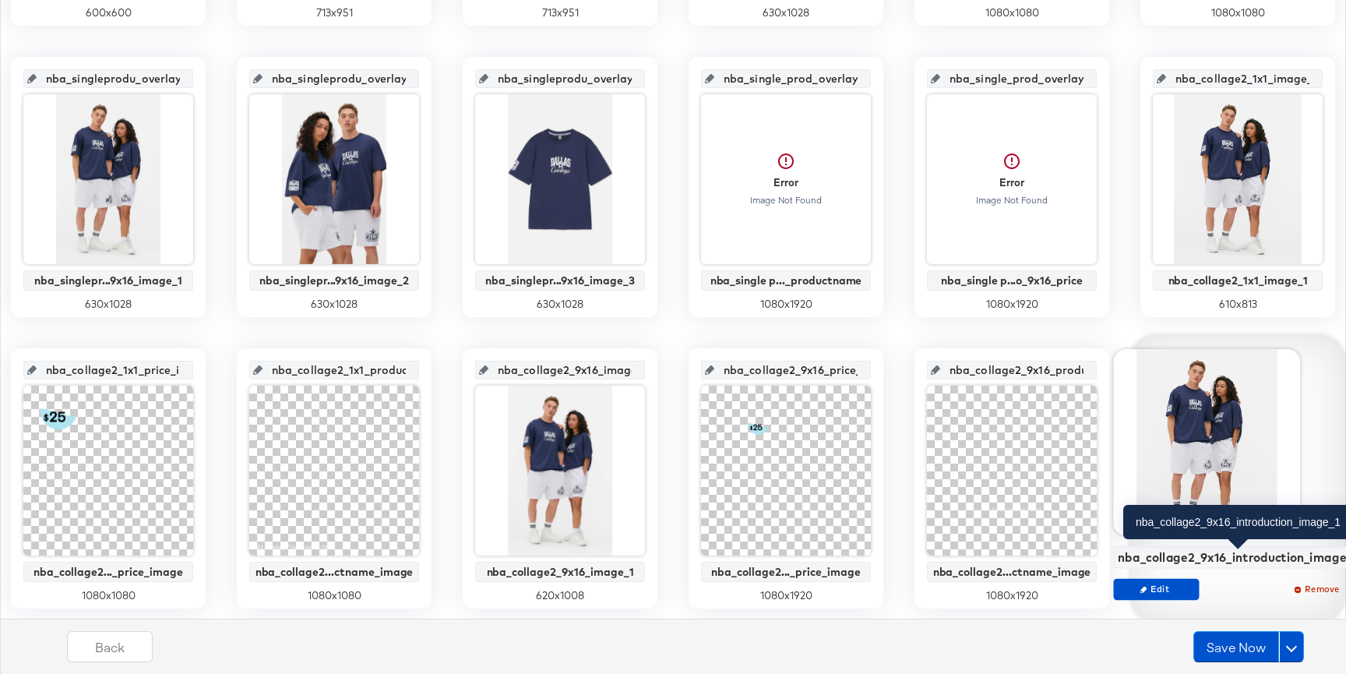
click at [1203, 560] on div "nba_collage2_9x16_introduction_image_1" at bounding box center [1237, 557] width 239 height 14
copy div "nba_collage2_9x16_introduction_image_1 Edit Remove"
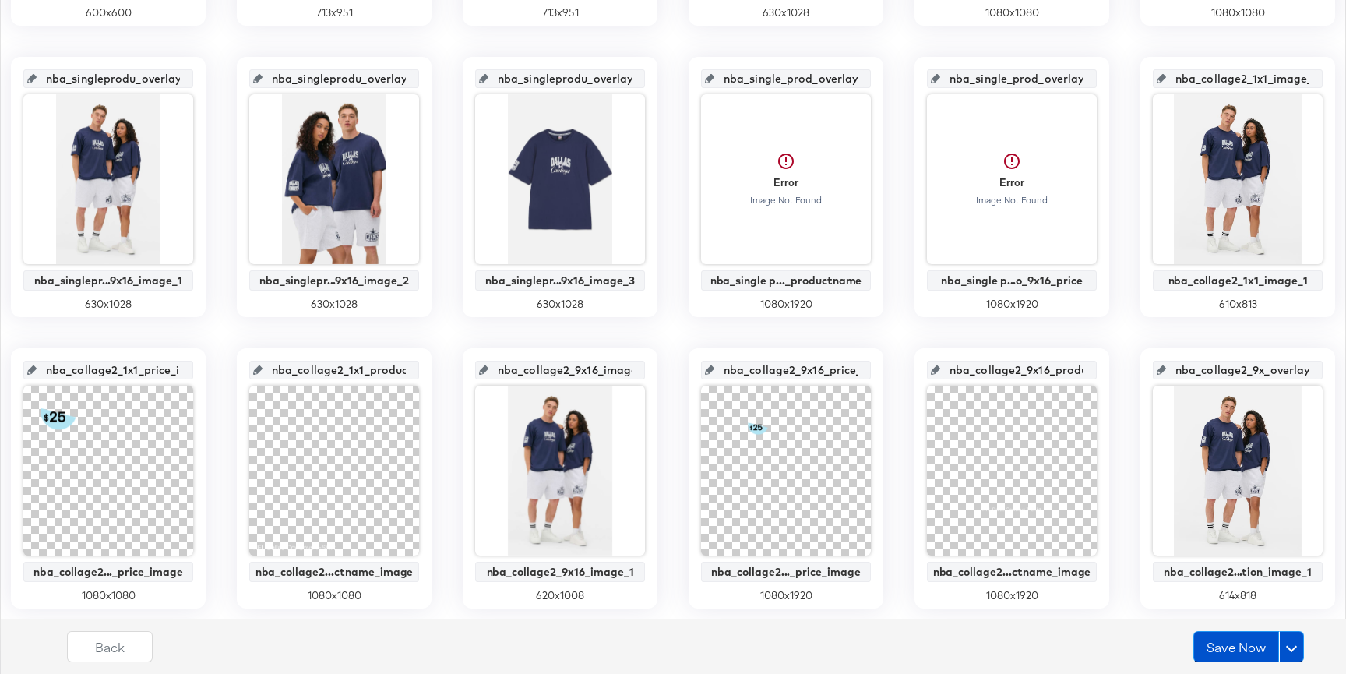
click at [1230, 372] on input "nba_collage2_9x_overlay_17" at bounding box center [1242, 364] width 153 height 42
paste input "16_introduction_image_1"
type input "nba_collage2_9x16_introduction_image_1"
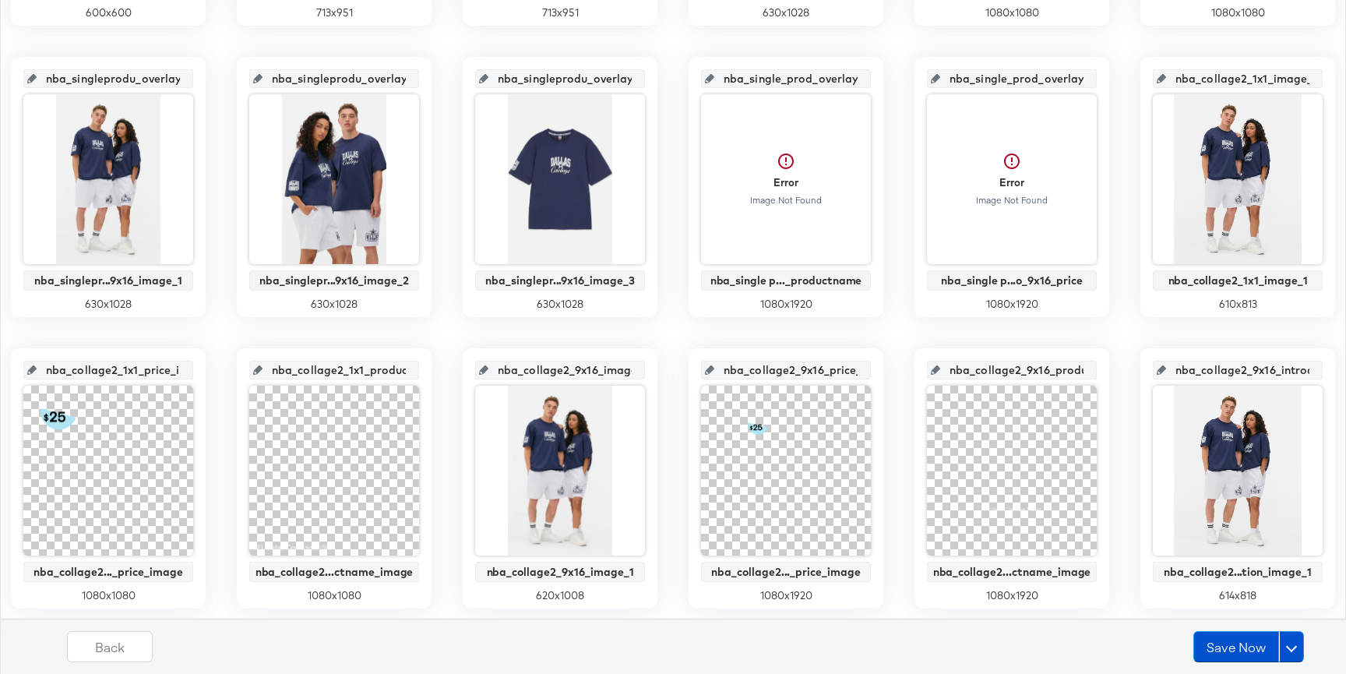
scroll to position [0, 97]
click at [1231, 343] on input "nba_collage2_9x16_introduction_image_1" at bounding box center [1242, 364] width 153 height 42
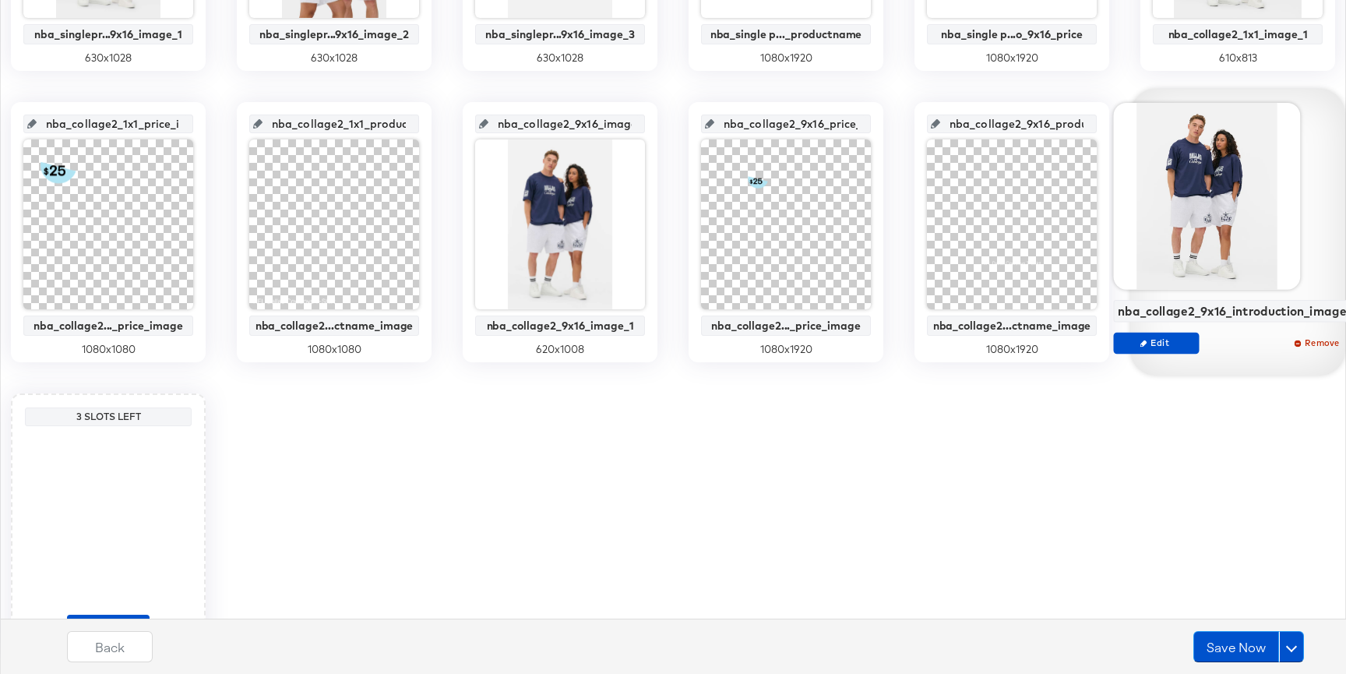
scroll to position [880, 0]
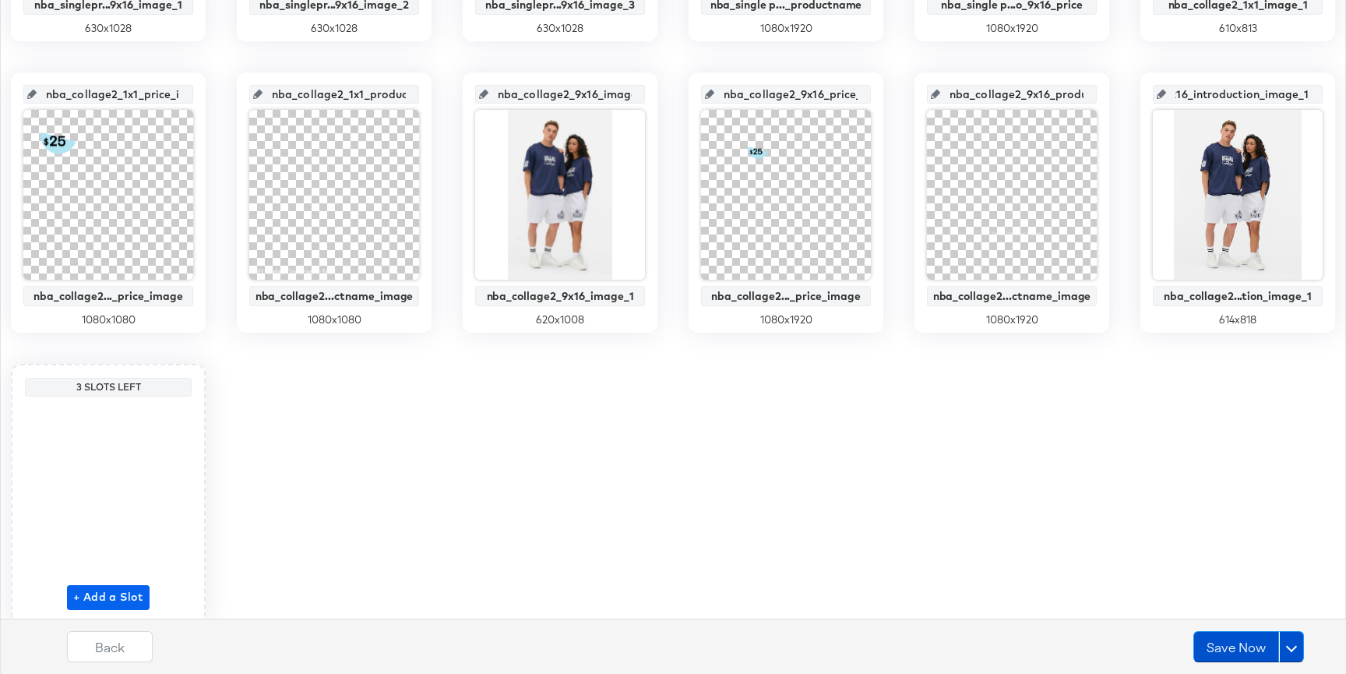
click at [111, 596] on div "+ Add a Slot" at bounding box center [108, 506] width 83 height 207
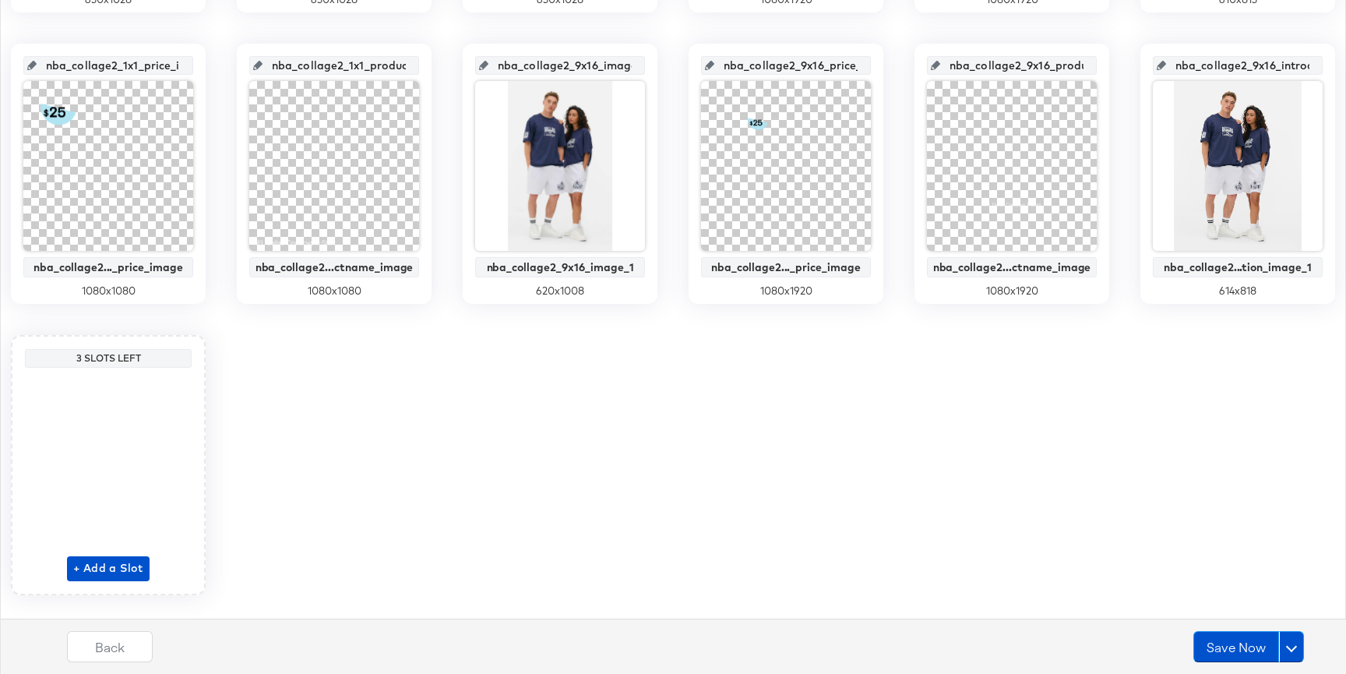
scroll to position [942, 0]
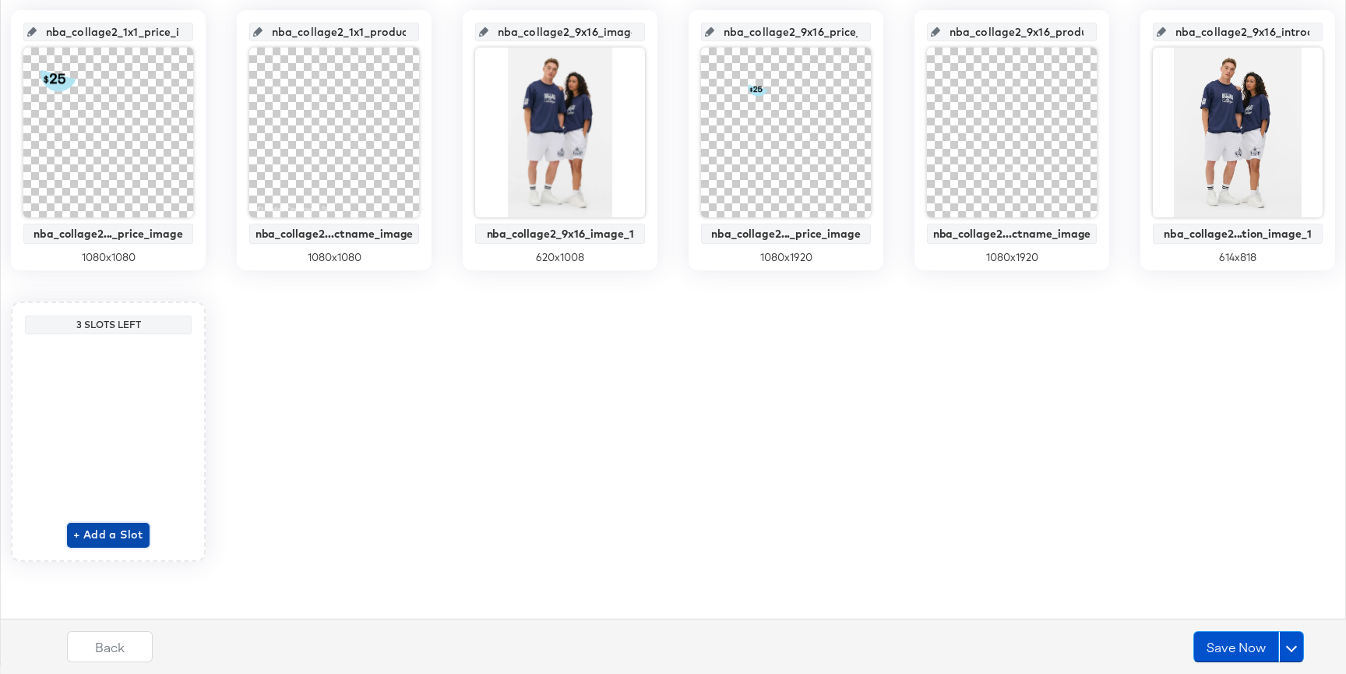
click at [109, 539] on span "+ Add a Slot" at bounding box center [108, 534] width 70 height 19
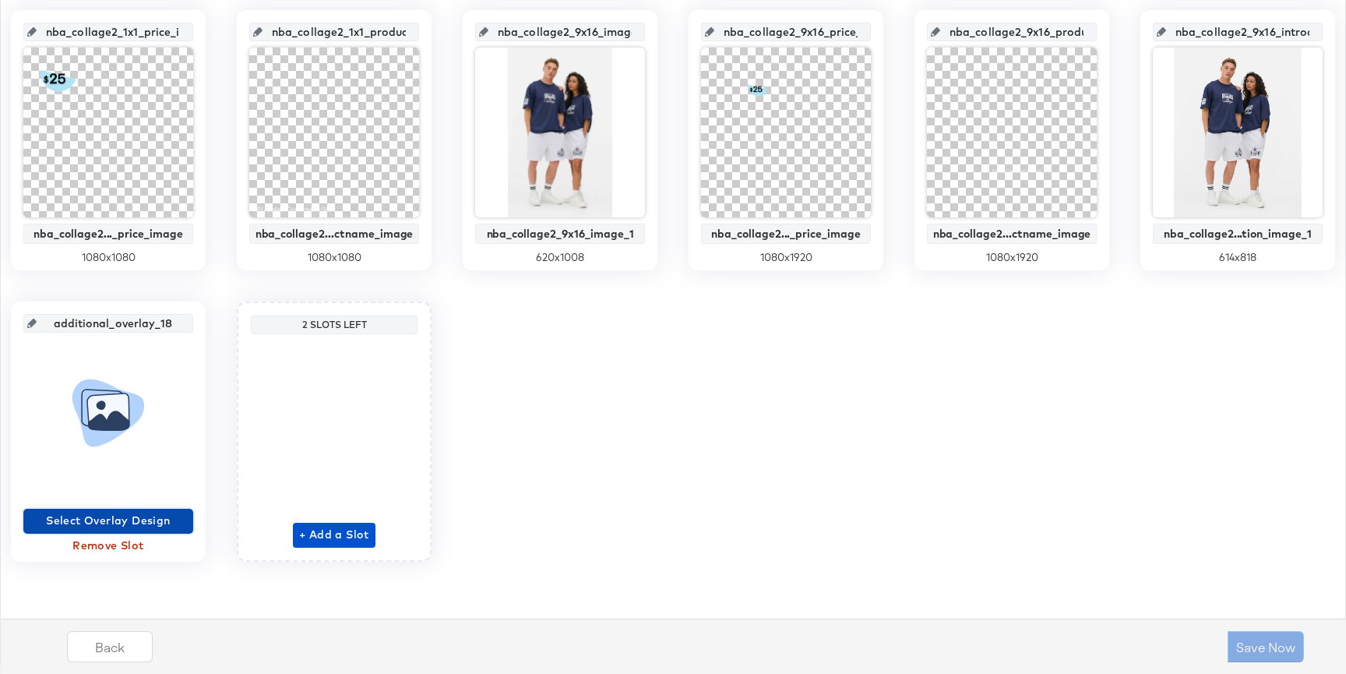
click at [104, 518] on span "Select Overlay Design" at bounding box center [108, 520] width 157 height 19
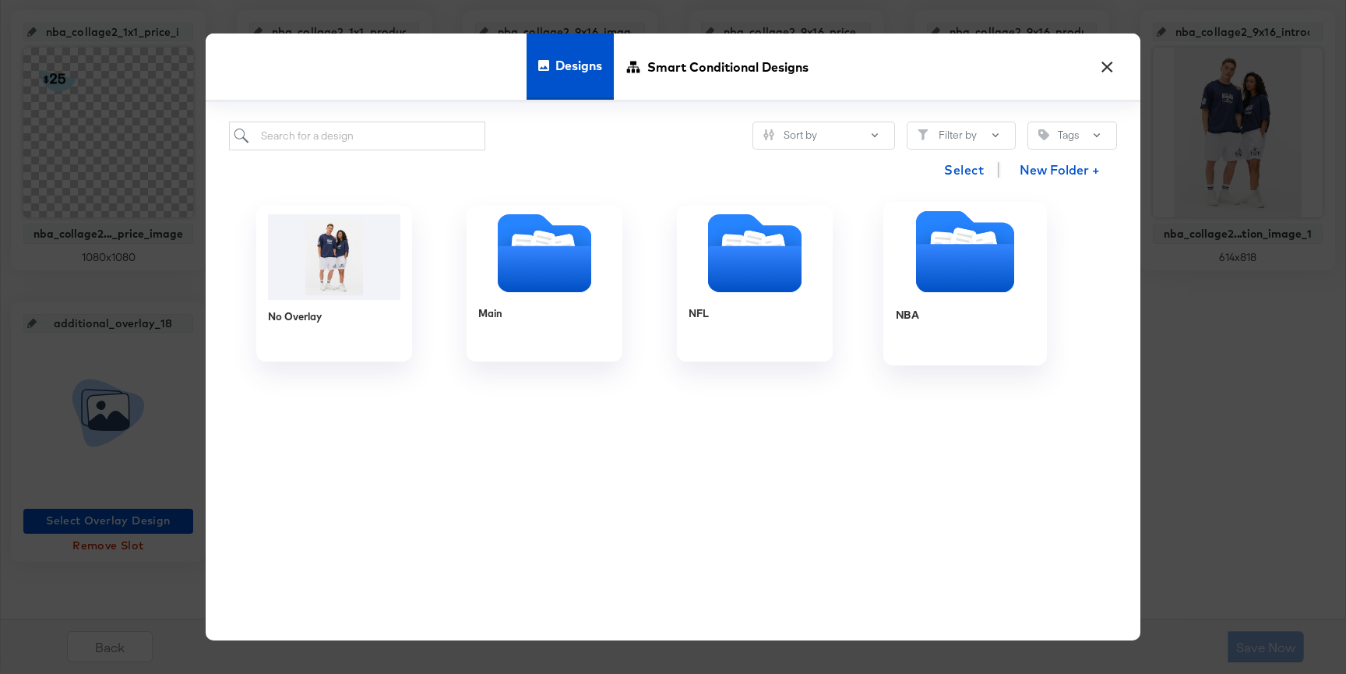
click at [937, 242] on icon "Folder" at bounding box center [942, 246] width 17 height 19
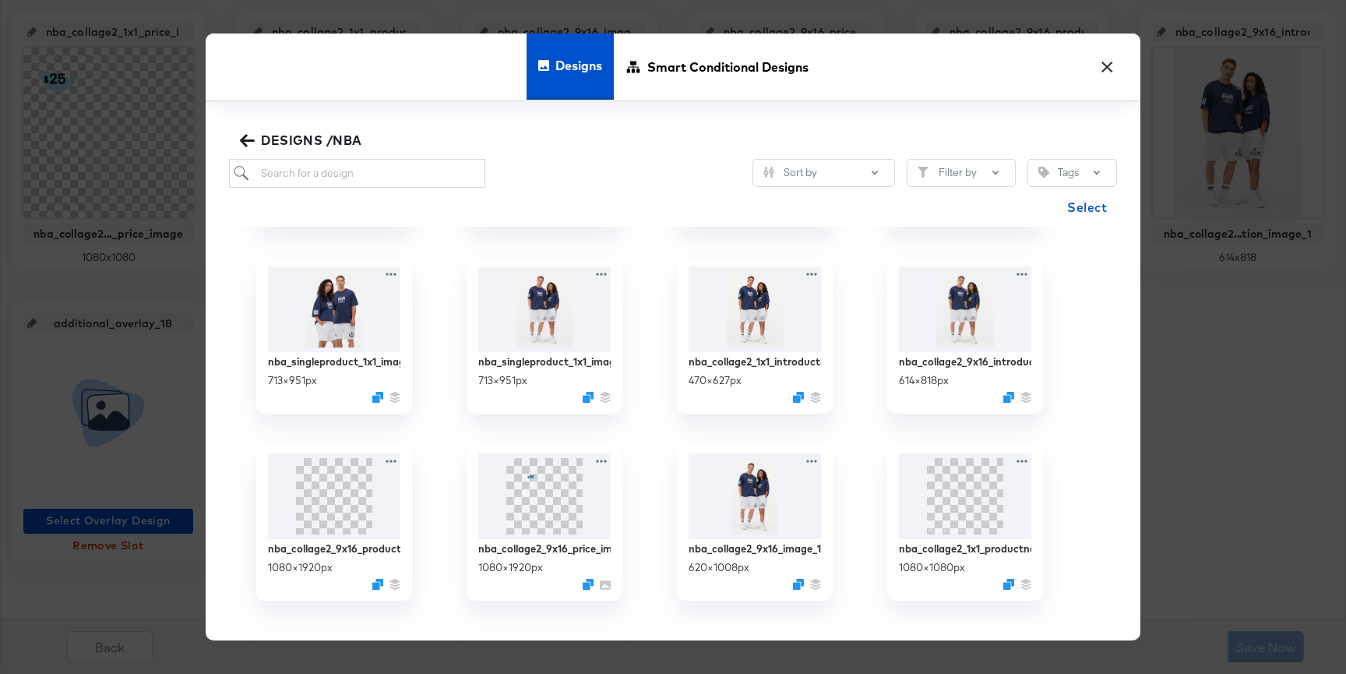
scroll to position [335, 0]
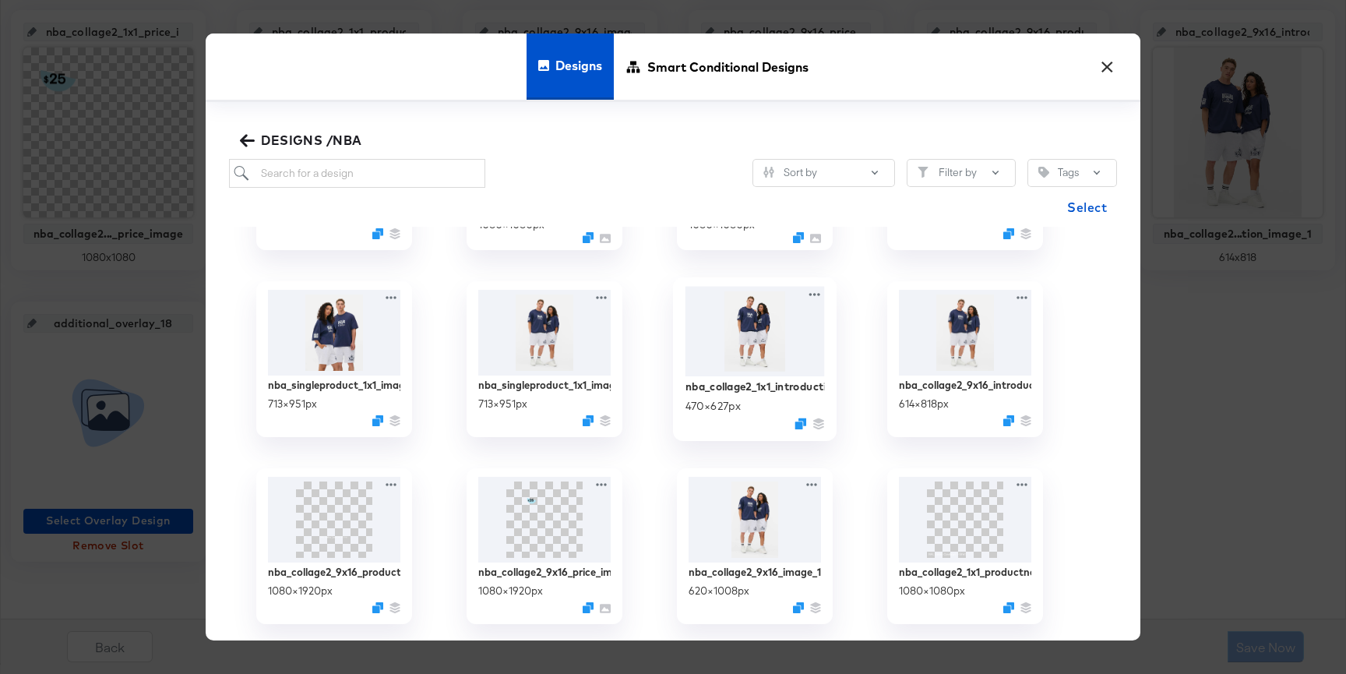
click at [767, 339] on img at bounding box center [754, 331] width 139 height 90
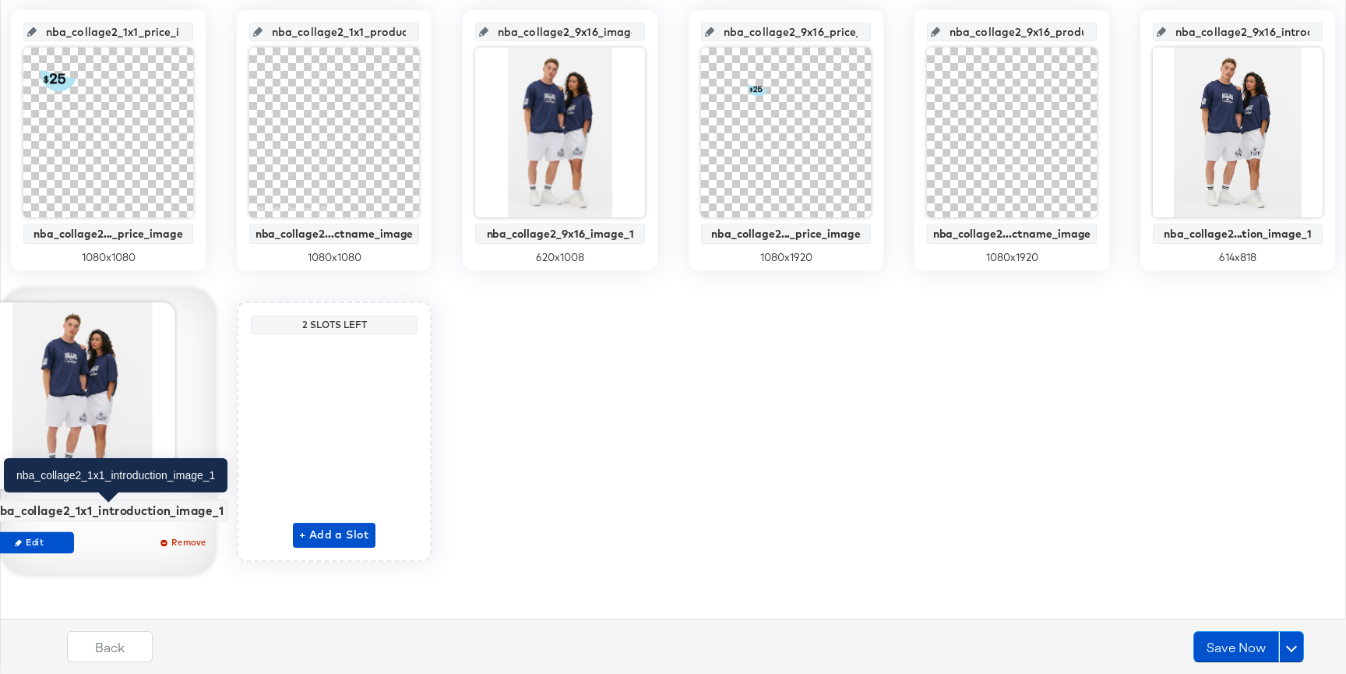
click at [129, 509] on div "nba_collage2_1x1_introduction_image_1" at bounding box center [108, 510] width 231 height 14
copy div "nba_collage2_1x1_introduction_image_1 Edit Remove"
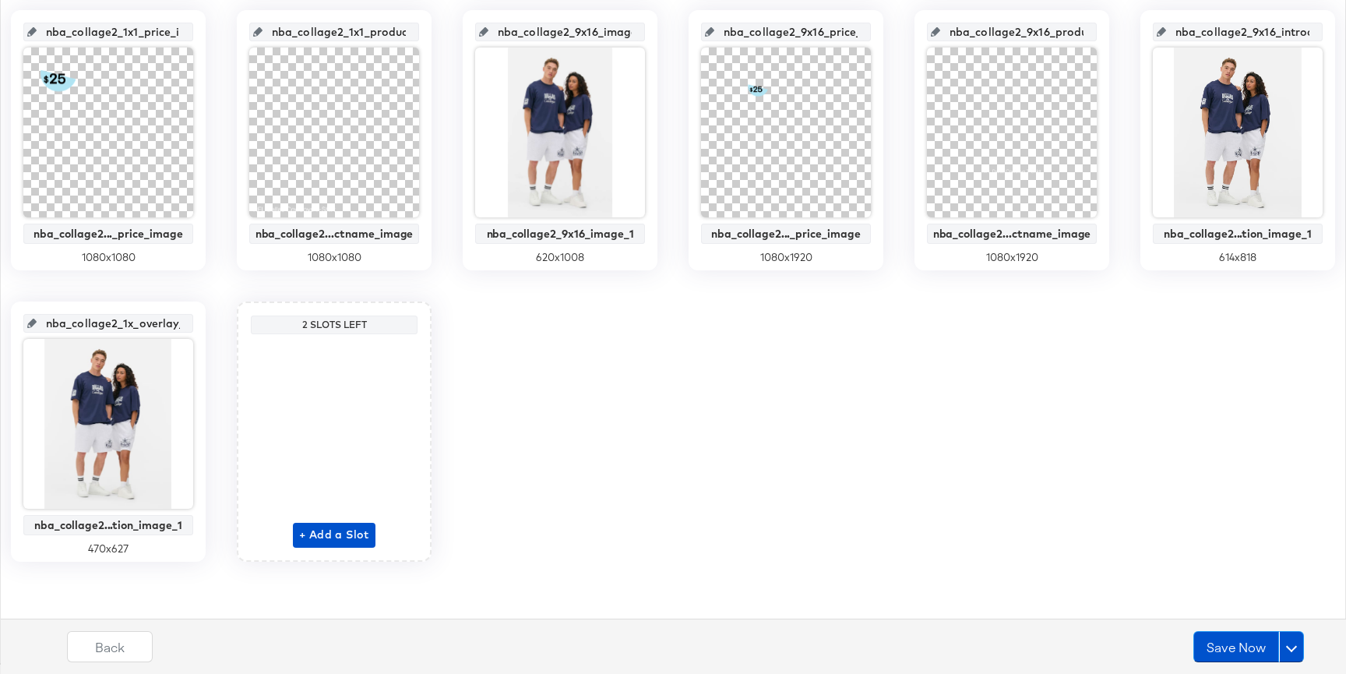
click at [146, 318] on input "nba_collage2_1x_overlay_18" at bounding box center [113, 317] width 153 height 42
paste input "1_introduction_image_1"
type input "nba_collage2_1x1_introduction_image_1"
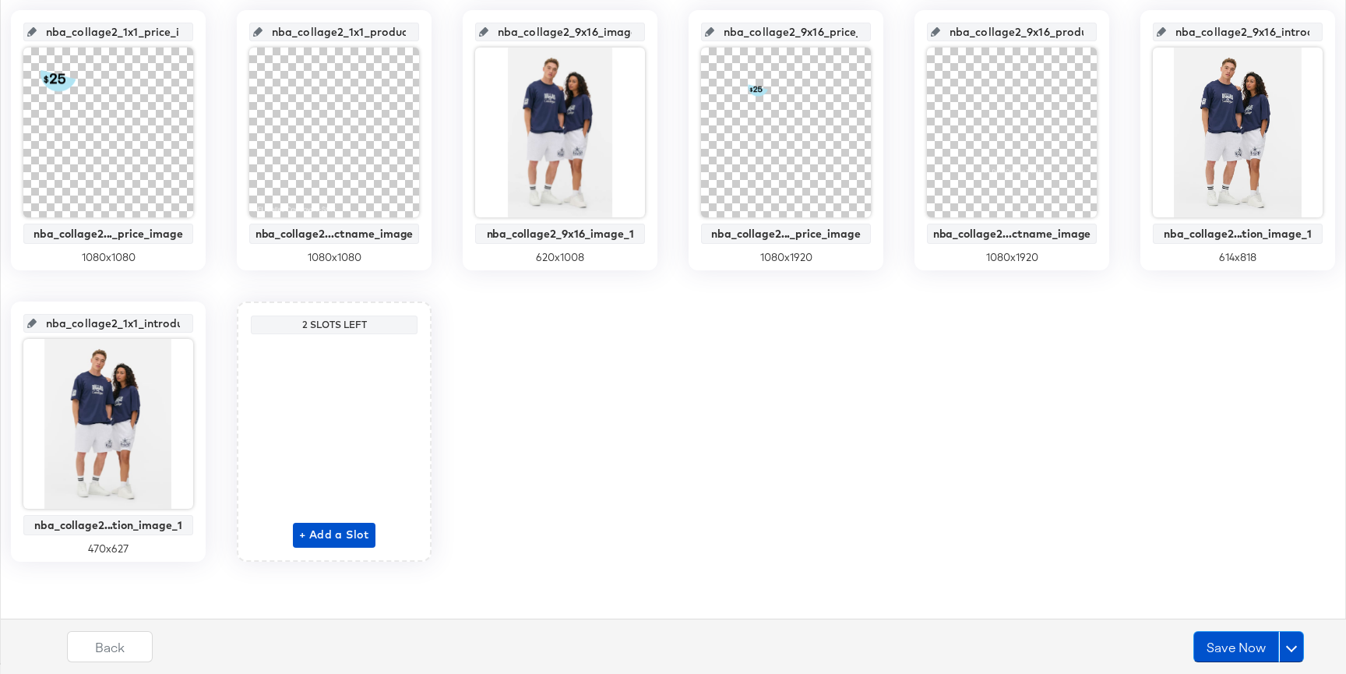
scroll to position [0, 88]
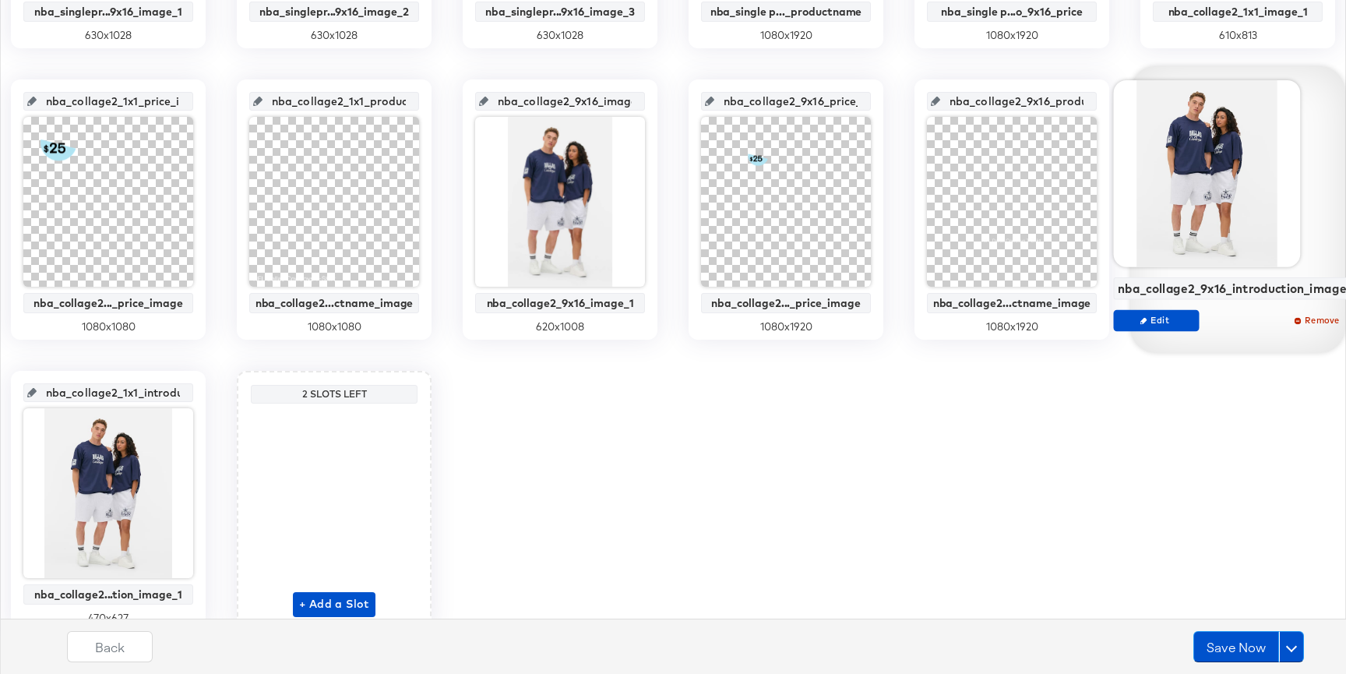
scroll to position [942, 0]
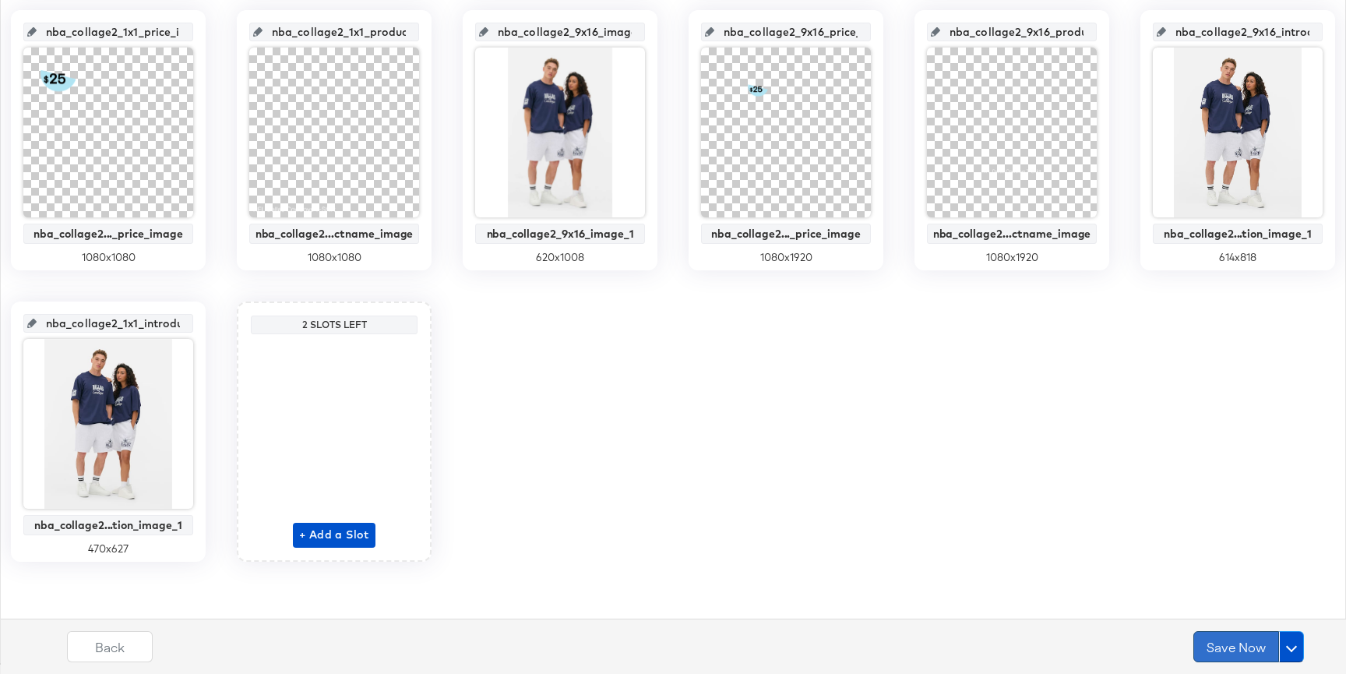
click at [1276, 653] on button "Save Now" at bounding box center [1236, 646] width 86 height 31
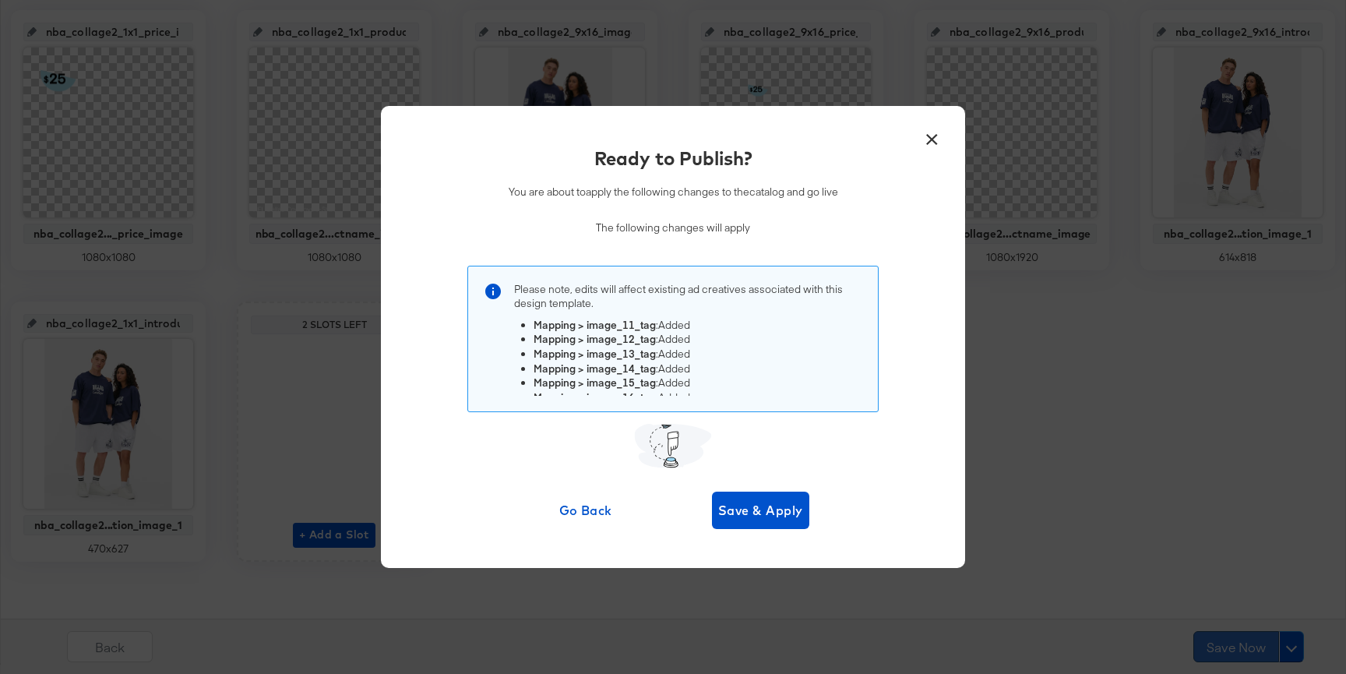
scroll to position [0, 0]
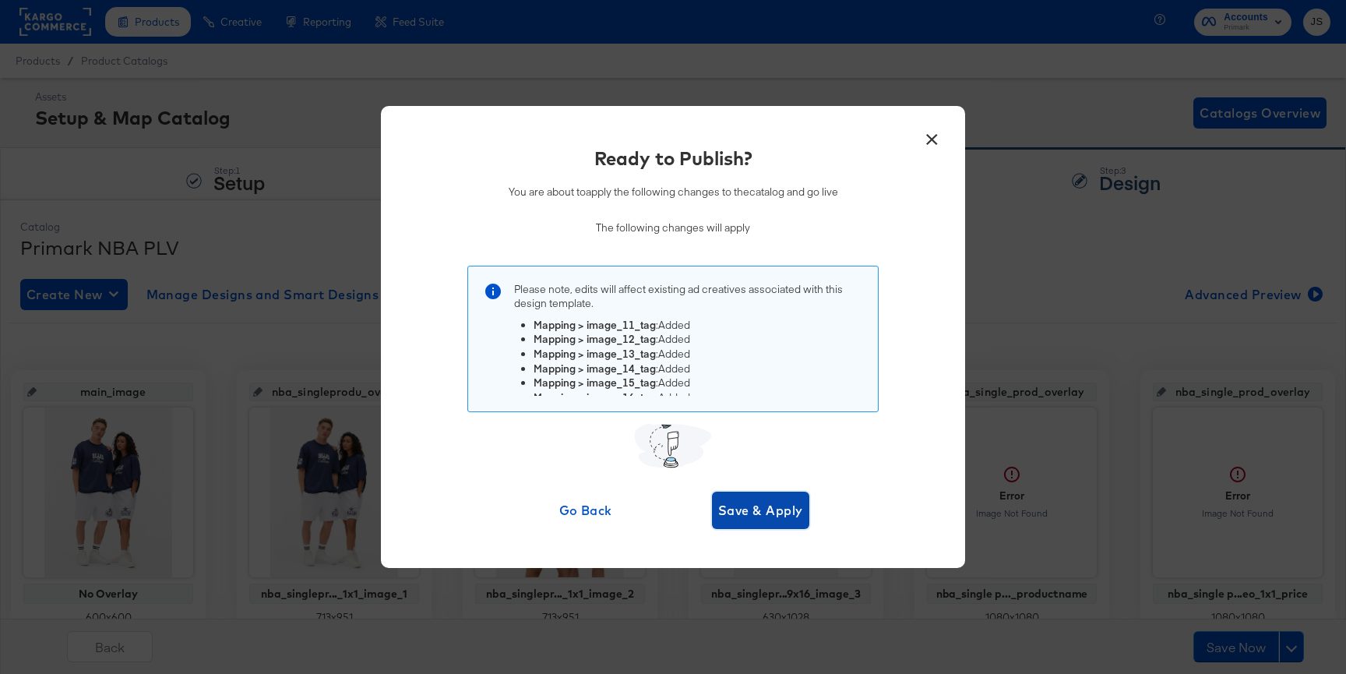
click at [799, 508] on span "Save & Apply" at bounding box center [760, 510] width 85 height 22
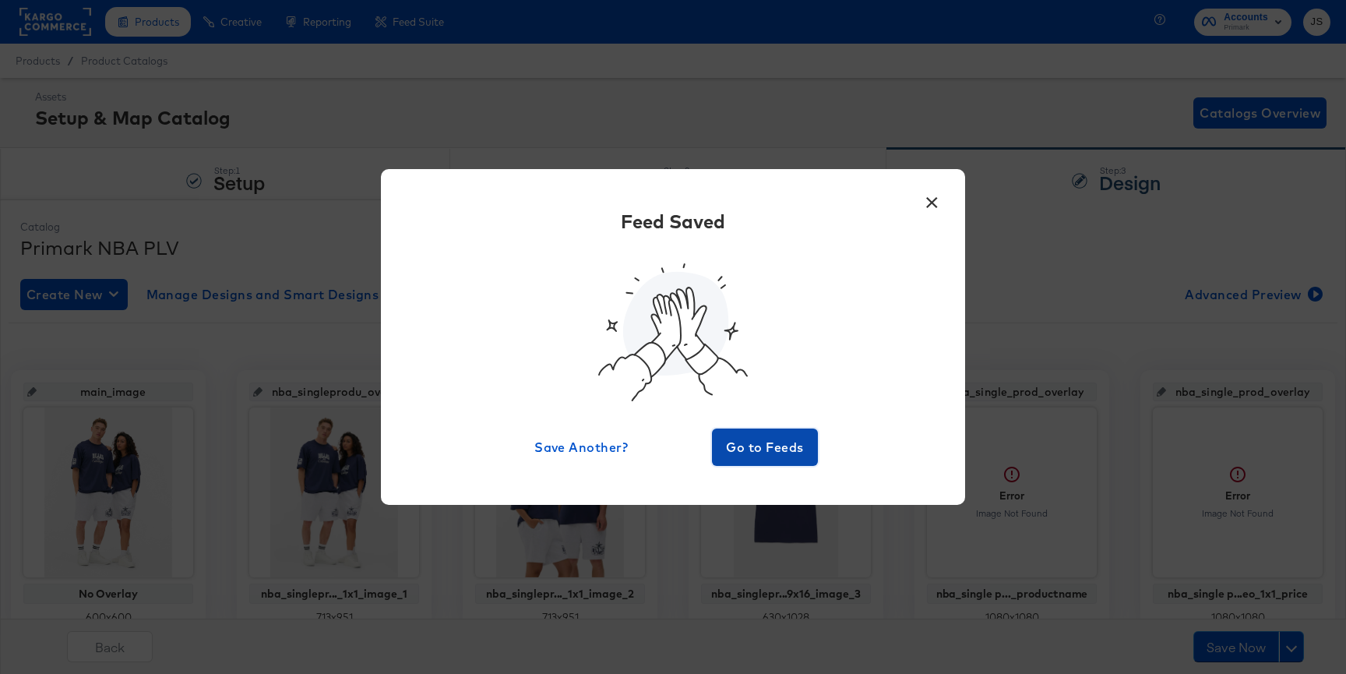
click at [770, 447] on span "Go to Feeds" at bounding box center [764, 447] width 93 height 22
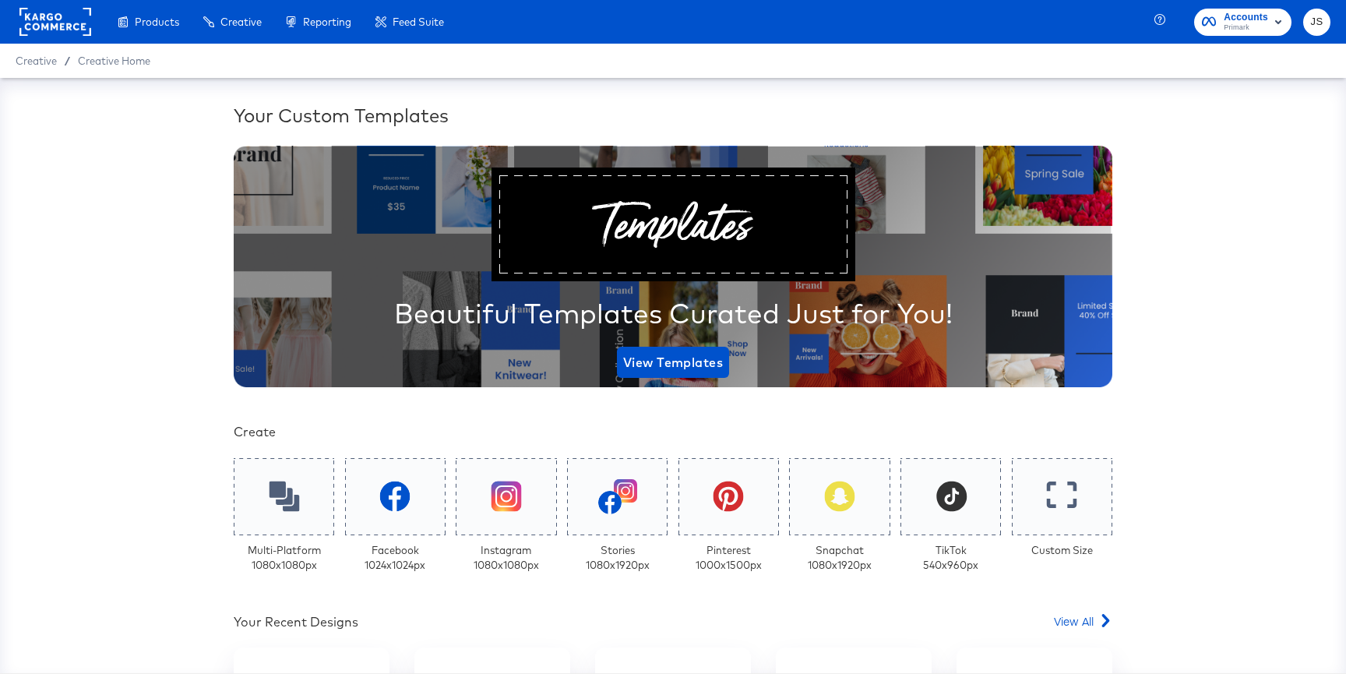
scroll to position [299, 0]
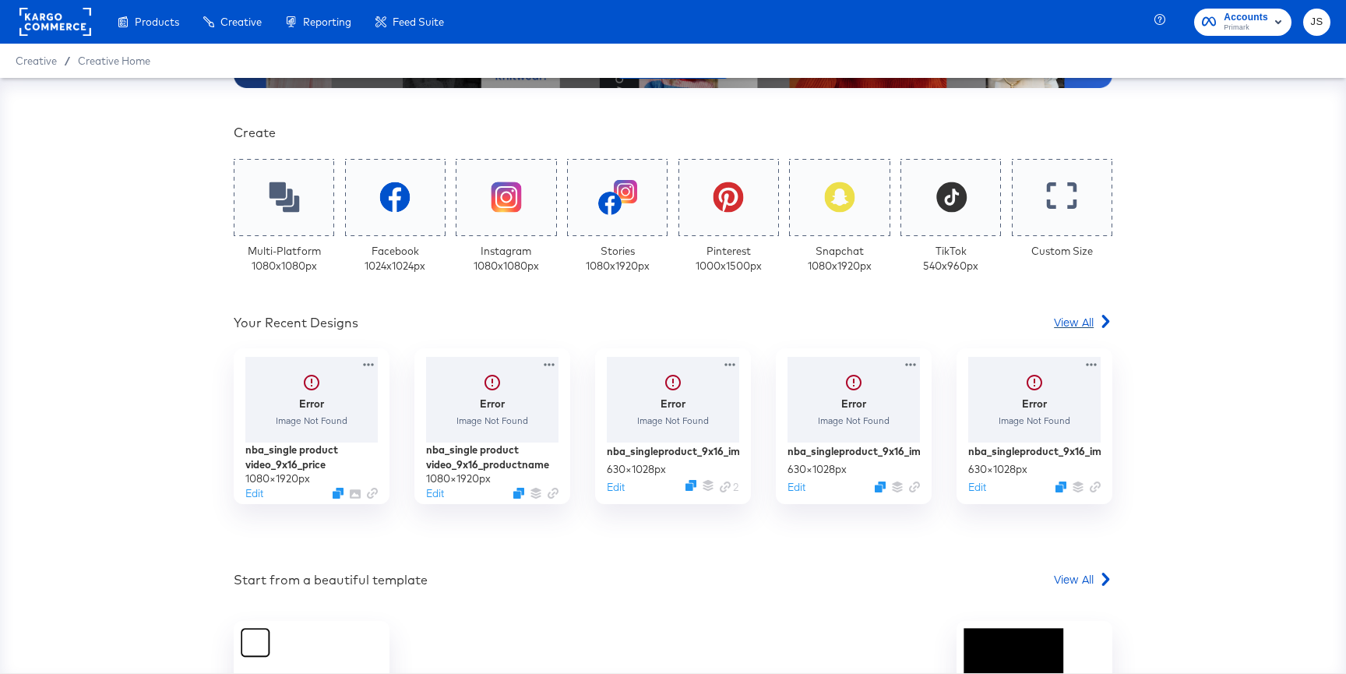
click at [1075, 322] on span "View All" at bounding box center [1074, 322] width 40 height 16
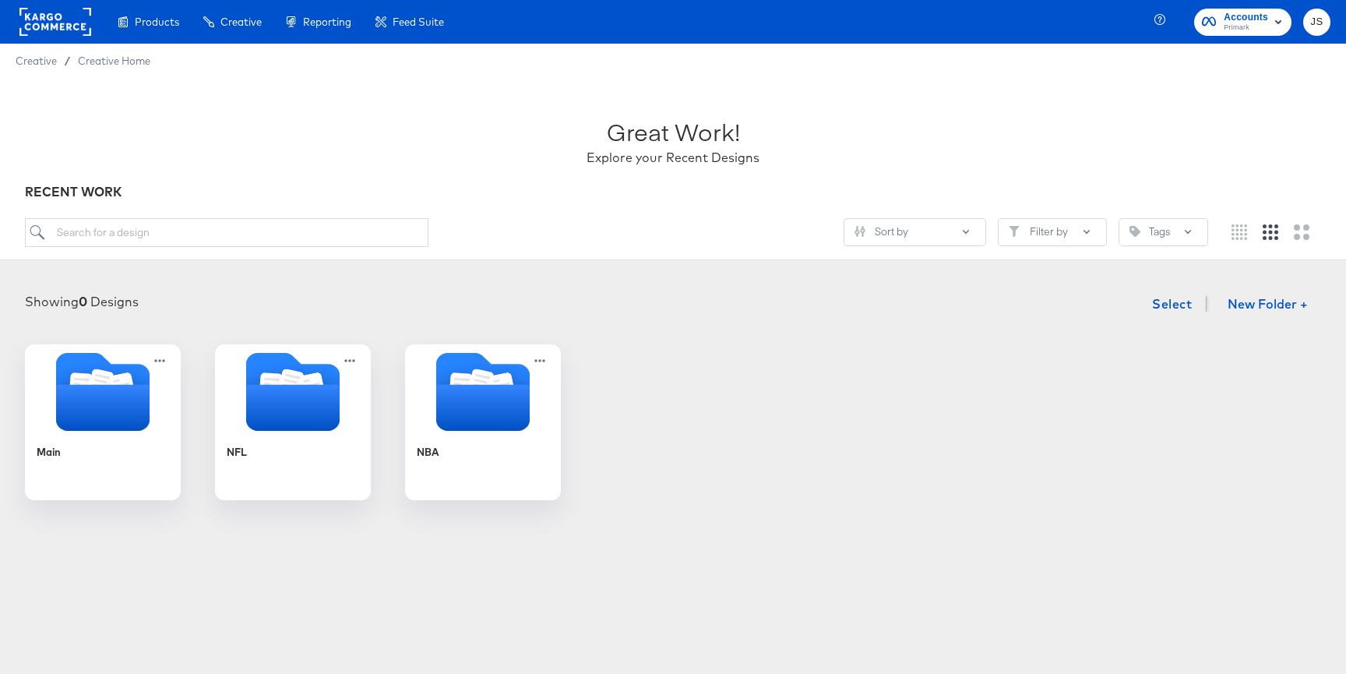
click at [395, 438] on div "Main NFL NBA" at bounding box center [673, 422] width 1315 height 156
click at [446, 429] on icon "Folder" at bounding box center [483, 406] width 98 height 48
